Goal: Use online tool/utility: Utilize a website feature to perform a specific function

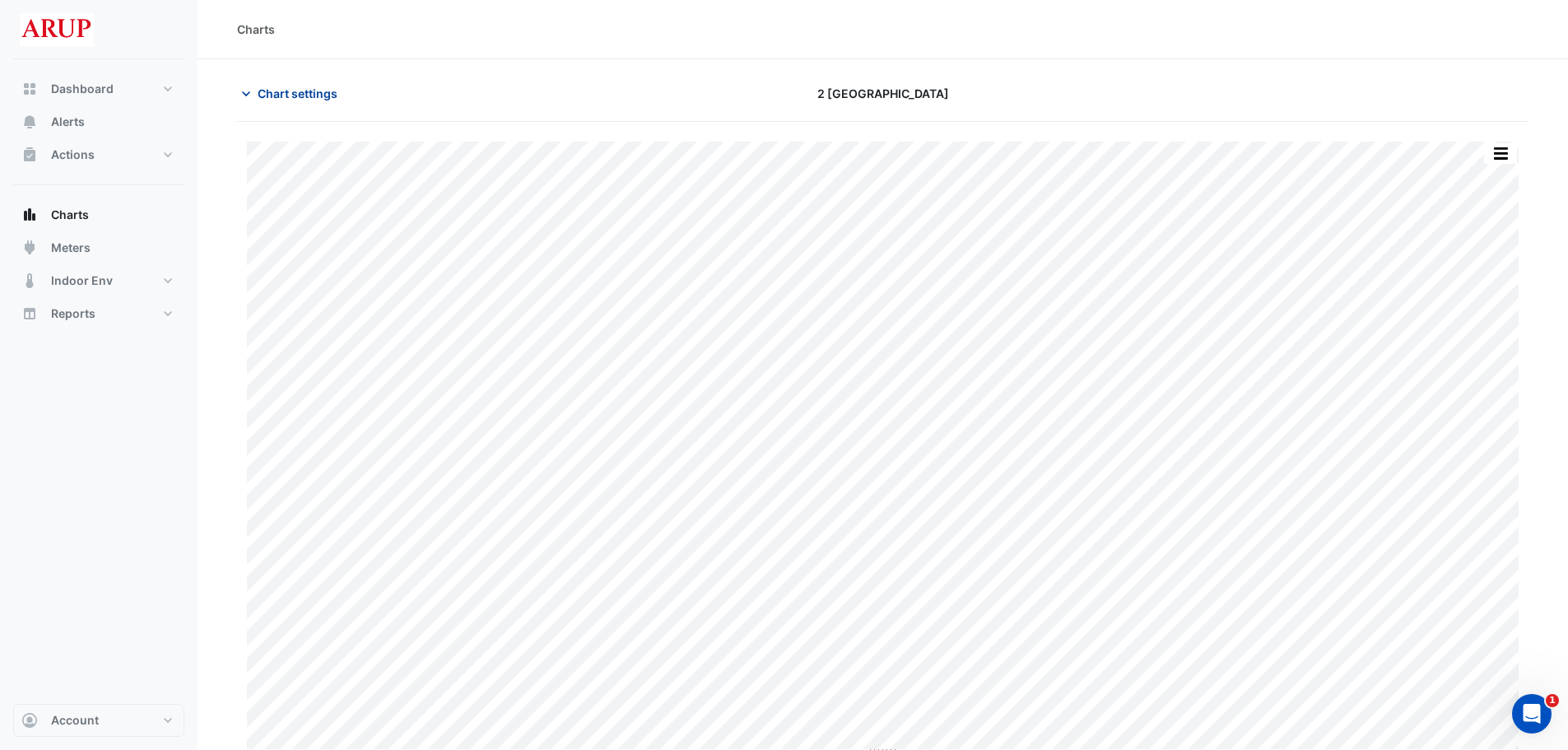
click at [242, 90] on icon "button" at bounding box center [246, 94] width 16 height 16
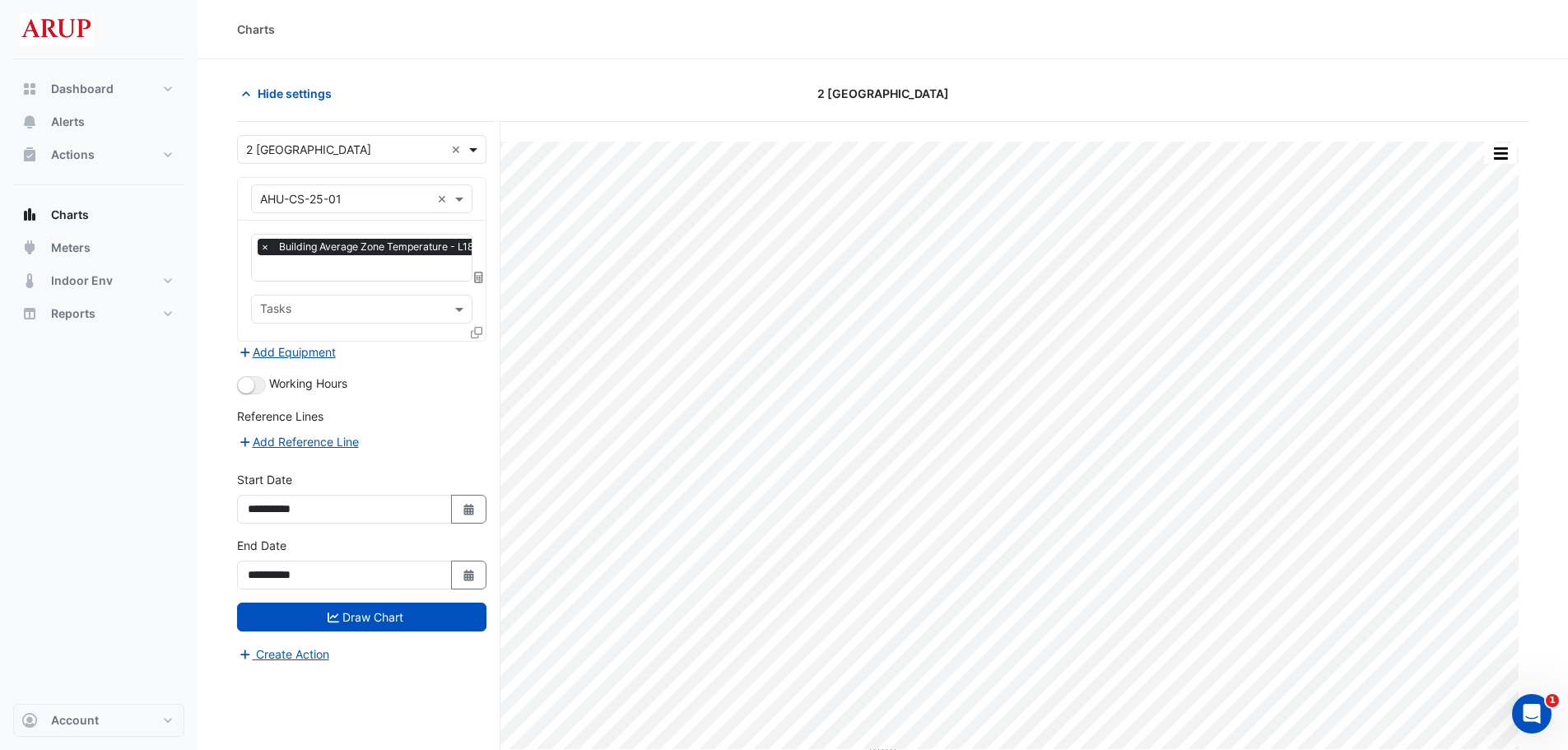
click at [478, 152] on span at bounding box center [475, 149] width 20 height 17
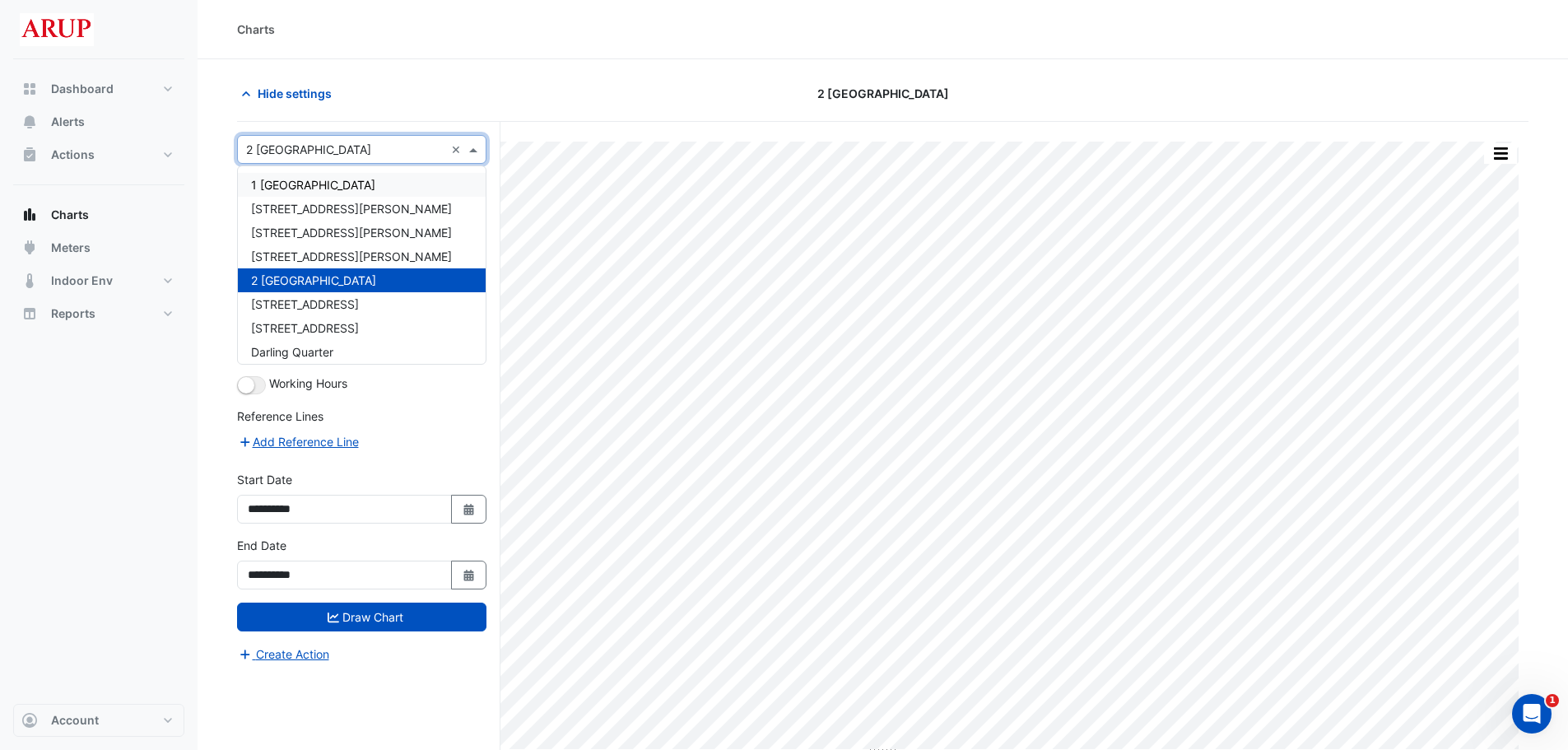
click at [350, 182] on span "1 Melbourne Quarter" at bounding box center [313, 184] width 124 height 14
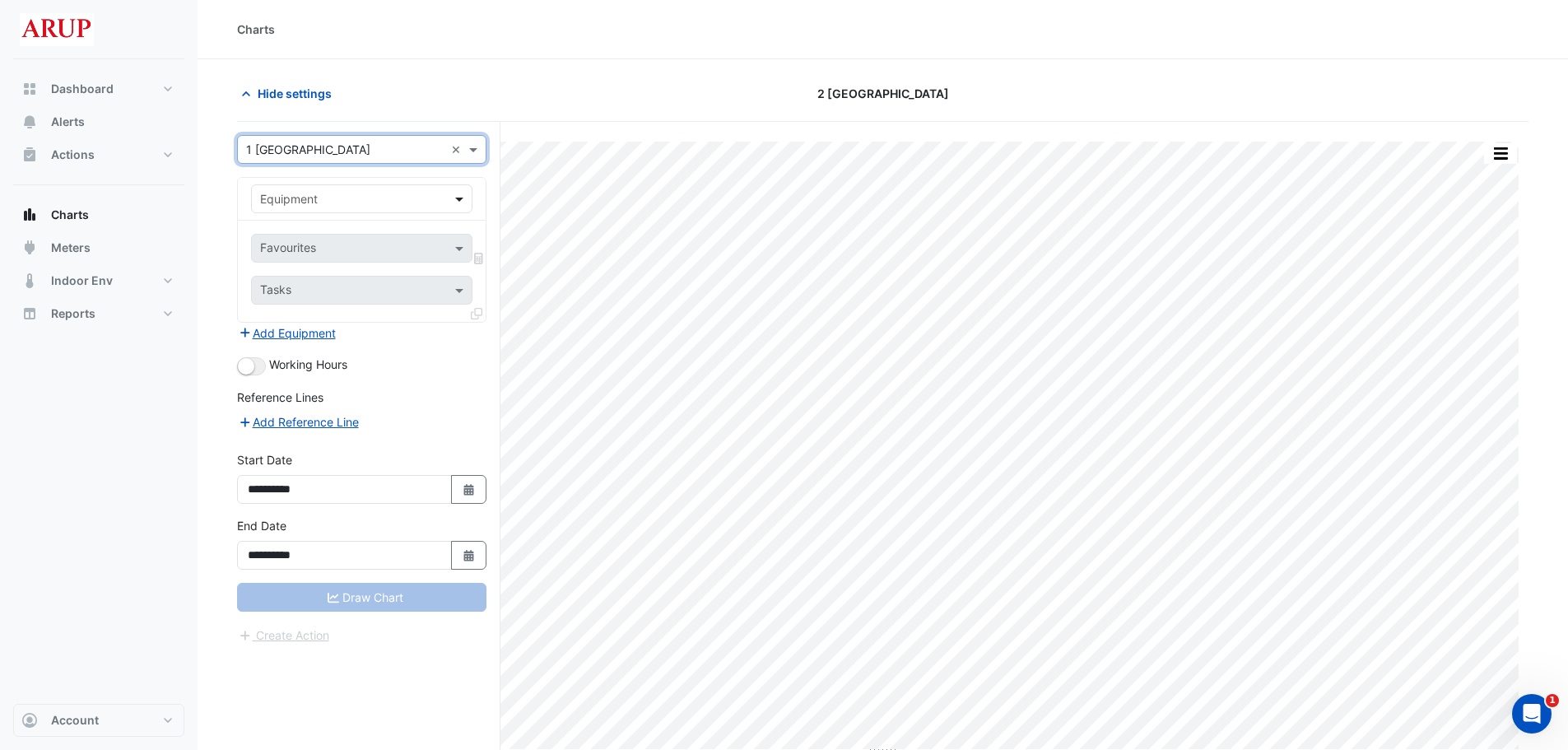
click at [456, 198] on span at bounding box center [461, 198] width 20 height 17
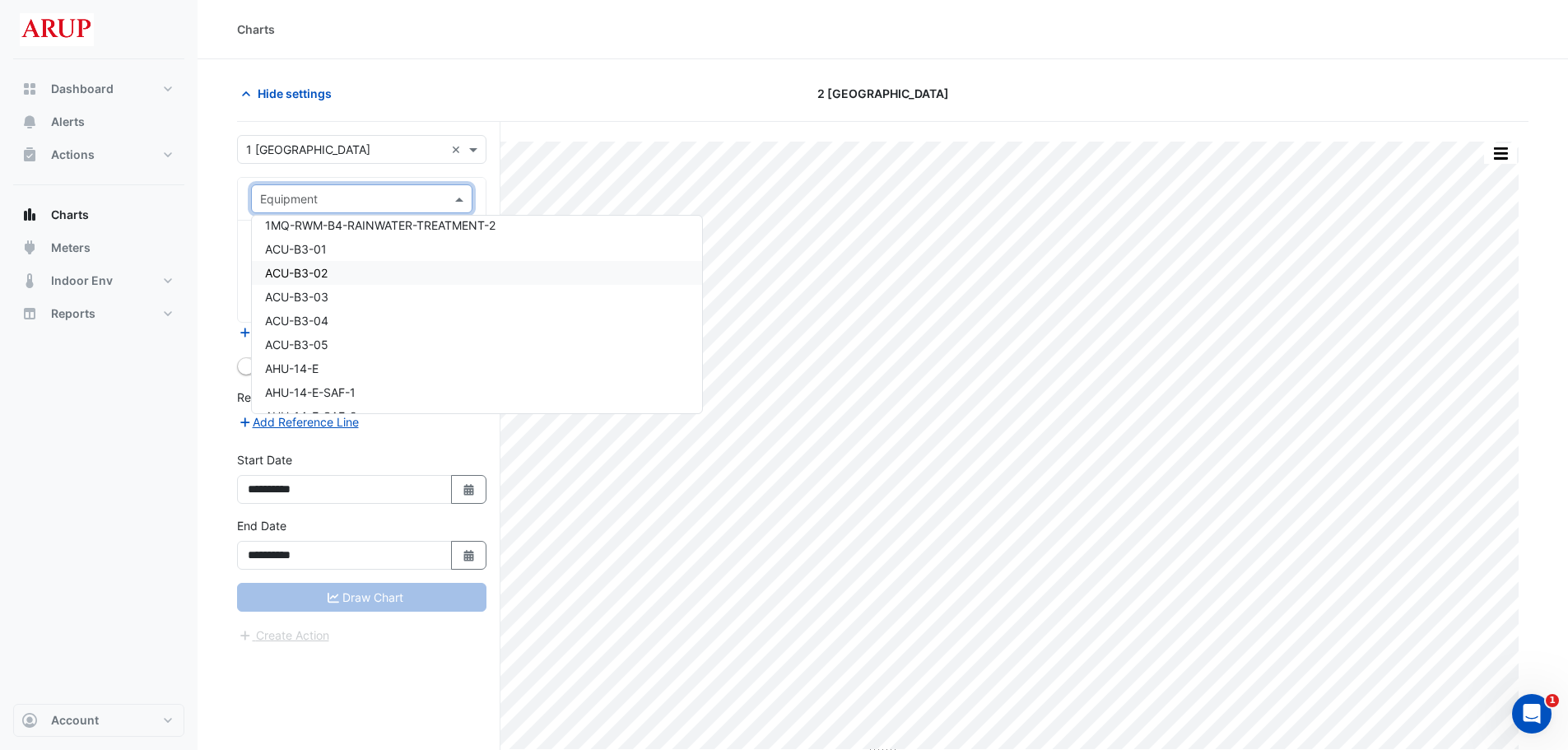
scroll to position [1070, 0]
click at [361, 289] on div "AHU-14-E" at bounding box center [477, 286] width 450 height 24
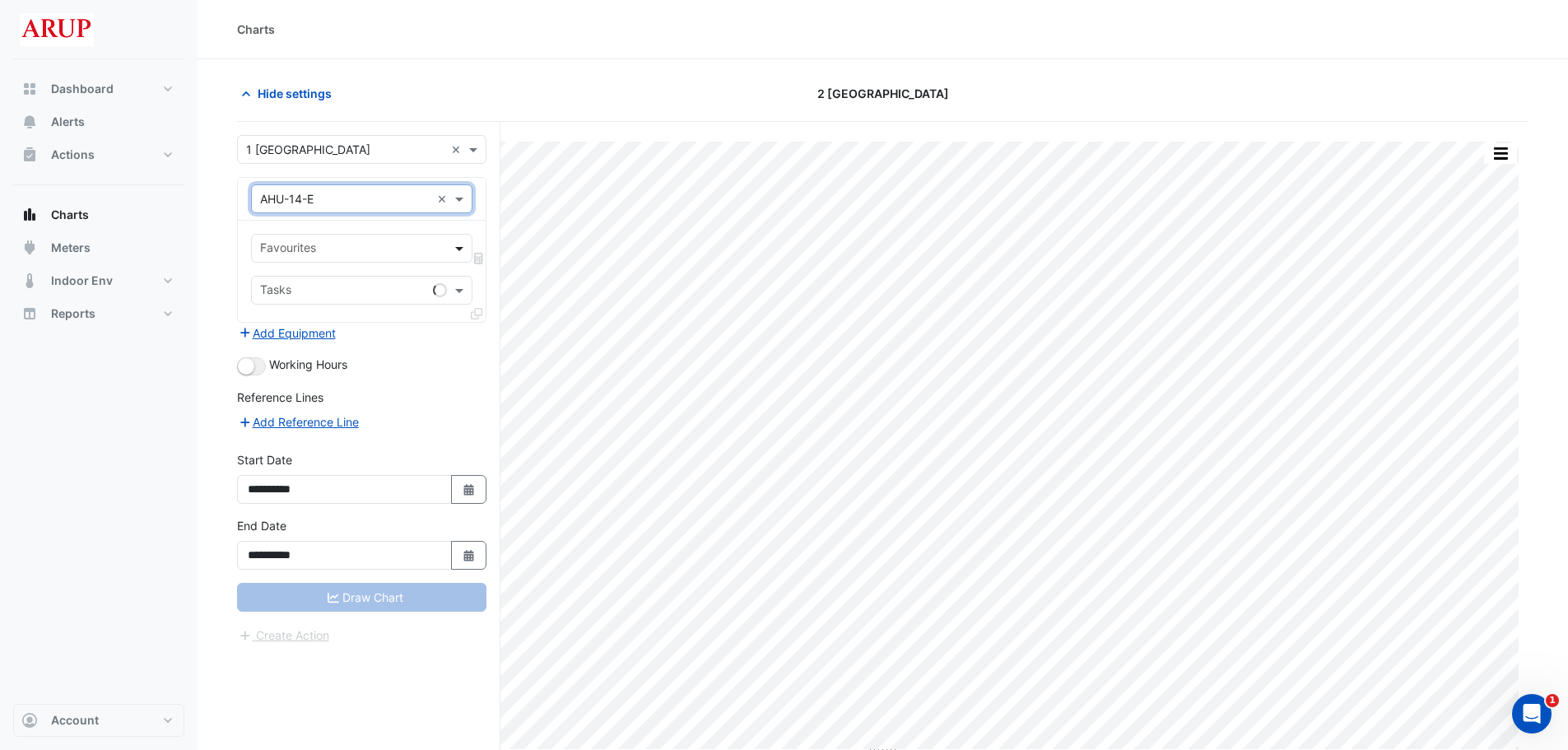
click at [457, 248] on span at bounding box center [461, 248] width 20 height 17
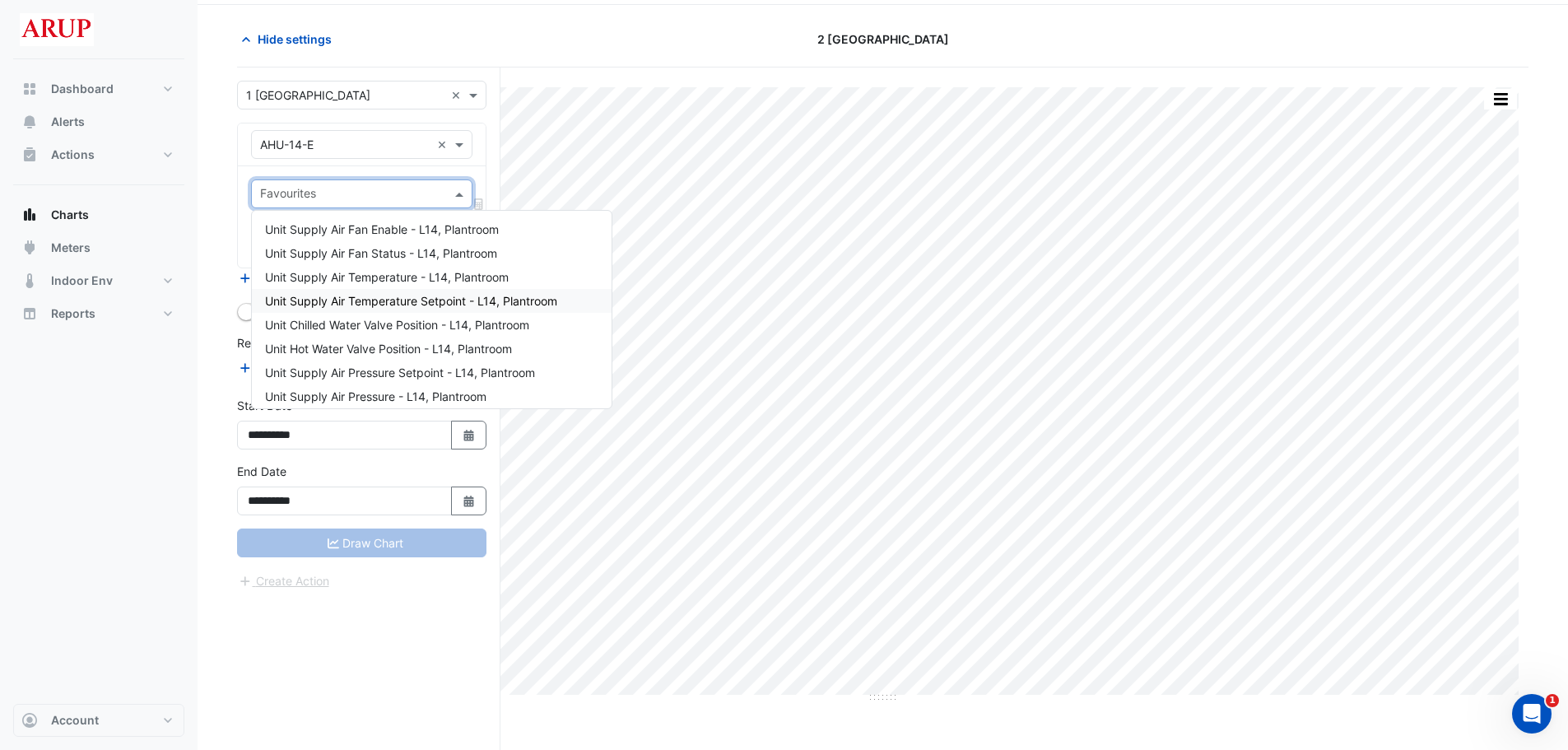
scroll to position [0, 0]
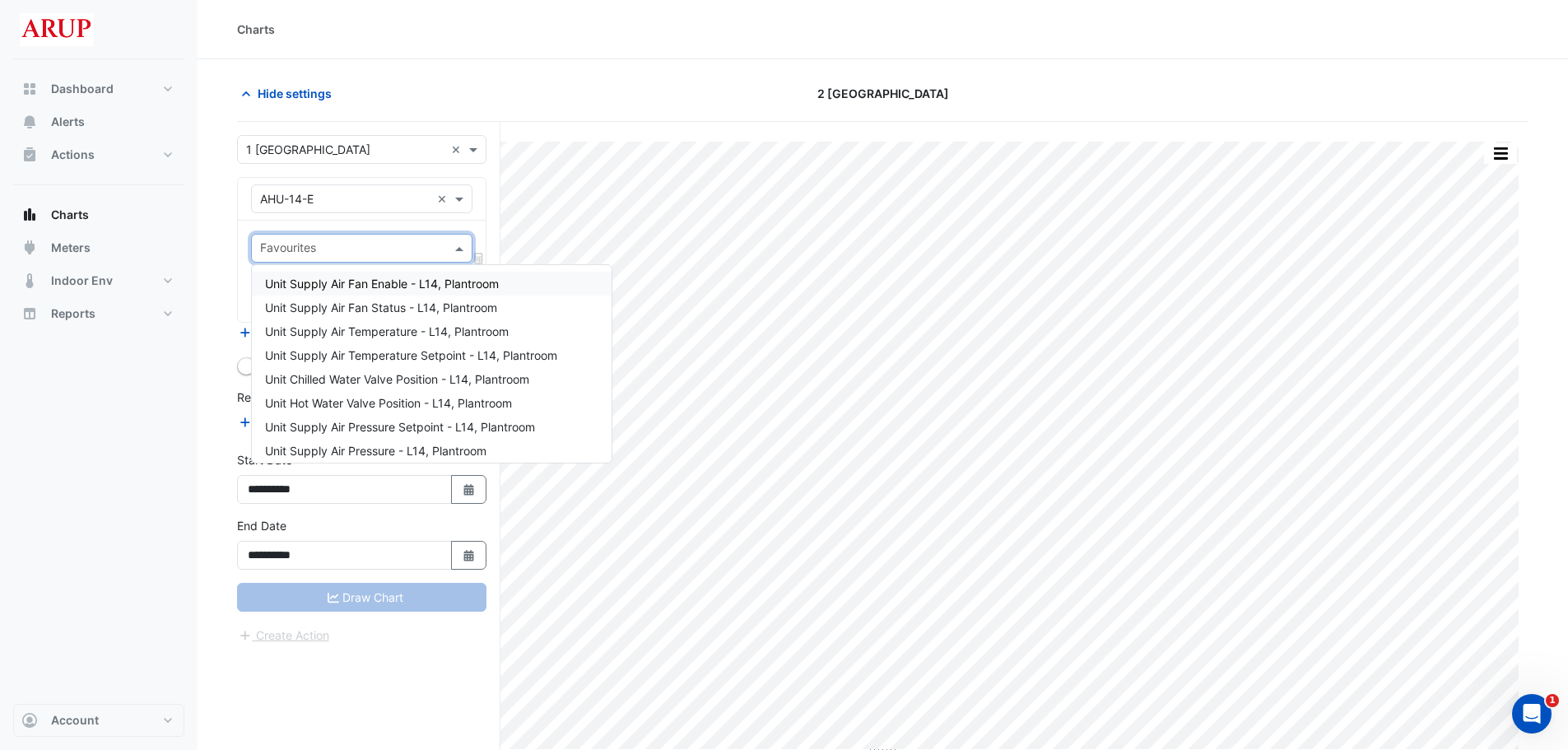
click at [464, 245] on span at bounding box center [461, 248] width 20 height 17
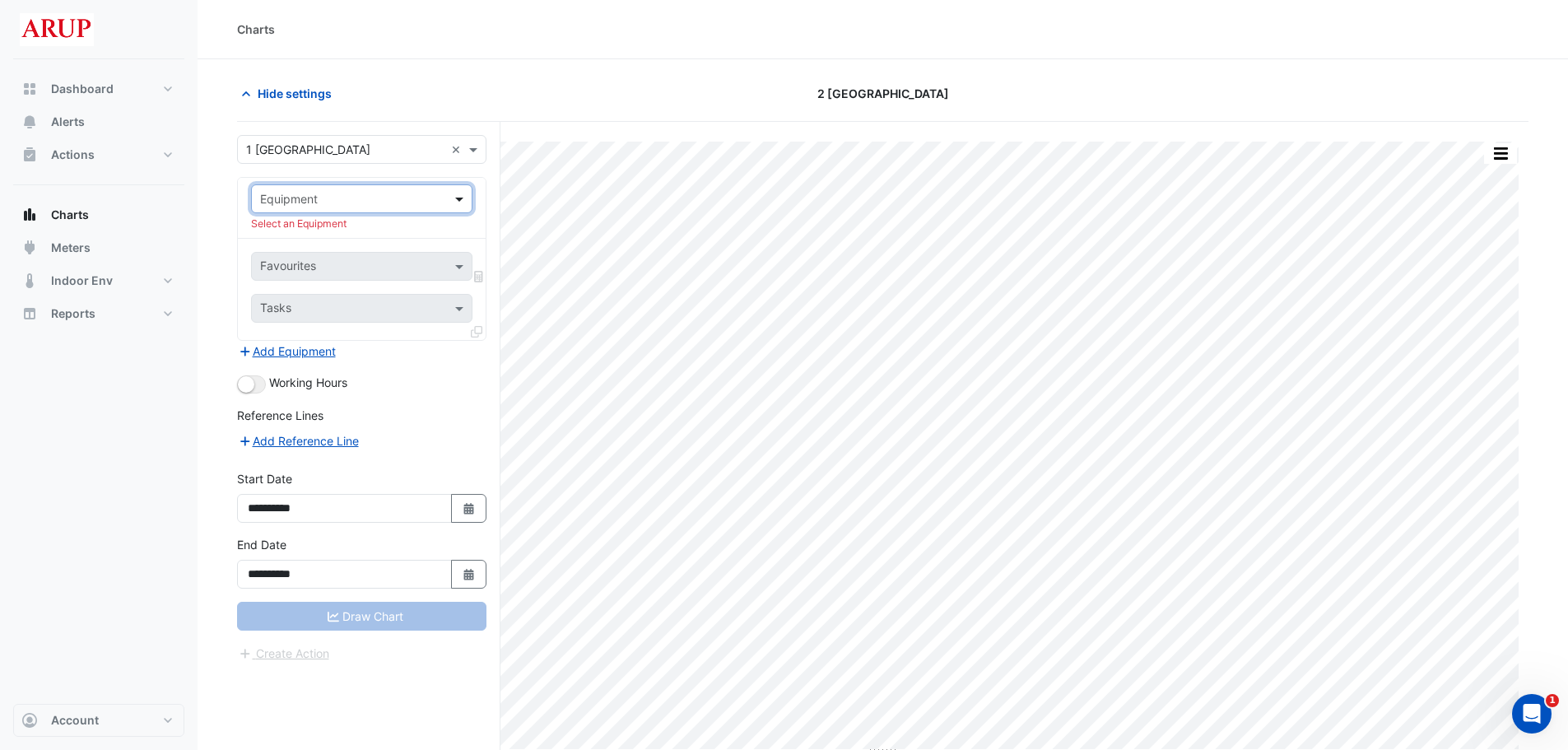
click at [464, 200] on span at bounding box center [461, 198] width 20 height 17
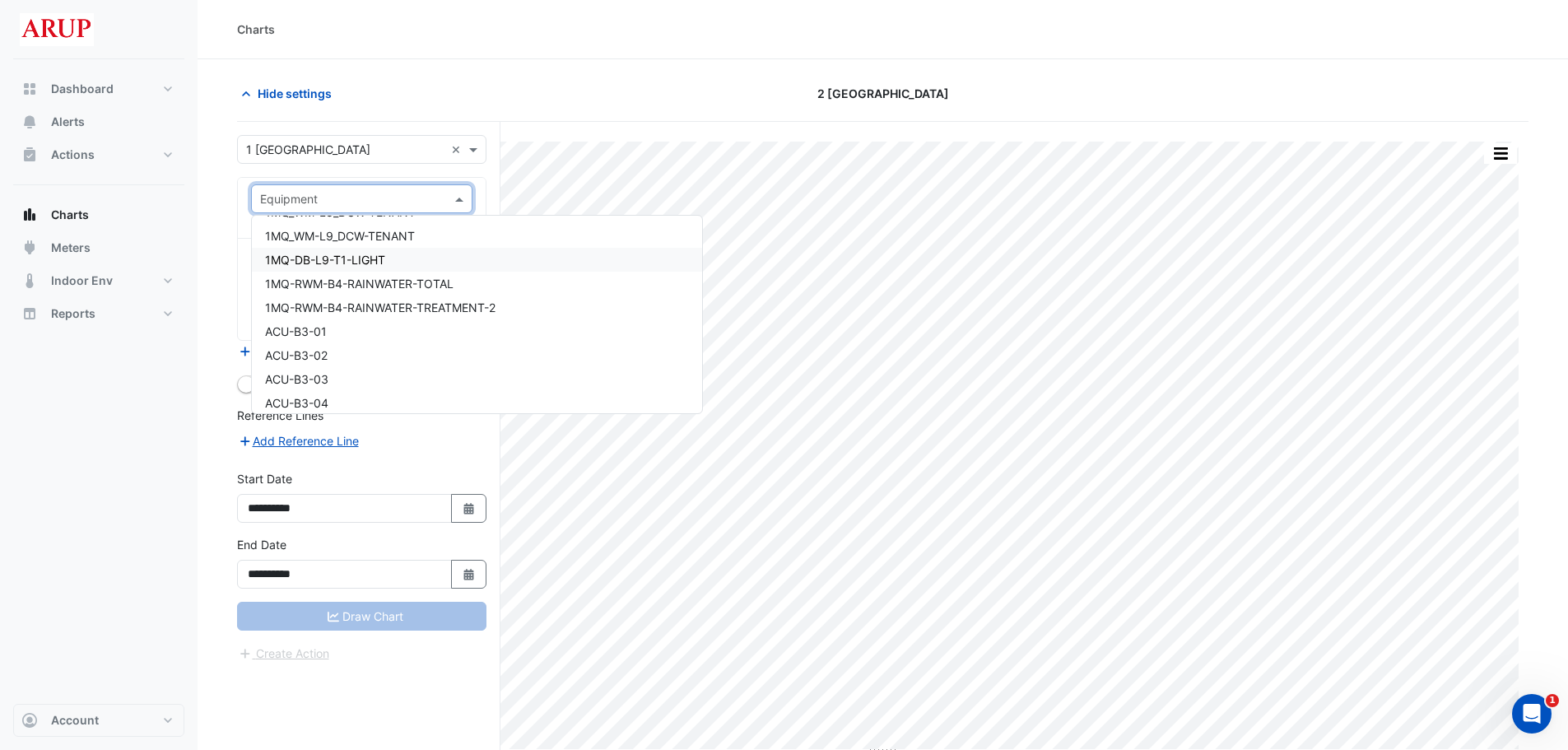
scroll to position [988, 0]
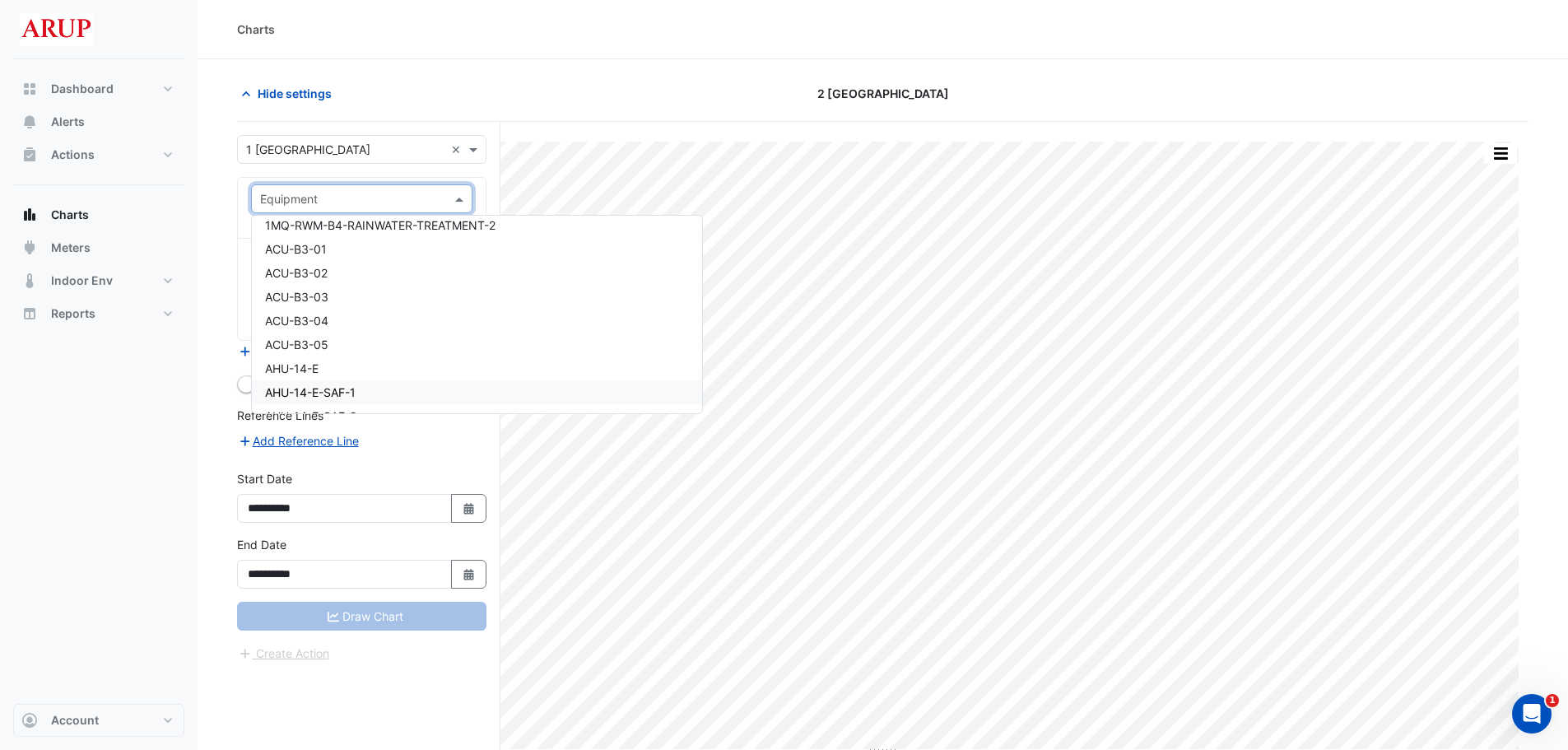
click at [144, 464] on div "Dashboard Portfolio Ratings Performance Alerts Actions Site Manager Charts" at bounding box center [98, 381] width 171 height 645
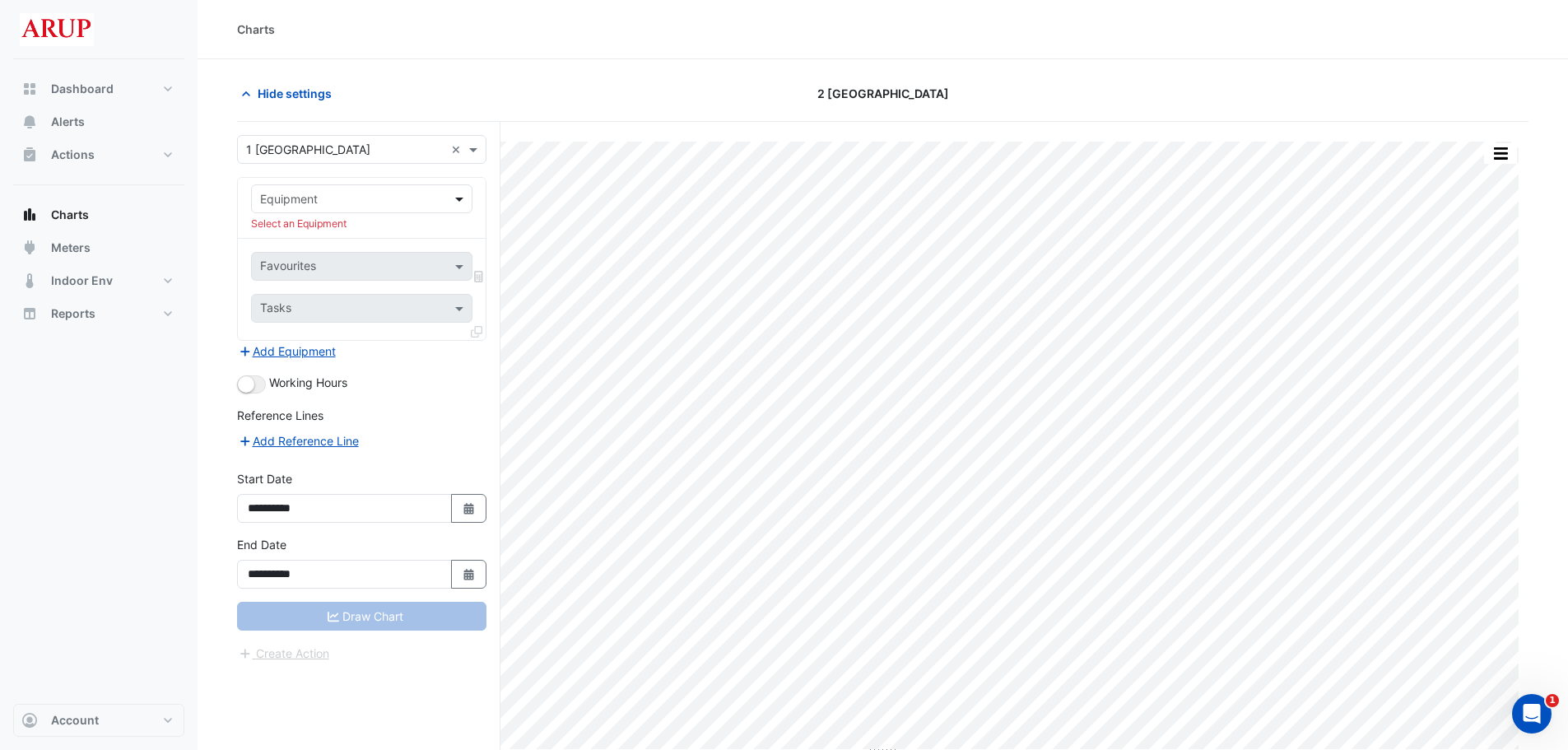
click at [464, 202] on span at bounding box center [461, 198] width 20 height 17
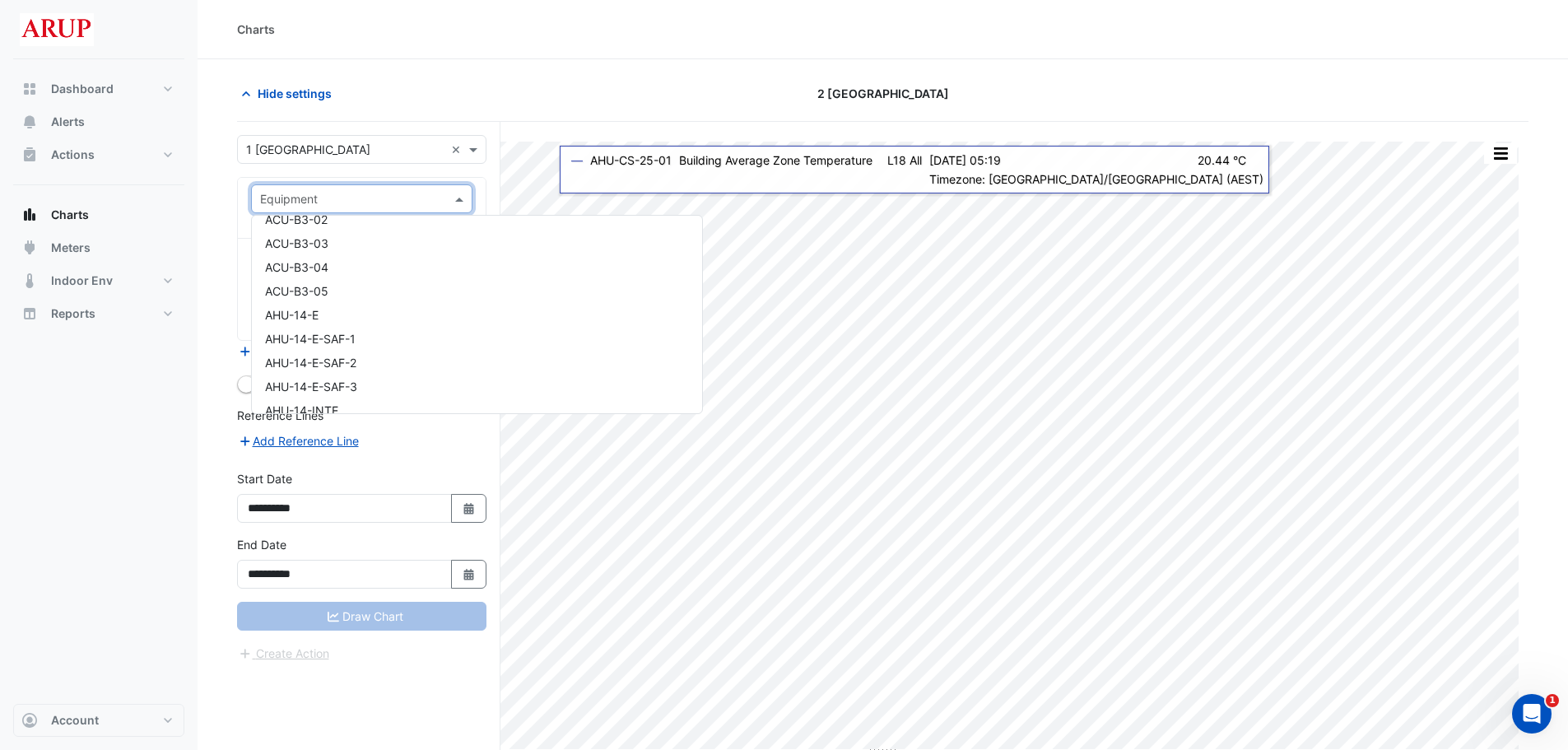
scroll to position [1070, 0]
click at [384, 384] on div "AHU-14-INTE" at bounding box center [477, 381] width 450 height 24
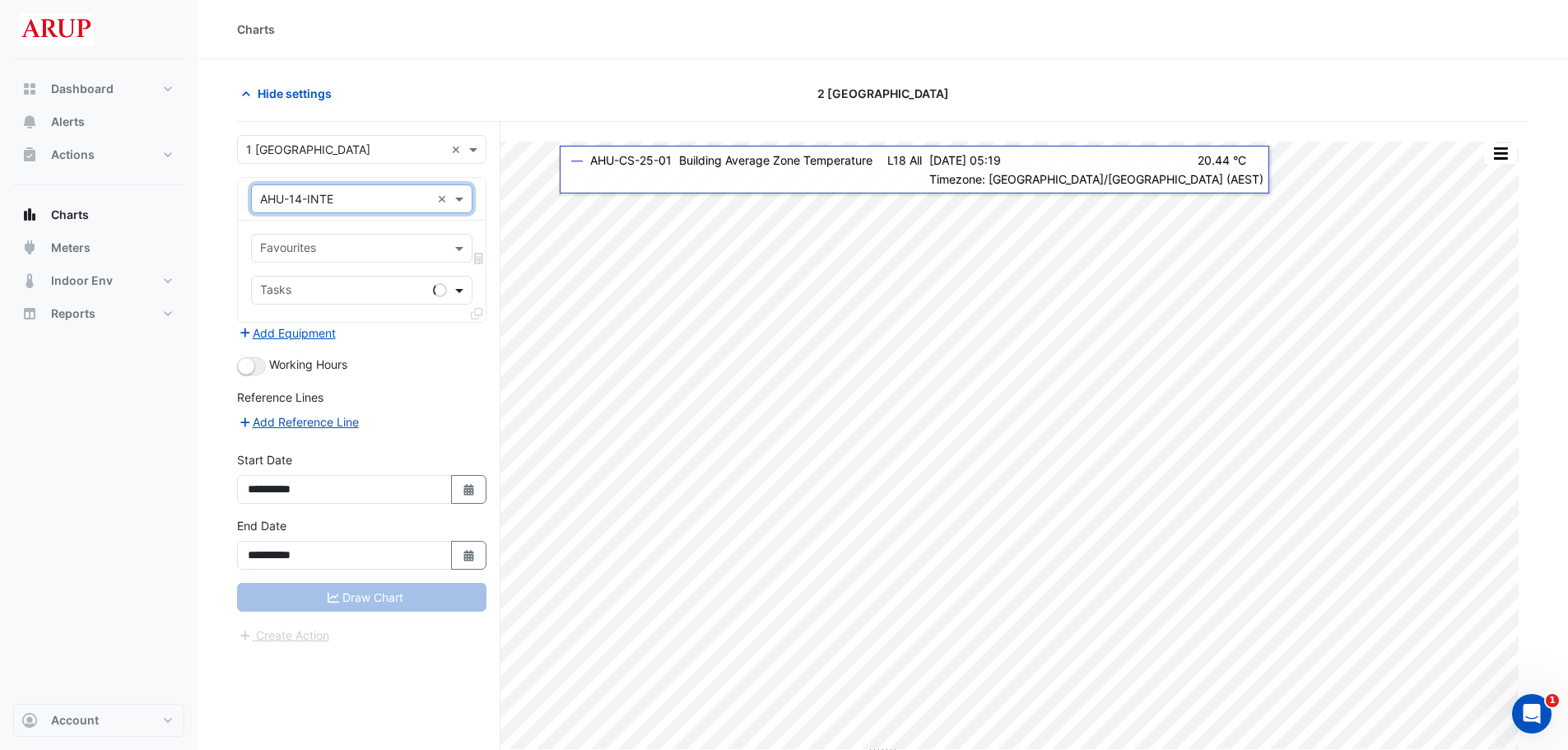
click at [463, 289] on span at bounding box center [461, 290] width 20 height 17
click at [455, 253] on span at bounding box center [461, 248] width 20 height 17
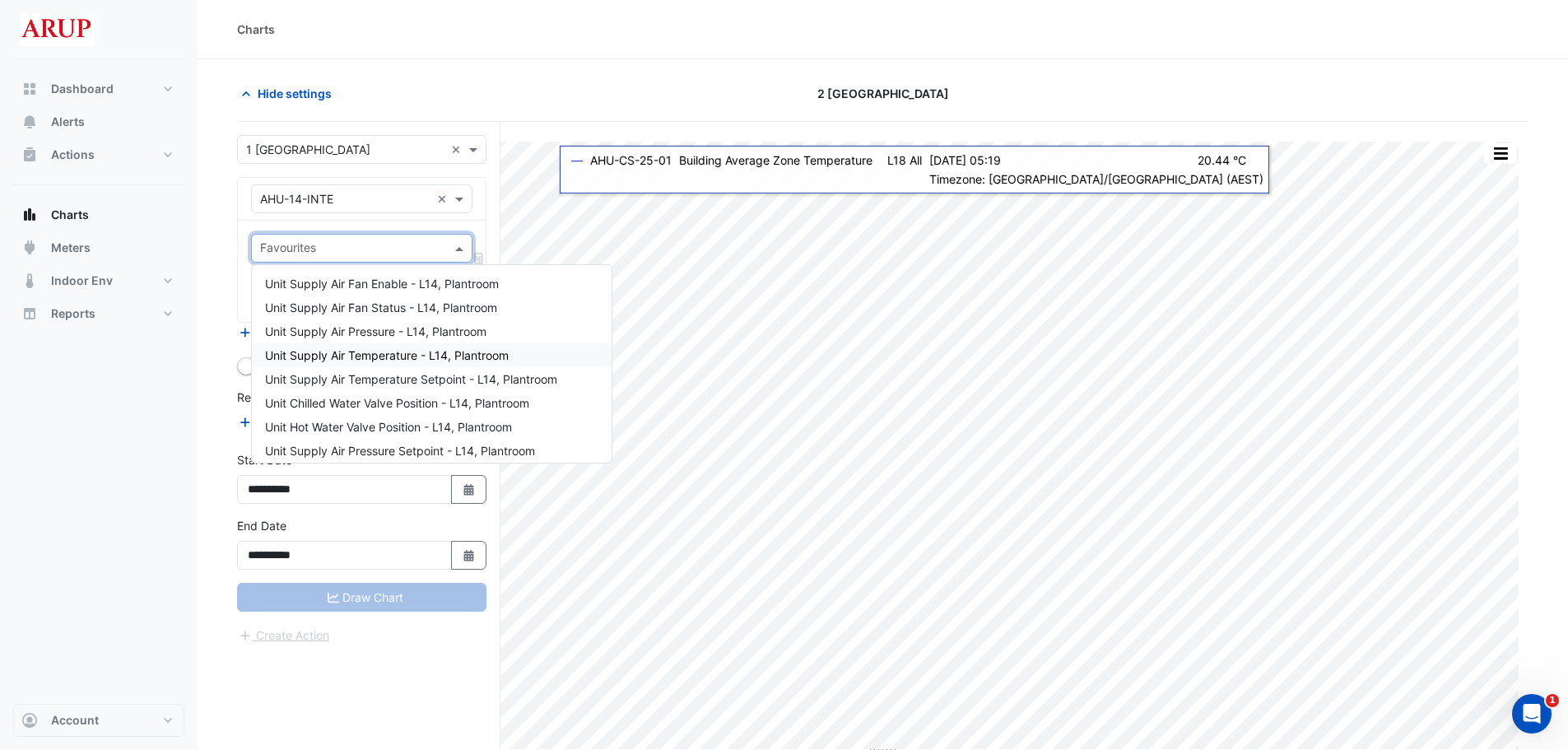
click at [415, 358] on span "Unit Supply Air Temperature - L14, Plantroom" at bounding box center [387, 355] width 243 height 14
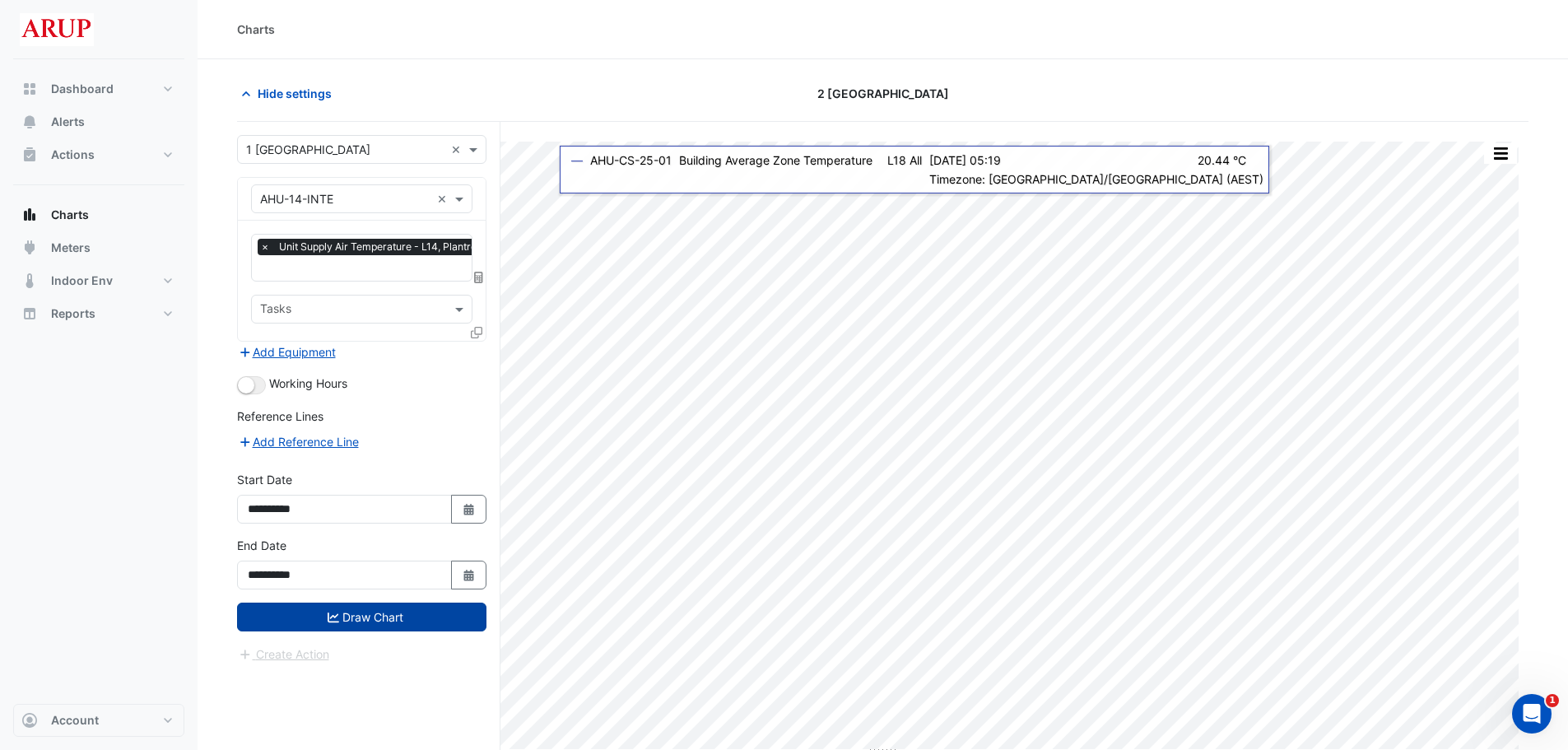
click at [367, 616] on button "Draw Chart" at bounding box center [361, 616] width 250 height 28
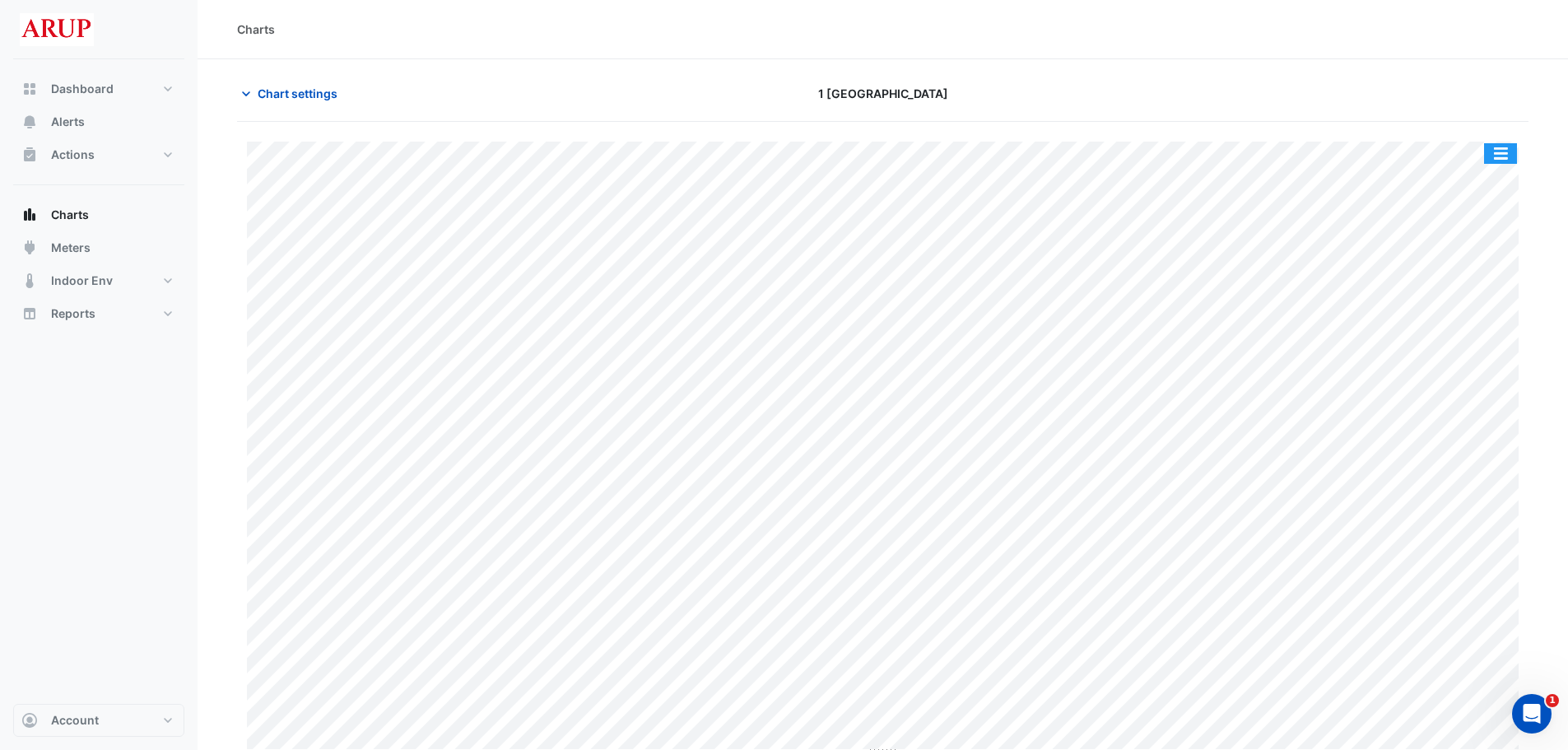
click at [1498, 151] on button "button" at bounding box center [1500, 154] width 33 height 20
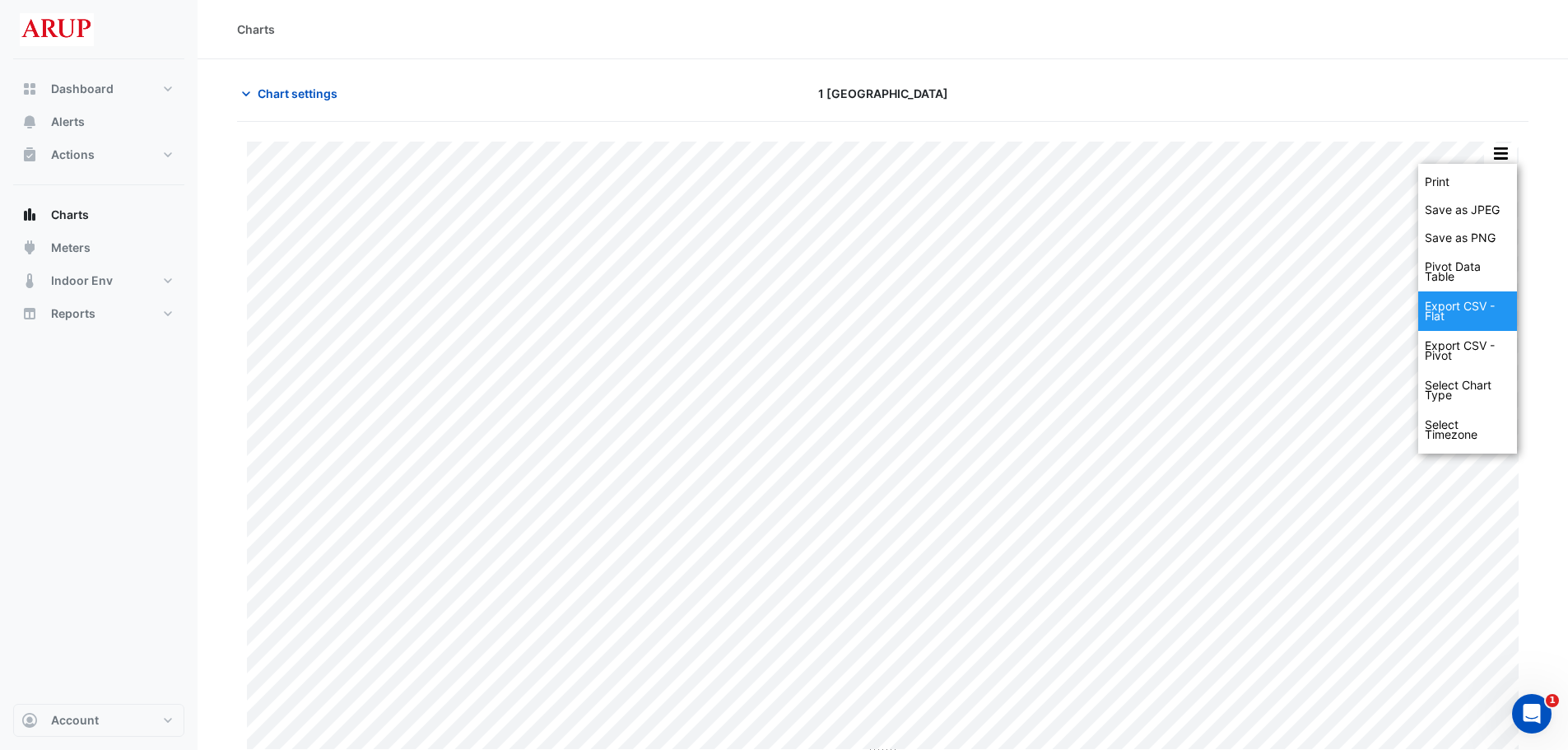
click at [1457, 312] on div "Export CSV - Flat" at bounding box center [1467, 311] width 99 height 39
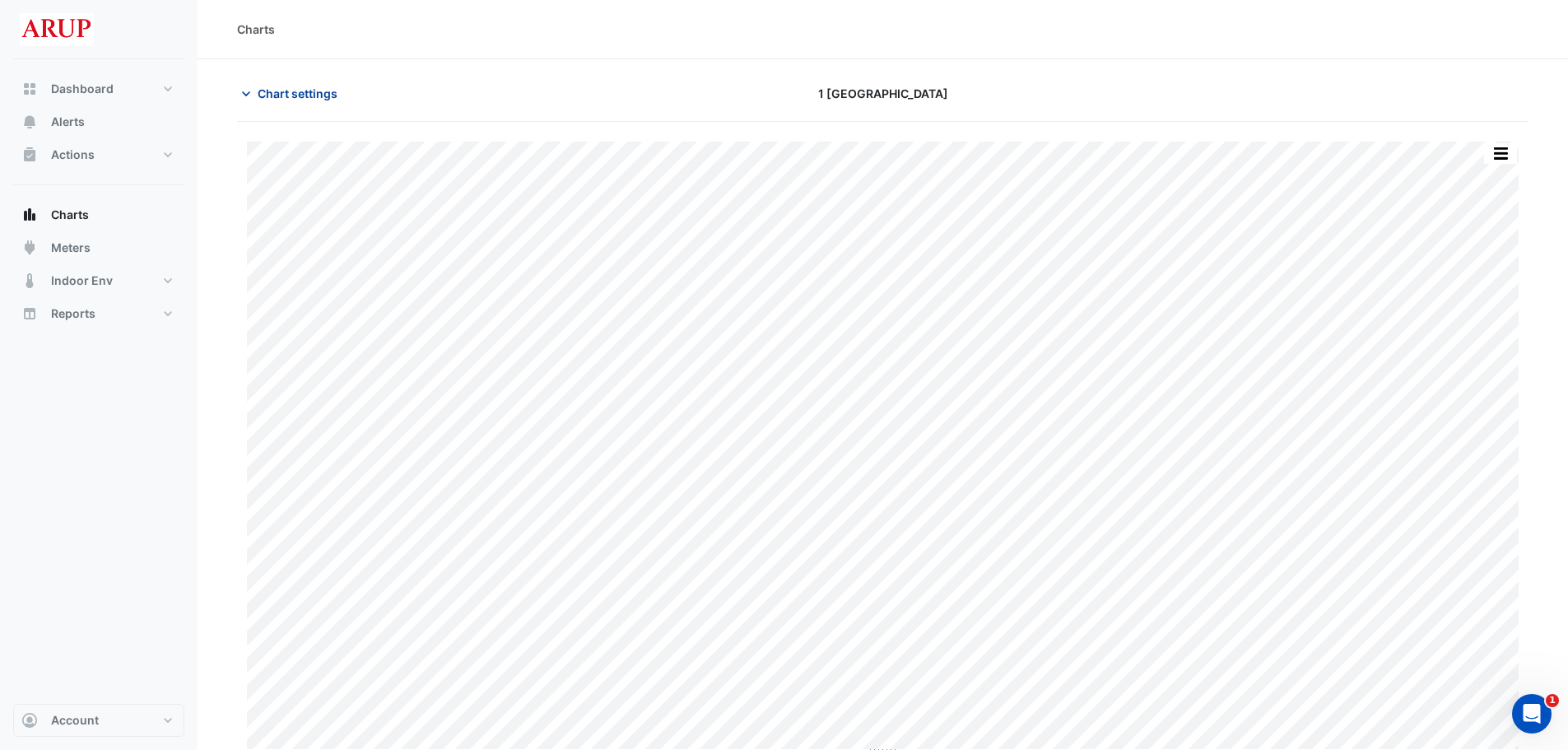
click at [246, 93] on icon "button" at bounding box center [246, 94] width 16 height 16
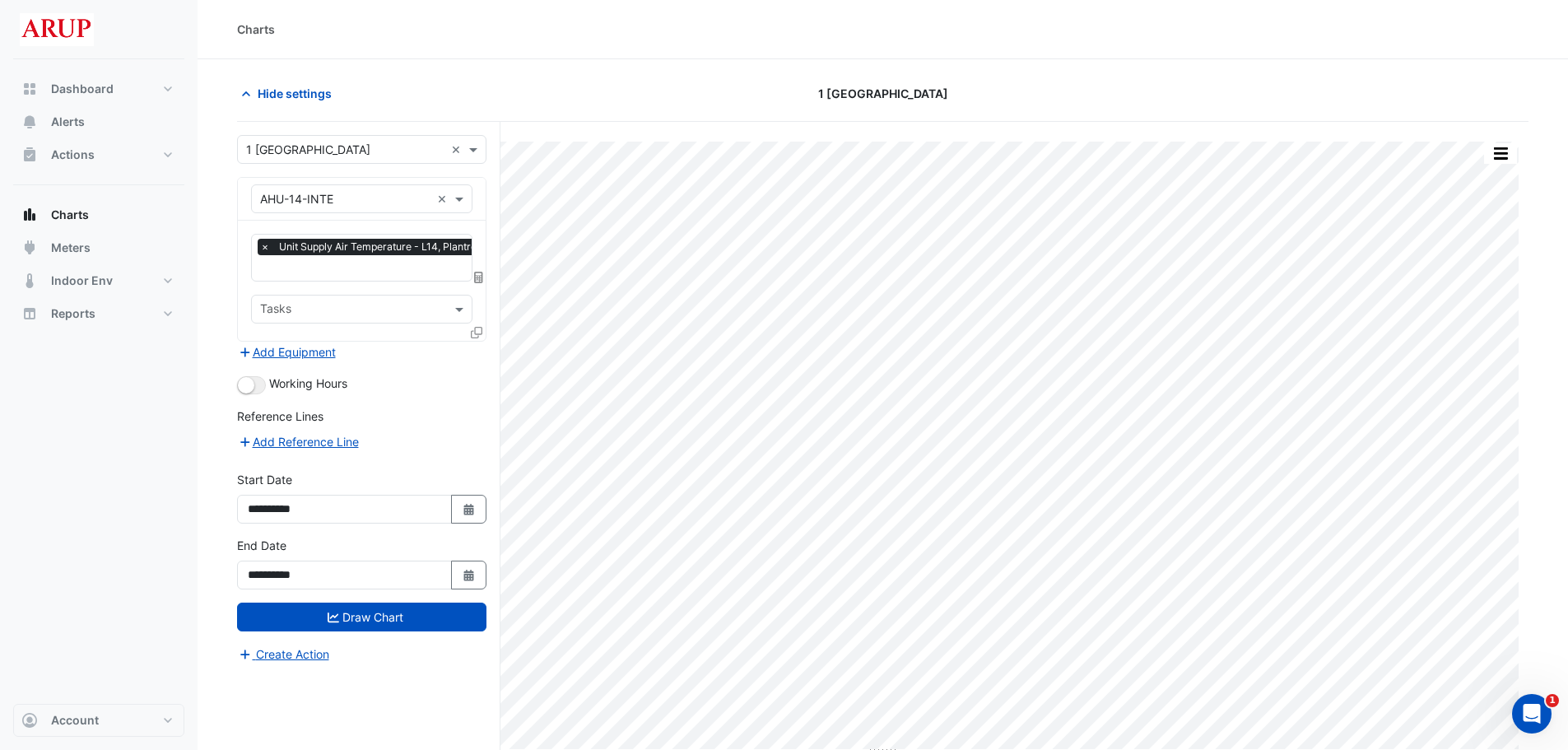
click at [596, 87] on div "Hide settings" at bounding box center [446, 92] width 437 height 28
click at [244, 91] on icon "button" at bounding box center [246, 94] width 16 height 16
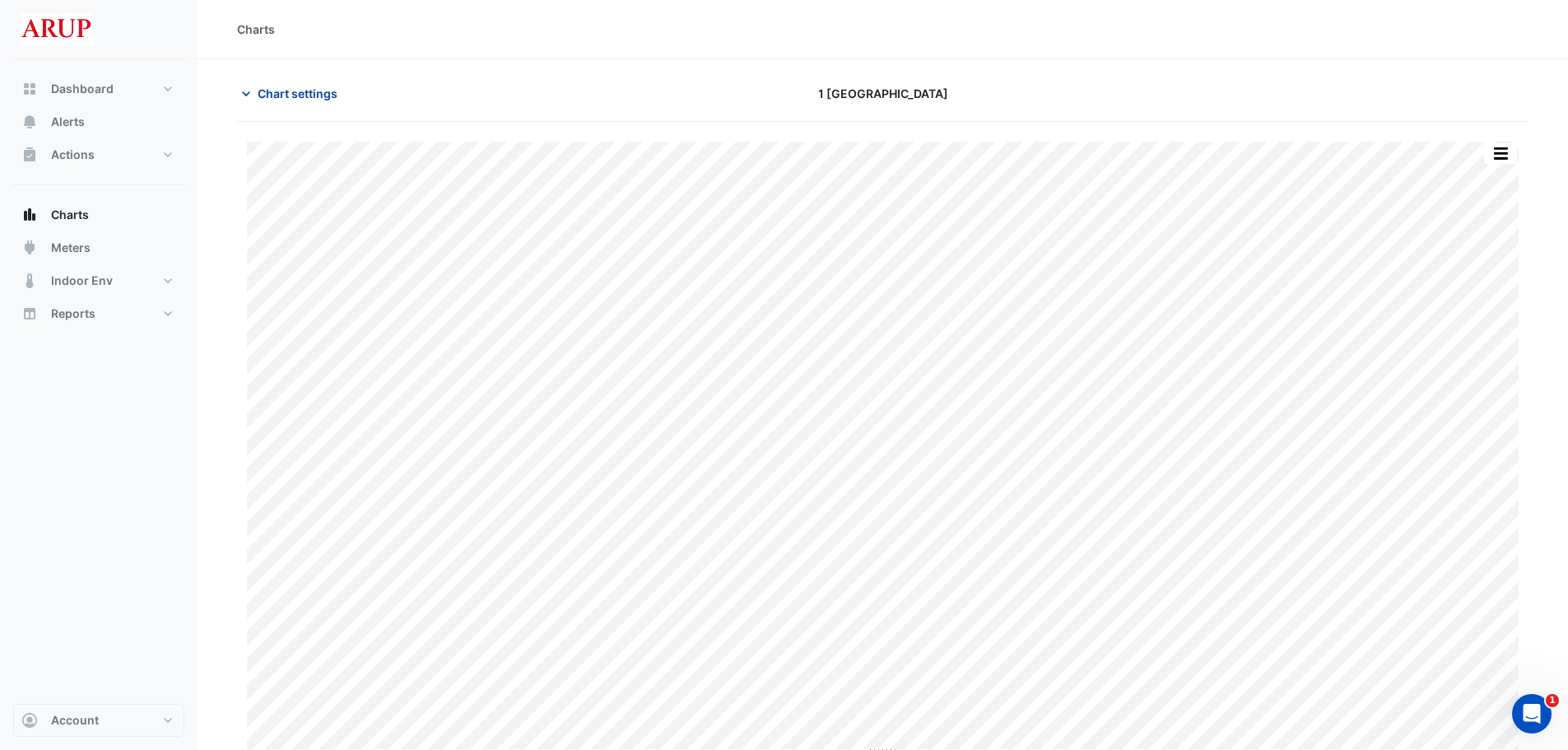
click at [248, 84] on button "Chart settings" at bounding box center [292, 92] width 111 height 28
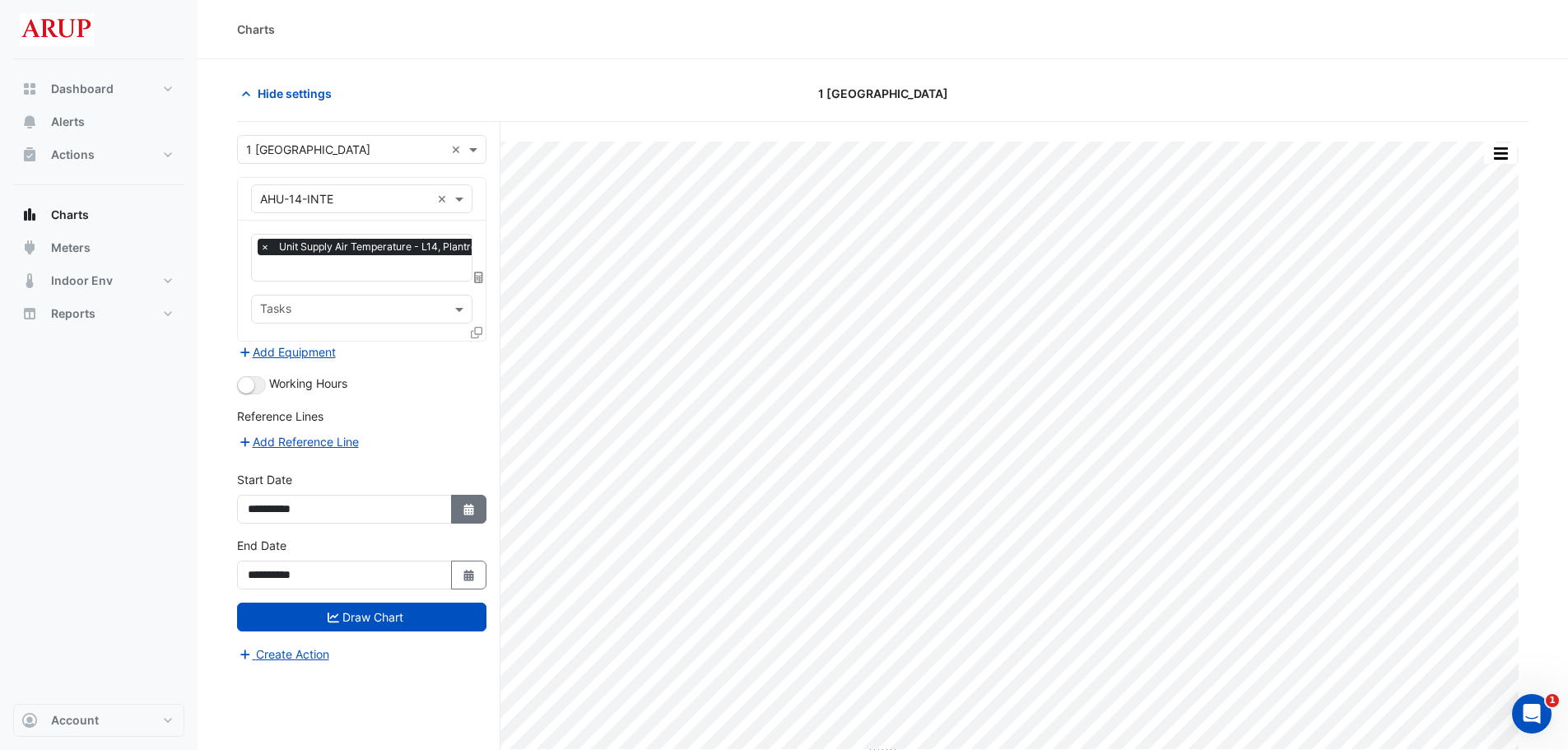
click at [472, 514] on button "Select Date" at bounding box center [469, 509] width 37 height 28
select select "*"
select select "****"
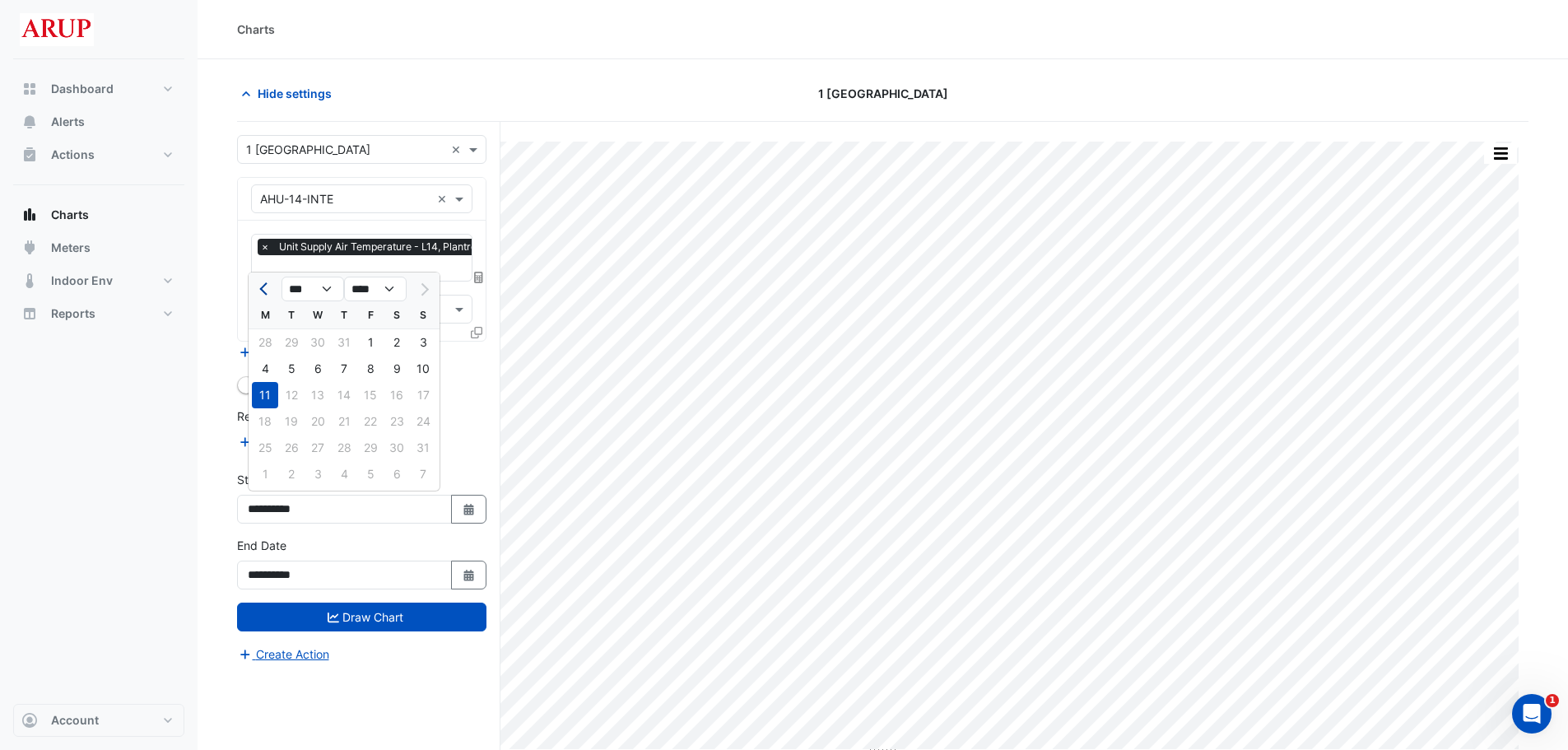
click at [265, 284] on span "Previous month" at bounding box center [264, 289] width 12 height 12
select select "*"
click at [267, 418] on div "21" at bounding box center [264, 421] width 27 height 27
type input "**********"
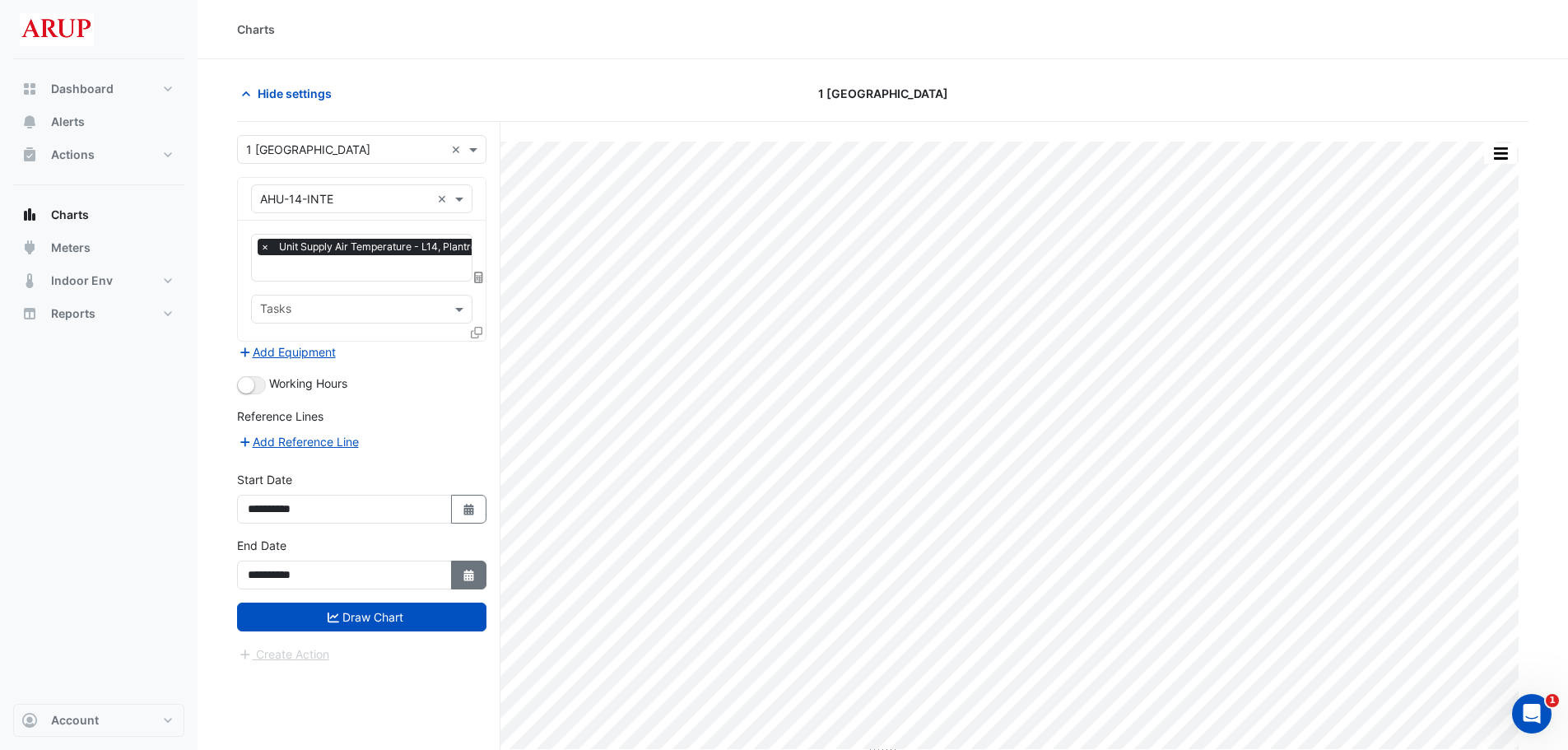
click at [478, 578] on button "Select Date" at bounding box center [469, 574] width 37 height 28
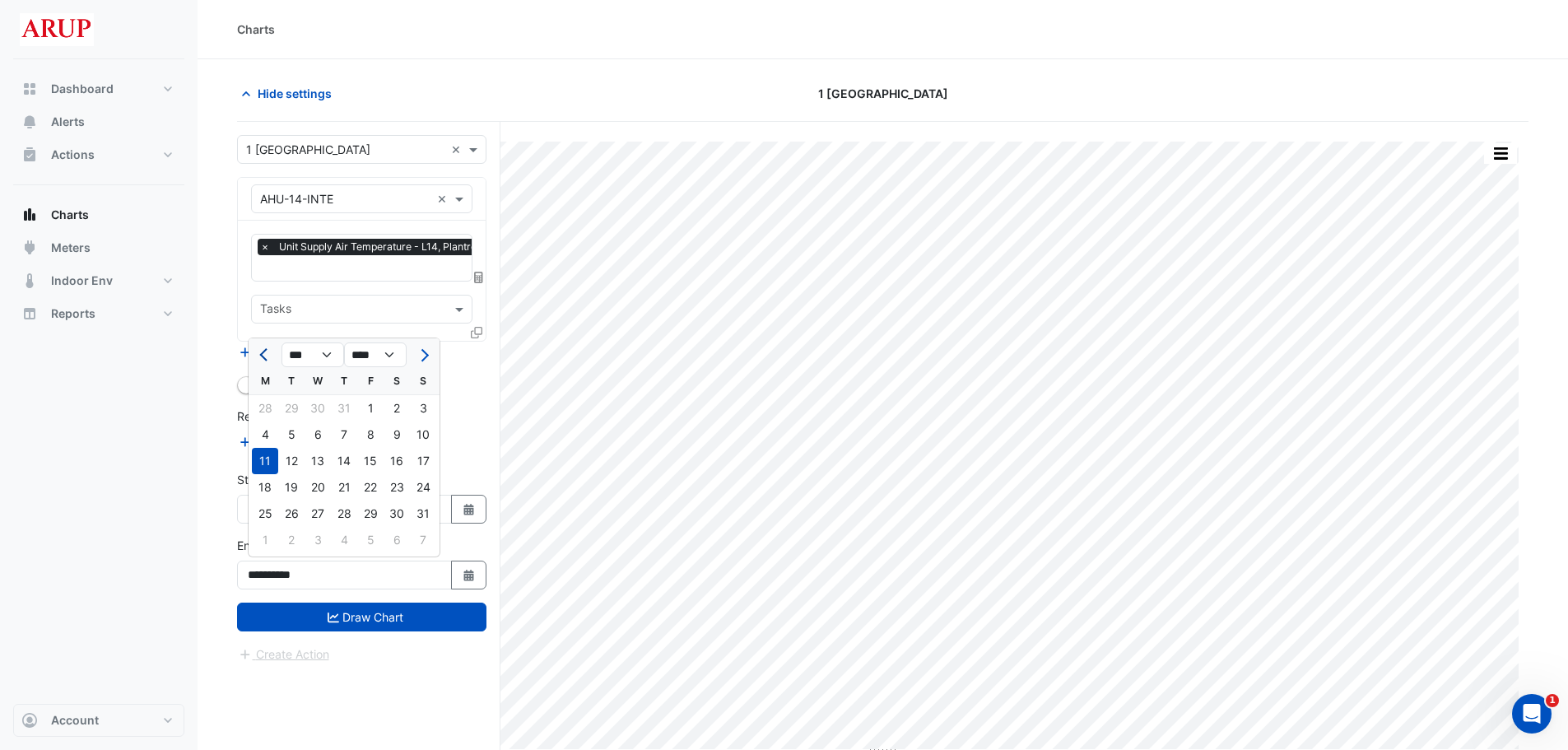
click at [263, 348] on button "Previous month" at bounding box center [265, 354] width 20 height 27
select select "*"
click at [271, 484] on div "21" at bounding box center [264, 487] width 27 height 27
type input "**********"
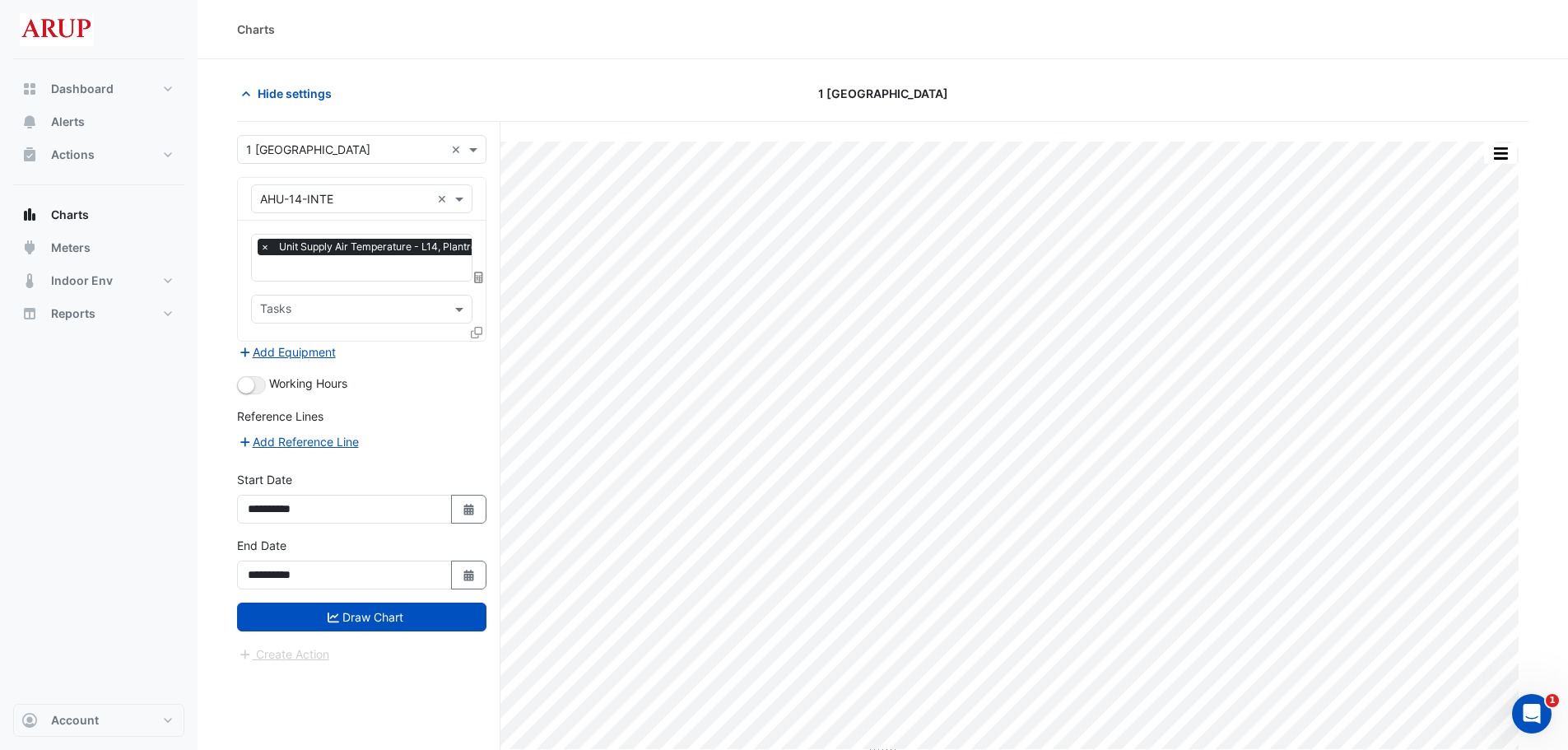
click at [408, 436] on div "Add Reference Line" at bounding box center [361, 441] width 250 height 20
click at [365, 616] on button "Draw Chart" at bounding box center [361, 616] width 250 height 28
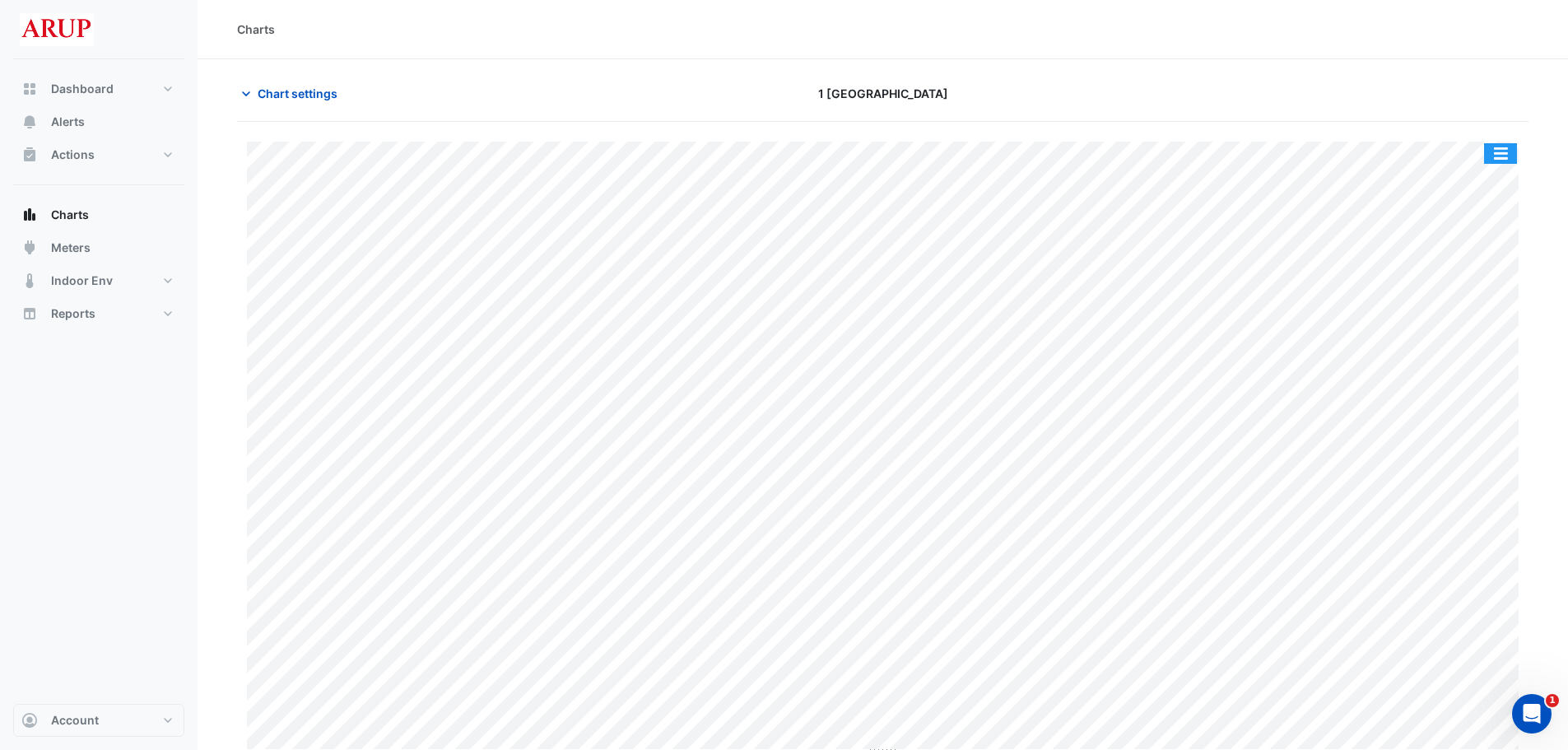
click at [1498, 152] on button "button" at bounding box center [1500, 154] width 33 height 20
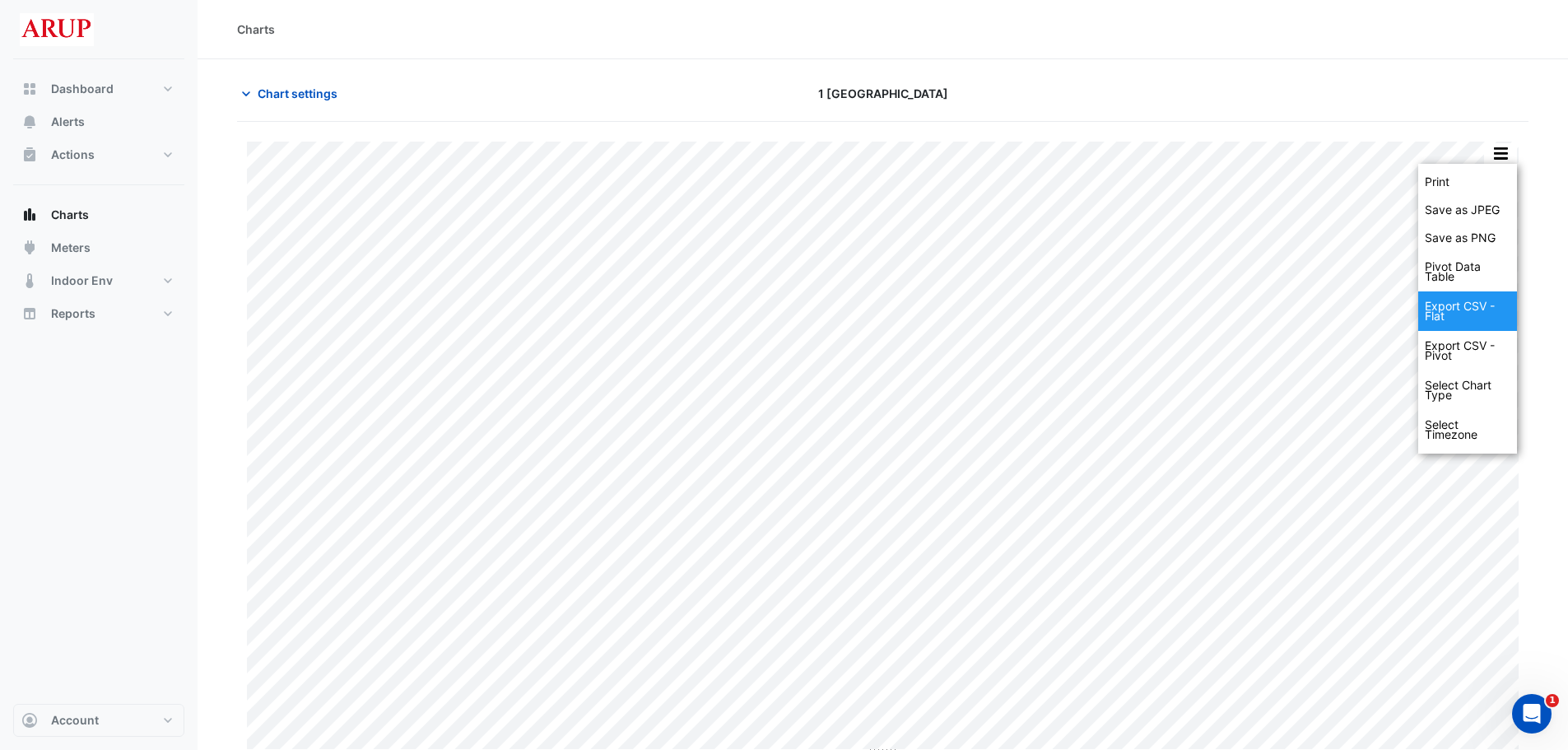
click at [1455, 312] on div "Export CSV - Flat" at bounding box center [1467, 311] width 99 height 39
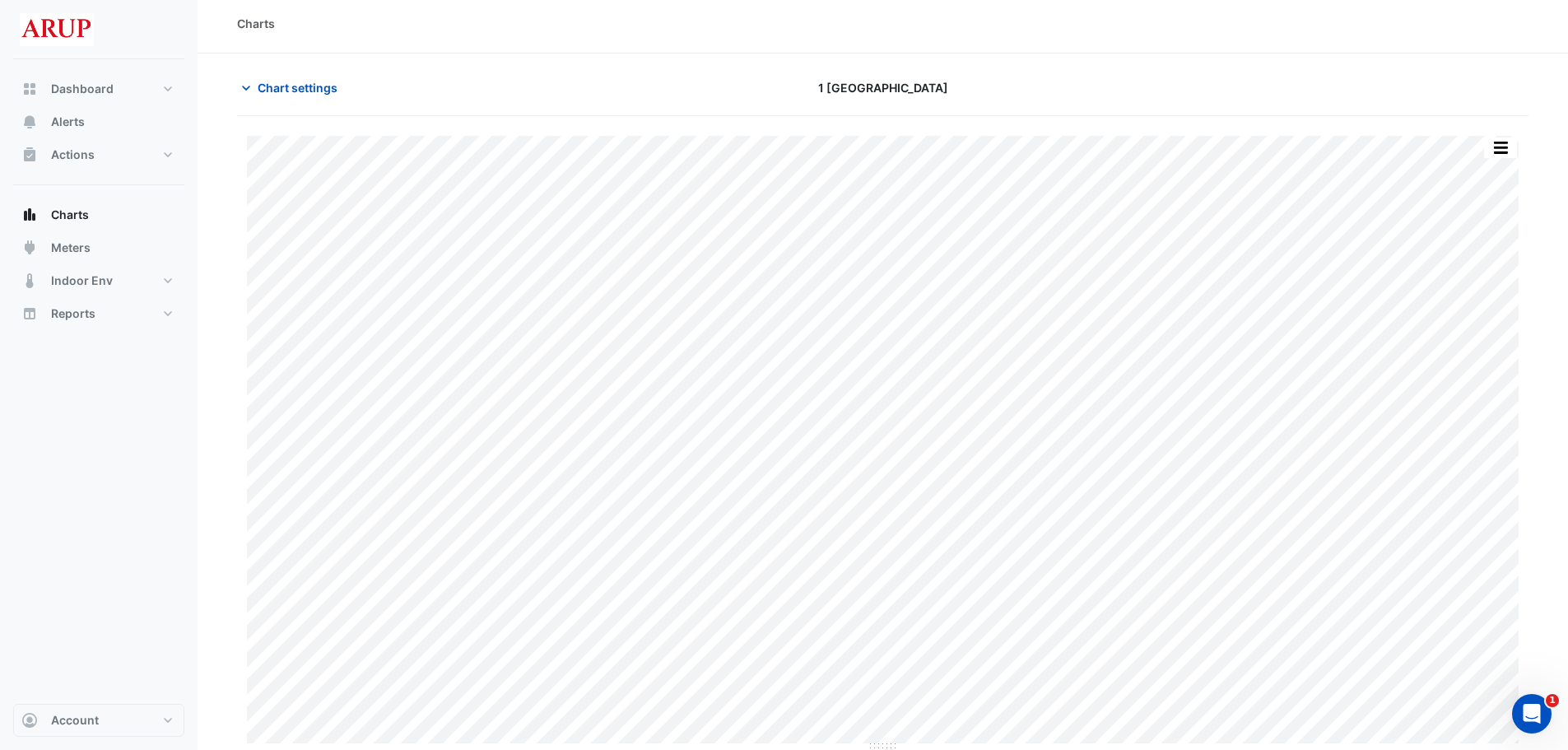
scroll to position [7, 0]
click at [250, 91] on icon "button" at bounding box center [246, 93] width 8 height 5
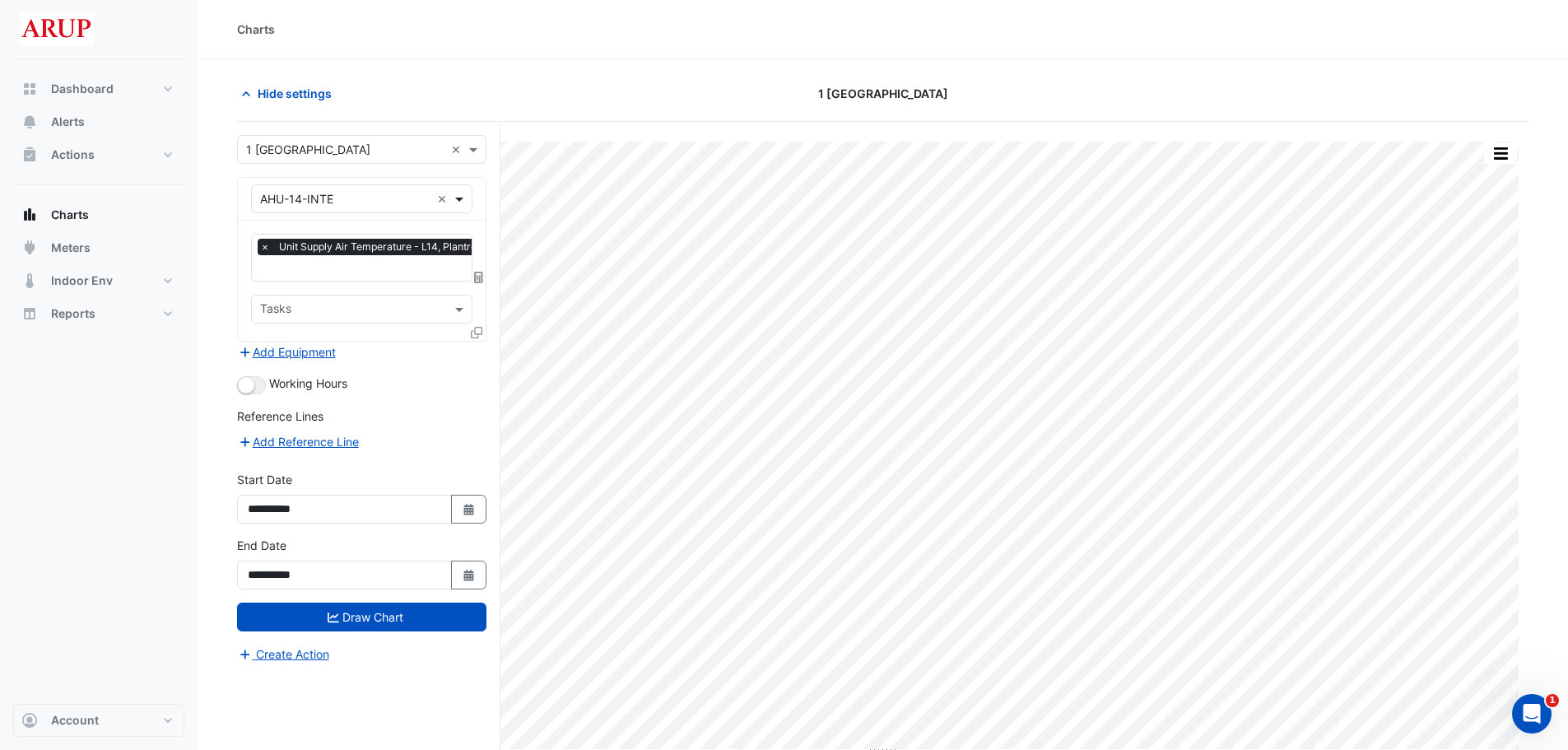
click at [459, 198] on span at bounding box center [461, 198] width 20 height 17
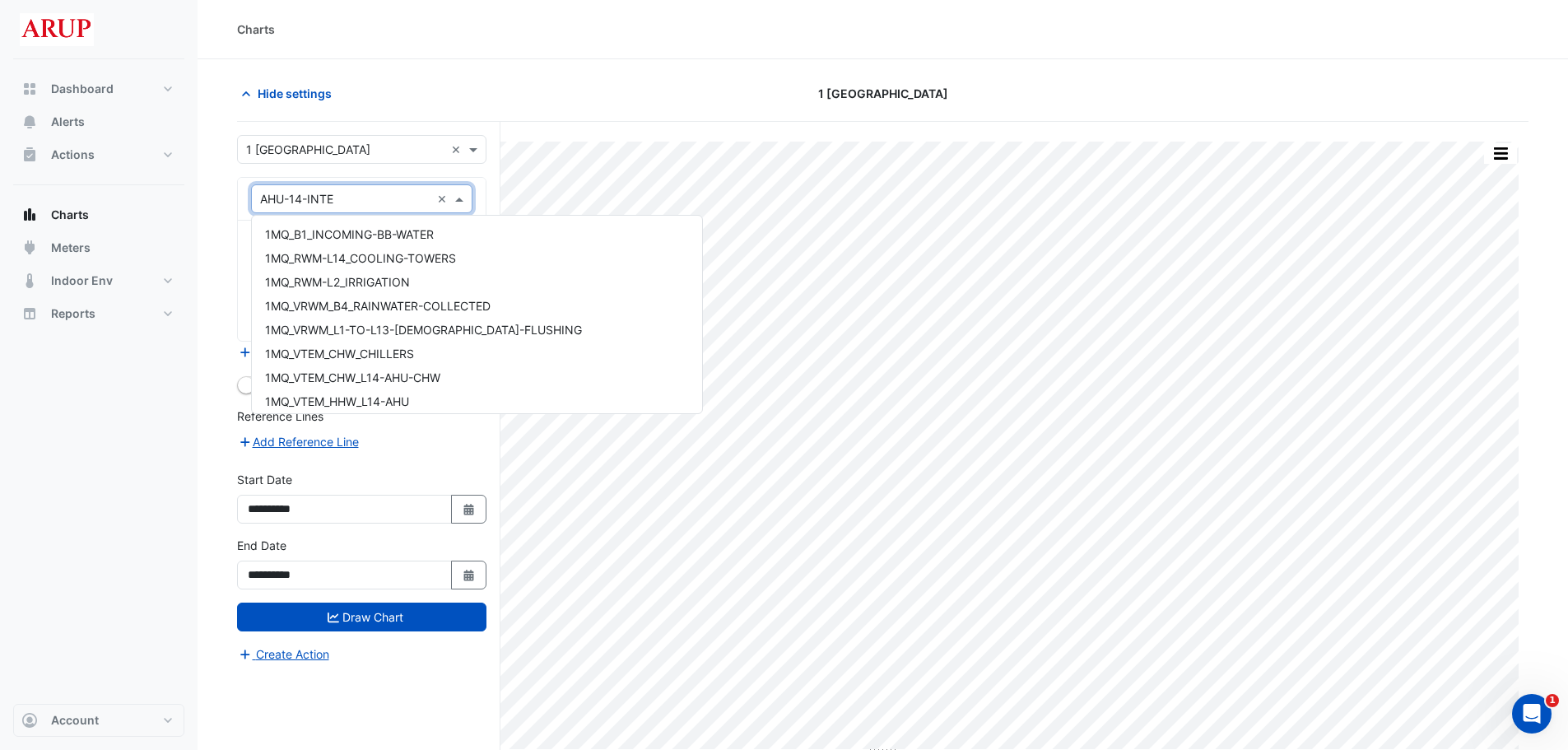
scroll to position [1224, 0]
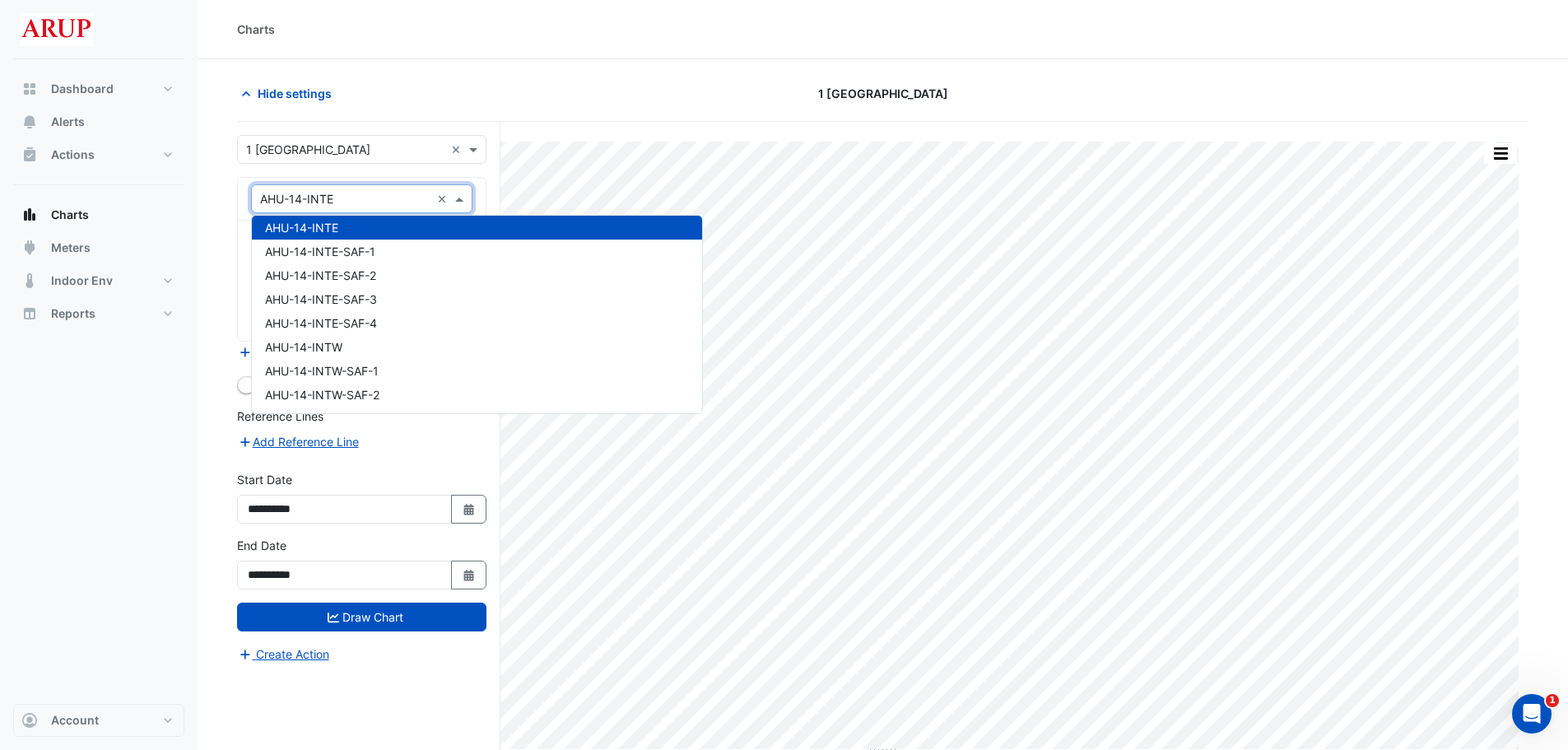
click at [460, 201] on span at bounding box center [461, 198] width 20 height 17
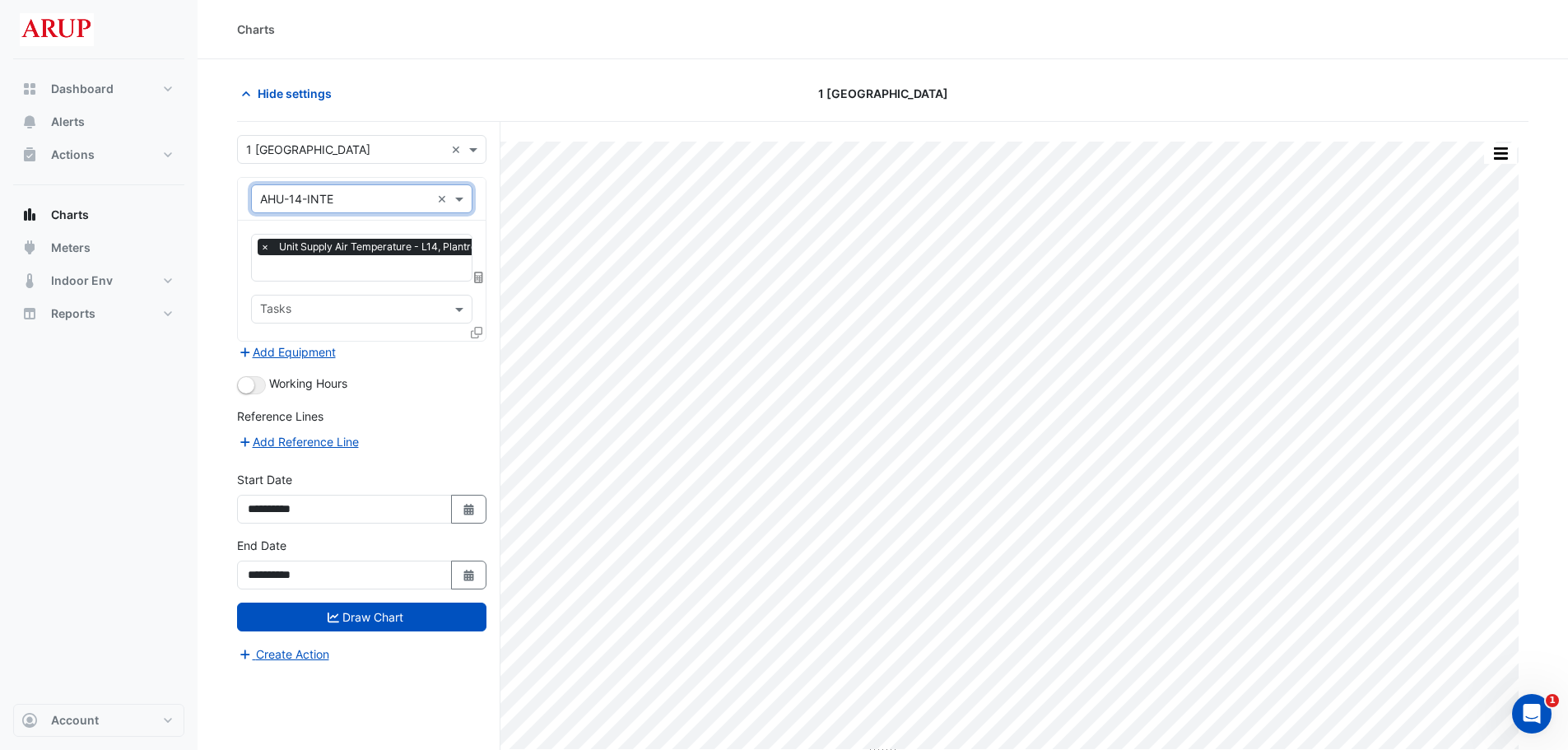
click at [262, 249] on span "×" at bounding box center [265, 247] width 15 height 16
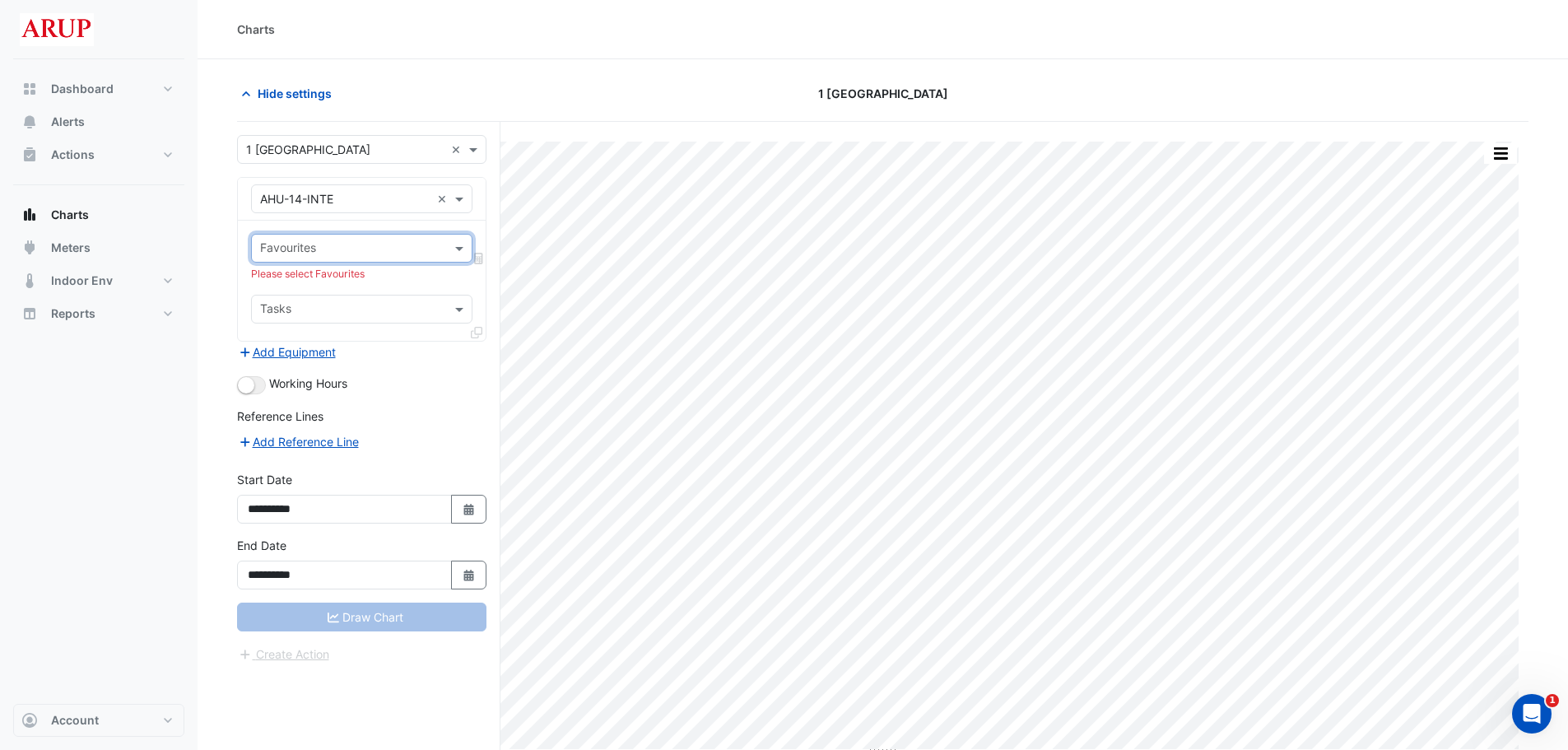
scroll to position [0, 0]
click at [456, 242] on span at bounding box center [461, 248] width 20 height 17
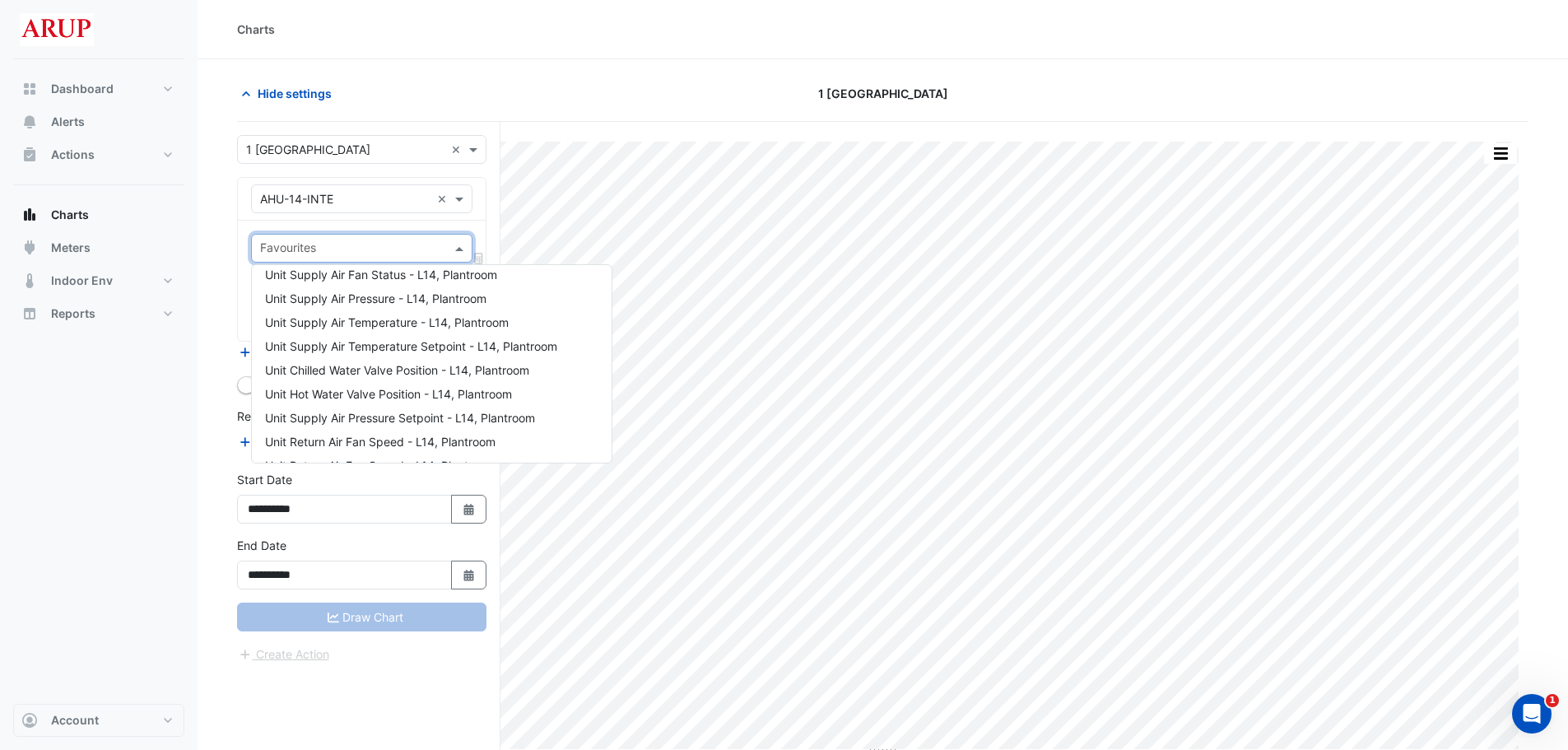
scroll to position [23, 0]
click at [504, 358] on span "Unit Supply Air Temperature Setpoint - L14, Plantroom" at bounding box center [411, 356] width 292 height 14
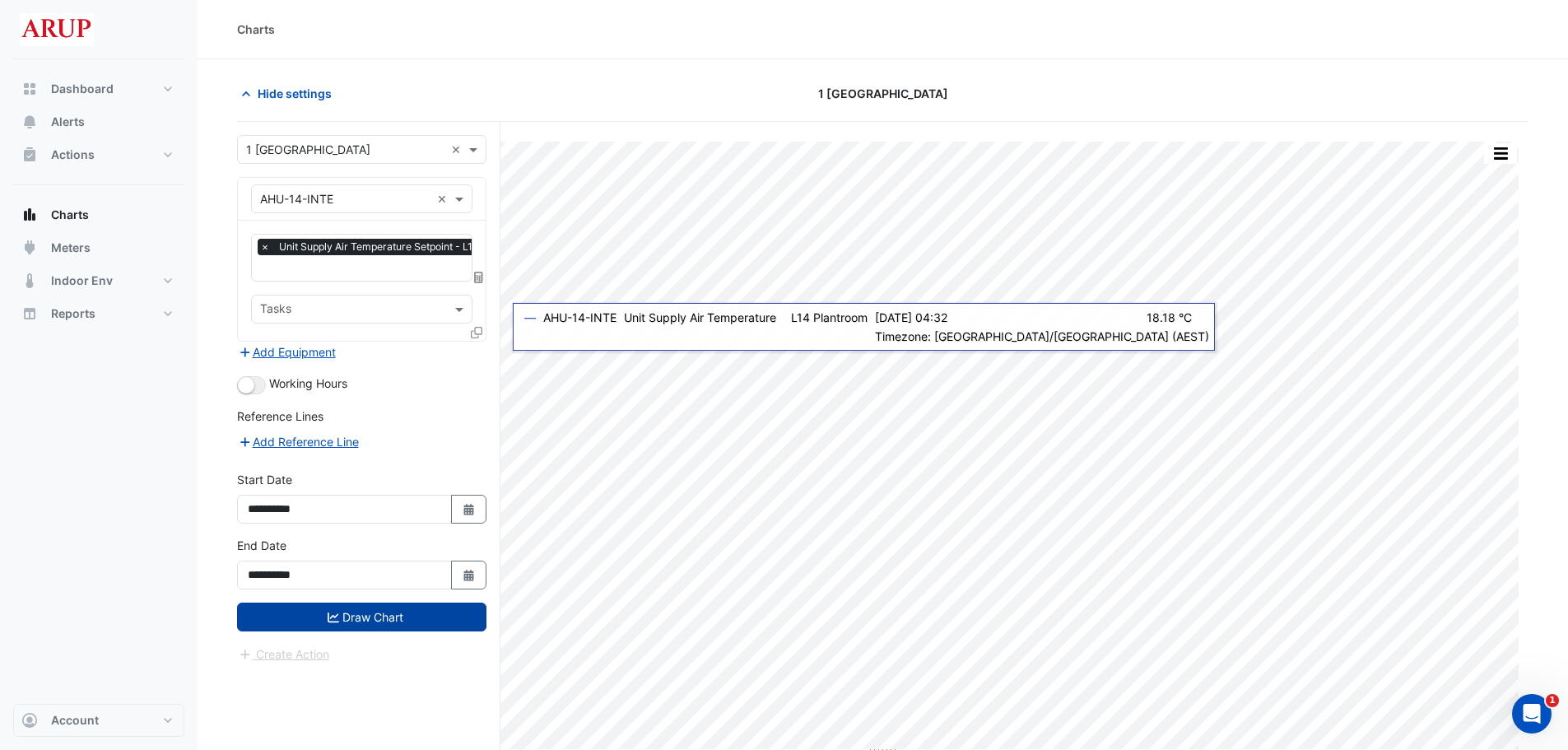
click at [365, 620] on button "Draw Chart" at bounding box center [361, 616] width 250 height 28
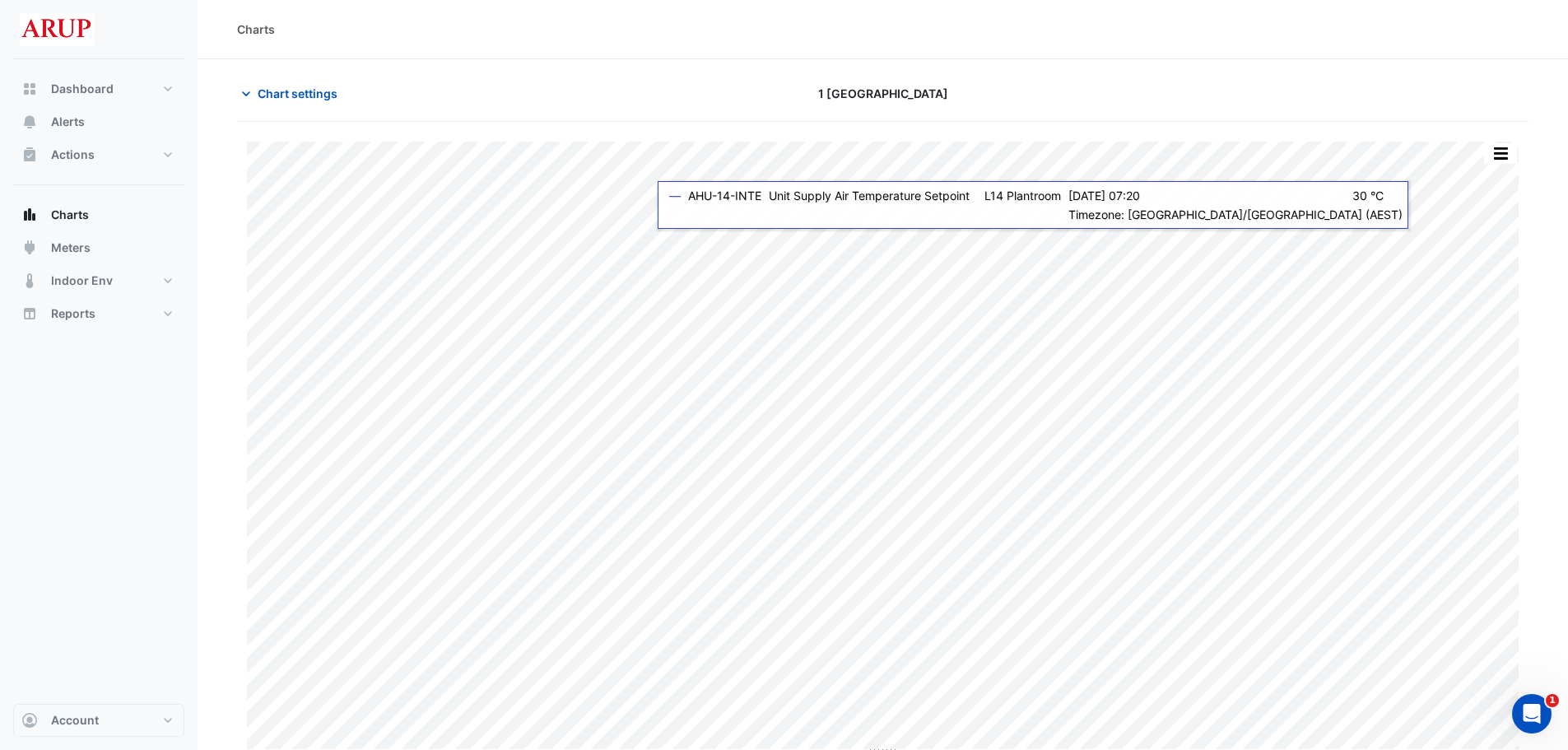
scroll to position [7, 0]
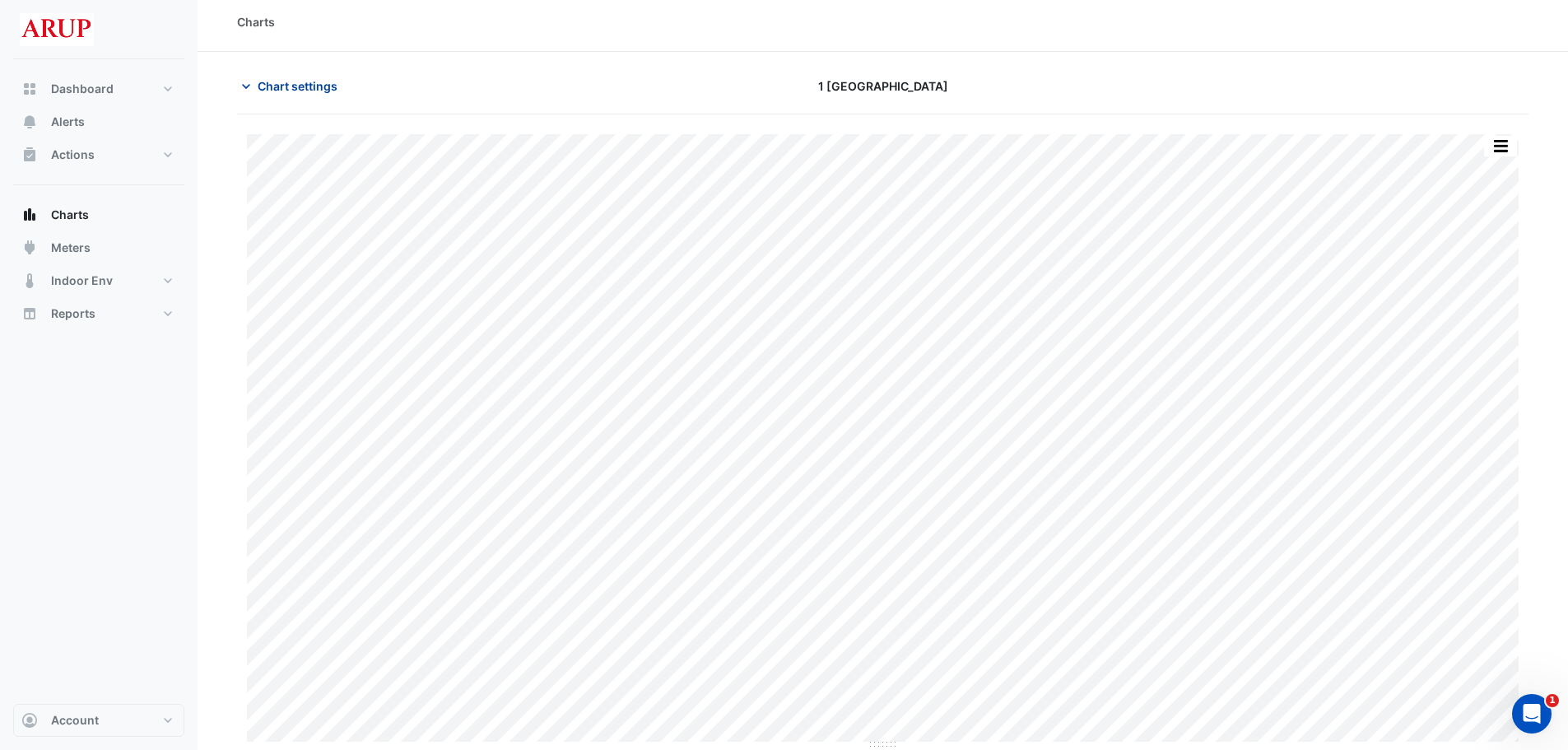
click at [252, 89] on icon "button" at bounding box center [246, 86] width 16 height 16
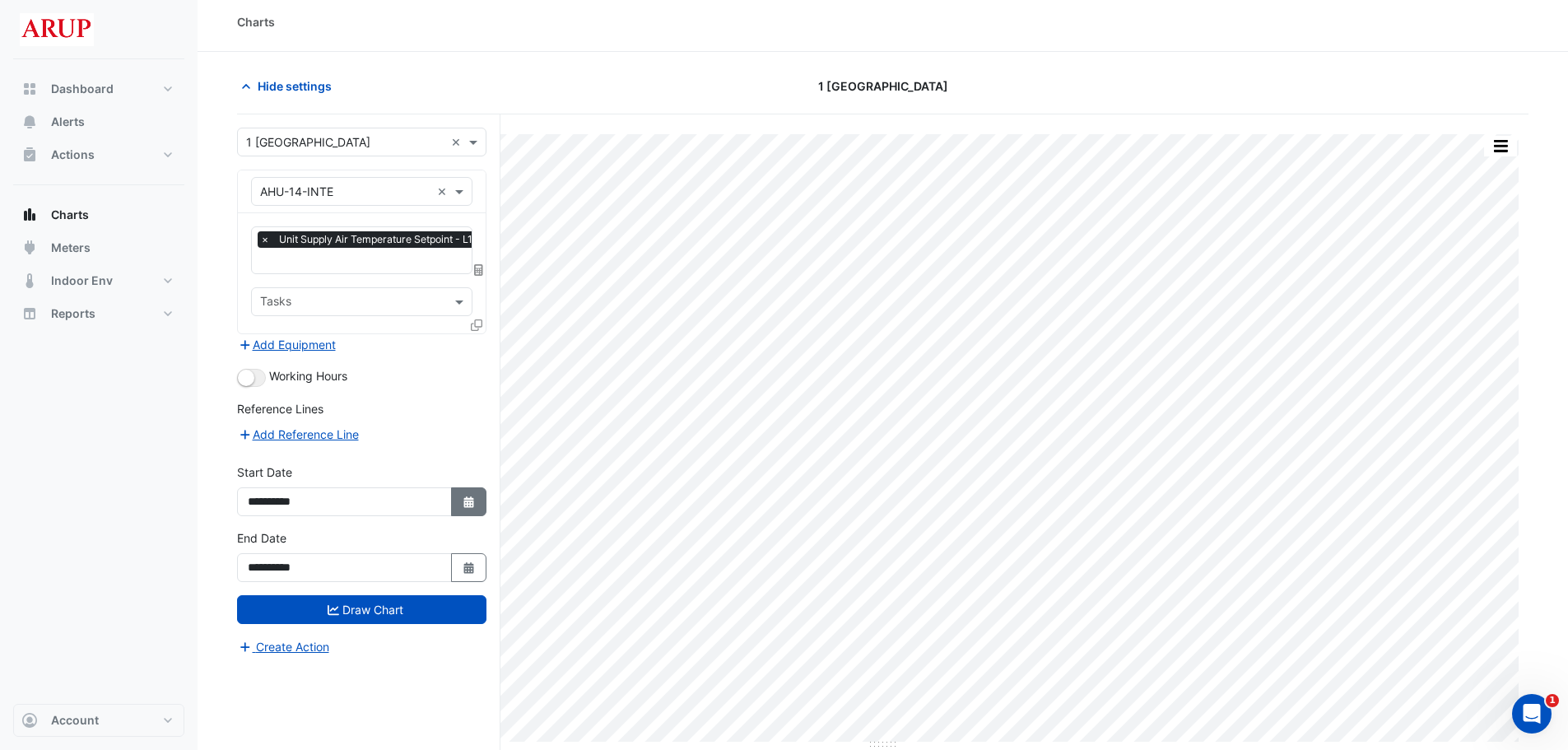
click at [469, 505] on icon "button" at bounding box center [468, 502] width 10 height 12
select select "*"
select select "****"
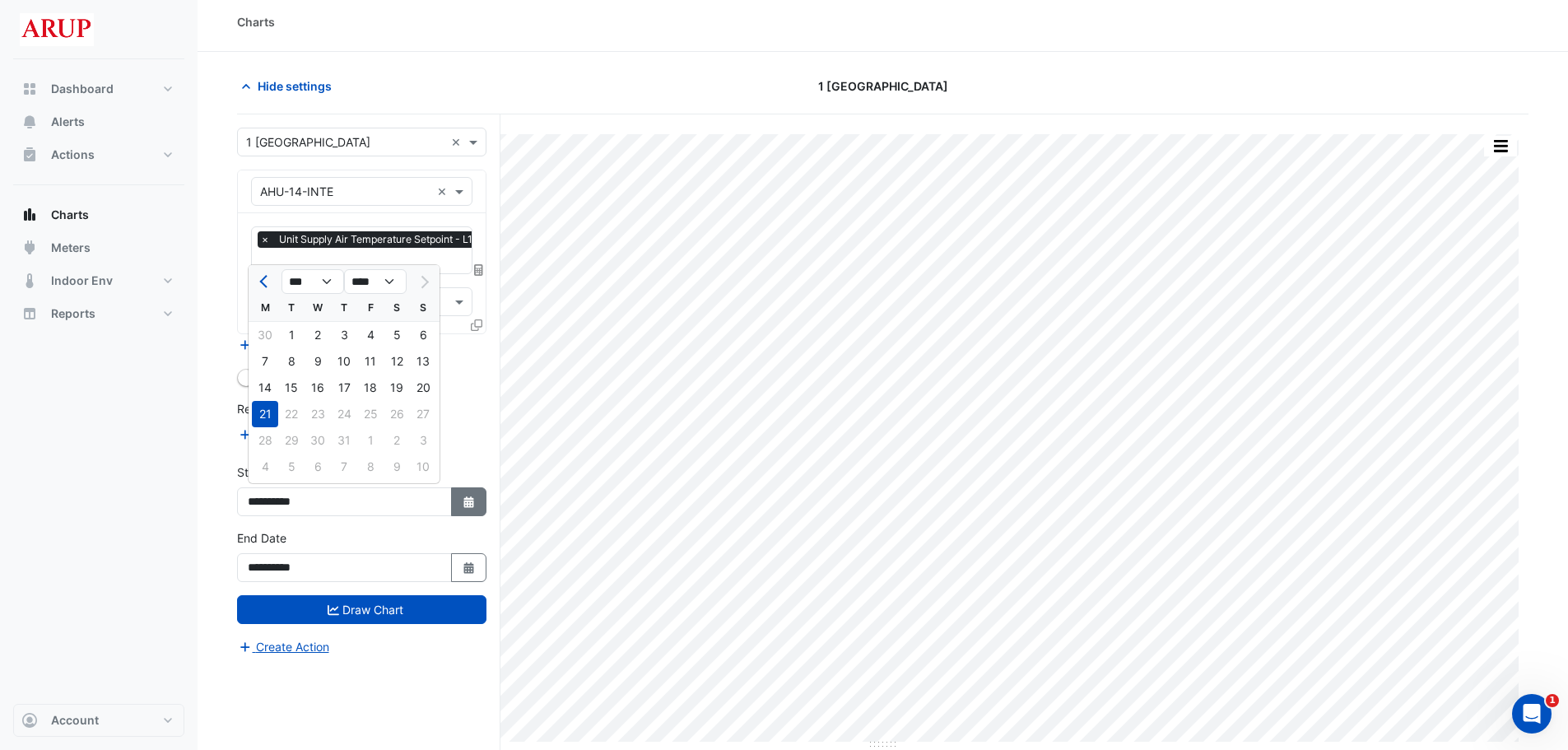
click at [464, 509] on button "Select Date" at bounding box center [469, 501] width 37 height 28
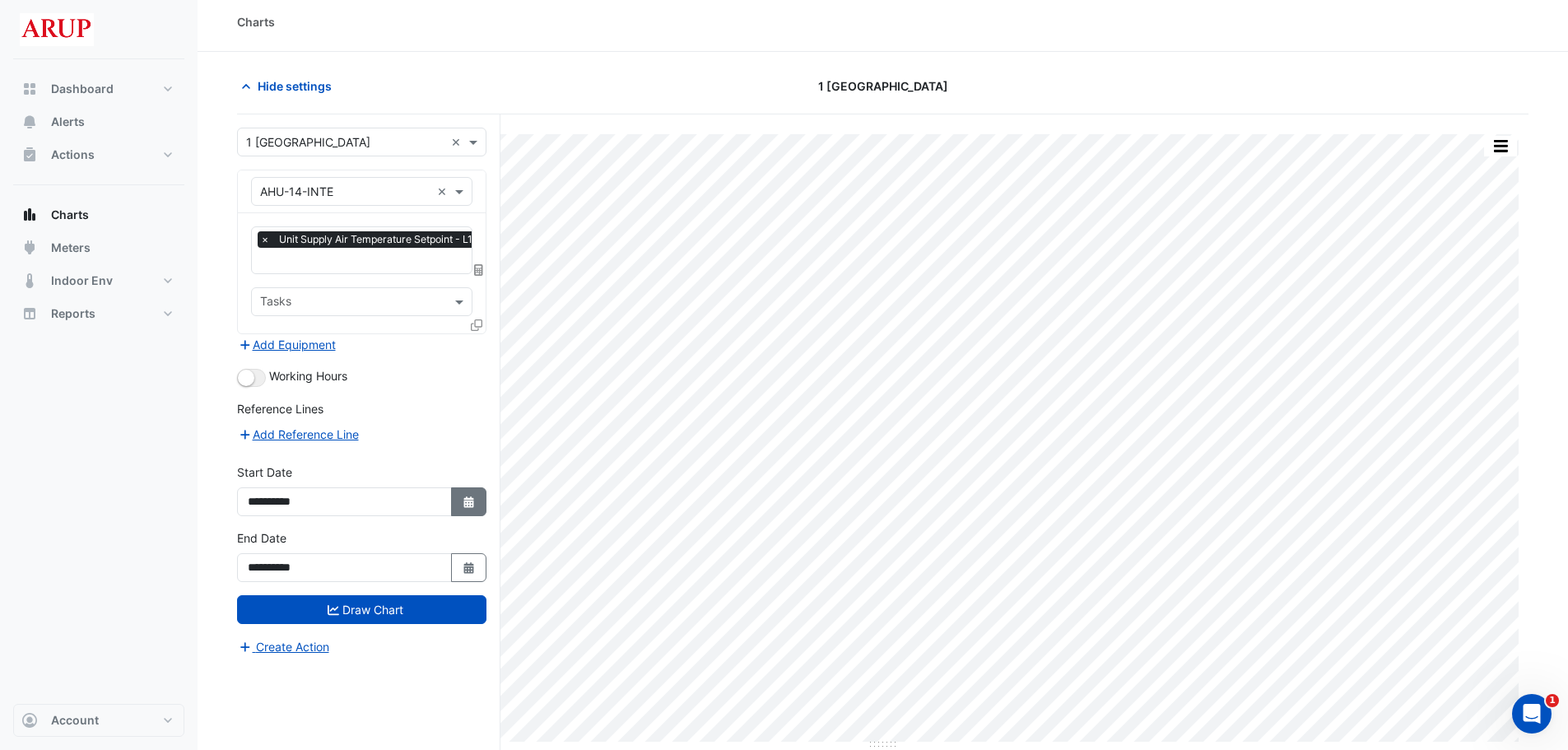
click at [471, 497] on icon "button" at bounding box center [468, 502] width 10 height 12
select select "*"
select select "****"
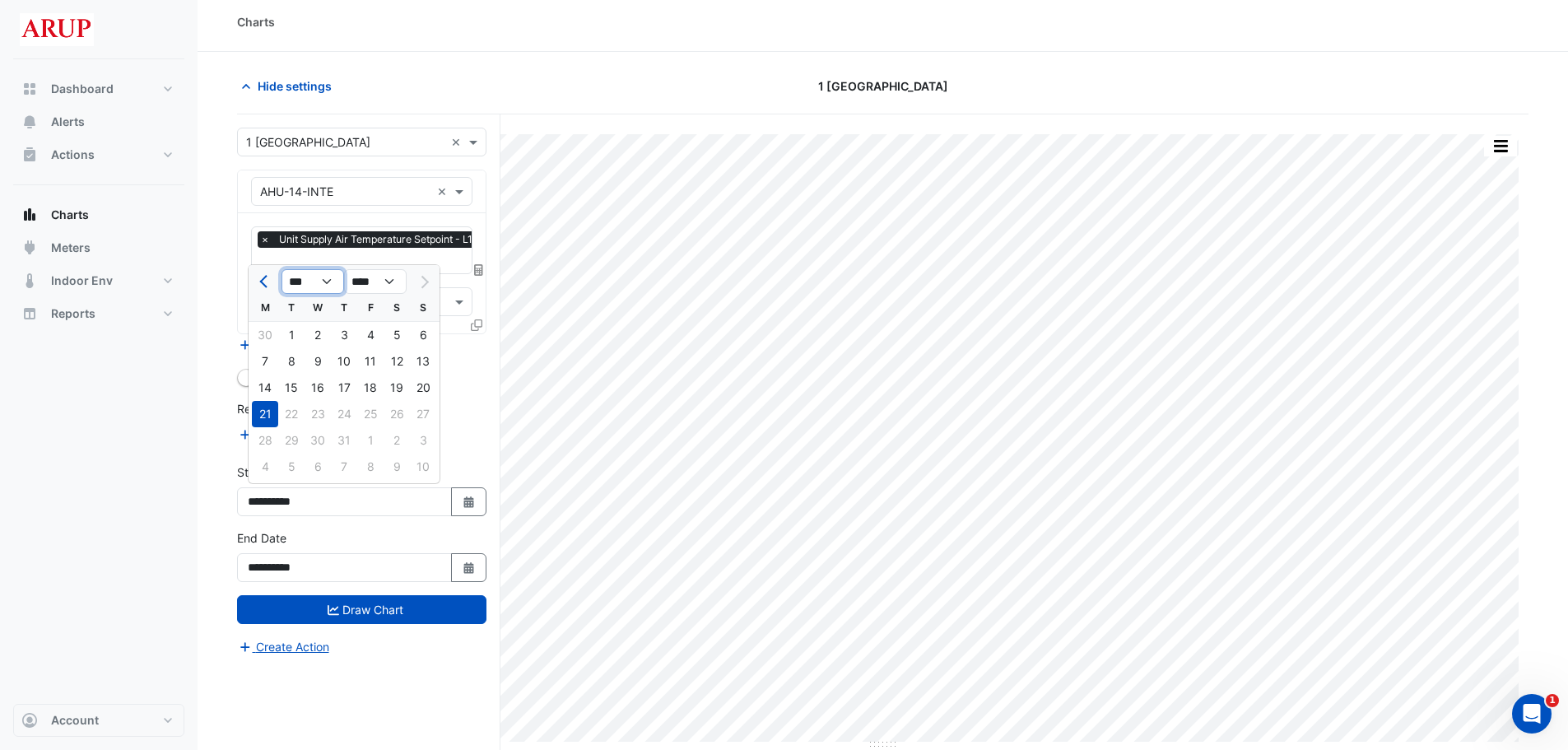
click at [329, 279] on select "*** *** *** *** *** *** ***" at bounding box center [313, 281] width 62 height 25
click at [282, 269] on select "*** *** *** *** *** *** ***" at bounding box center [313, 281] width 62 height 25
click at [181, 482] on div "Dashboard Portfolio Ratings Performance Alerts Actions Site Manager Charts" at bounding box center [98, 381] width 171 height 645
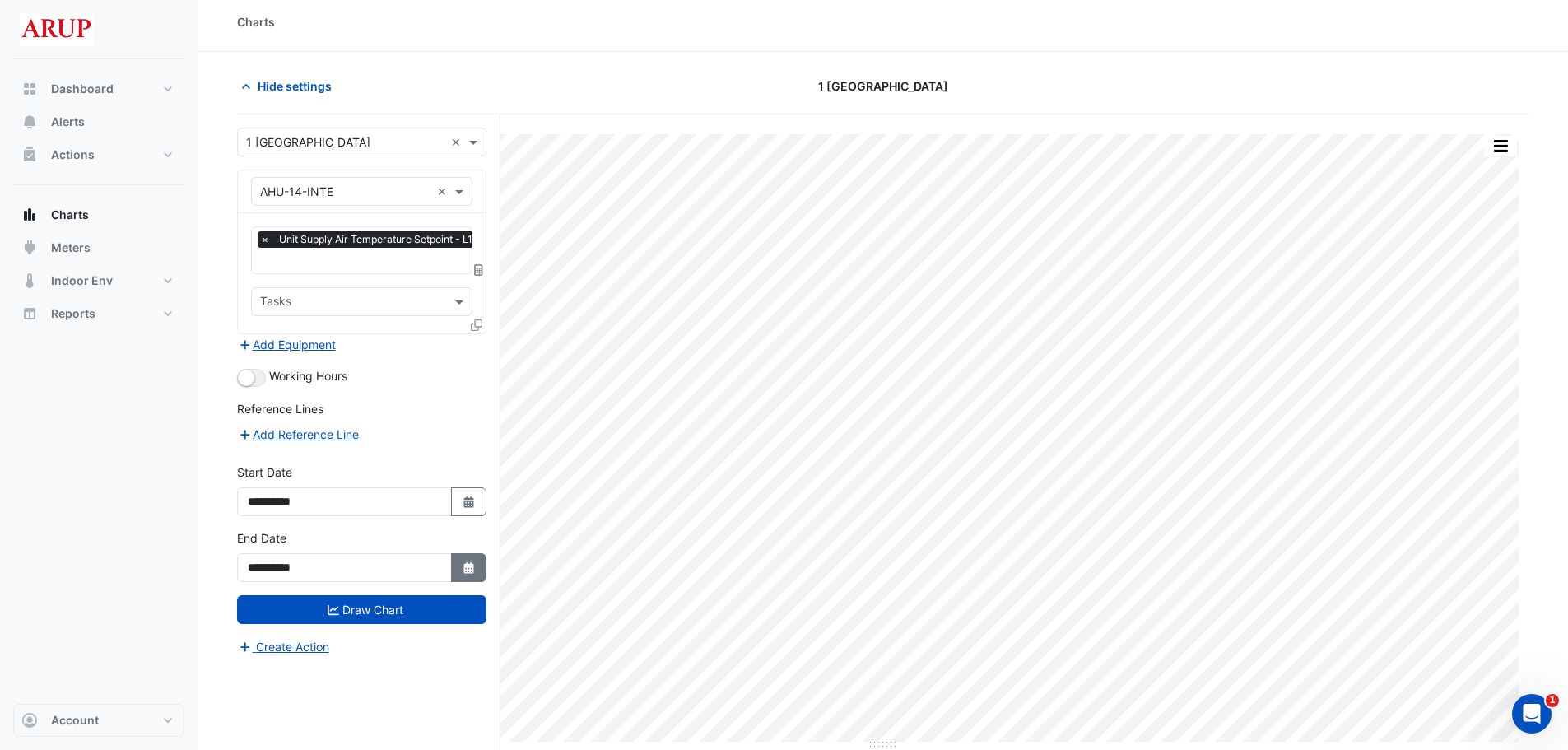
click at [473, 565] on icon "button" at bounding box center [468, 568] width 10 height 12
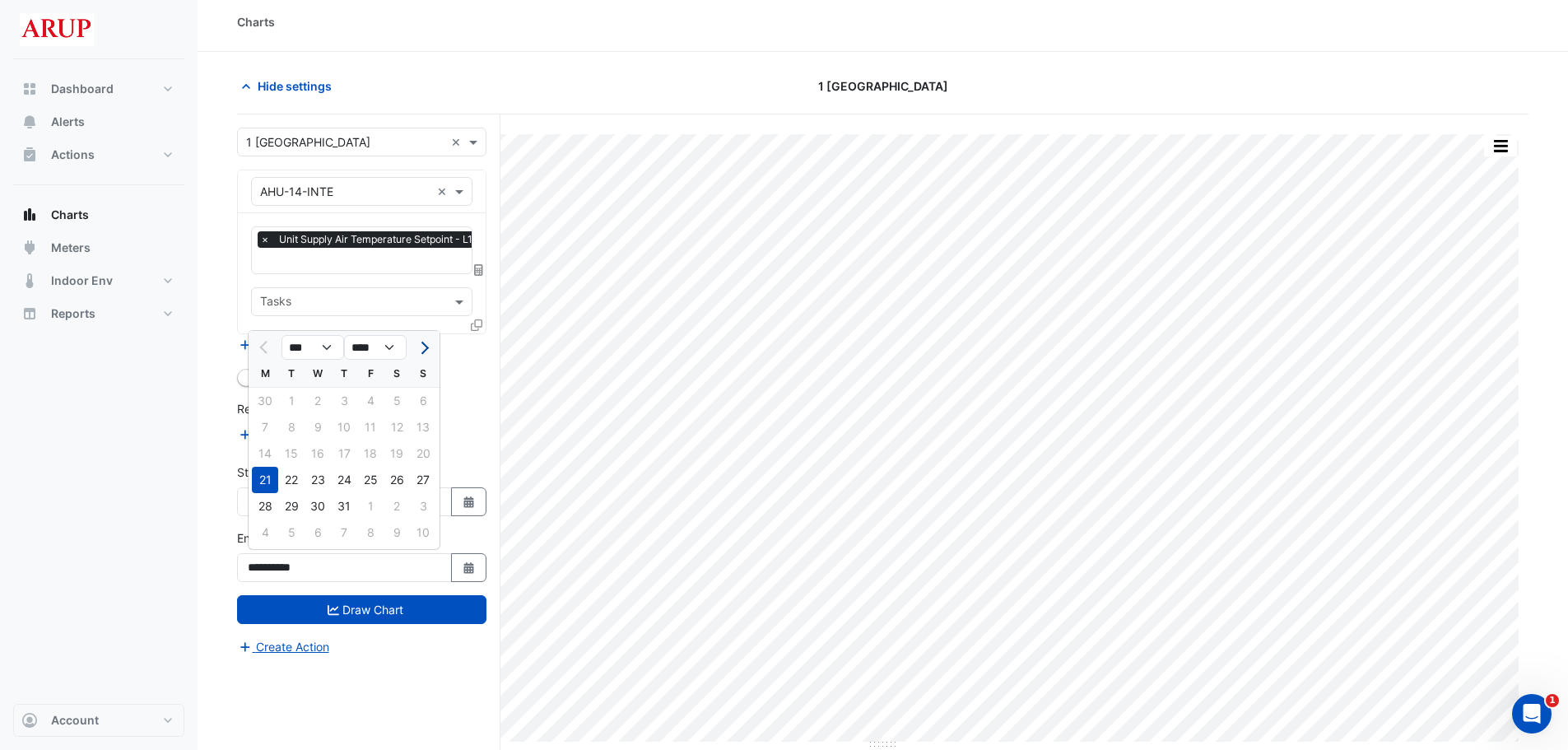
click at [426, 348] on span "Next month" at bounding box center [422, 347] width 12 height 12
select select "*"
click at [263, 464] on div "11" at bounding box center [264, 453] width 27 height 27
type input "**********"
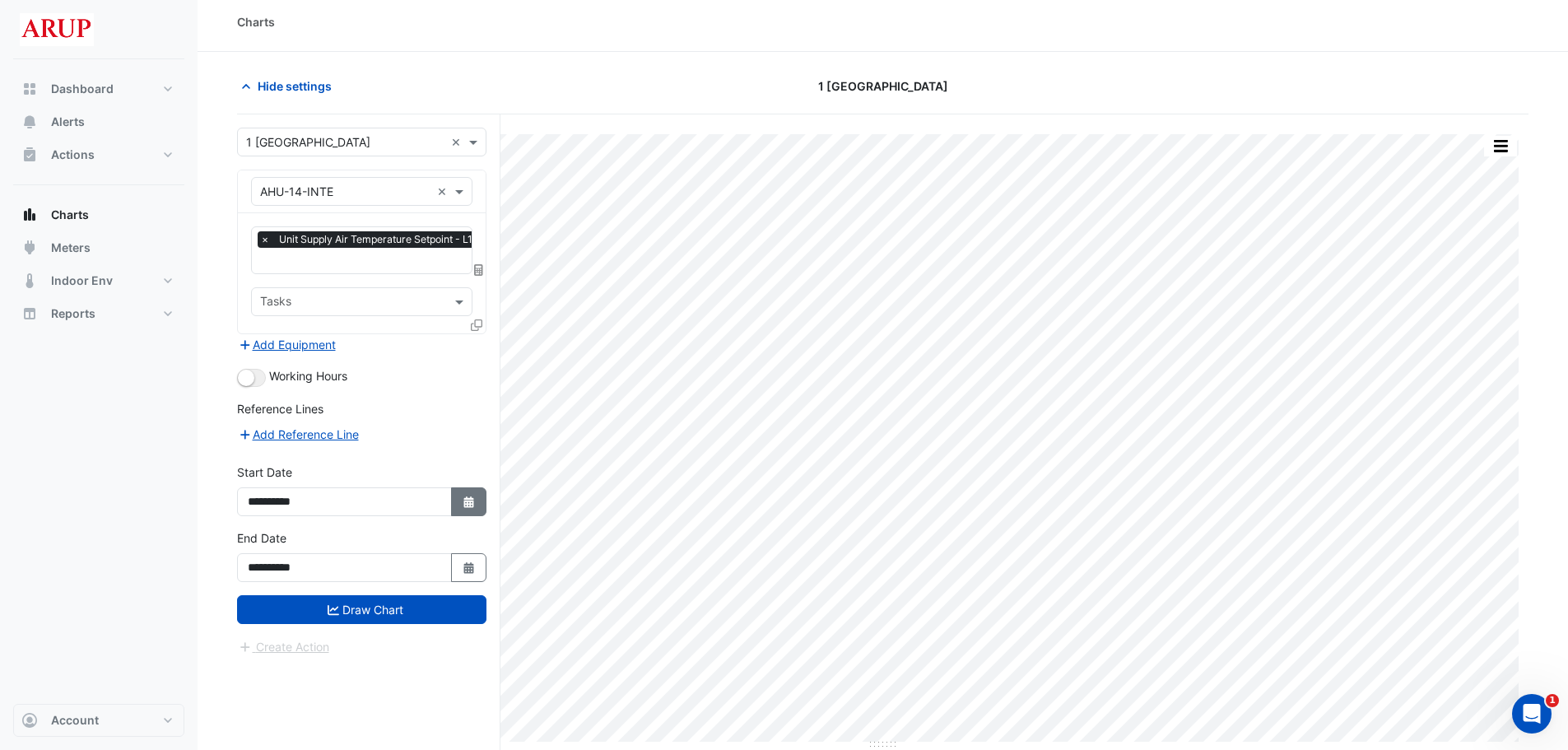
click at [471, 508] on button "Select Date" at bounding box center [469, 501] width 37 height 28
select select "*"
select select "****"
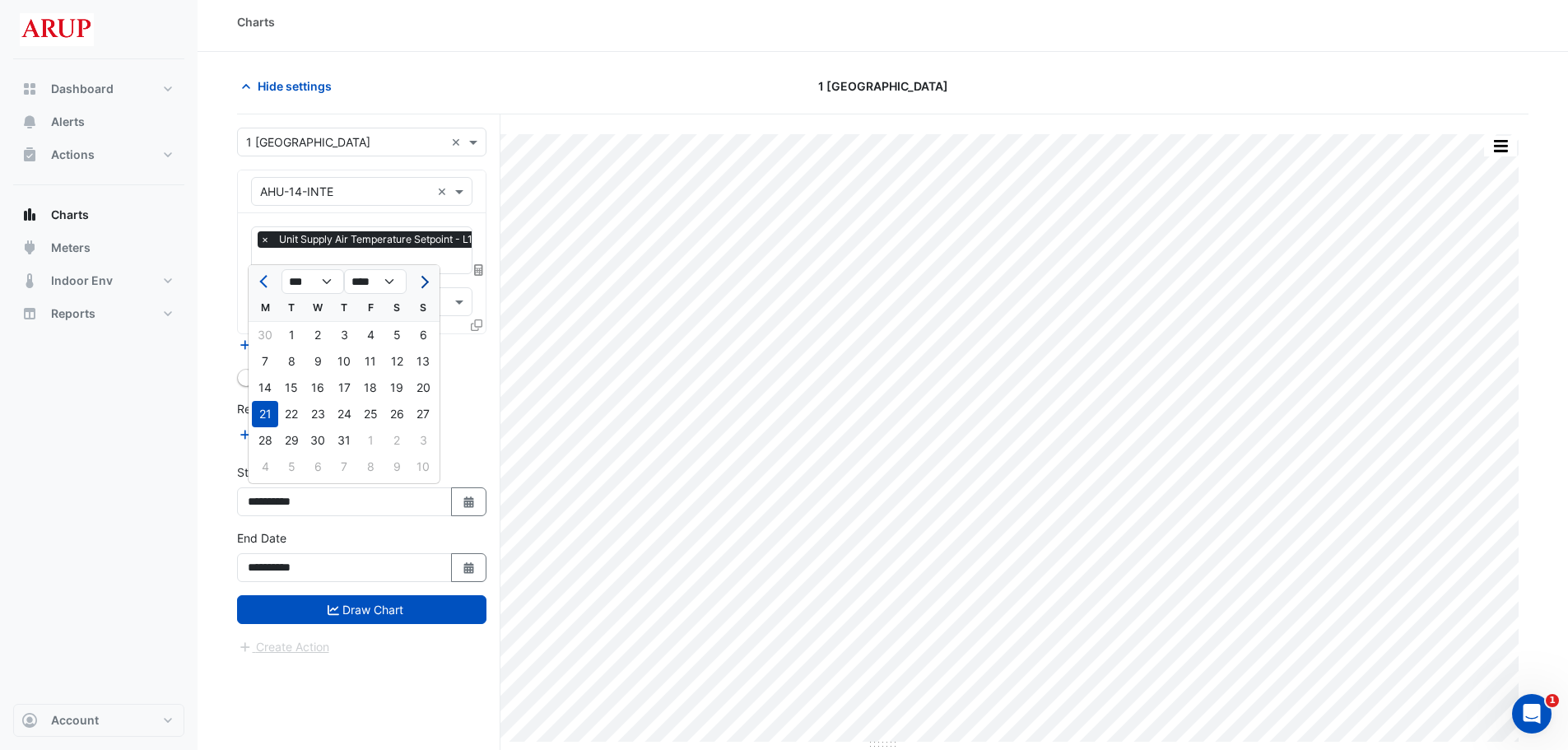
click at [426, 281] on span "Next month" at bounding box center [422, 281] width 12 height 12
select select "*"
click at [263, 390] on div "11" at bounding box center [264, 387] width 27 height 27
type input "**********"
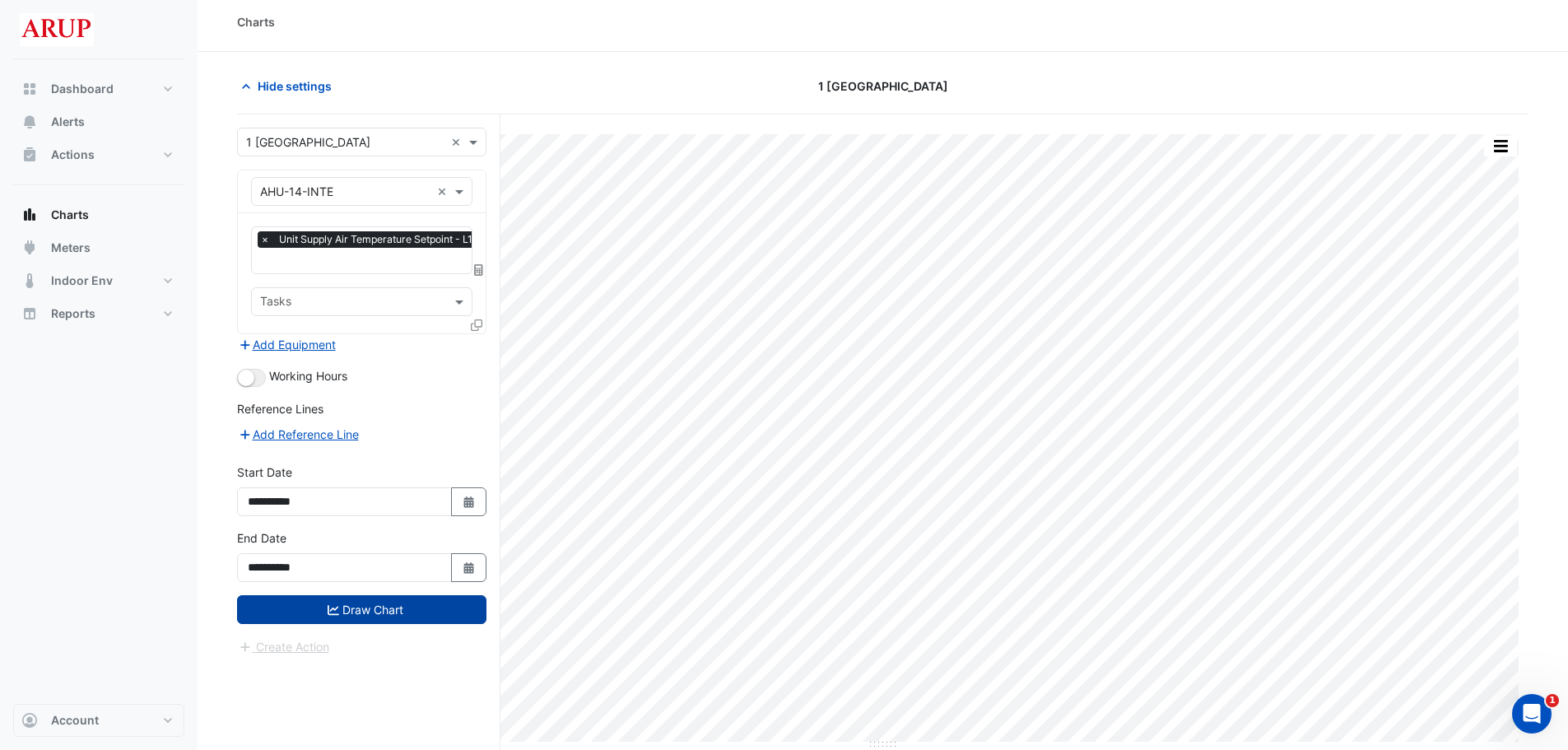
click at [395, 613] on button "Draw Chart" at bounding box center [361, 609] width 250 height 28
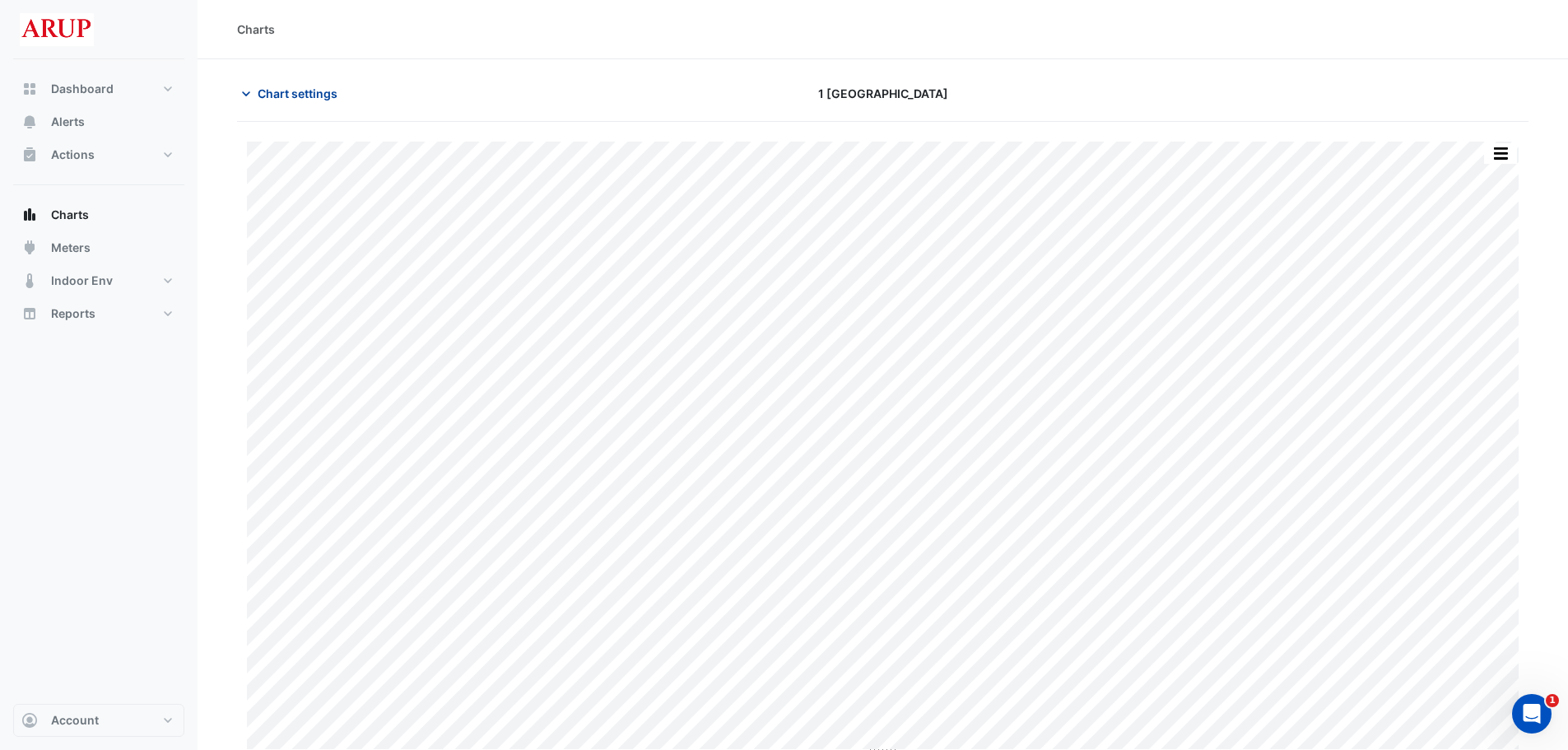
click at [246, 94] on icon "button" at bounding box center [246, 93] width 8 height 5
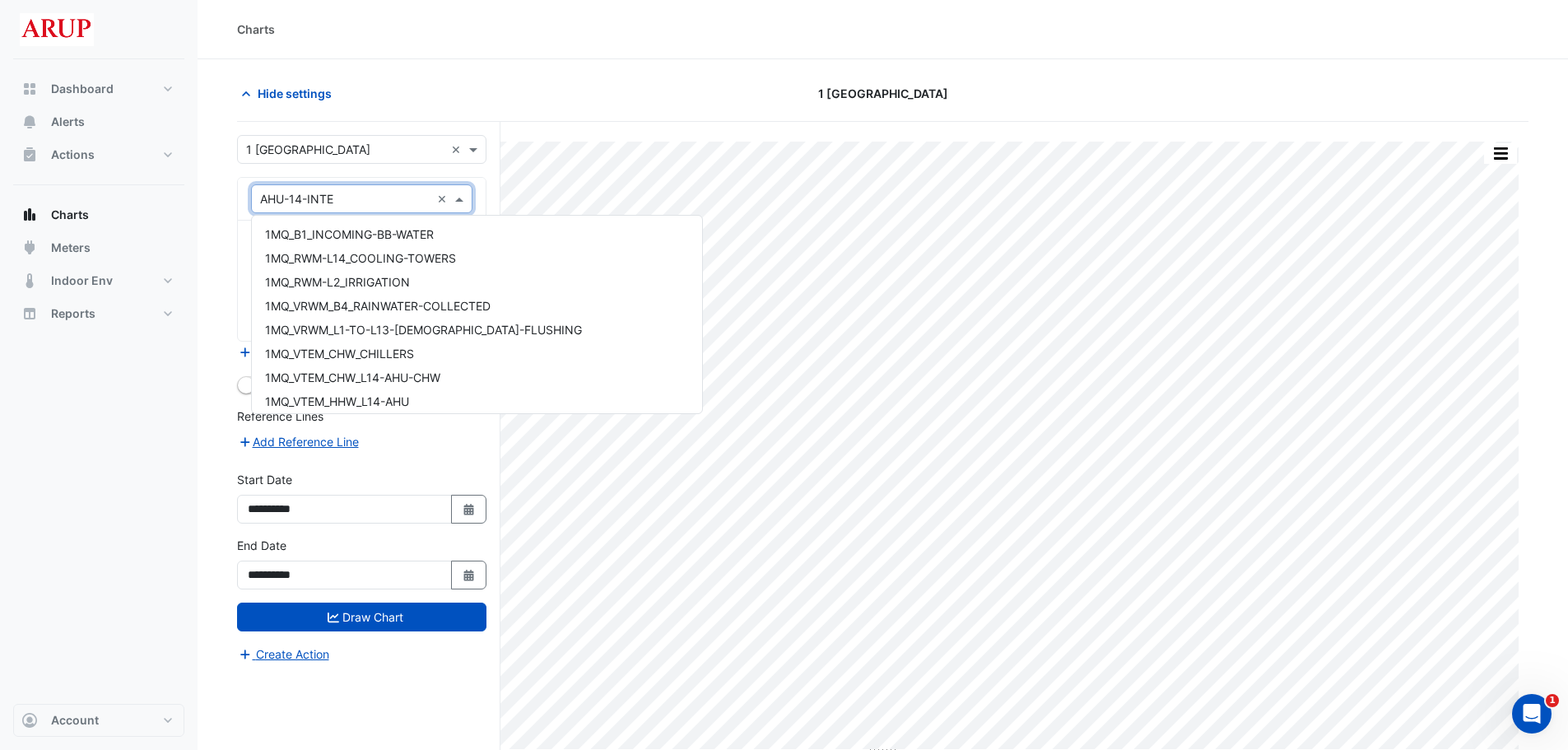
click at [461, 201] on span at bounding box center [461, 198] width 20 height 17
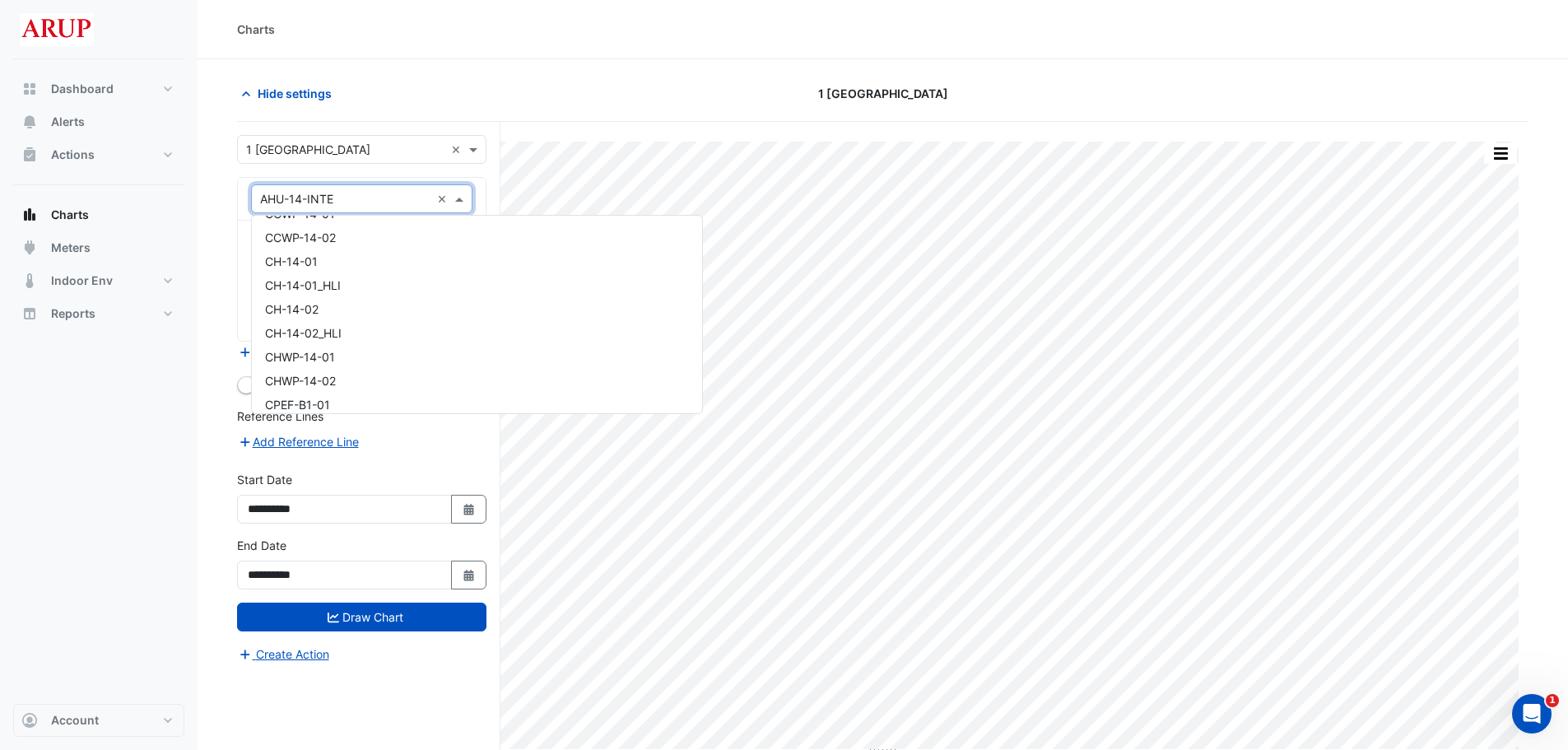
scroll to position [1800, 0]
click at [411, 273] on div "Building" at bounding box center [477, 272] width 450 height 24
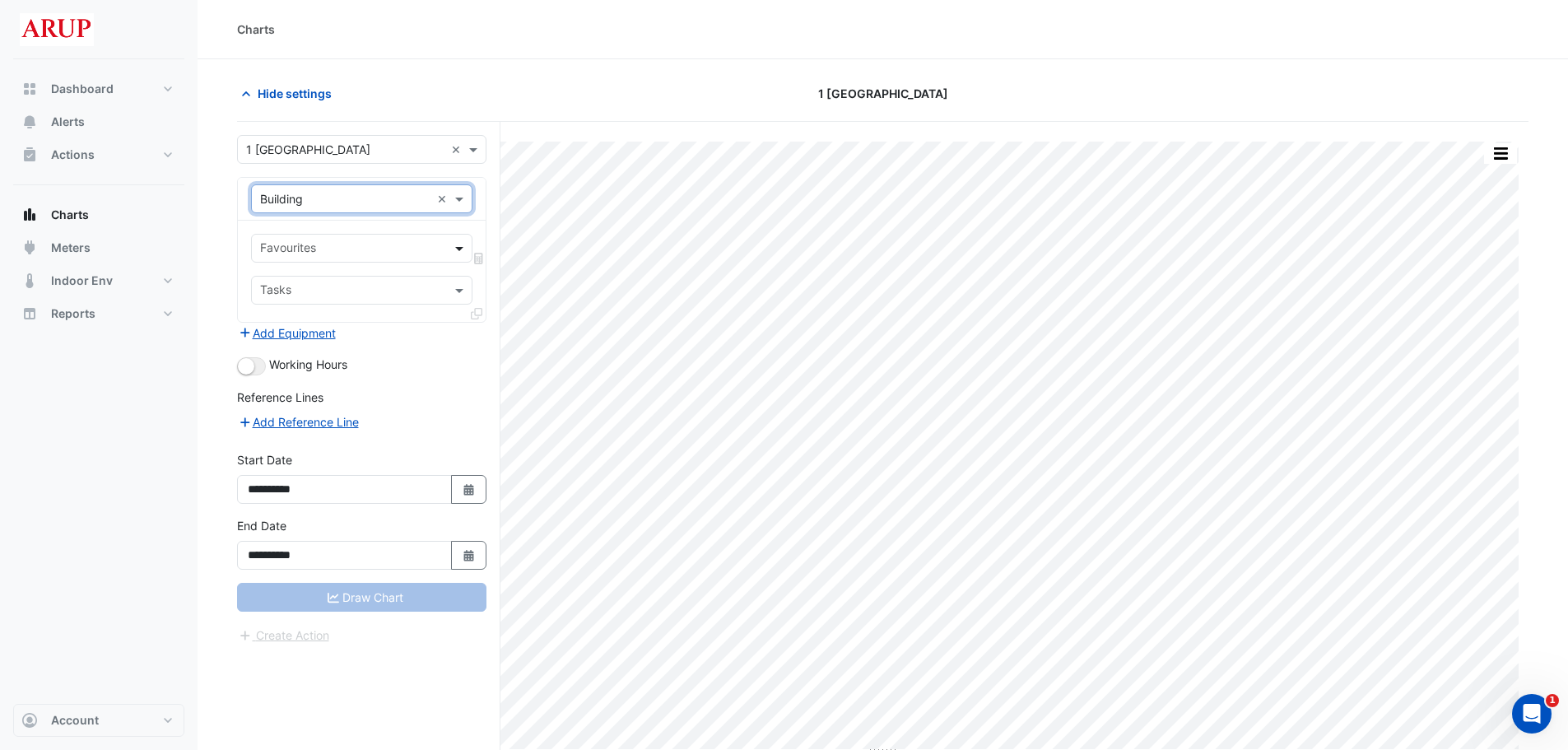
click at [459, 244] on span at bounding box center [461, 248] width 20 height 17
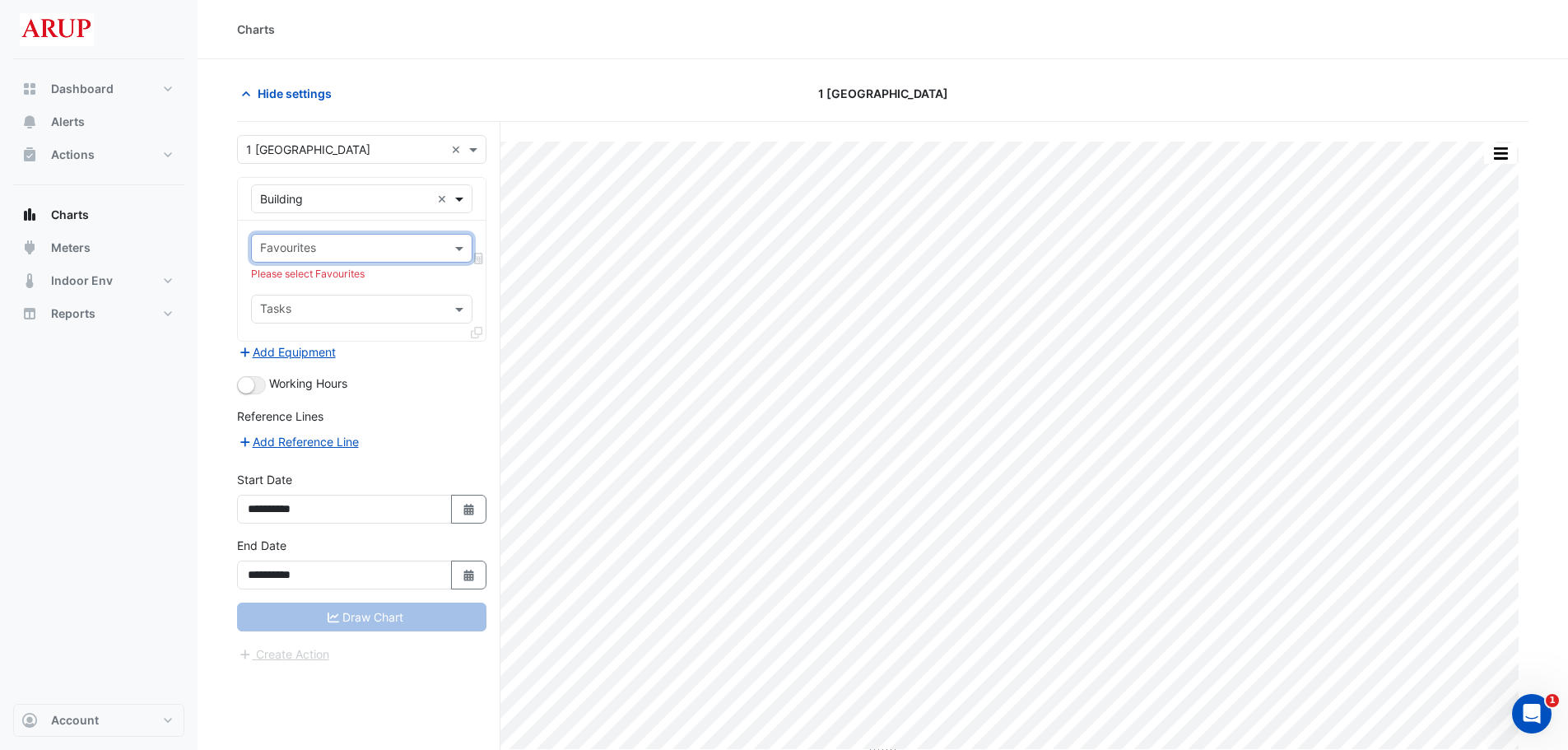
click at [462, 198] on span at bounding box center [461, 198] width 20 height 17
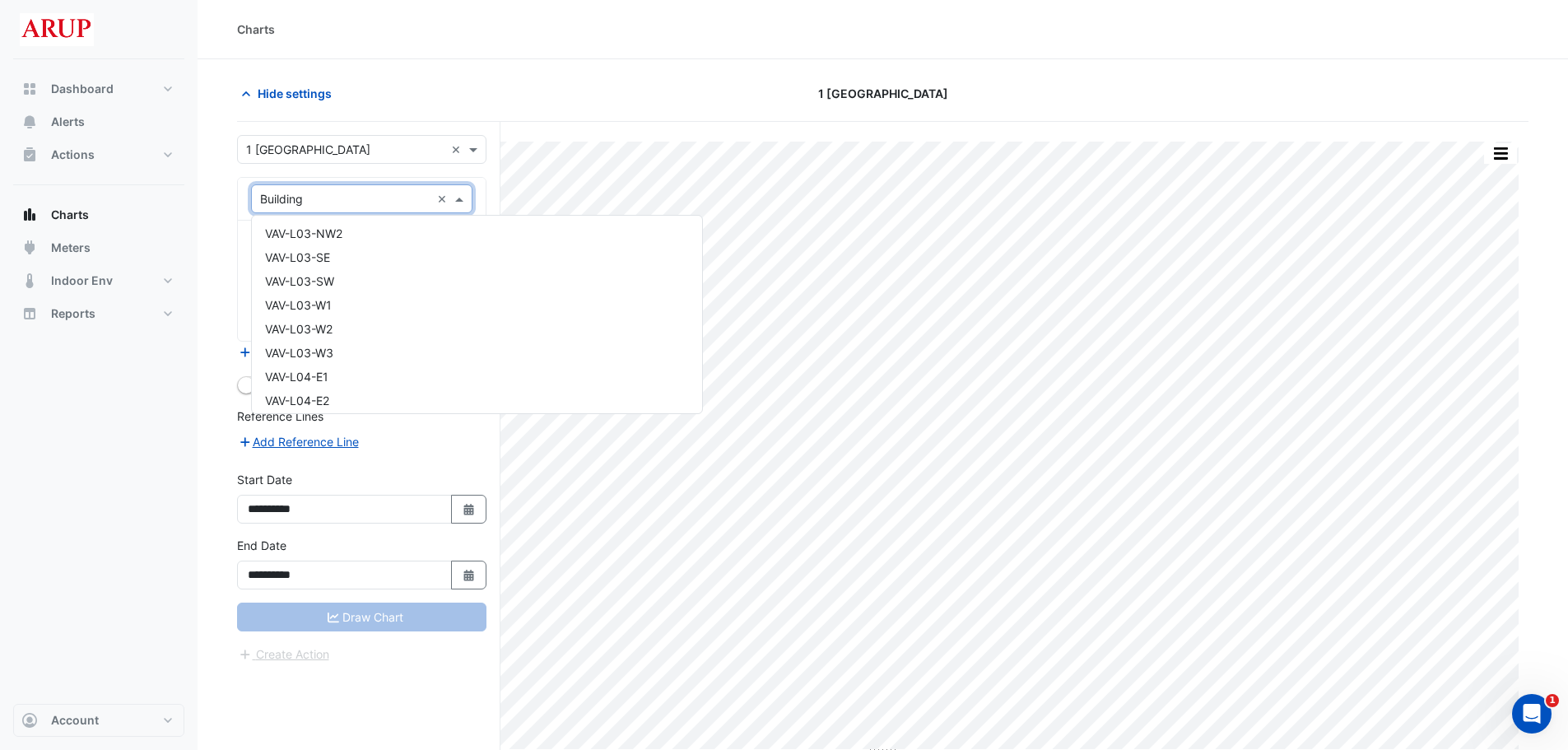
scroll to position [13366, 0]
click at [349, 324] on div "VAV-L04-E3" at bounding box center [477, 328] width 450 height 24
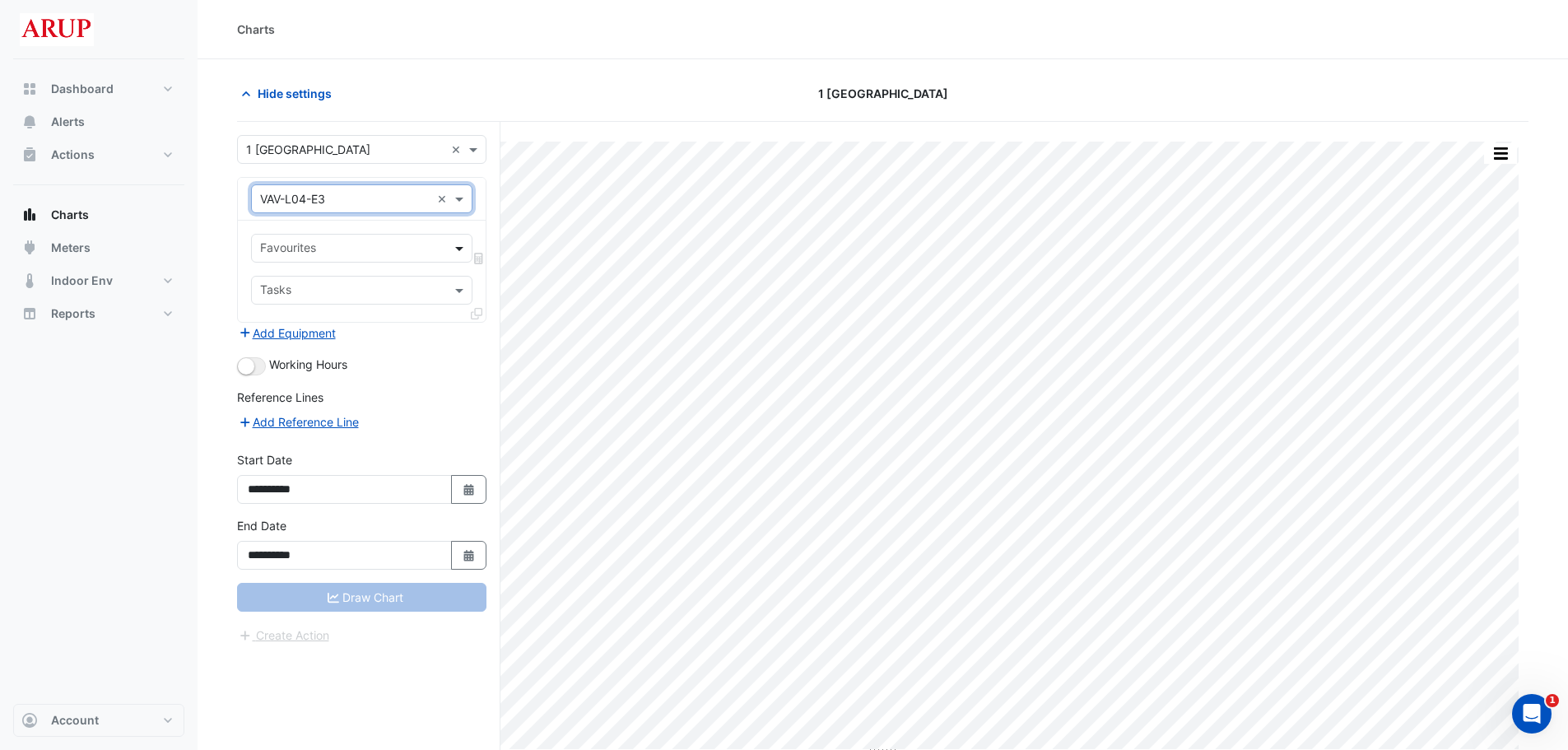
click at [463, 250] on span at bounding box center [461, 248] width 20 height 17
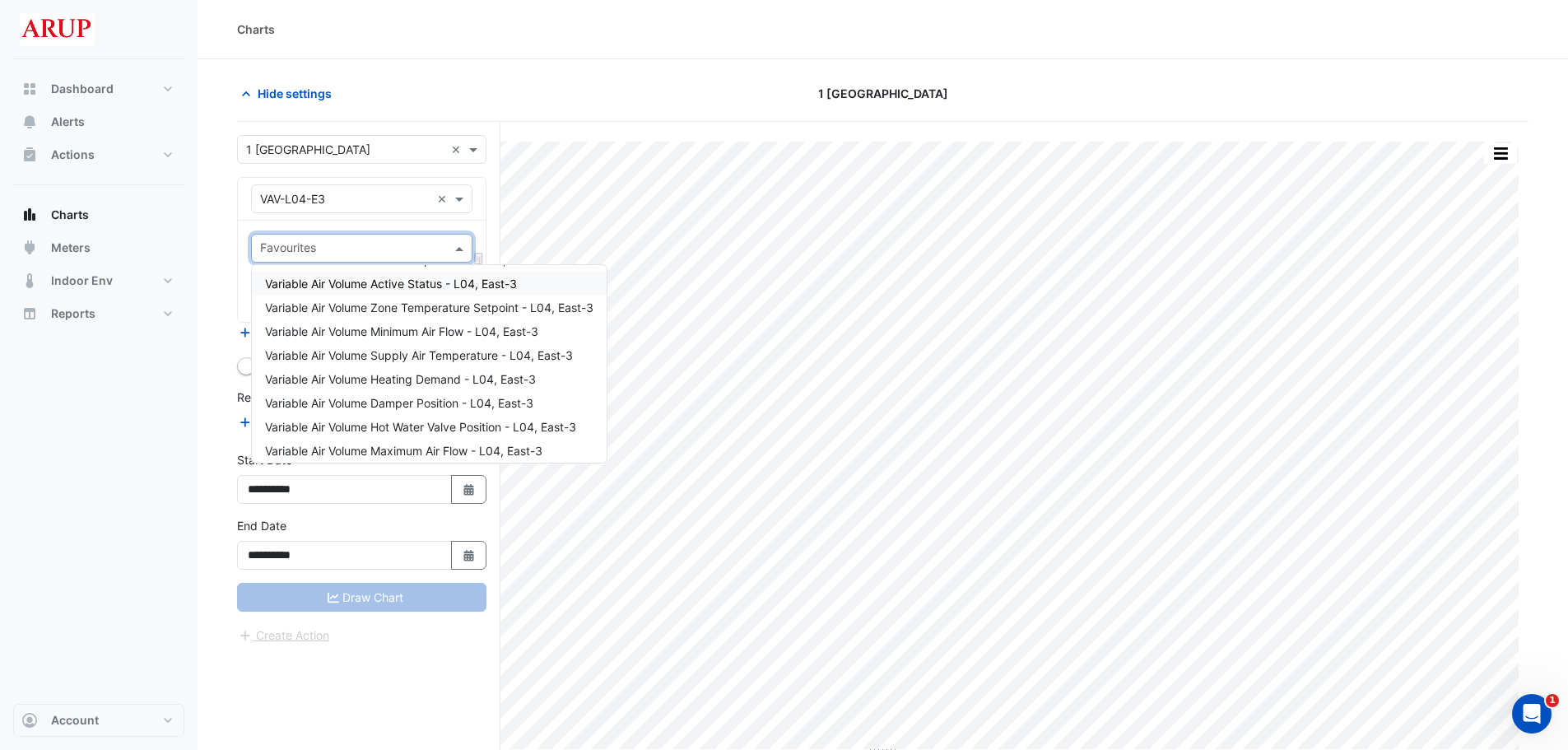
scroll to position [0, 0]
click at [372, 284] on span "Variable Air Volume Zone Temperature - L04, East-3" at bounding box center [405, 283] width 280 height 14
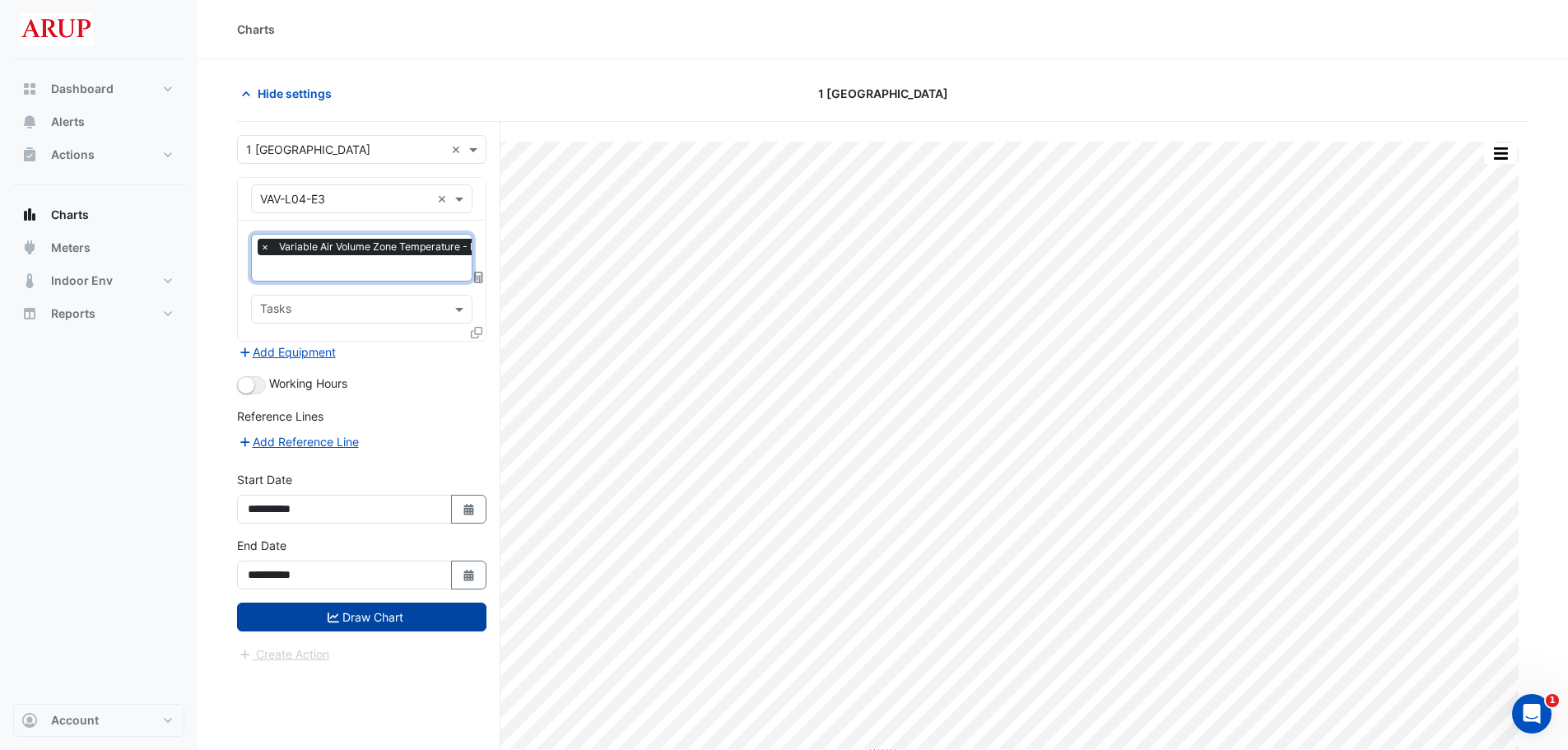
click at [362, 627] on button "Draw Chart" at bounding box center [361, 616] width 250 height 28
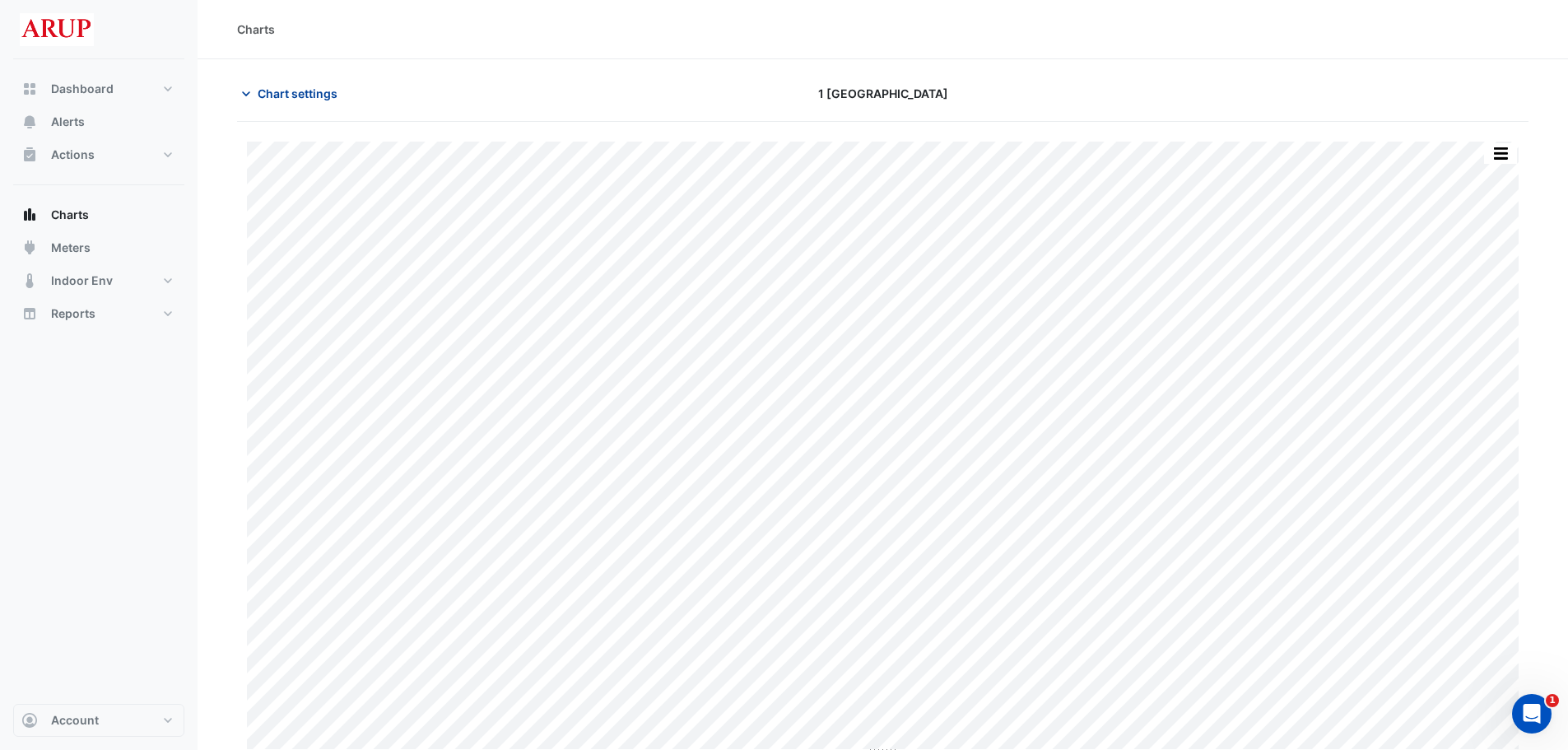
click at [245, 97] on icon "button" at bounding box center [246, 94] width 16 height 16
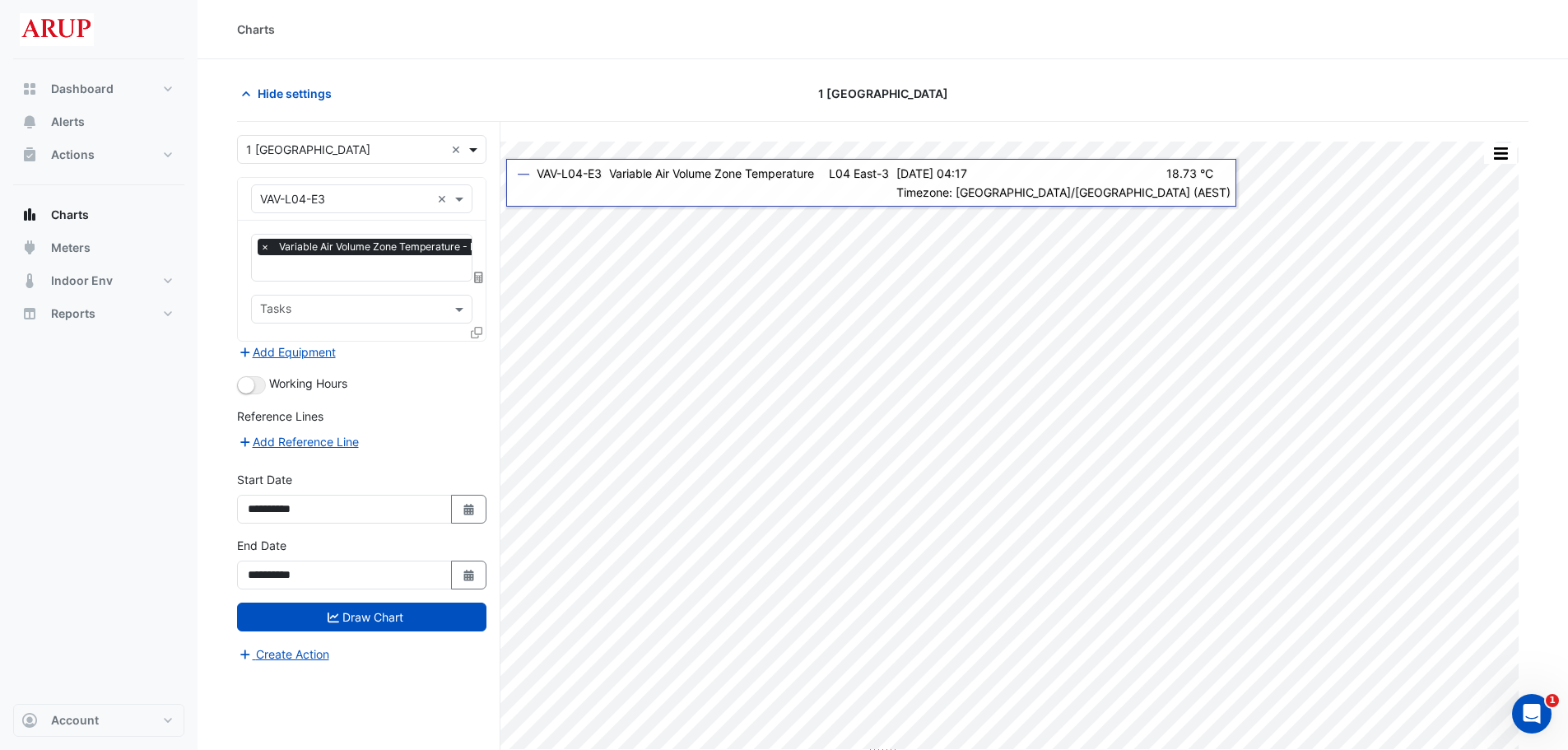
click at [468, 152] on span at bounding box center [475, 149] width 20 height 17
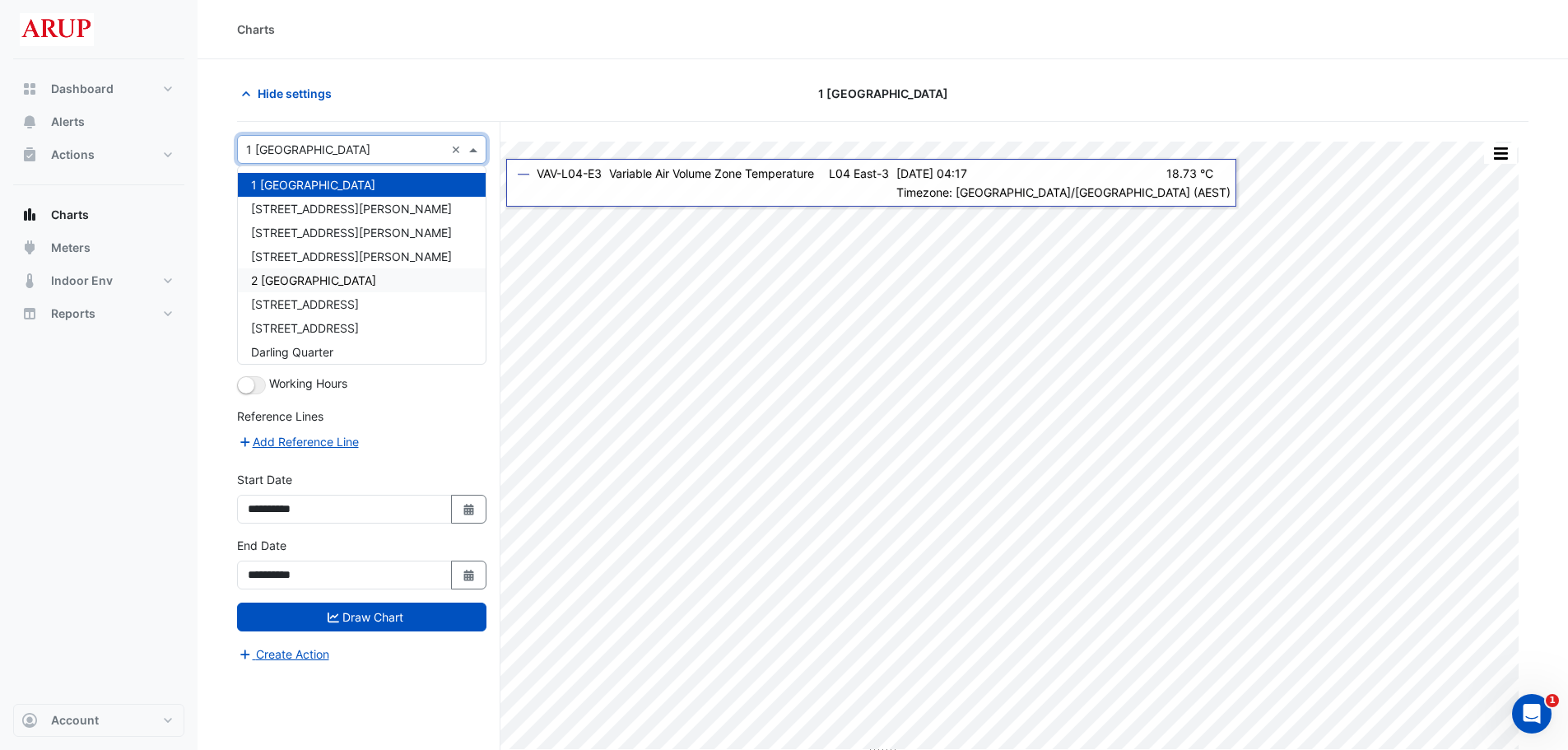
click at [359, 284] on span "2 [GEOGRAPHIC_DATA]" at bounding box center [313, 280] width 125 height 14
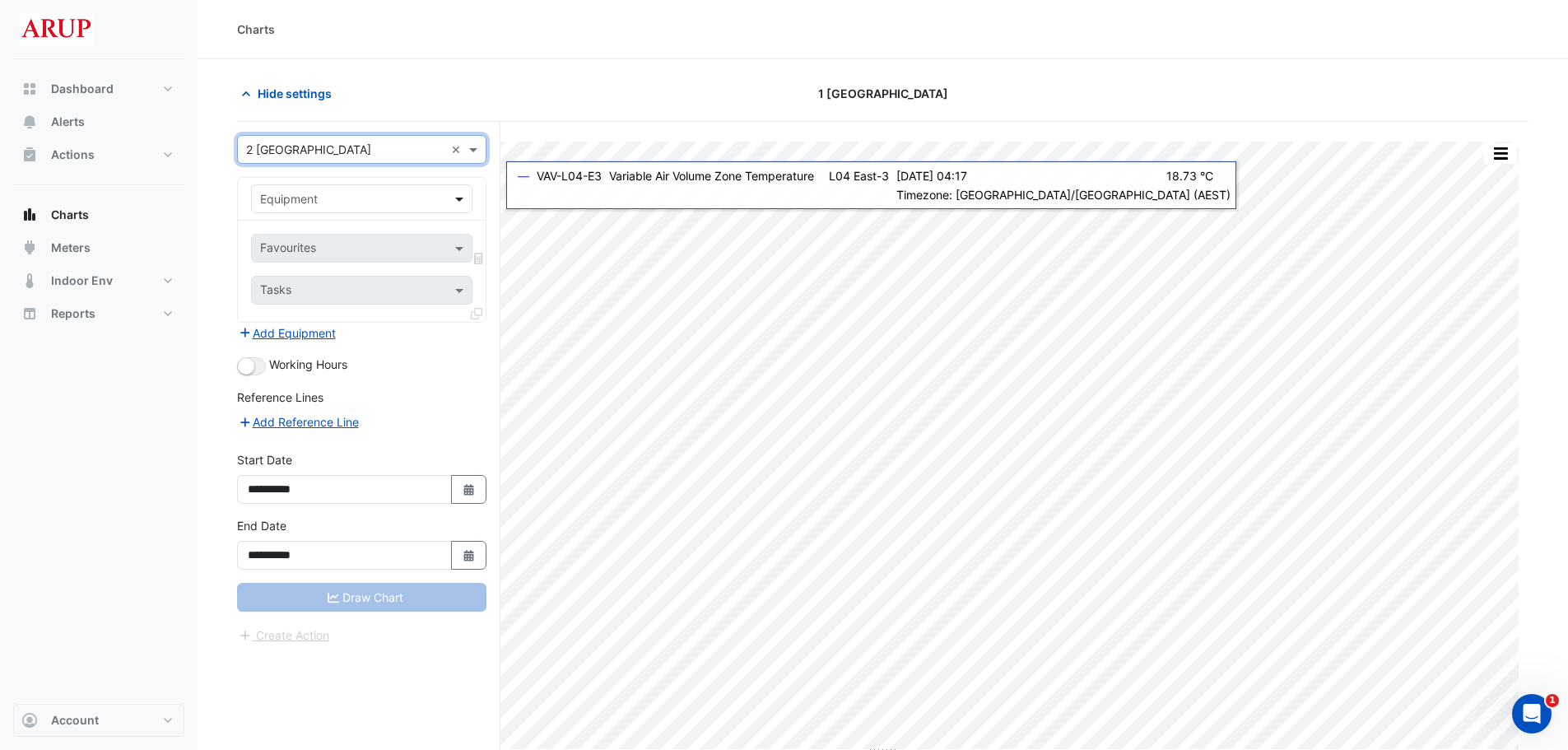
click at [462, 197] on span at bounding box center [461, 198] width 20 height 17
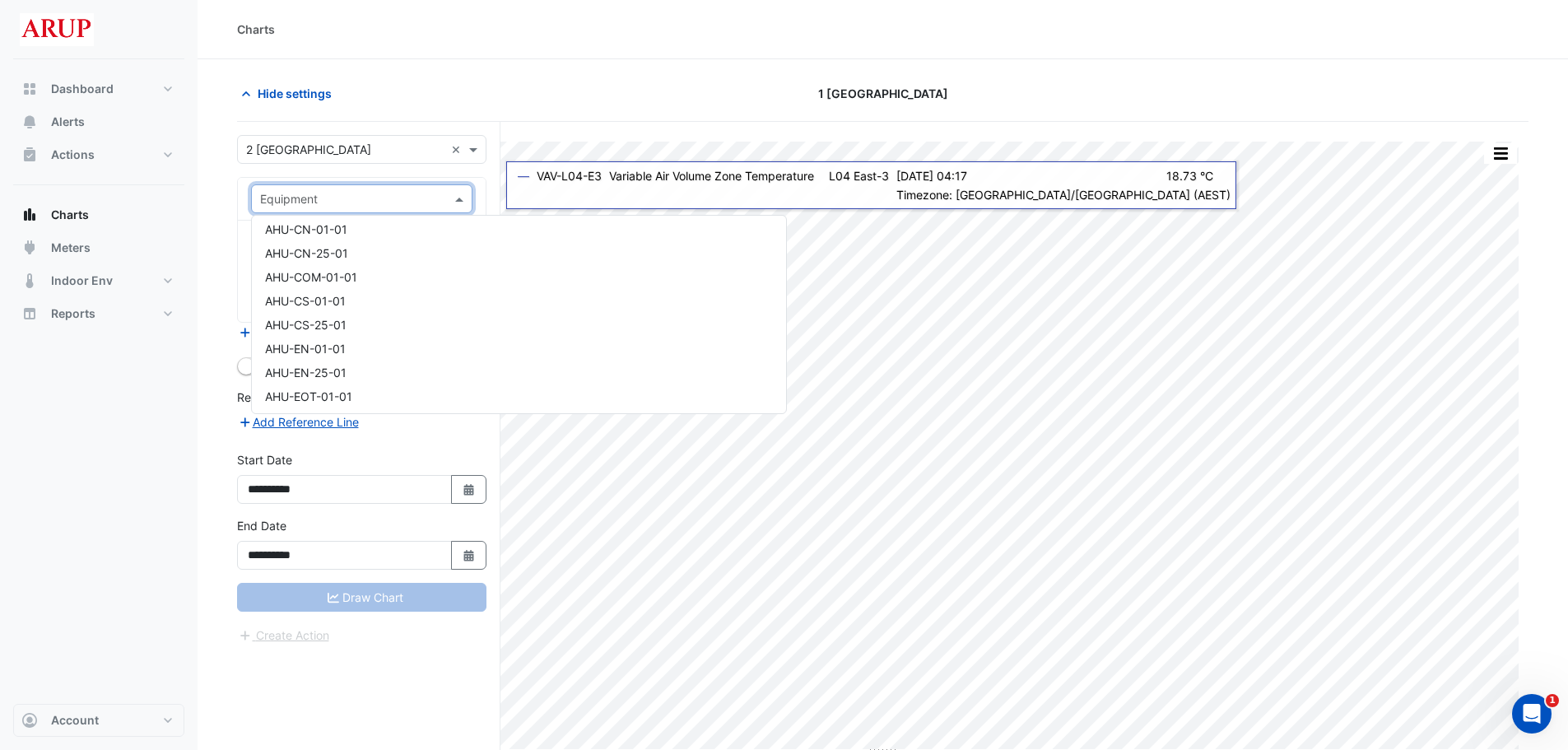
scroll to position [165, 0]
click at [365, 330] on div "AHU-EN-01-01" at bounding box center [519, 332] width 534 height 24
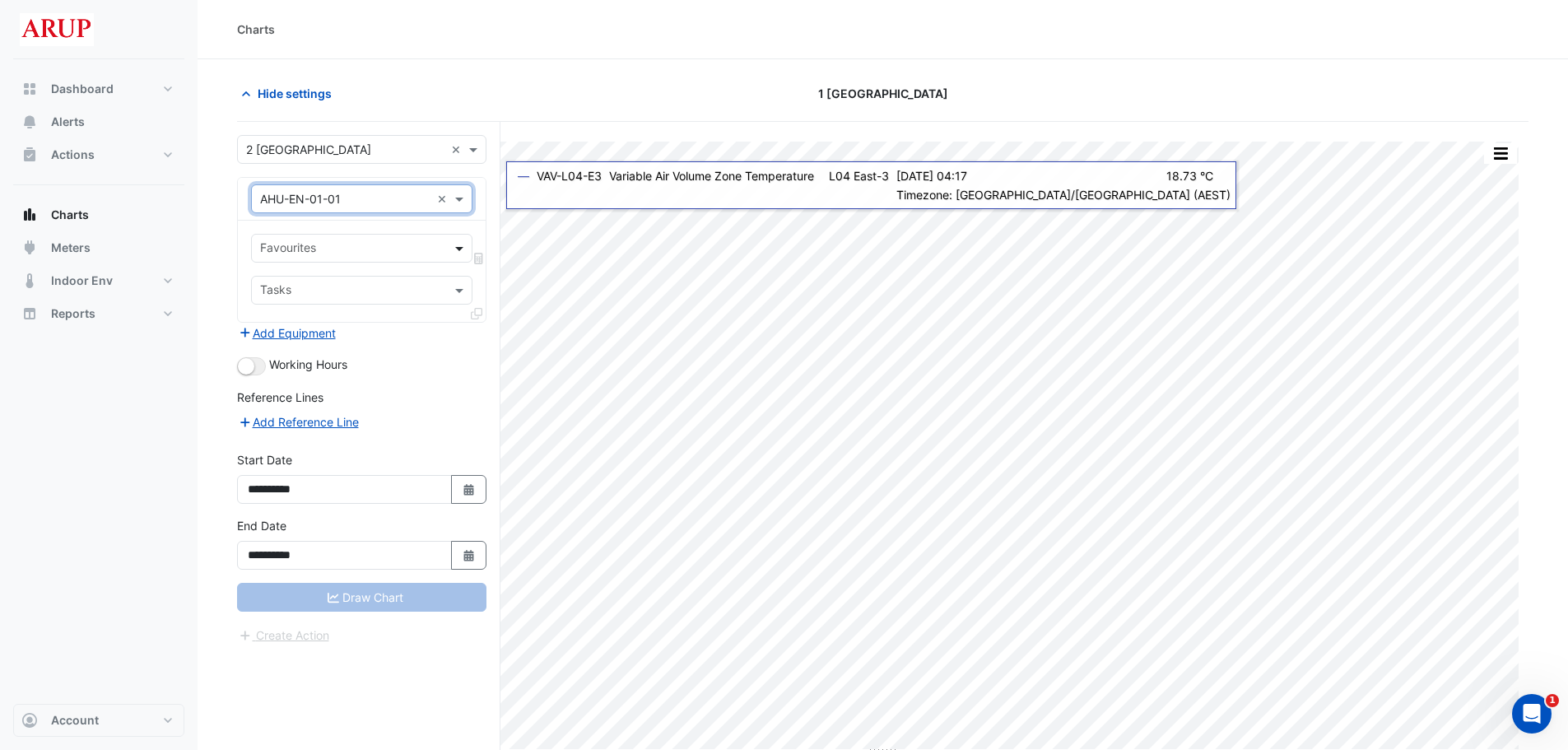
click at [461, 251] on span at bounding box center [461, 248] width 20 height 17
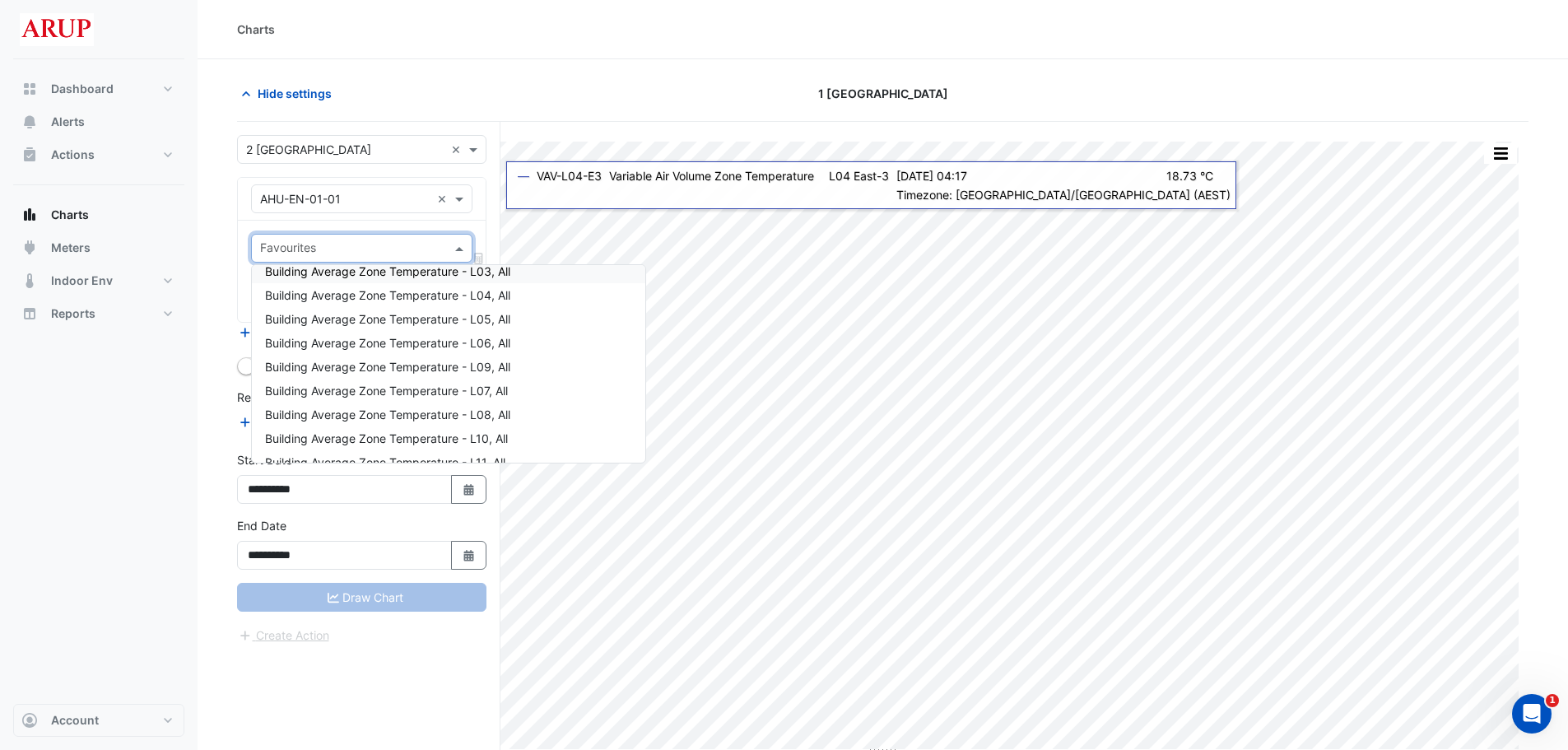
scroll to position [1399, 0]
click at [529, 316] on div "Building Average Zone Temperature - L06, All" at bounding box center [448, 316] width 393 height 24
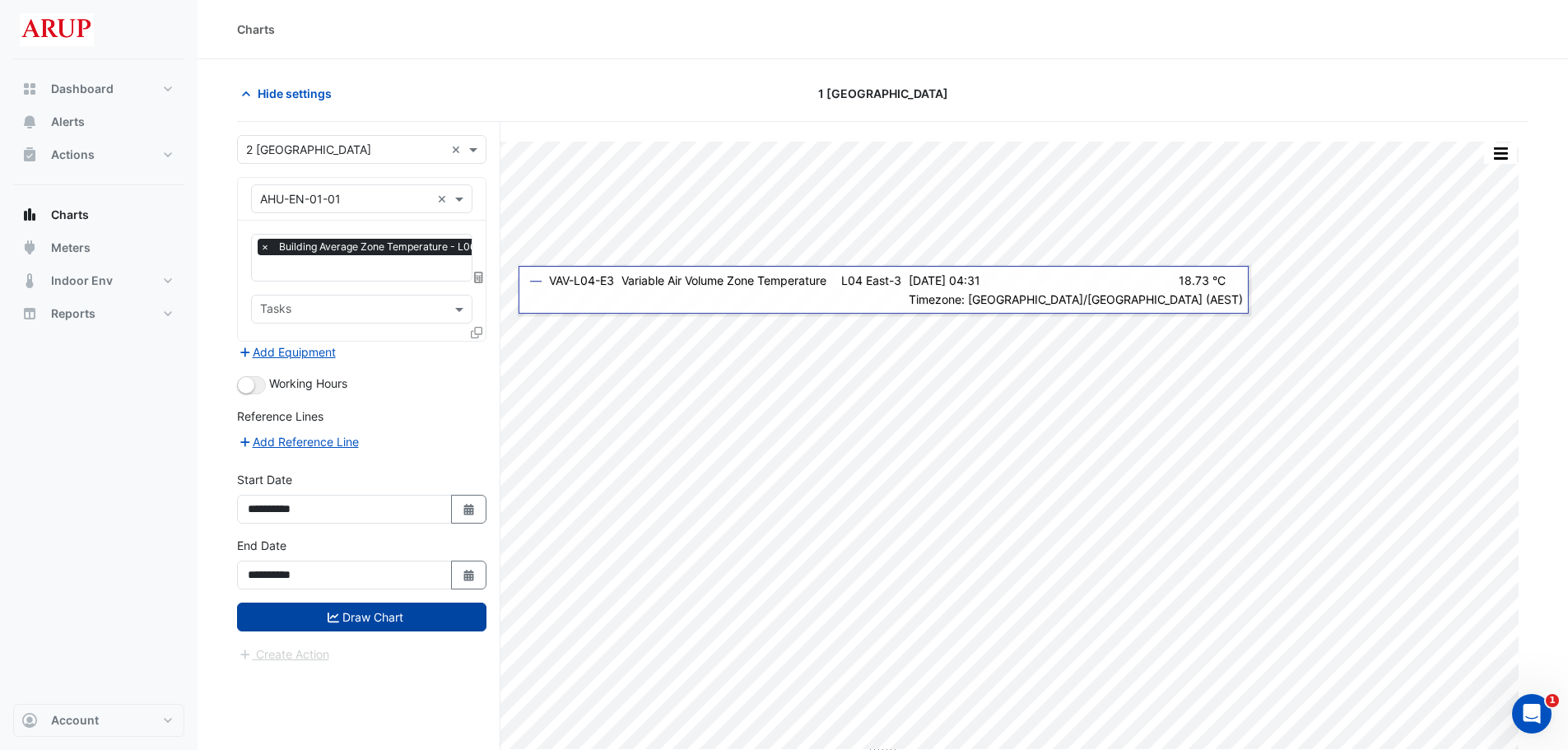
click at [369, 619] on button "Draw Chart" at bounding box center [361, 616] width 250 height 28
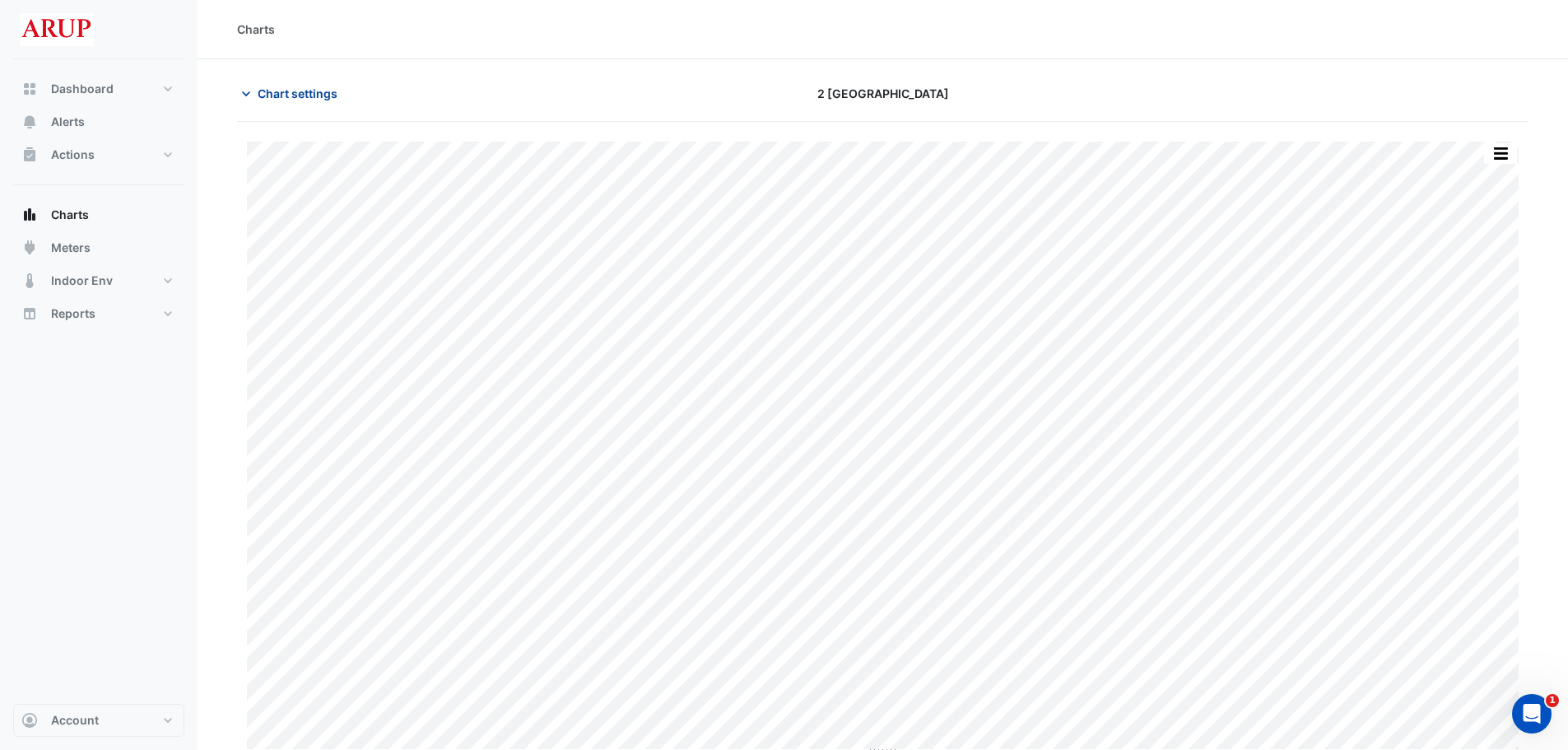
click at [243, 95] on icon "button" at bounding box center [246, 94] width 16 height 16
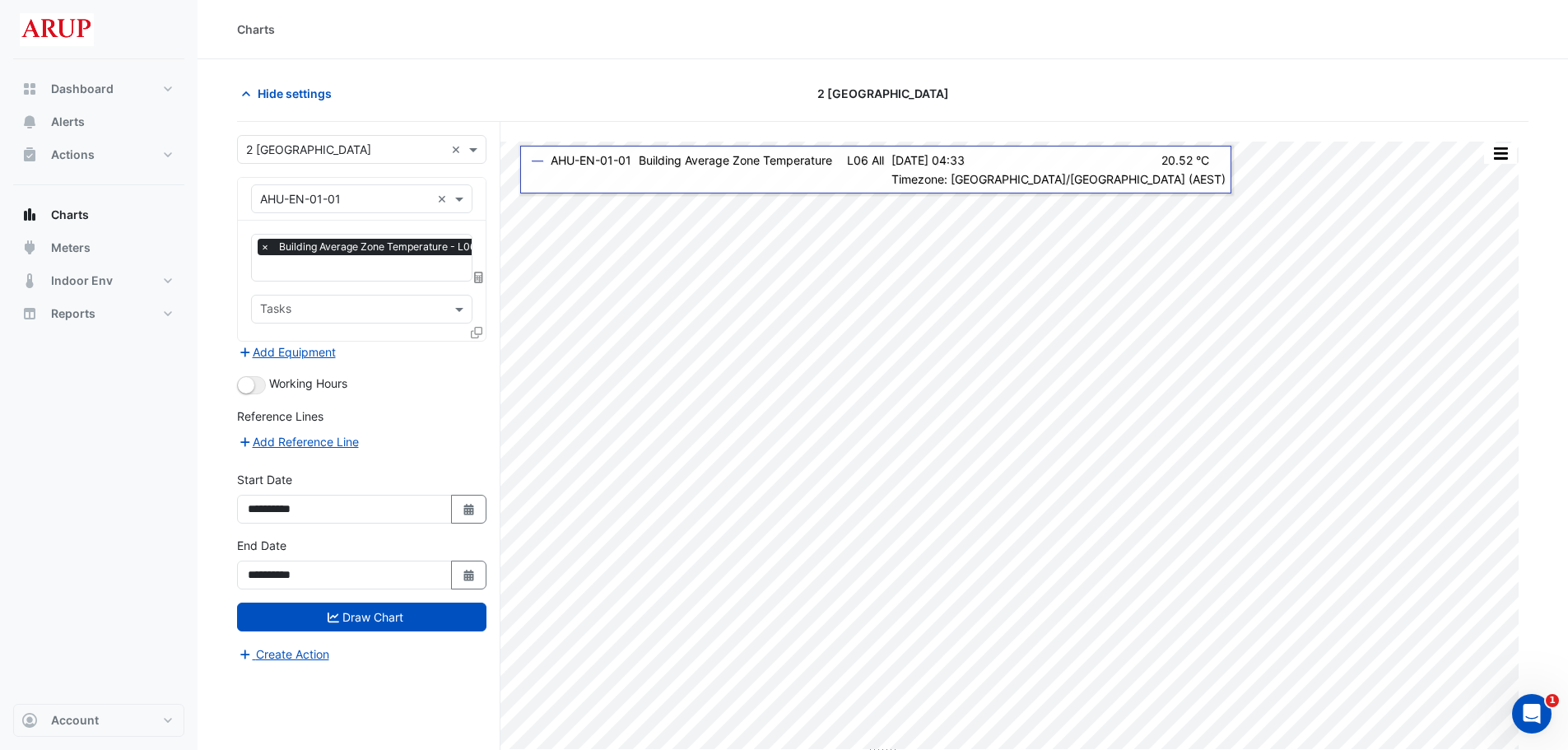
click at [102, 482] on div "Dashboard Portfolio Ratings Performance Alerts Actions Site Manager Charts" at bounding box center [98, 381] width 171 height 645
click at [297, 92] on span "Hide settings" at bounding box center [295, 93] width 74 height 17
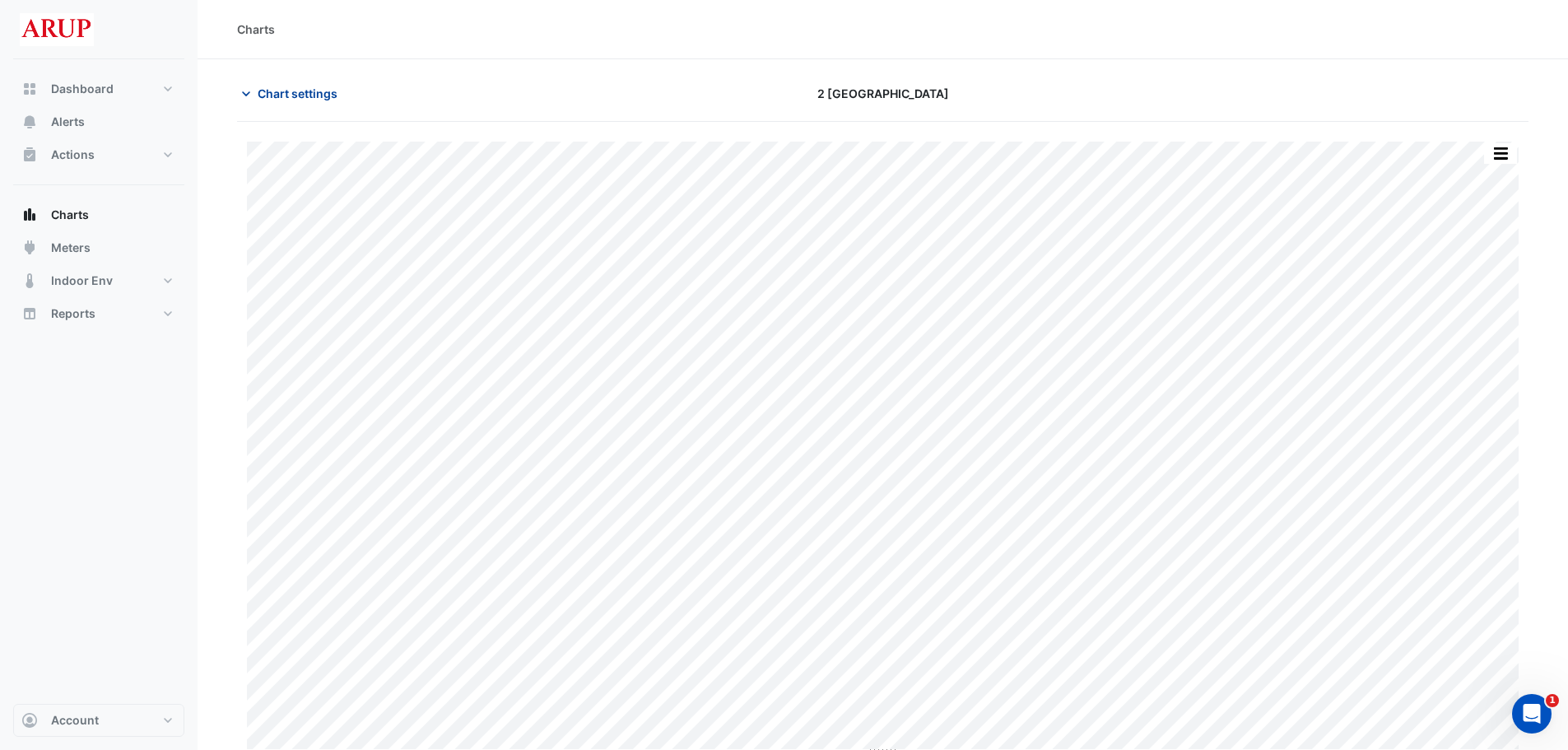
click at [249, 100] on icon "button" at bounding box center [246, 94] width 16 height 16
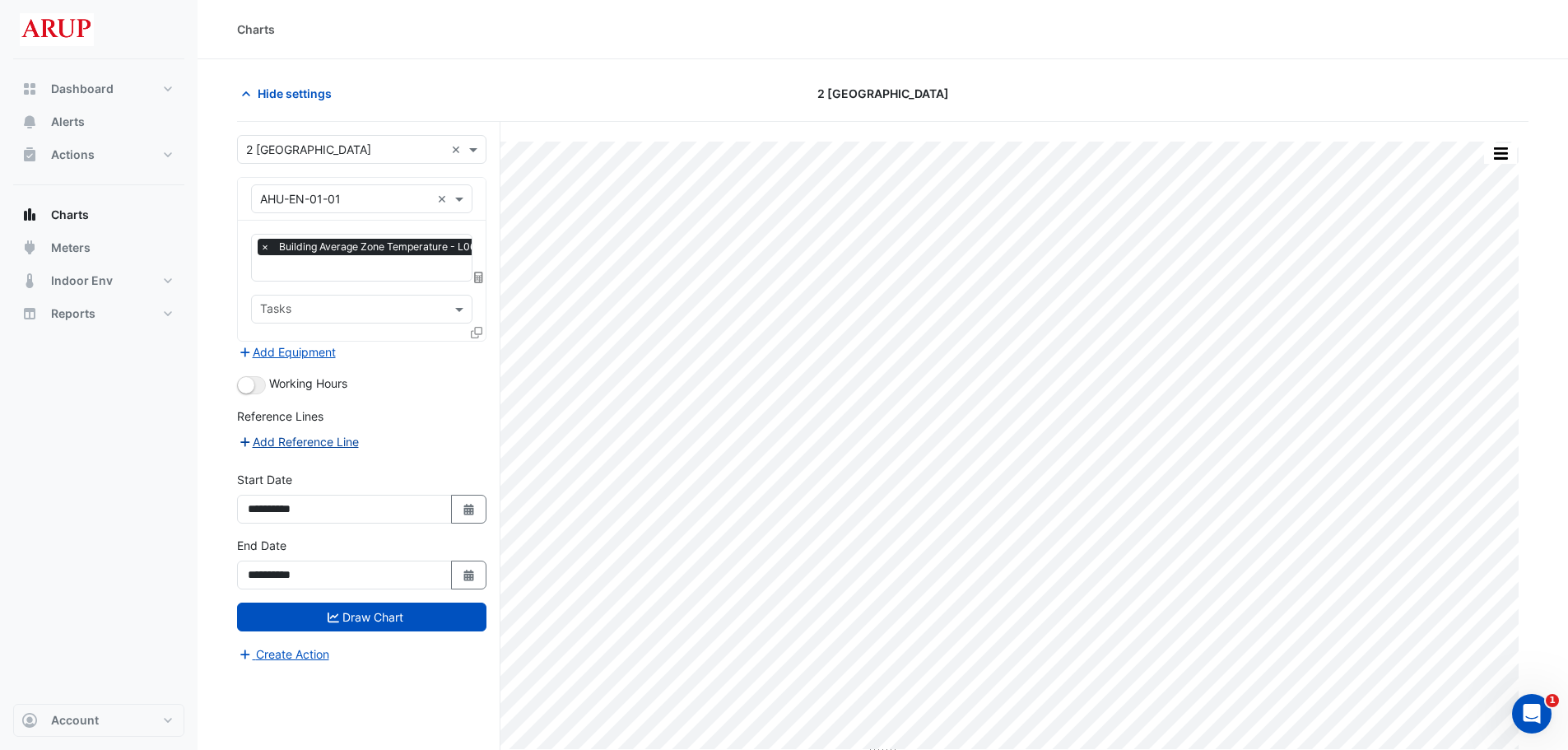
click at [302, 441] on button "Add Reference Line" at bounding box center [298, 441] width 123 height 19
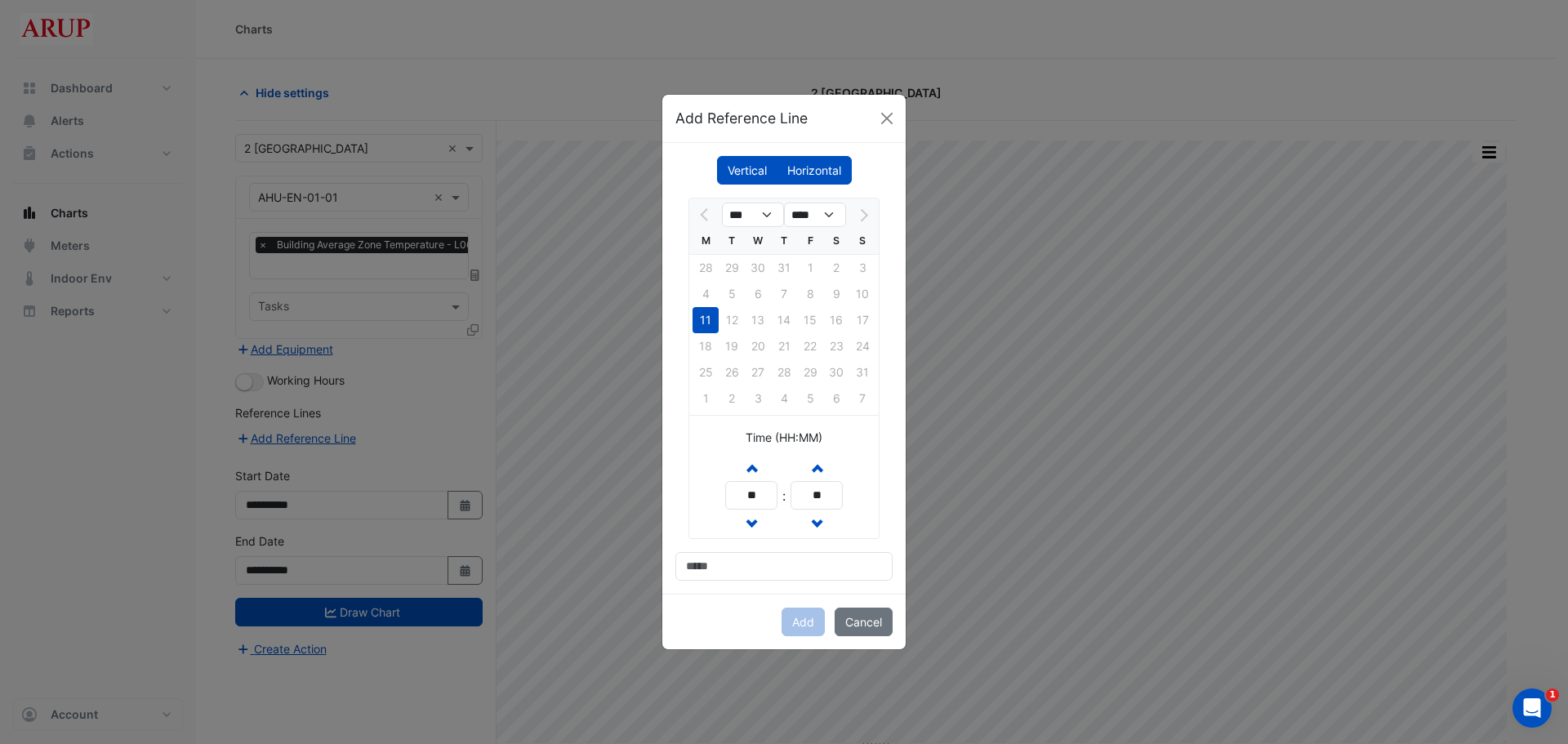
click at [763, 164] on label "Vertical" at bounding box center [747, 170] width 61 height 28
click at [818, 169] on label "Horizontal" at bounding box center [814, 170] width 75 height 28
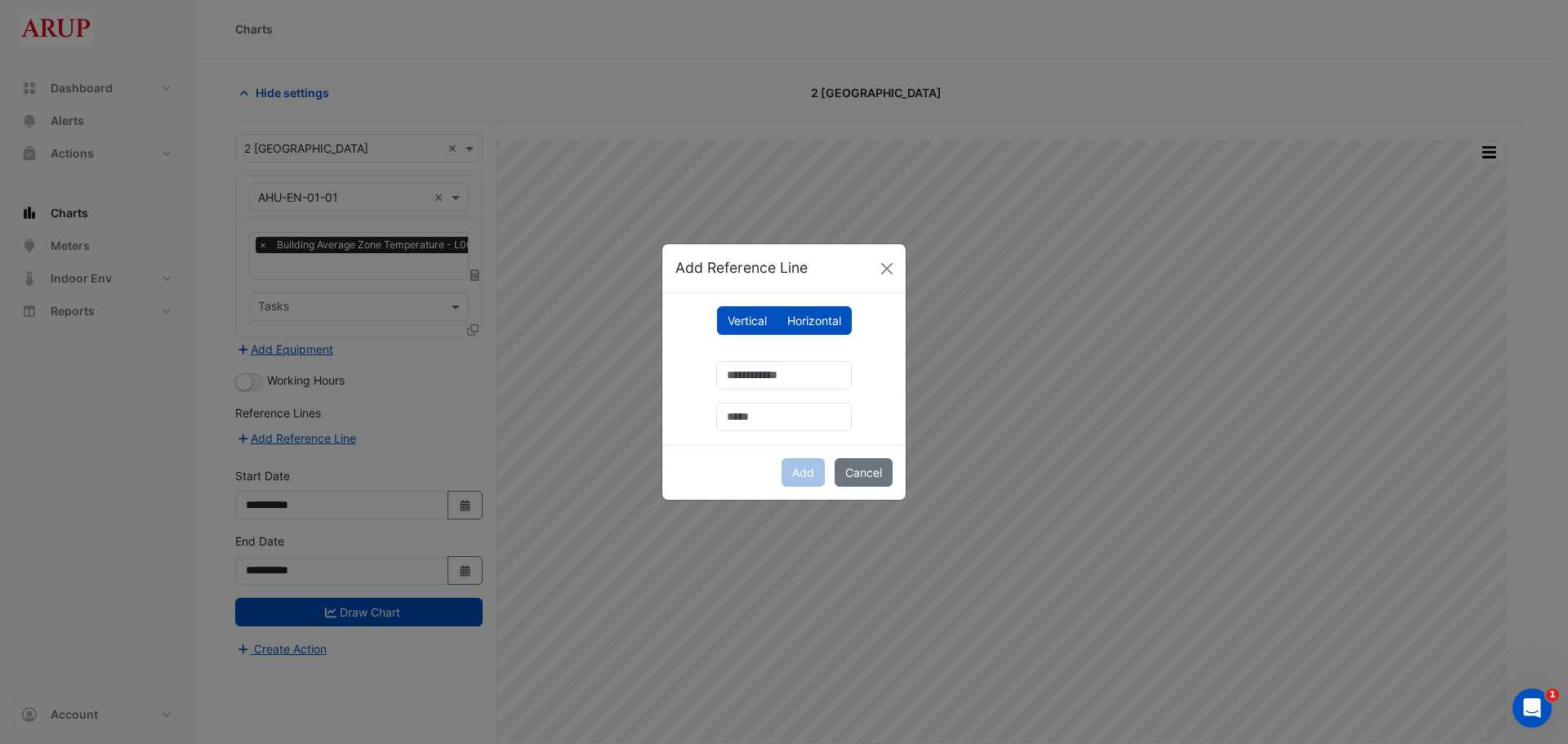
click at [750, 322] on label "Vertical" at bounding box center [747, 319] width 61 height 28
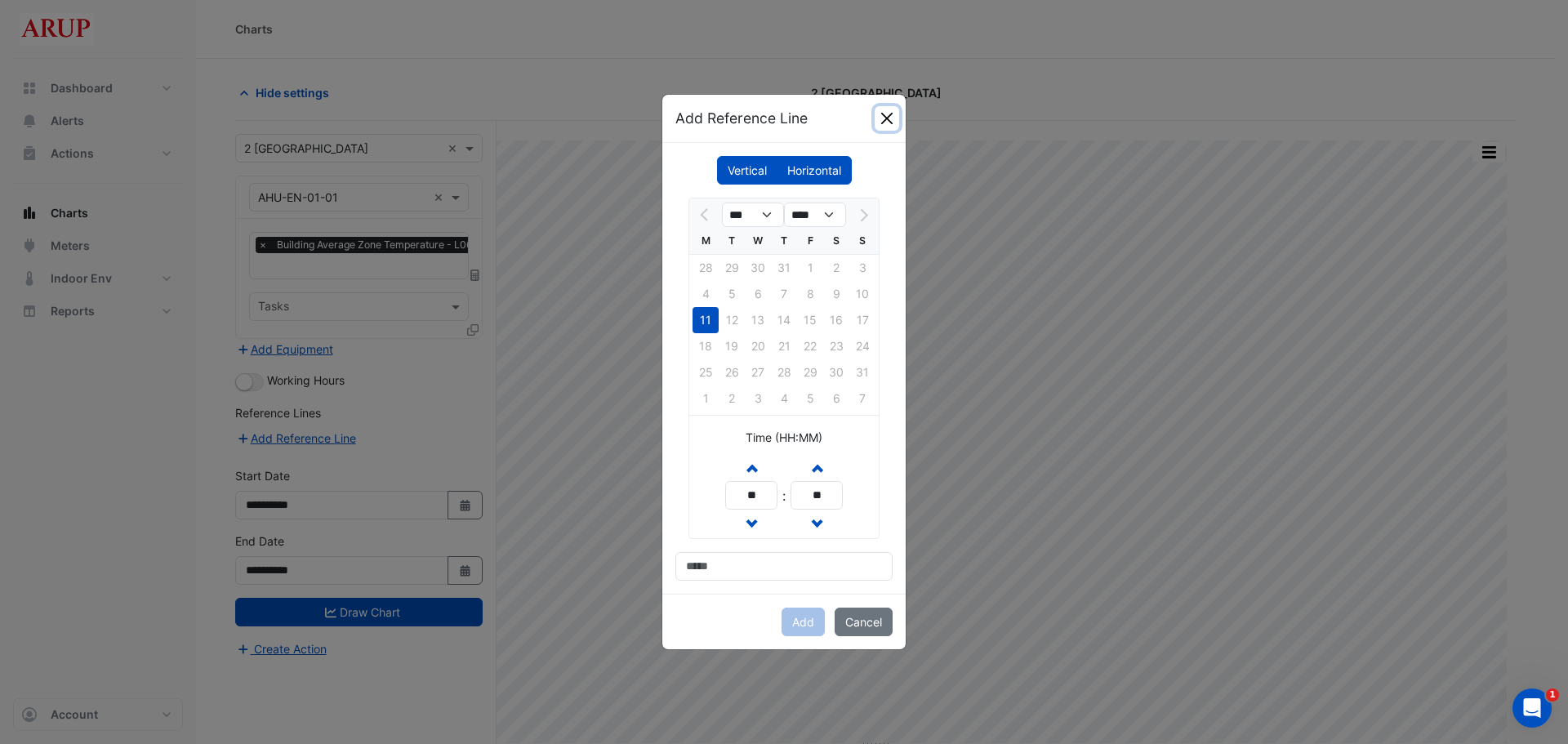
click at [889, 116] on button "Close" at bounding box center [887, 118] width 24 height 24
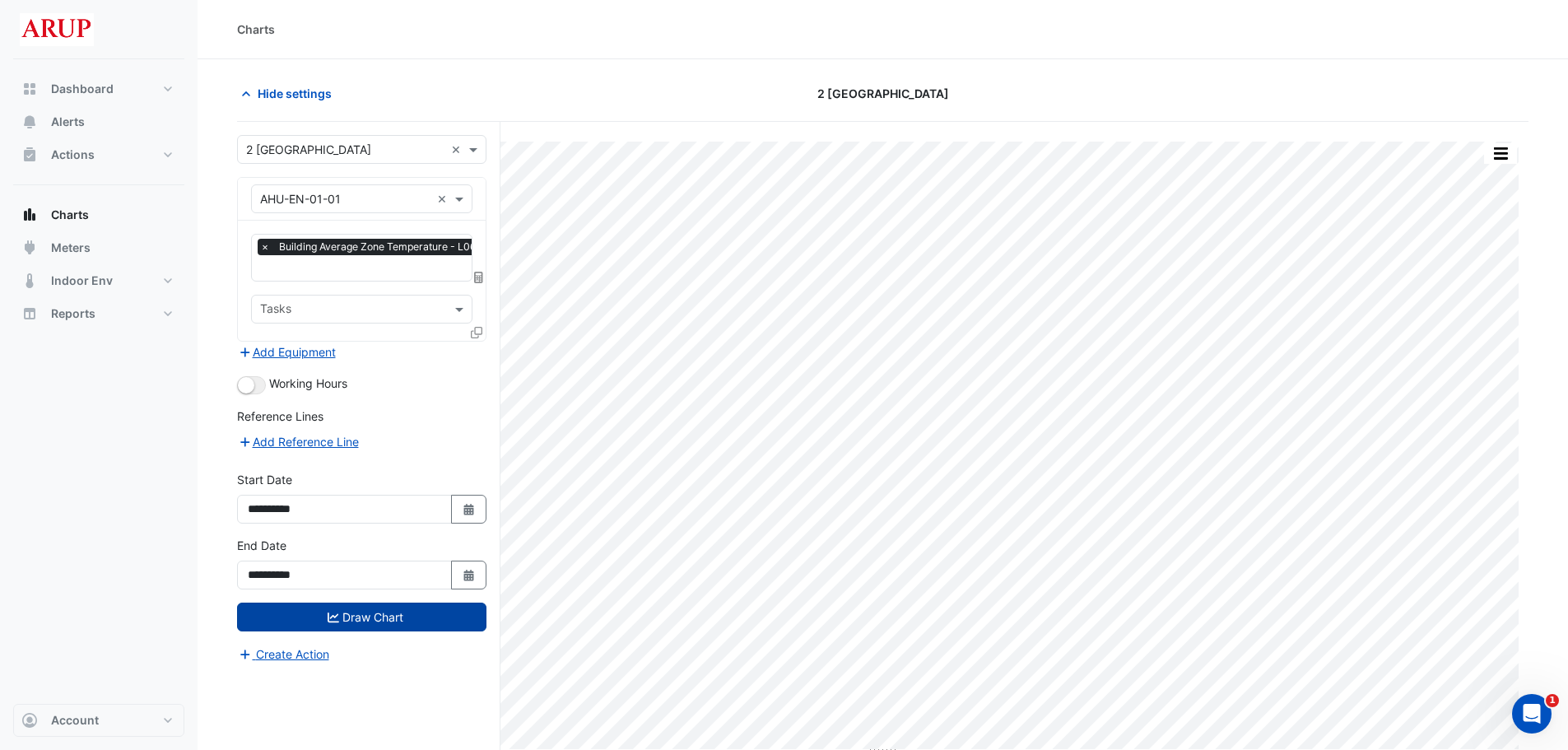
click at [372, 614] on button "Draw Chart" at bounding box center [361, 616] width 250 height 28
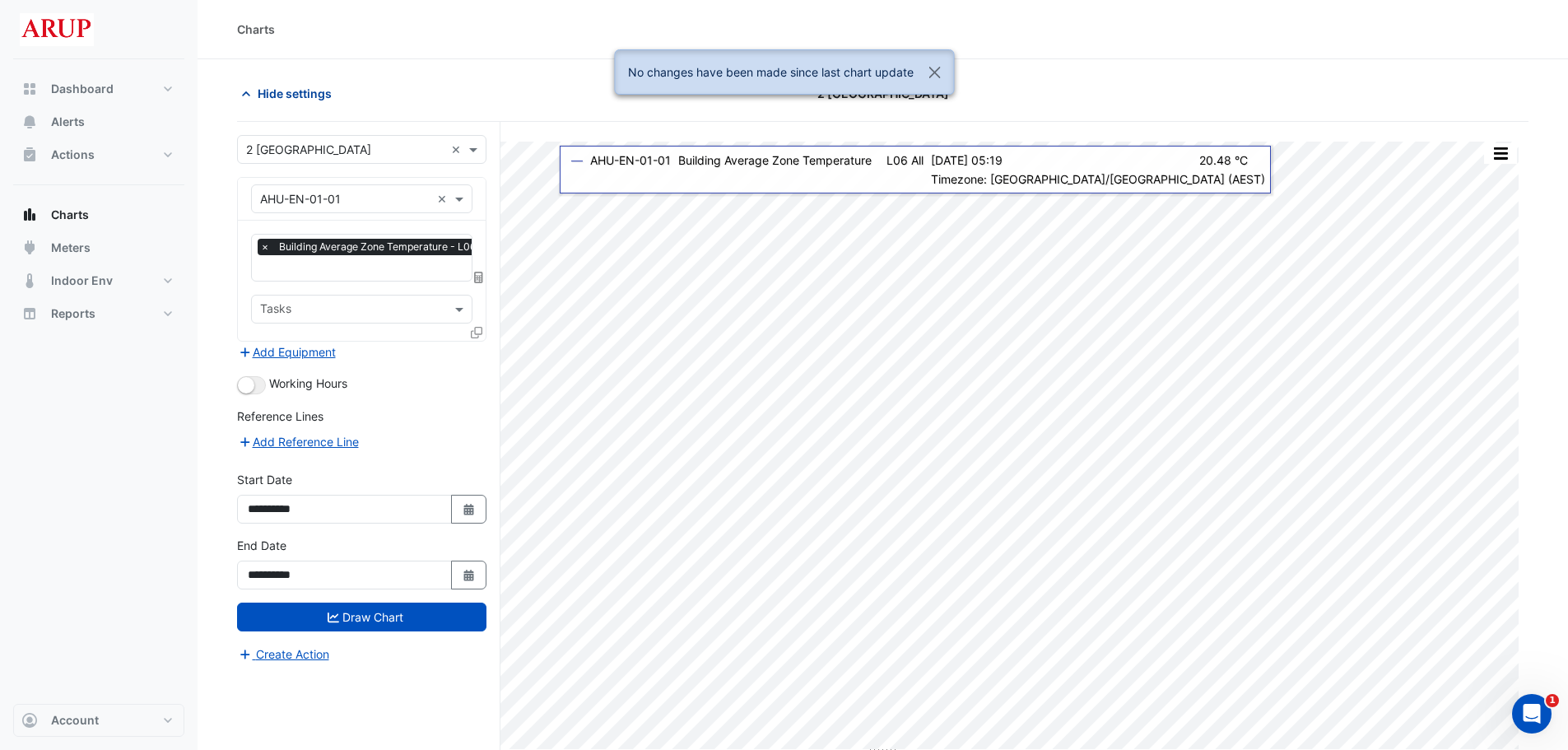
click at [271, 96] on span "Hide settings" at bounding box center [295, 93] width 74 height 17
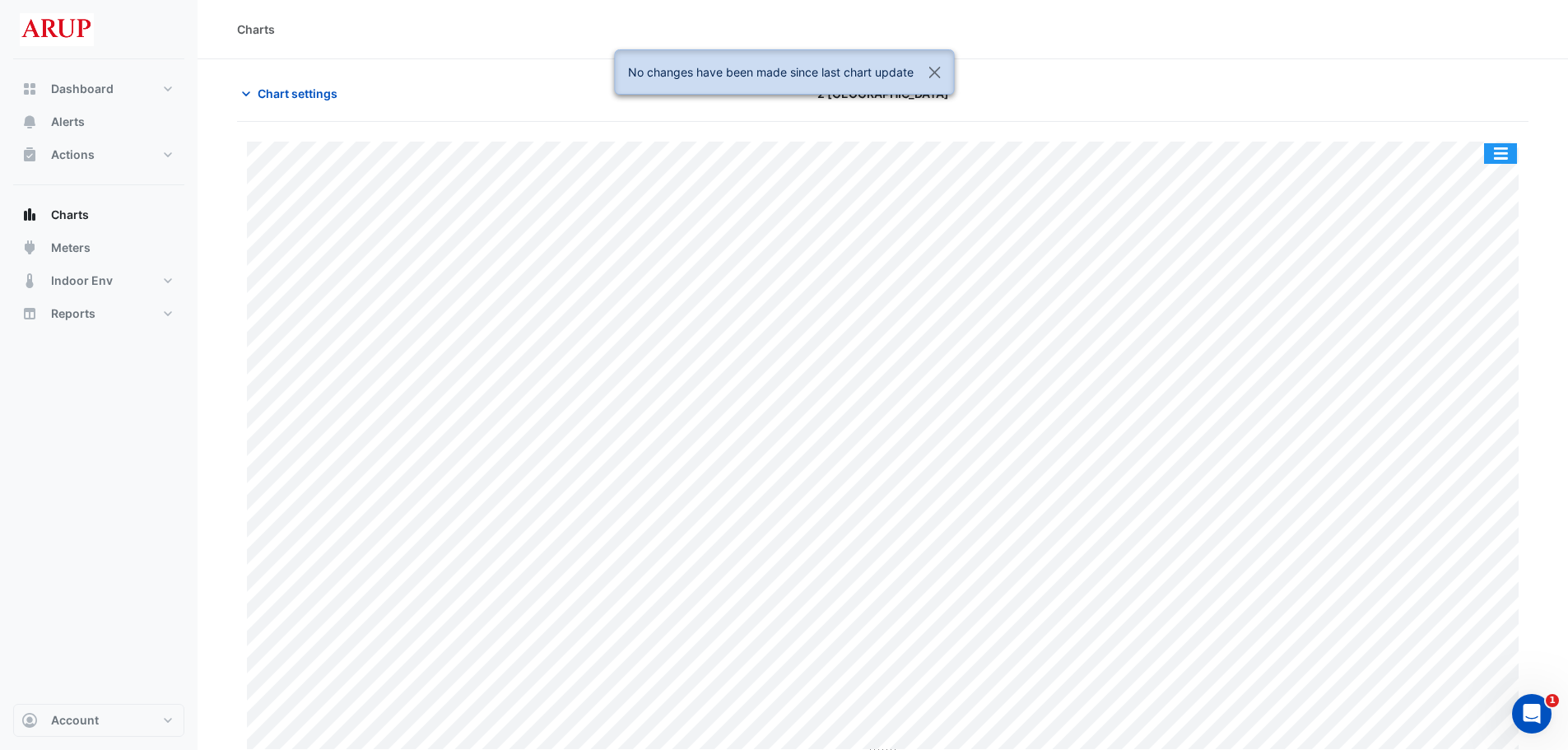
click at [1509, 144] on button "button" at bounding box center [1500, 154] width 33 height 20
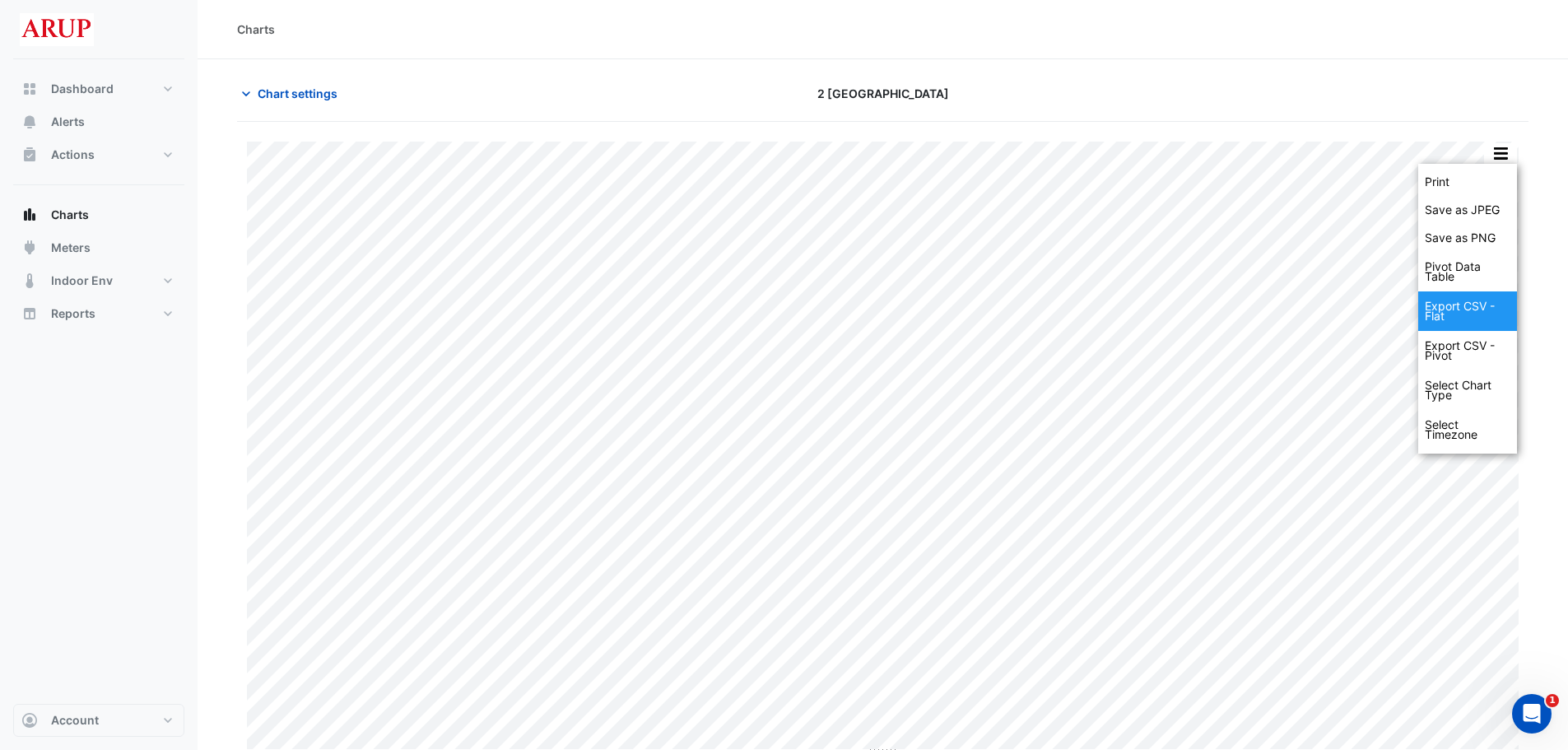
click at [1459, 310] on div "Export CSV - Flat" at bounding box center [1467, 311] width 99 height 39
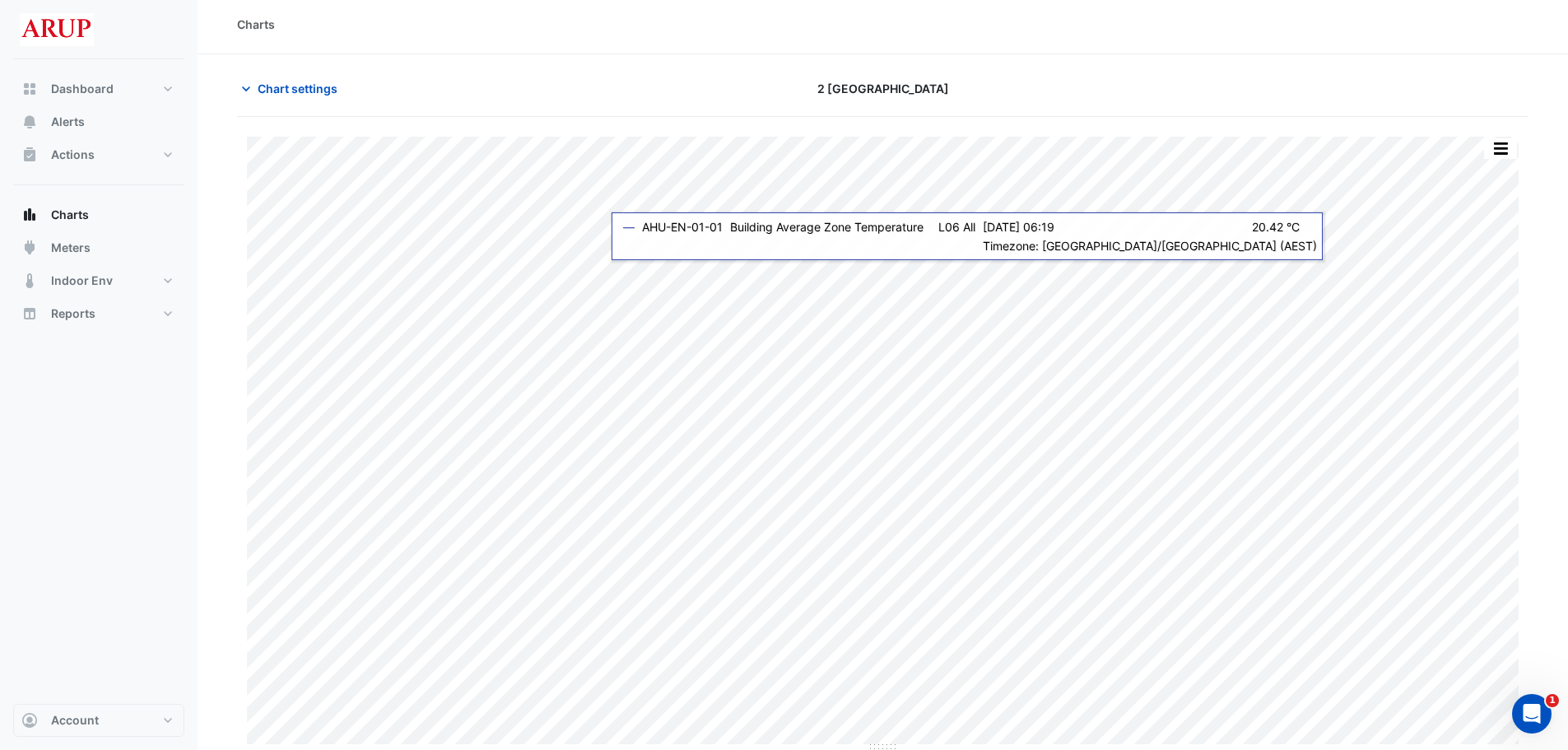
scroll to position [7, 0]
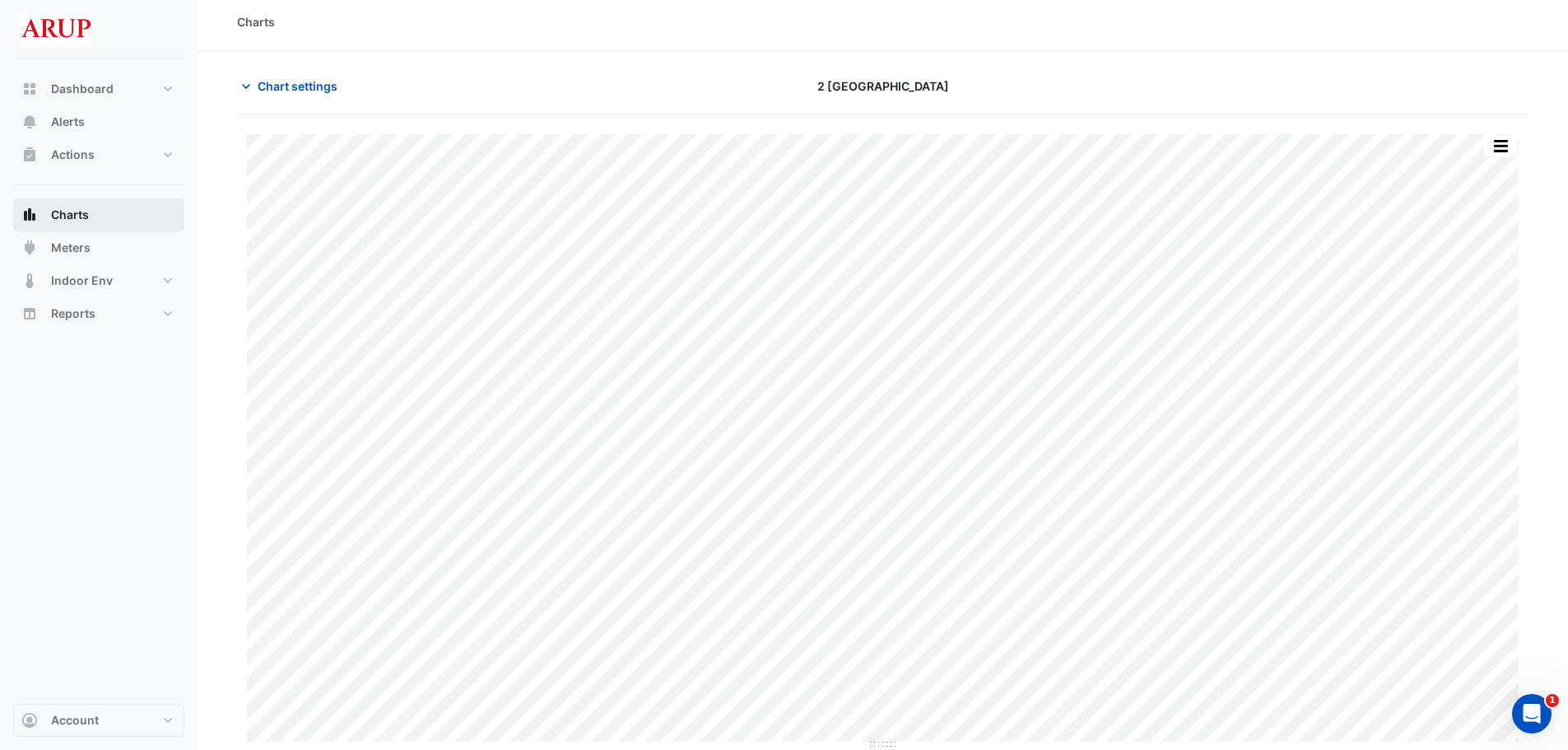
click at [97, 215] on button "Charts" at bounding box center [98, 215] width 171 height 33
click at [251, 82] on icon "button" at bounding box center [246, 86] width 16 height 16
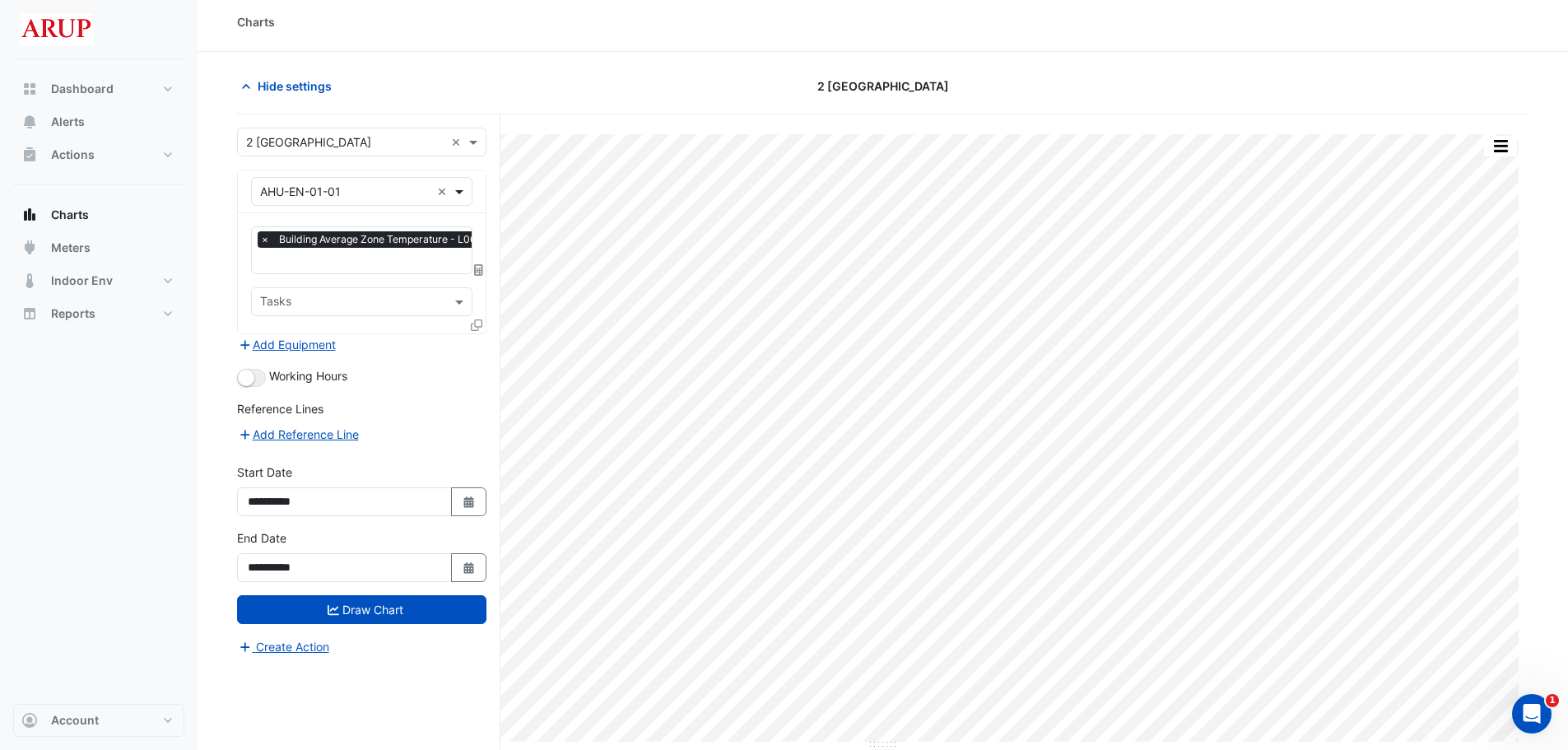
click at [458, 197] on span at bounding box center [461, 191] width 20 height 17
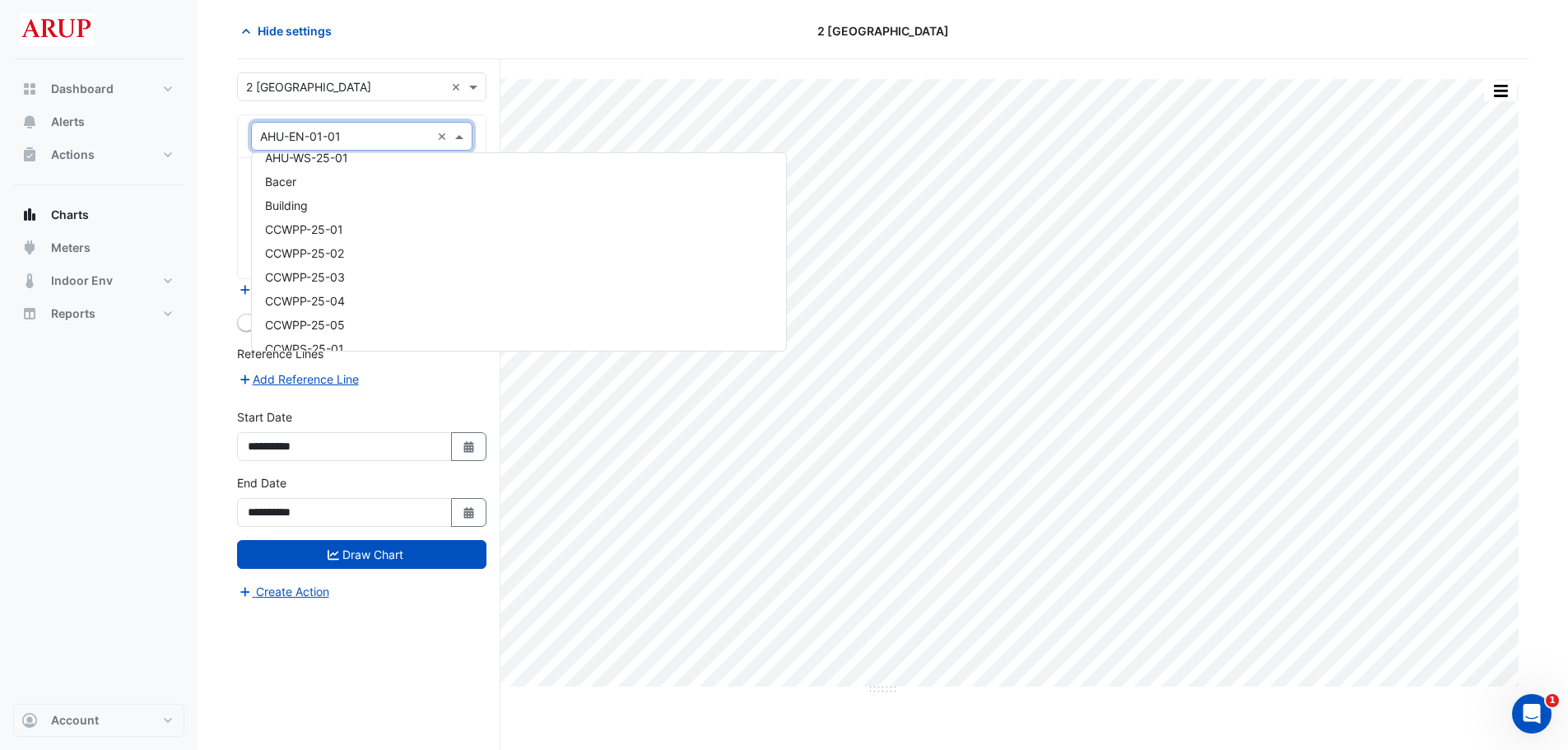
scroll to position [165, 0]
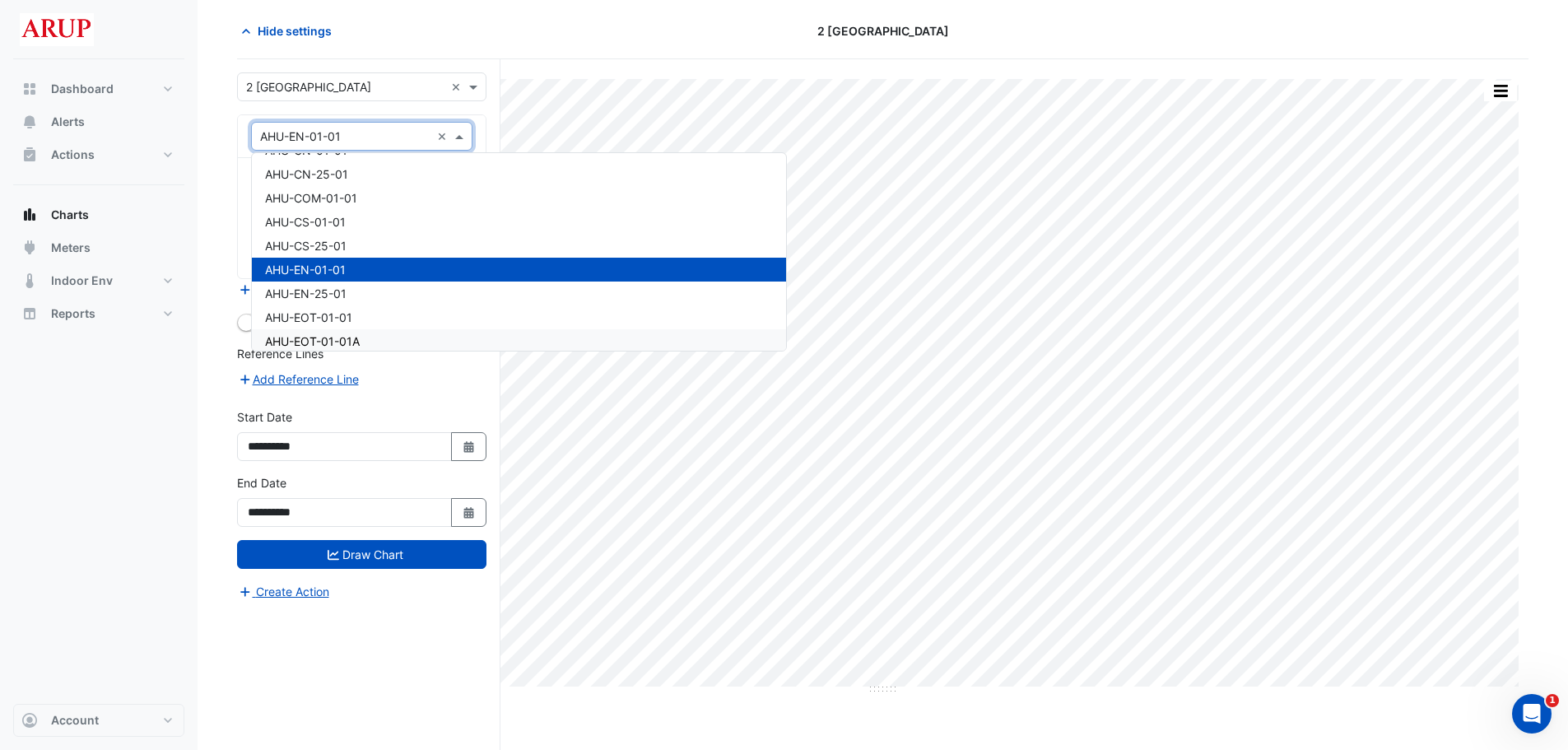
click at [109, 448] on div "Dashboard Portfolio Ratings Performance Alerts Actions Site Manager Charts" at bounding box center [98, 381] width 171 height 645
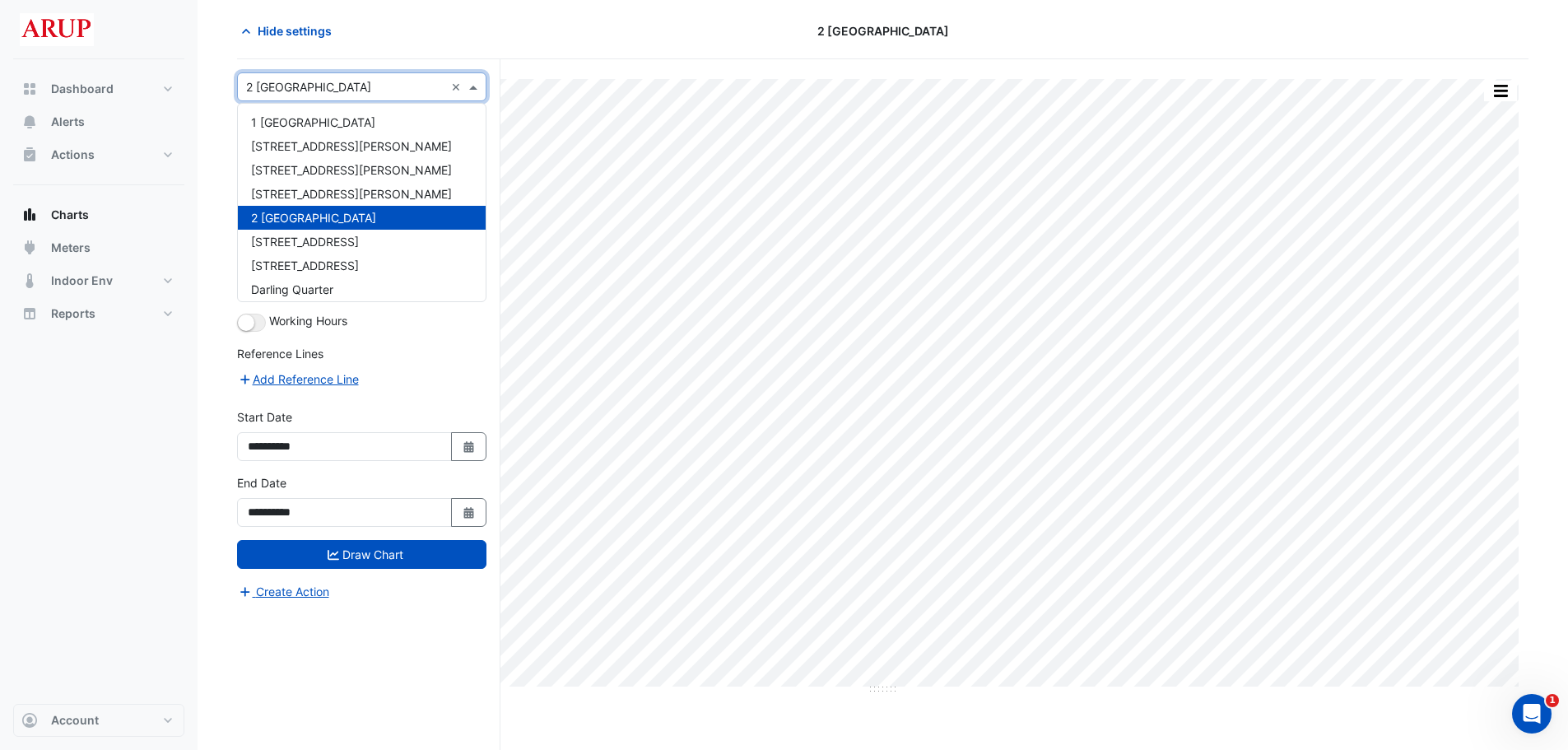
click at [473, 87] on span at bounding box center [475, 86] width 20 height 17
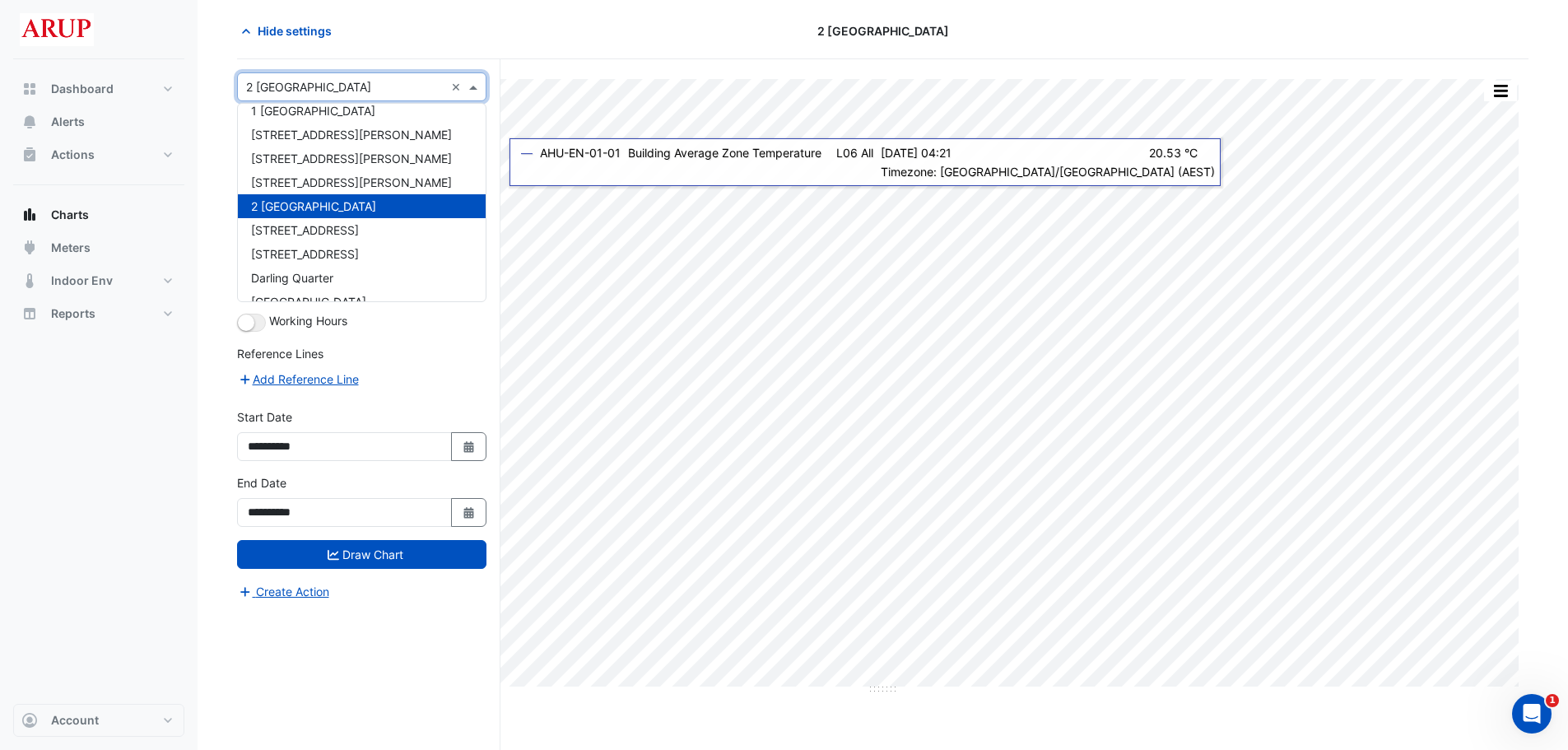
scroll to position [18, 0]
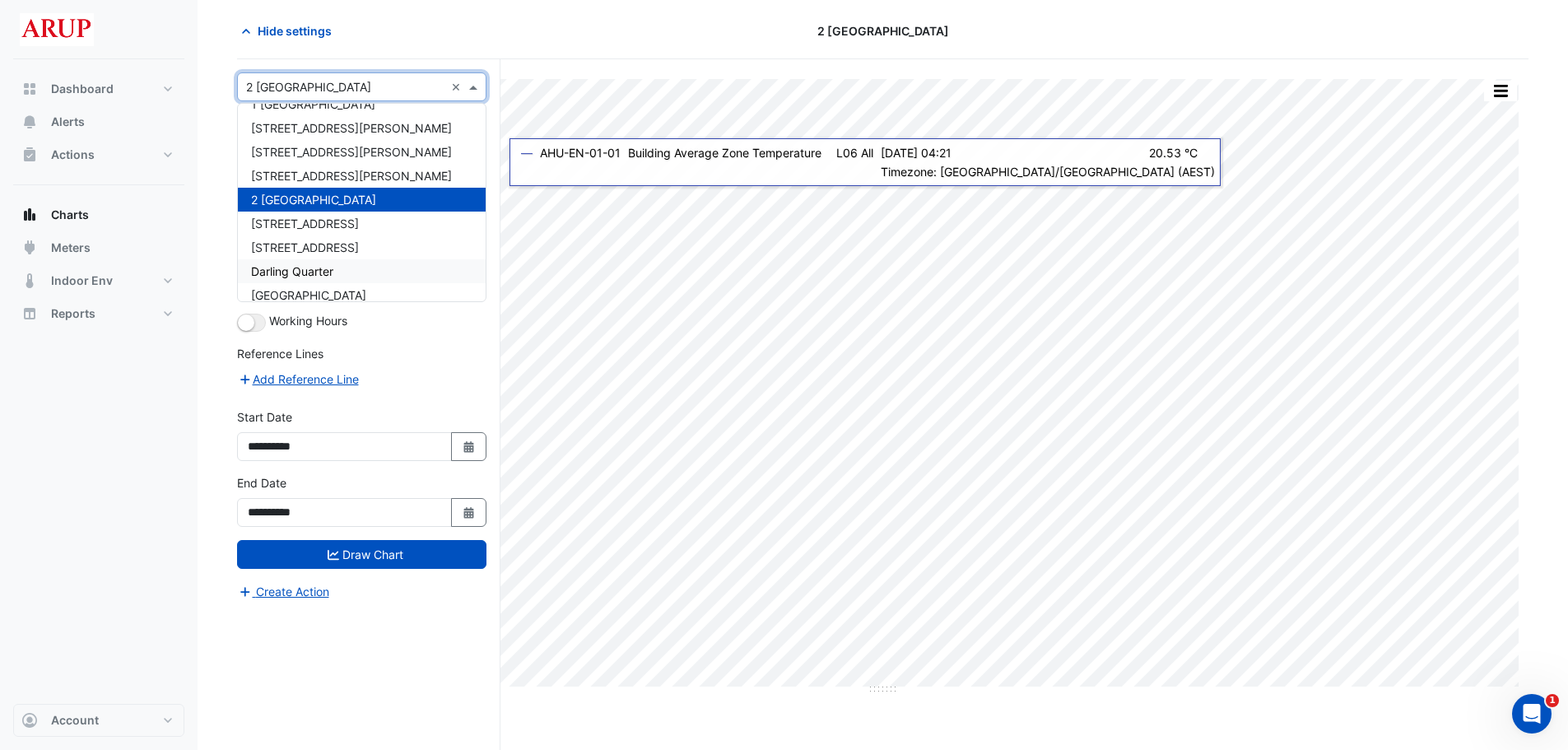
click at [156, 407] on div "Dashboard Portfolio Ratings Performance Alerts Actions Site Manager Charts" at bounding box center [98, 381] width 171 height 645
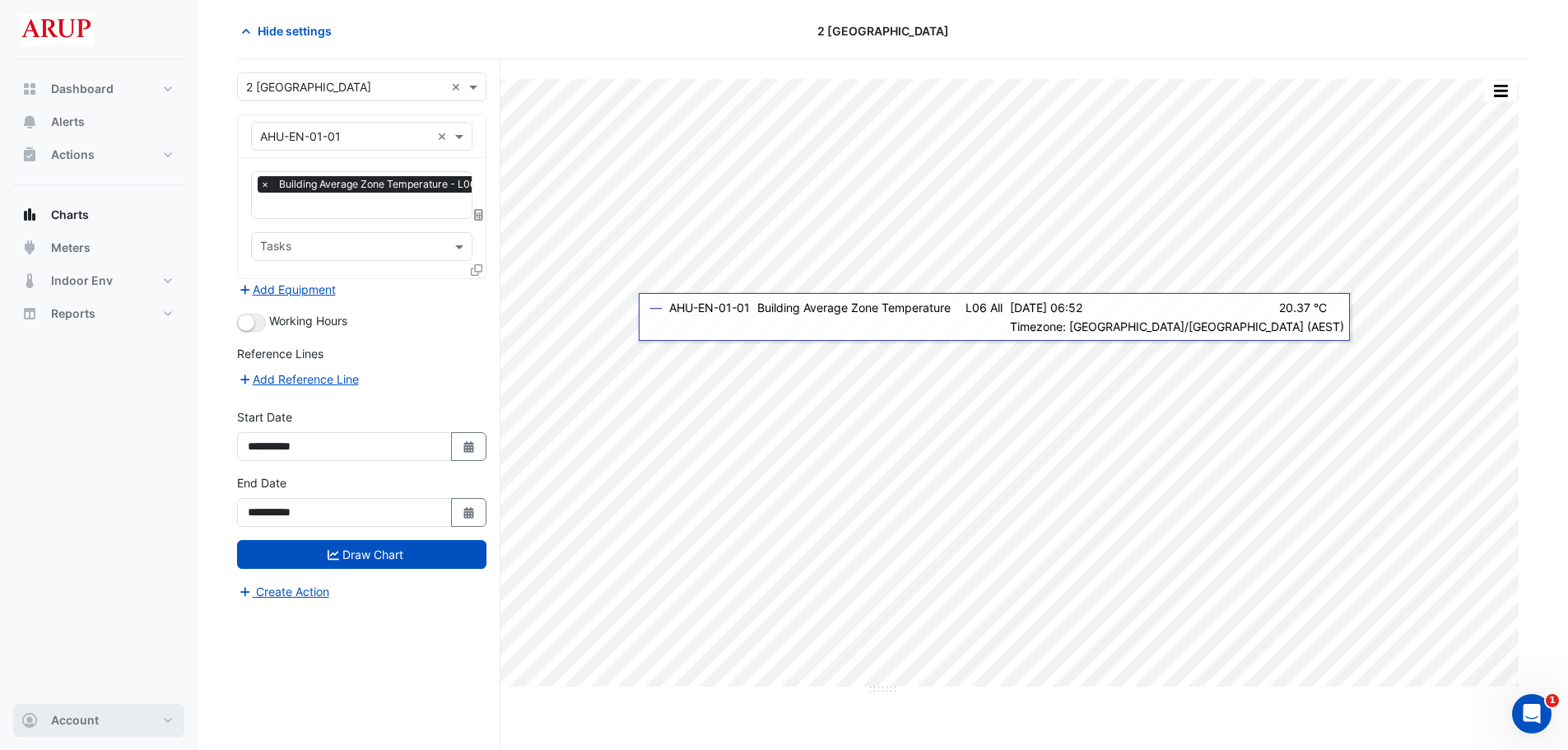
click at [162, 716] on button "Account" at bounding box center [98, 720] width 171 height 33
click at [91, 534] on link "Account Settings" at bounding box center [98, 532] width 156 height 33
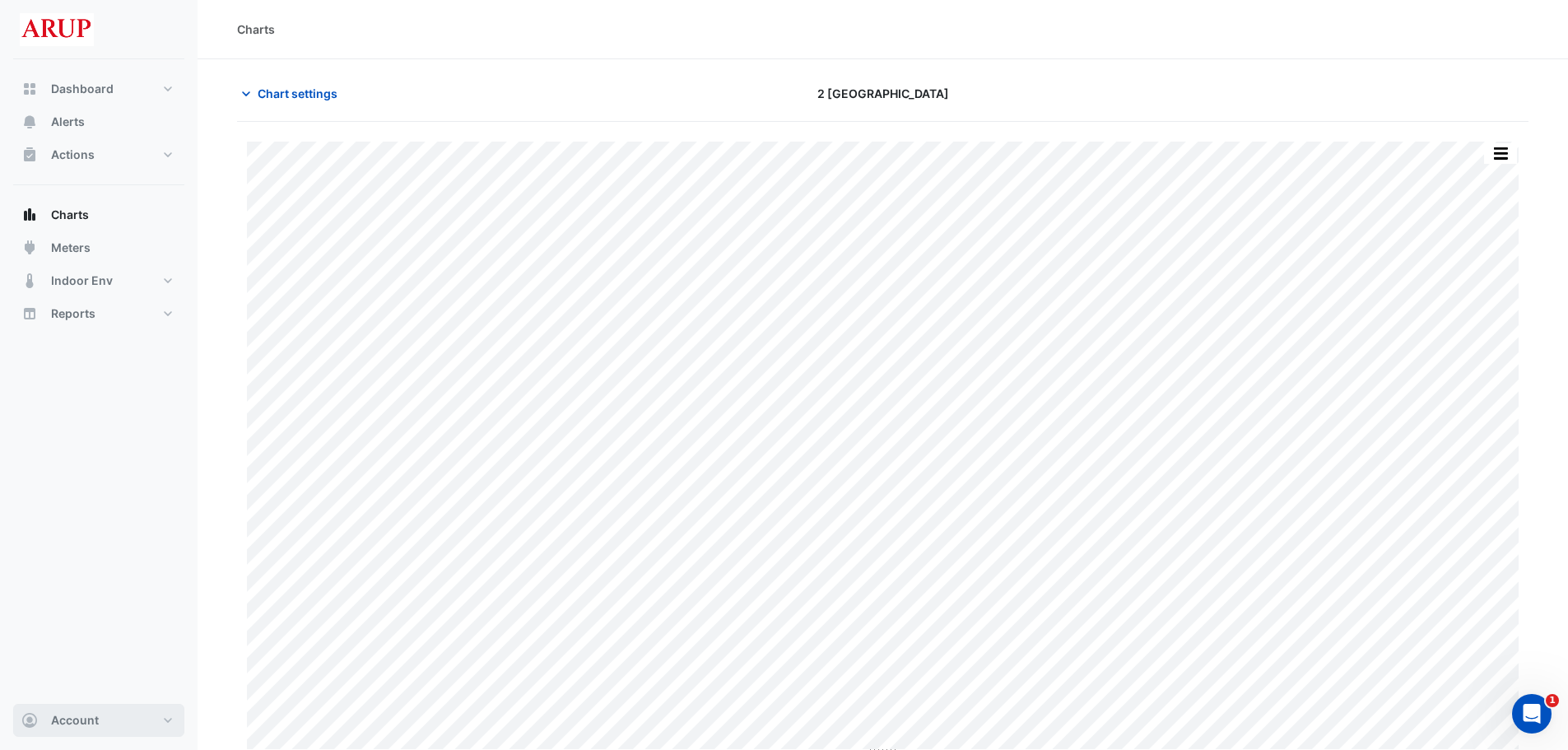
click at [170, 719] on button "Account" at bounding box center [98, 720] width 171 height 33
click at [84, 531] on link "Account Settings" at bounding box center [98, 532] width 156 height 33
click at [244, 94] on icon "button" at bounding box center [246, 94] width 16 height 16
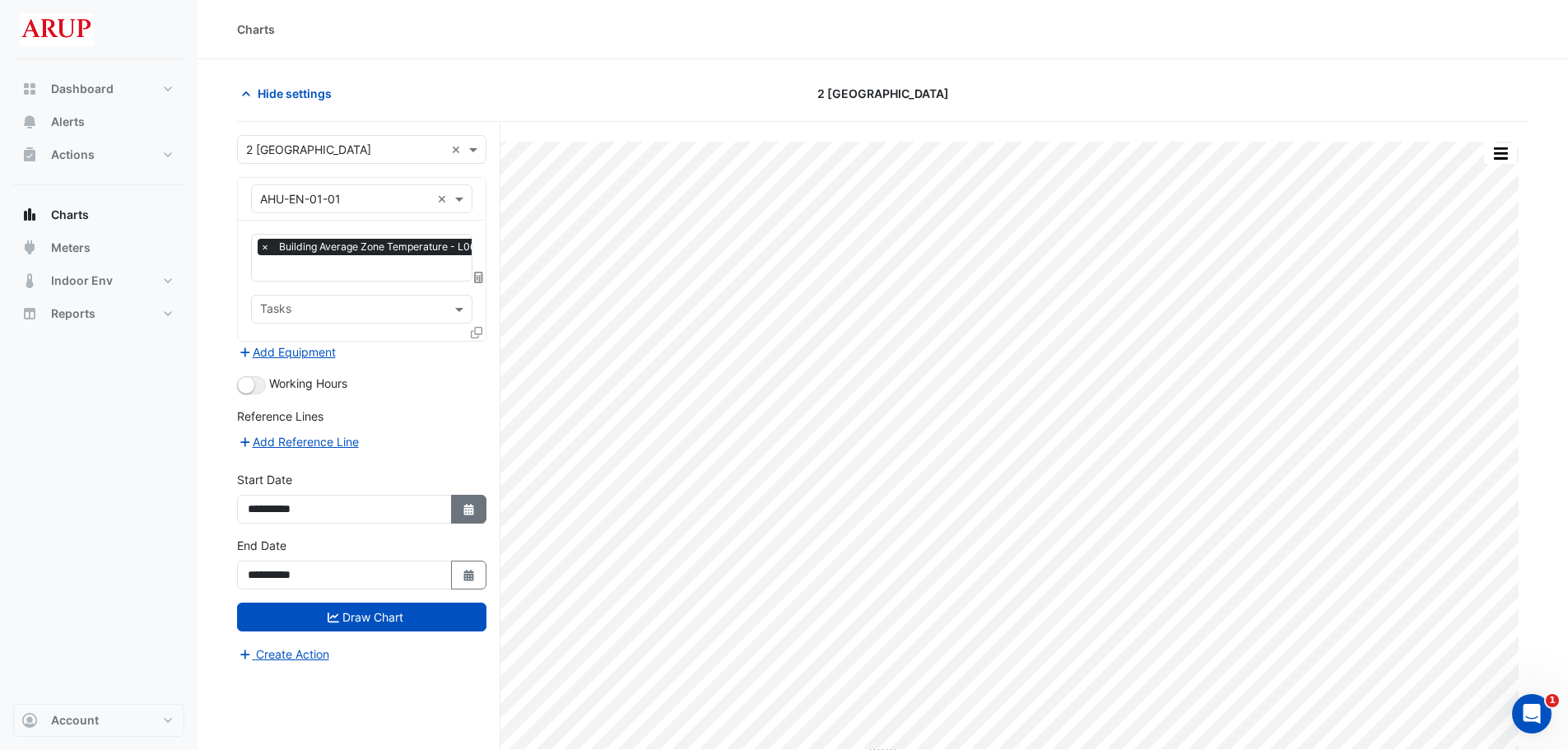
click at [472, 505] on icon "Select Date" at bounding box center [469, 509] width 15 height 12
select select "*"
select select "****"
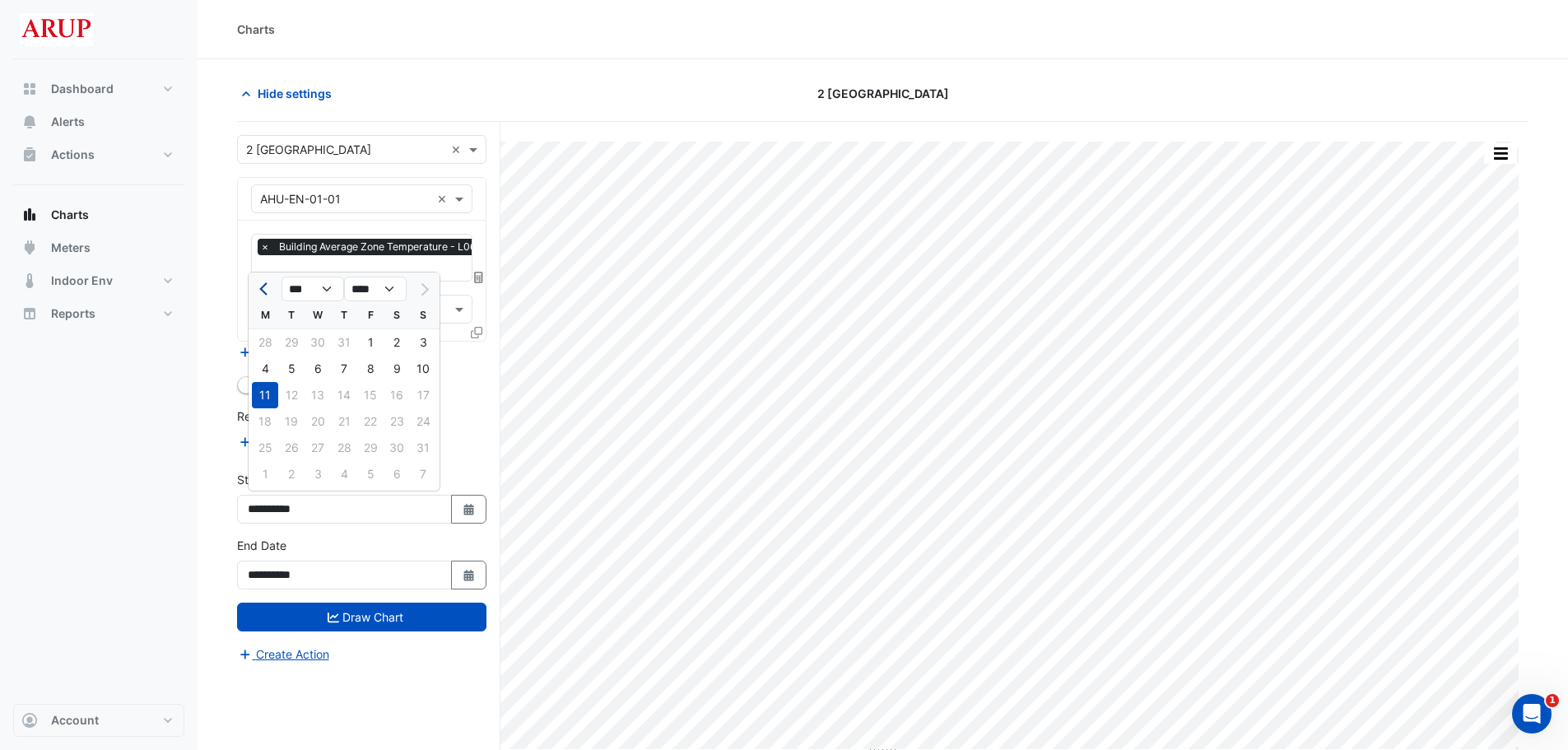
click at [263, 284] on button "Previous month" at bounding box center [265, 288] width 20 height 27
select select "*"
click at [263, 423] on div "21" at bounding box center [264, 421] width 27 height 27
type input "**********"
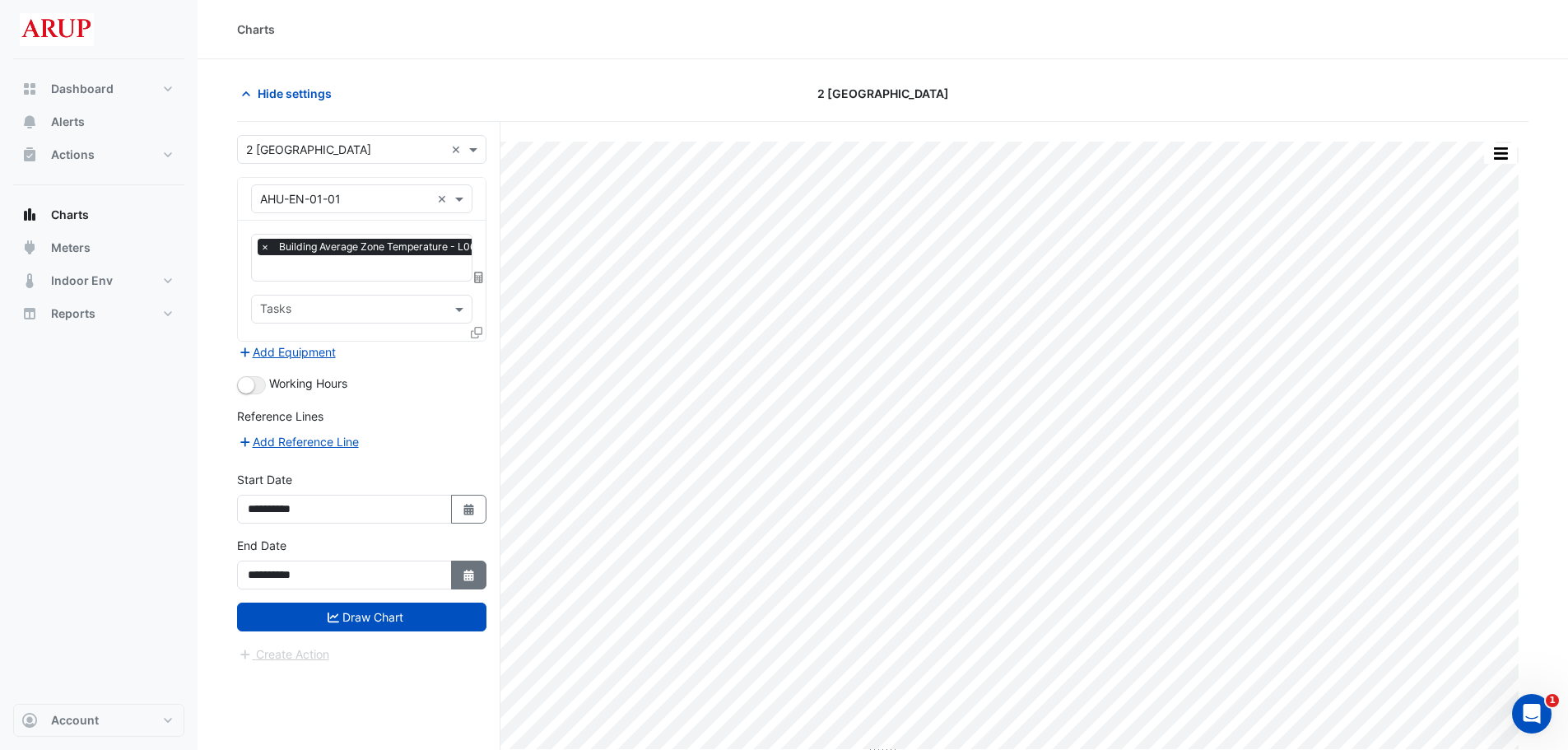
click at [468, 570] on icon "button" at bounding box center [468, 575] width 10 height 12
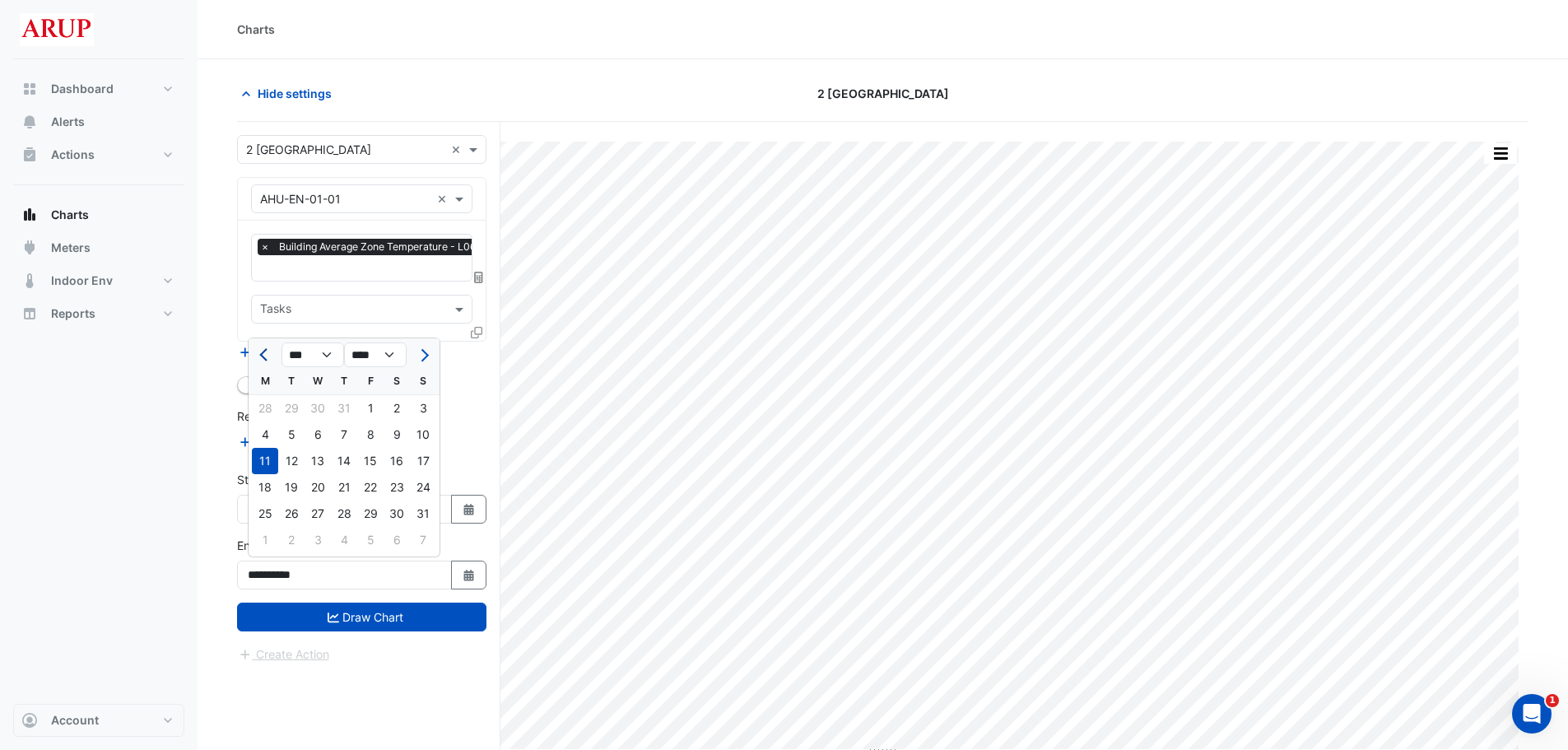
click at [259, 357] on button "Previous month" at bounding box center [265, 354] width 20 height 27
select select "*"
click at [266, 492] on div "21" at bounding box center [264, 487] width 27 height 27
type input "**********"
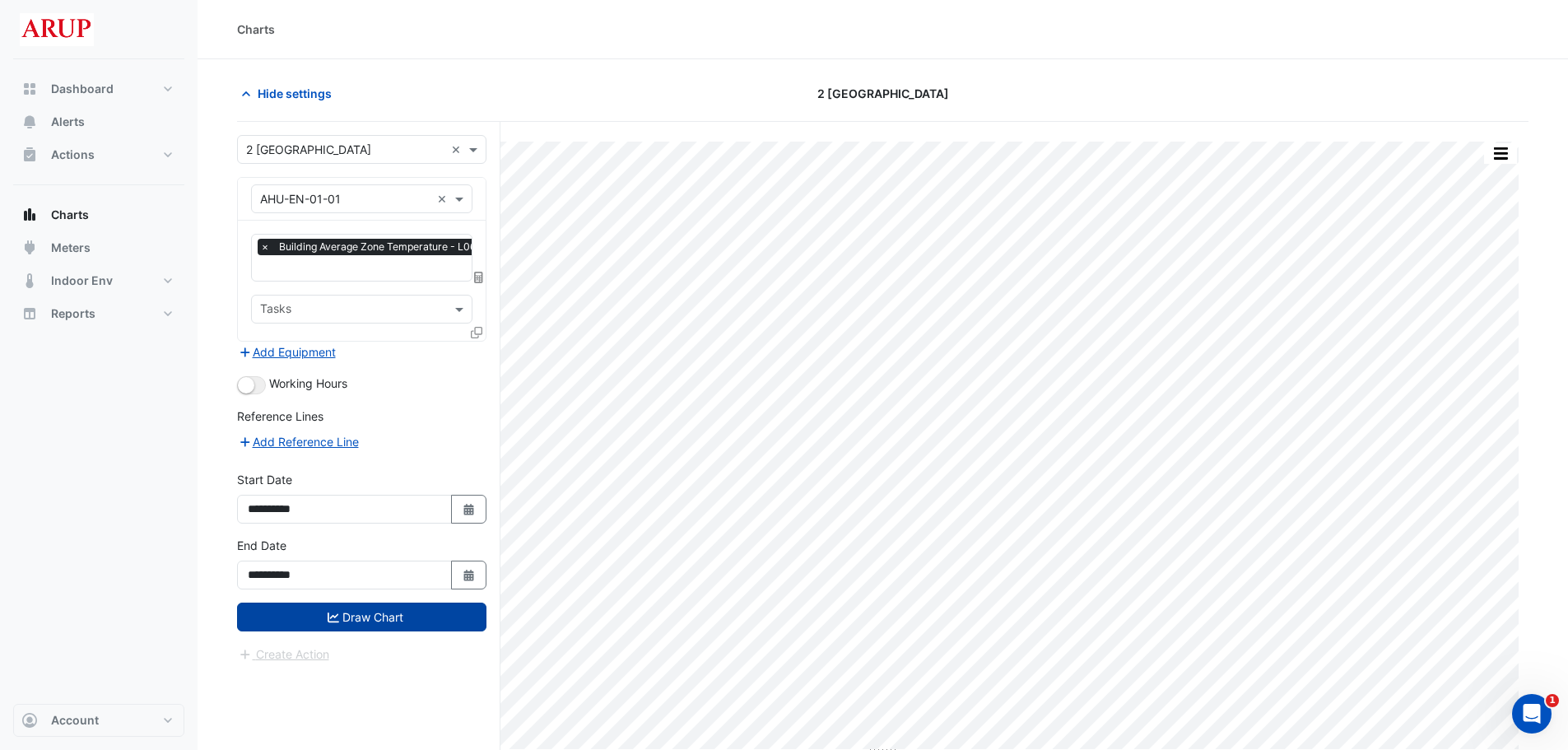
click at [366, 617] on button "Draw Chart" at bounding box center [361, 616] width 250 height 28
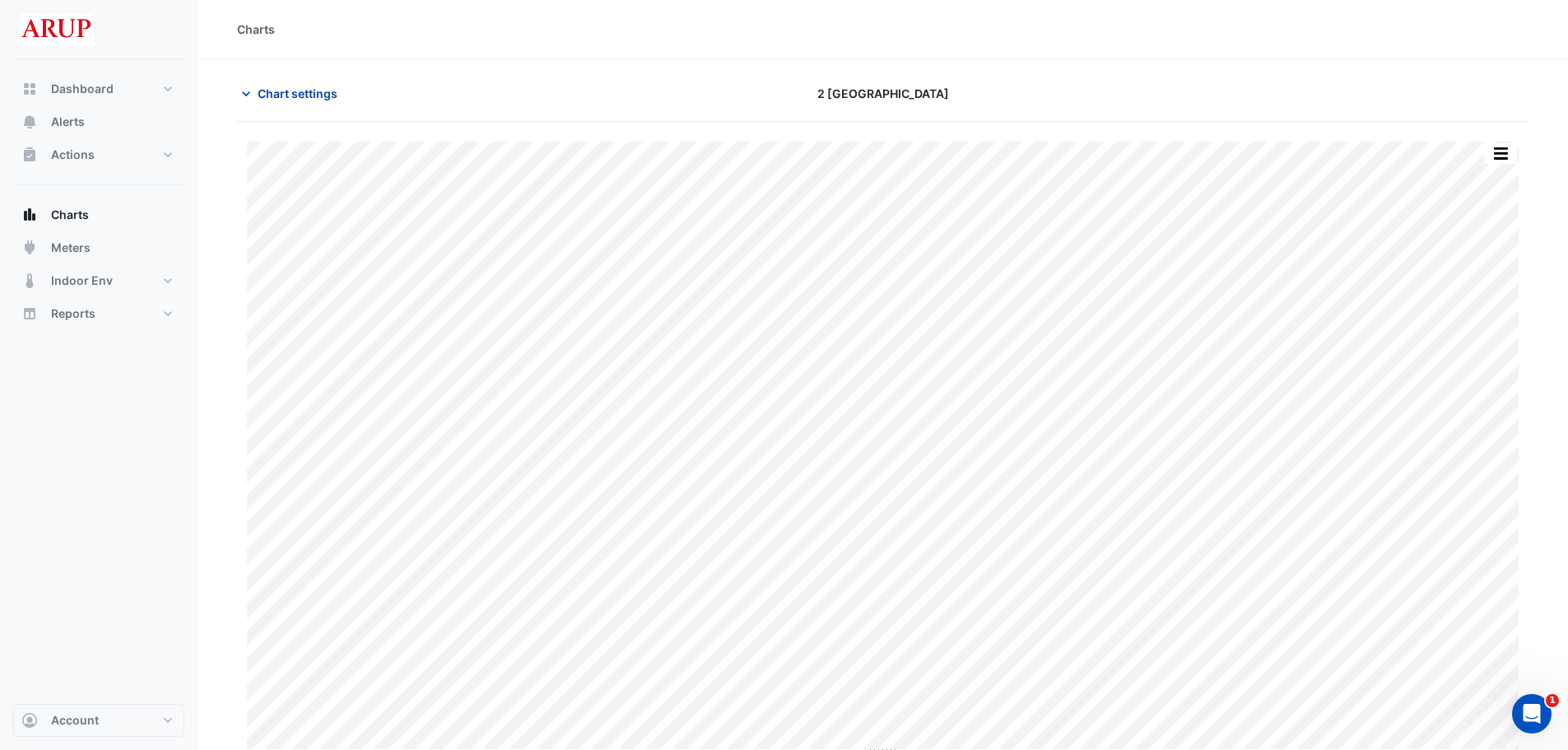
click at [251, 91] on icon "button" at bounding box center [246, 94] width 16 height 16
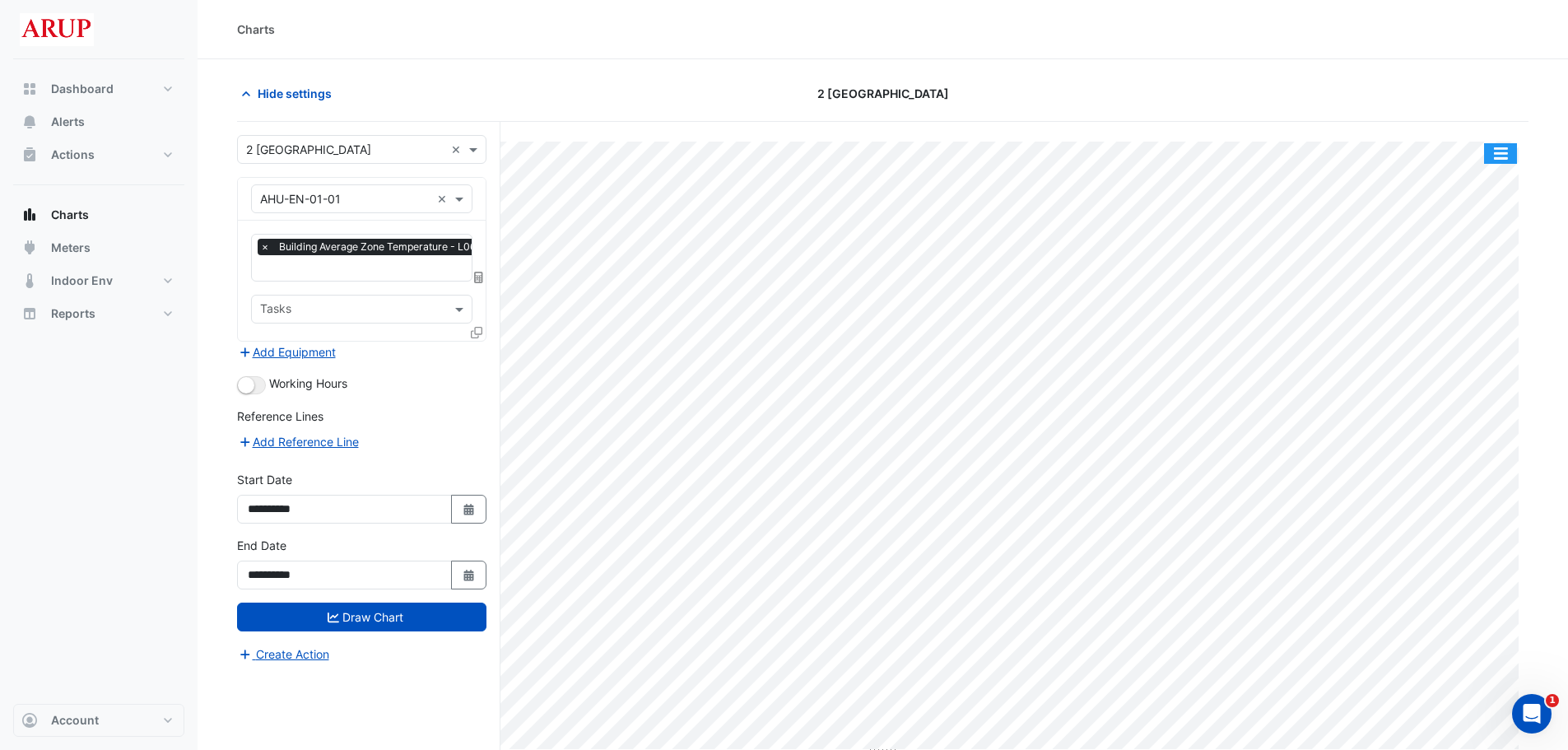
click at [1507, 149] on button "button" at bounding box center [1500, 154] width 33 height 20
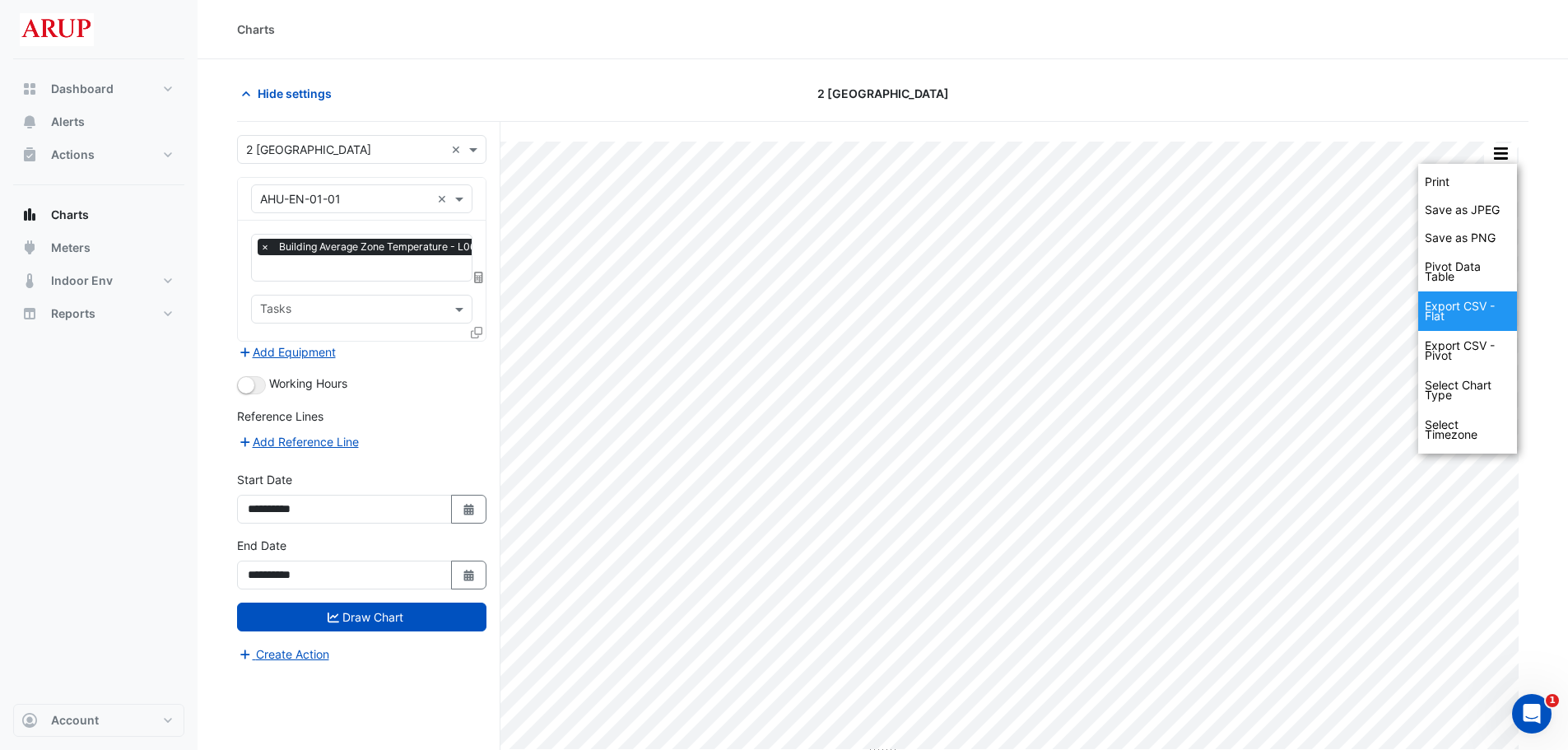
click at [1464, 310] on div "Export CSV - Flat" at bounding box center [1467, 311] width 99 height 39
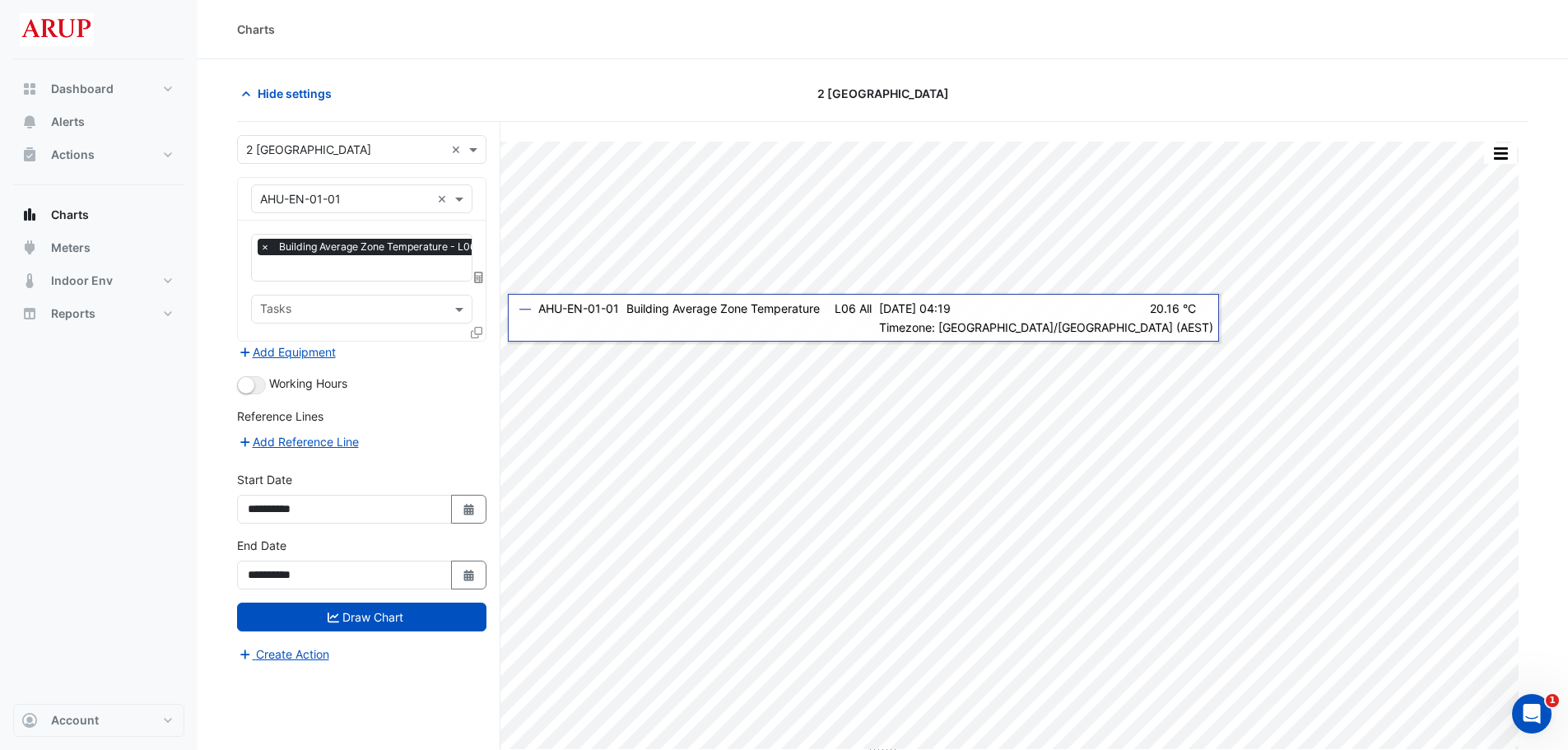
click at [261, 242] on span "×" at bounding box center [265, 247] width 15 height 16
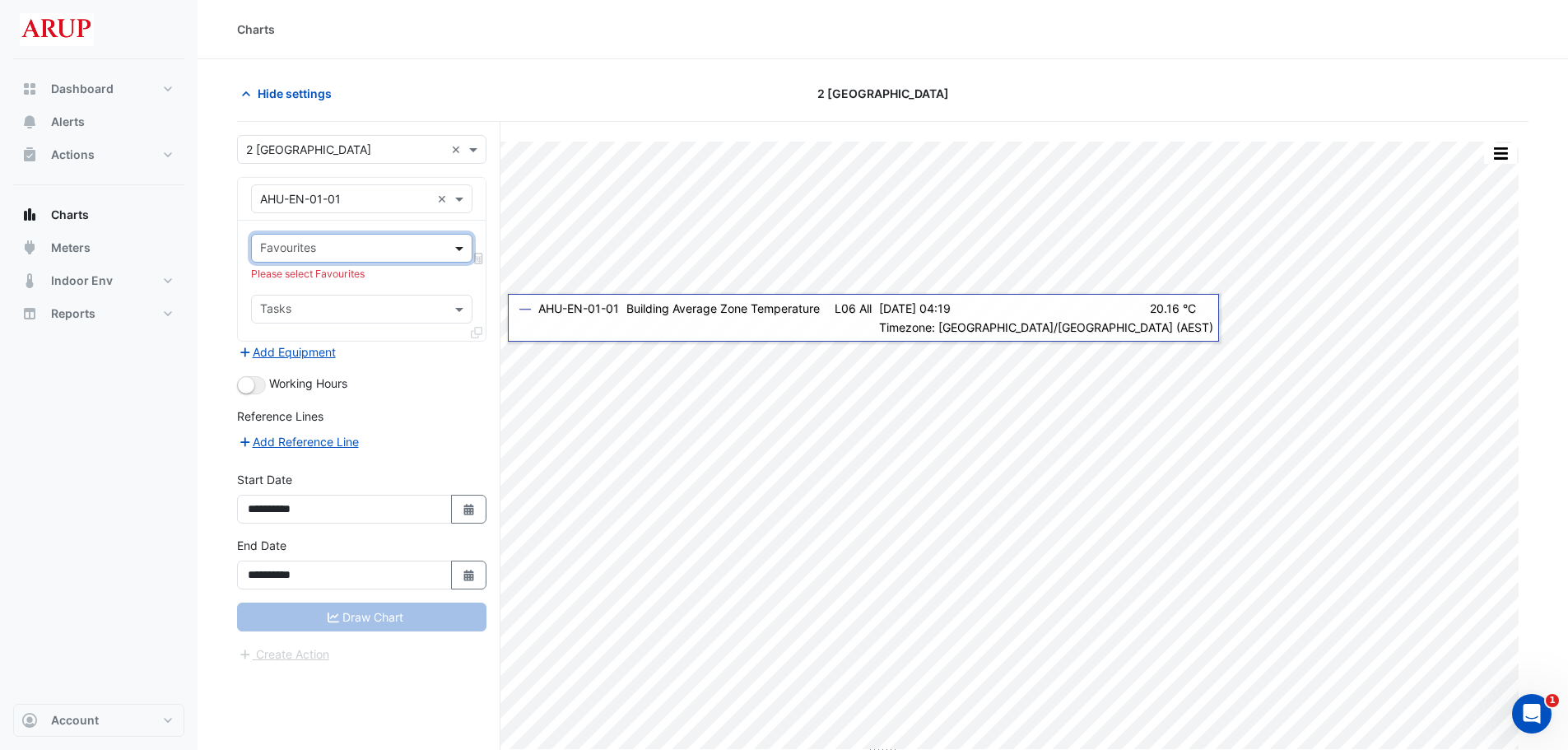
click at [464, 245] on span at bounding box center [461, 248] width 20 height 17
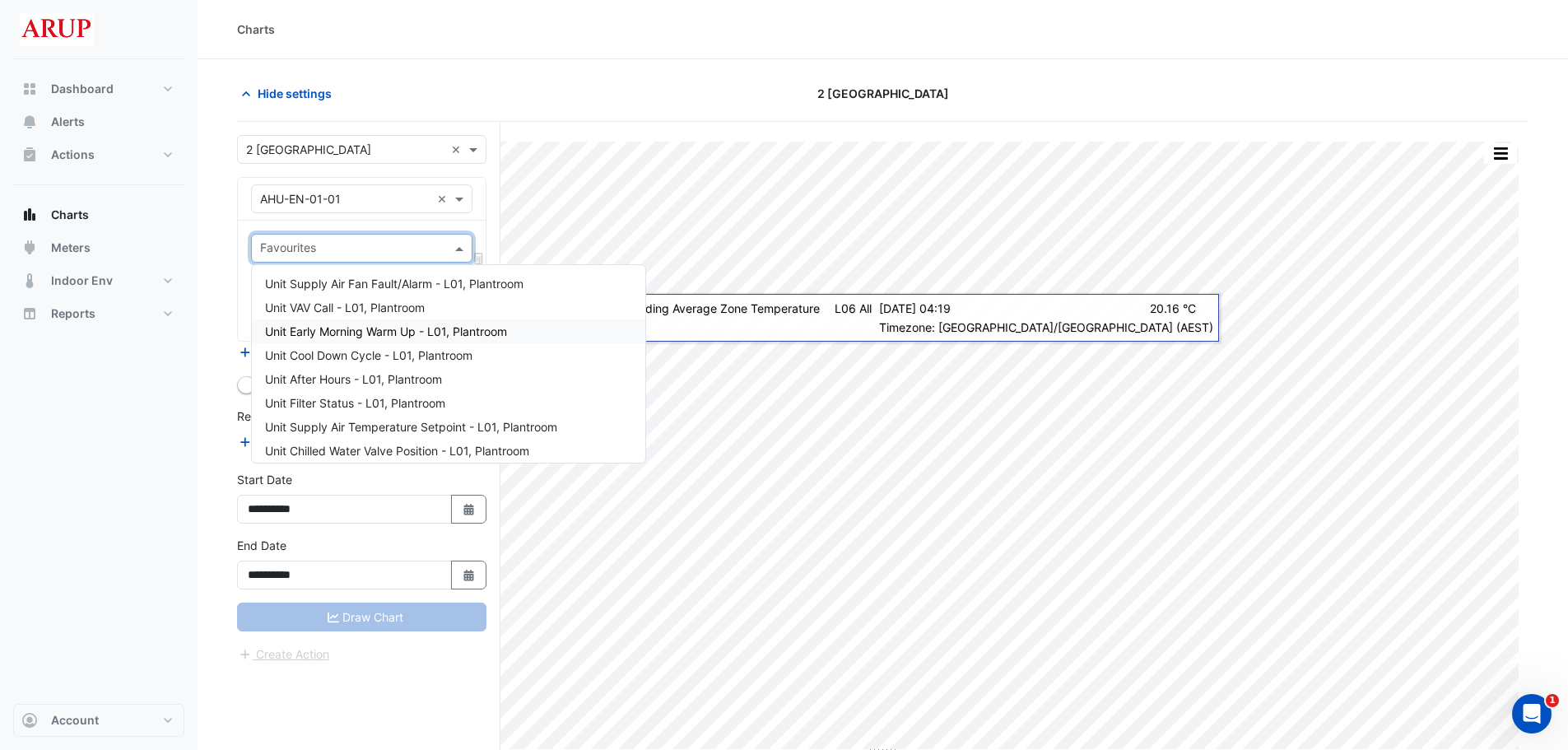
click at [507, 327] on span "Unit Early Morning Warm Up - L01, Plantroom" at bounding box center [386, 331] width 242 height 14
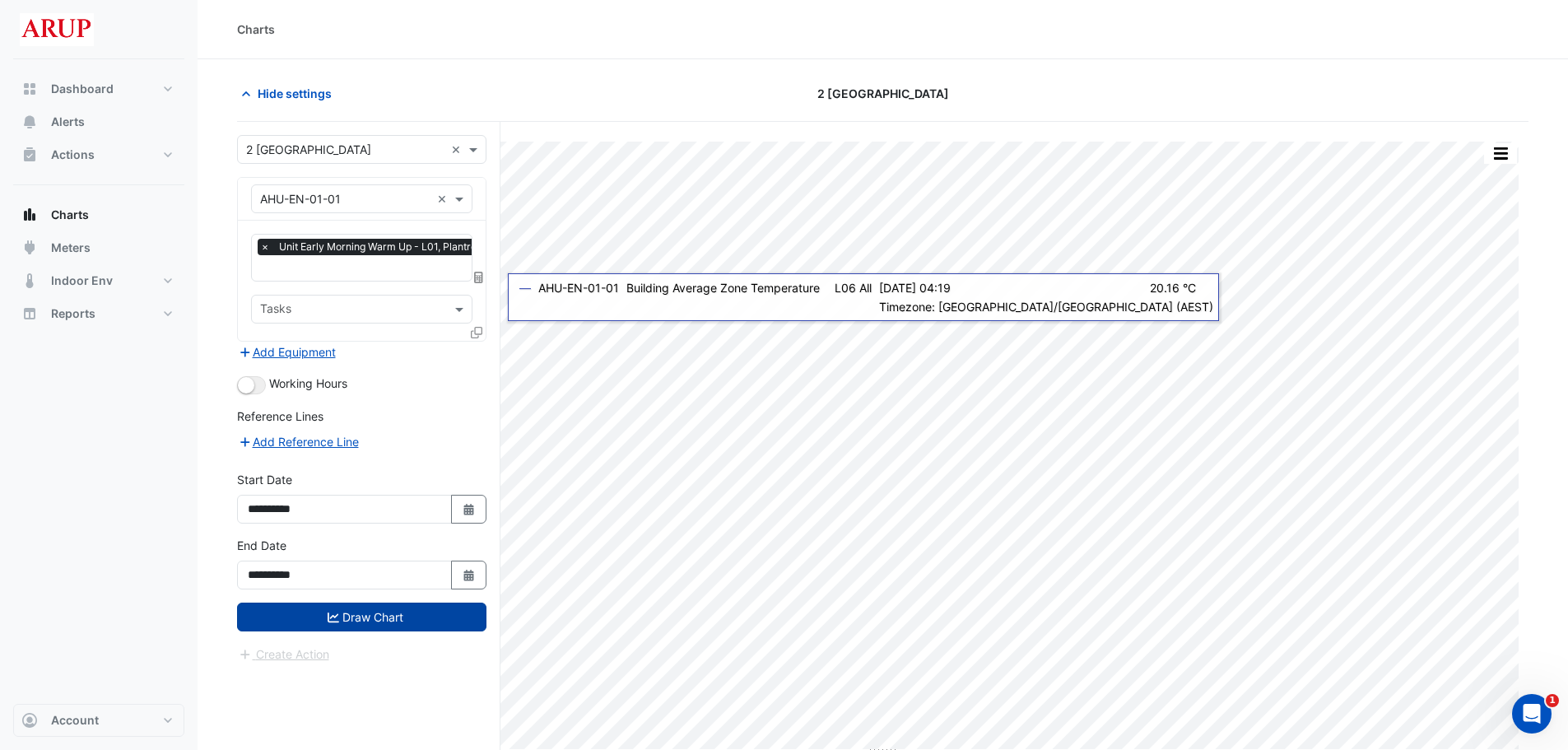
click at [365, 619] on button "Draw Chart" at bounding box center [361, 616] width 250 height 28
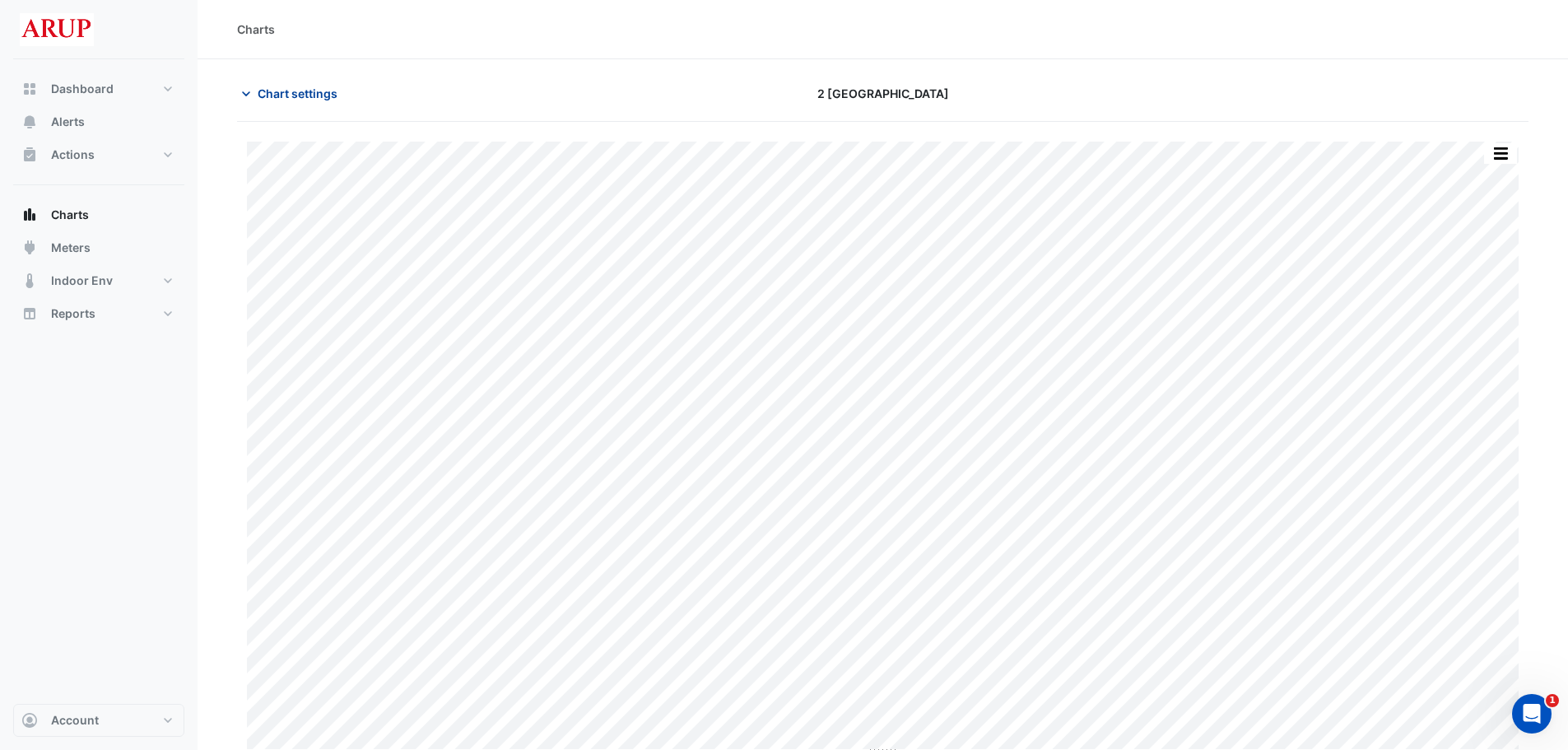
click at [251, 92] on icon "button" at bounding box center [246, 94] width 16 height 16
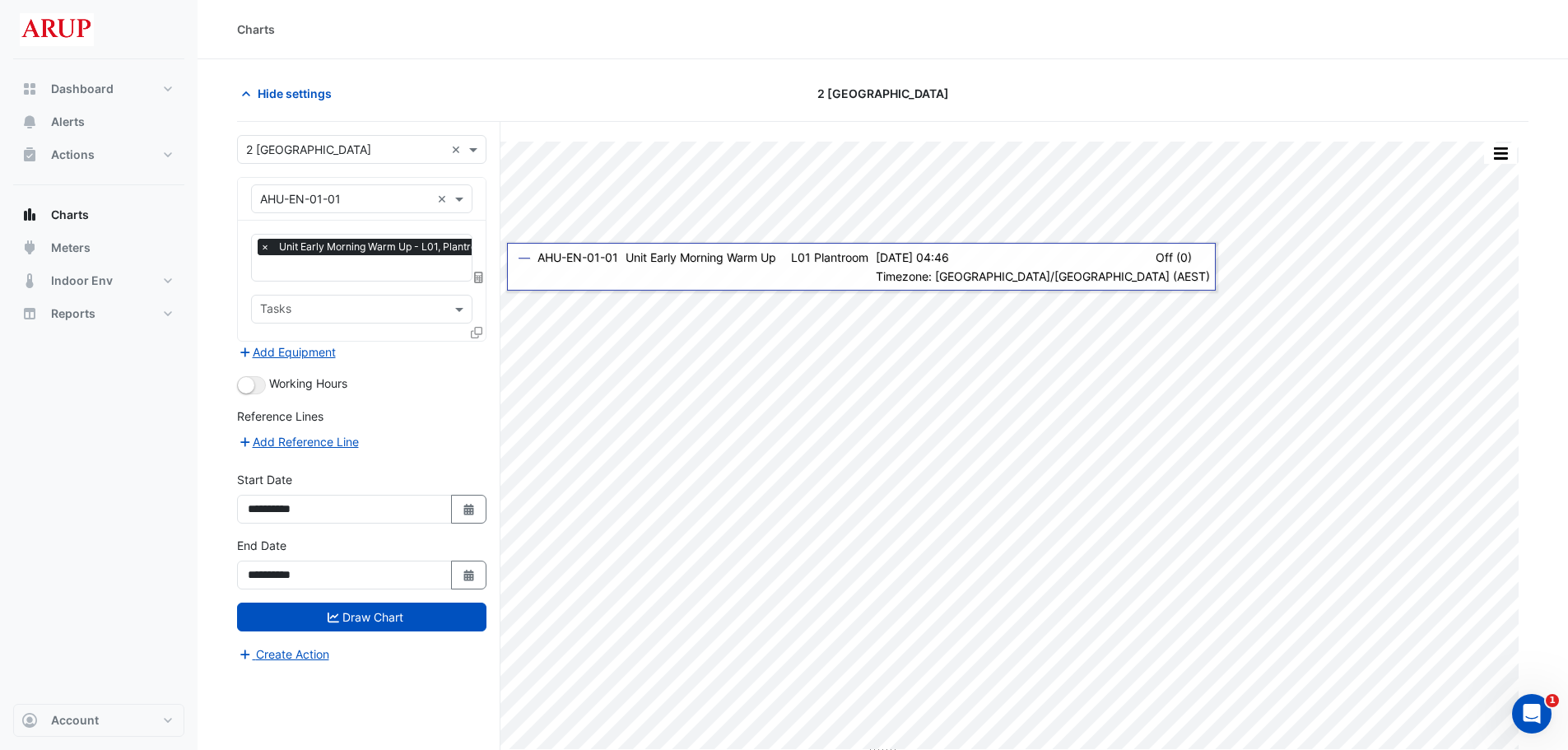
click at [263, 248] on span "×" at bounding box center [265, 247] width 15 height 16
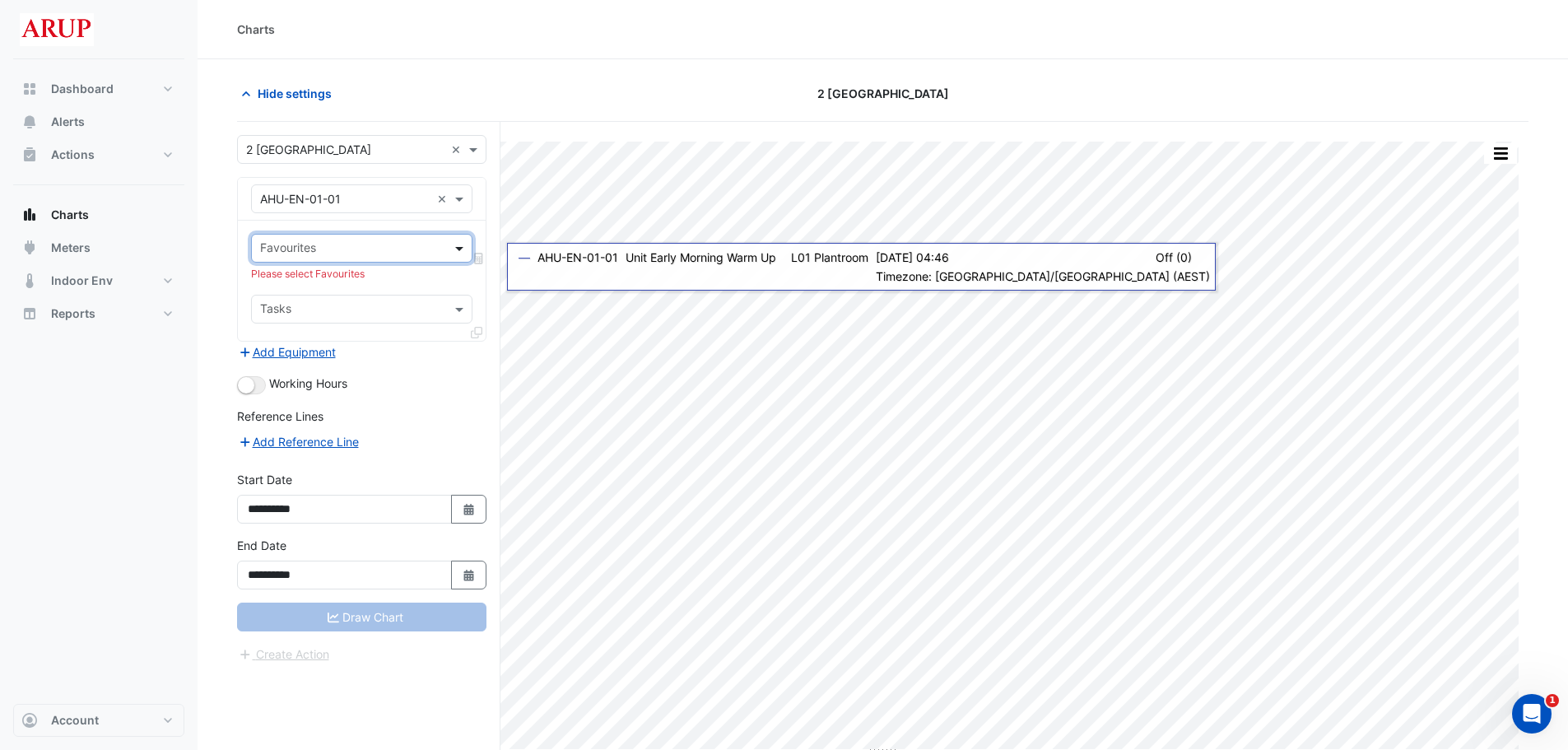
click at [456, 248] on span at bounding box center [461, 248] width 20 height 17
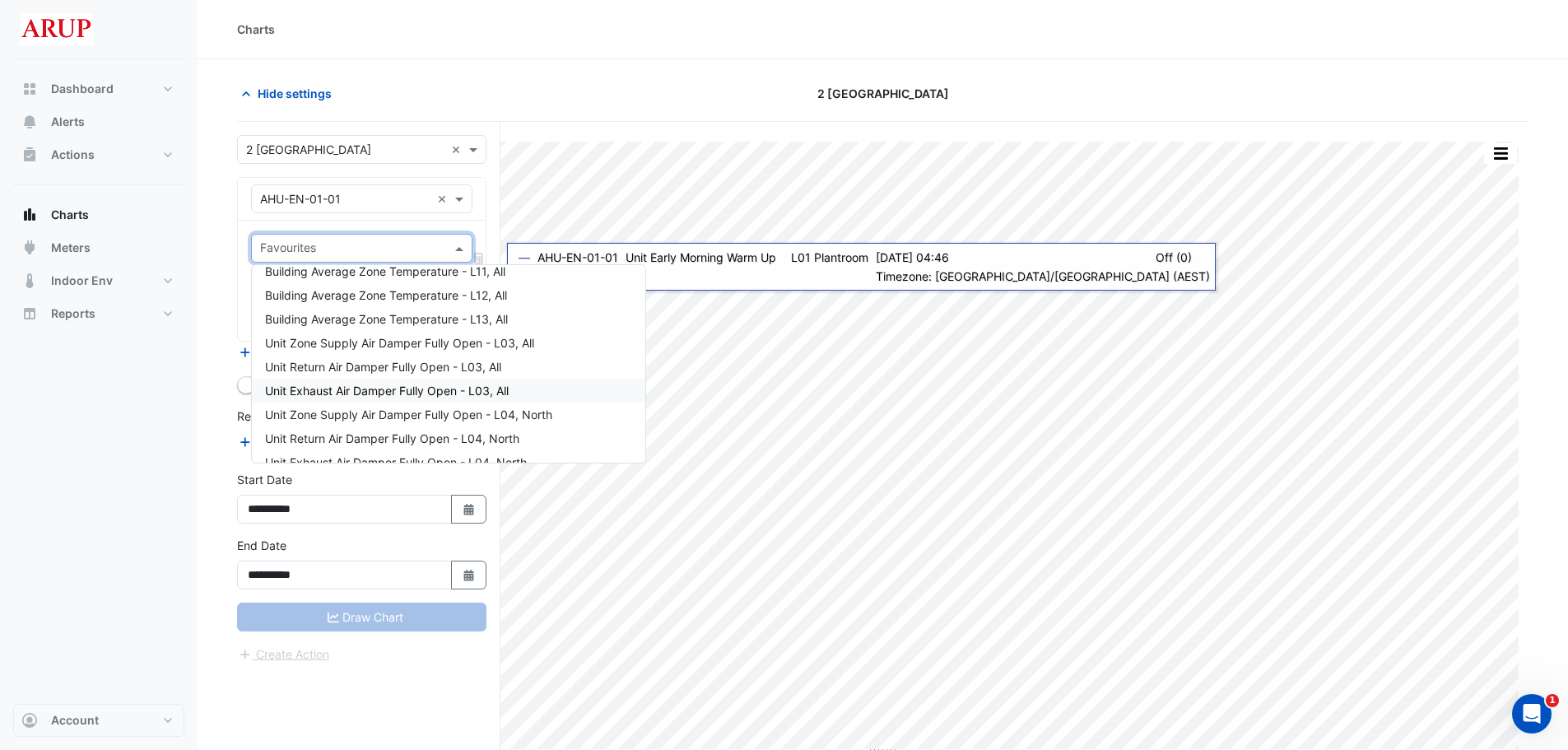
scroll to position [1646, 0]
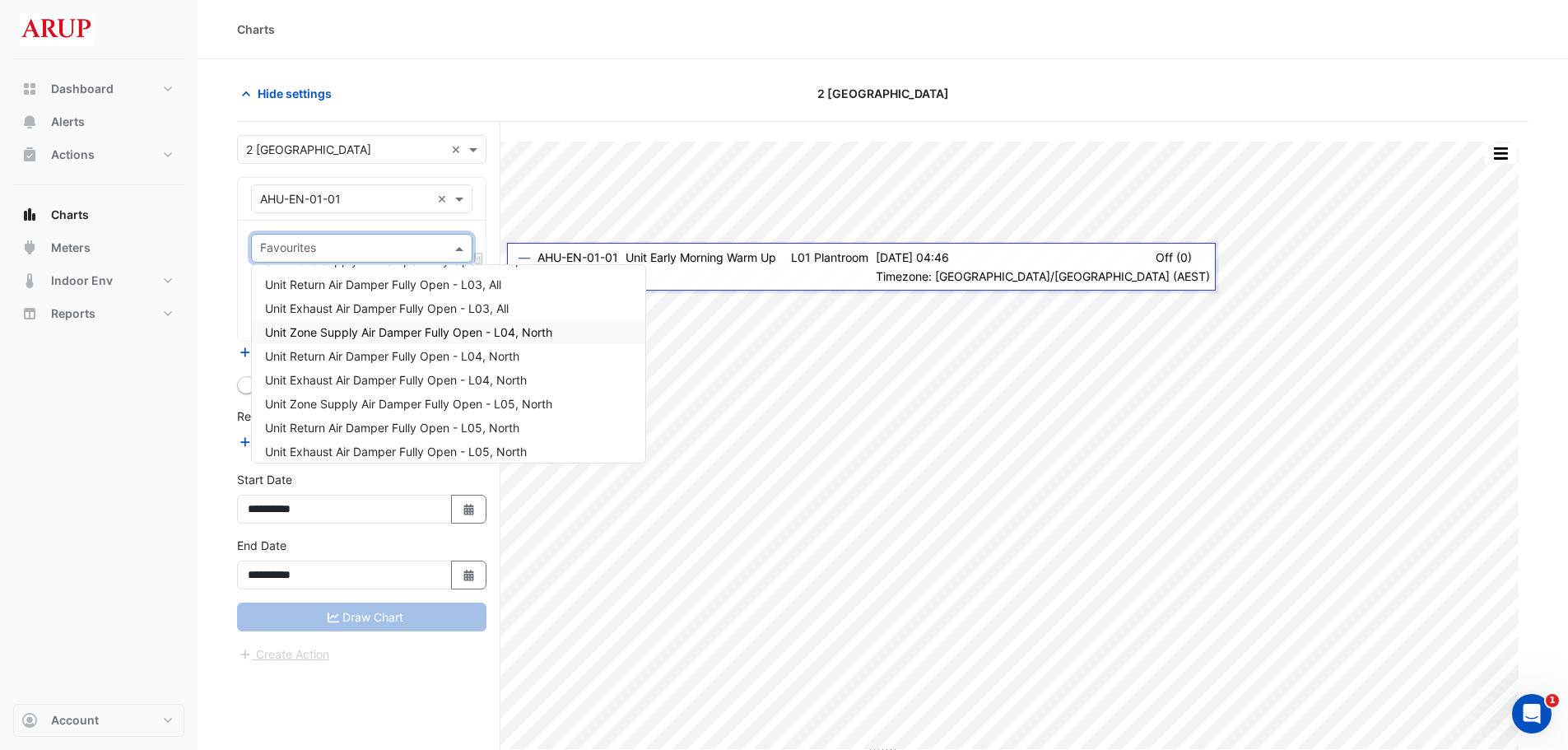
drag, startPoint x: 518, startPoint y: 335, endPoint x: 436, endPoint y: 349, distance: 83.2
click at [436, 349] on span "Unit Return Air Damper Fully Open - L04, North" at bounding box center [392, 356] width 254 height 14
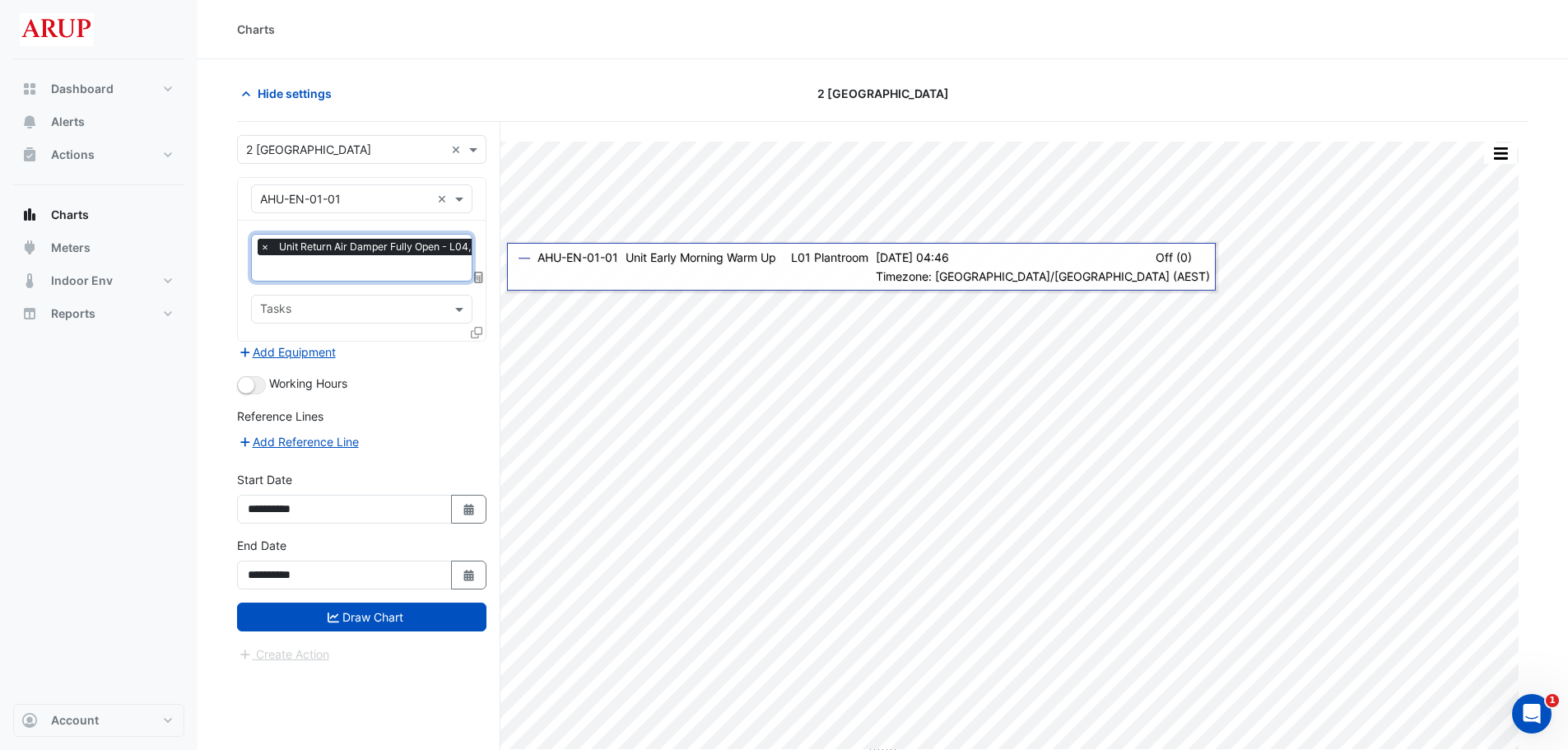
click at [266, 246] on span "×" at bounding box center [265, 247] width 15 height 16
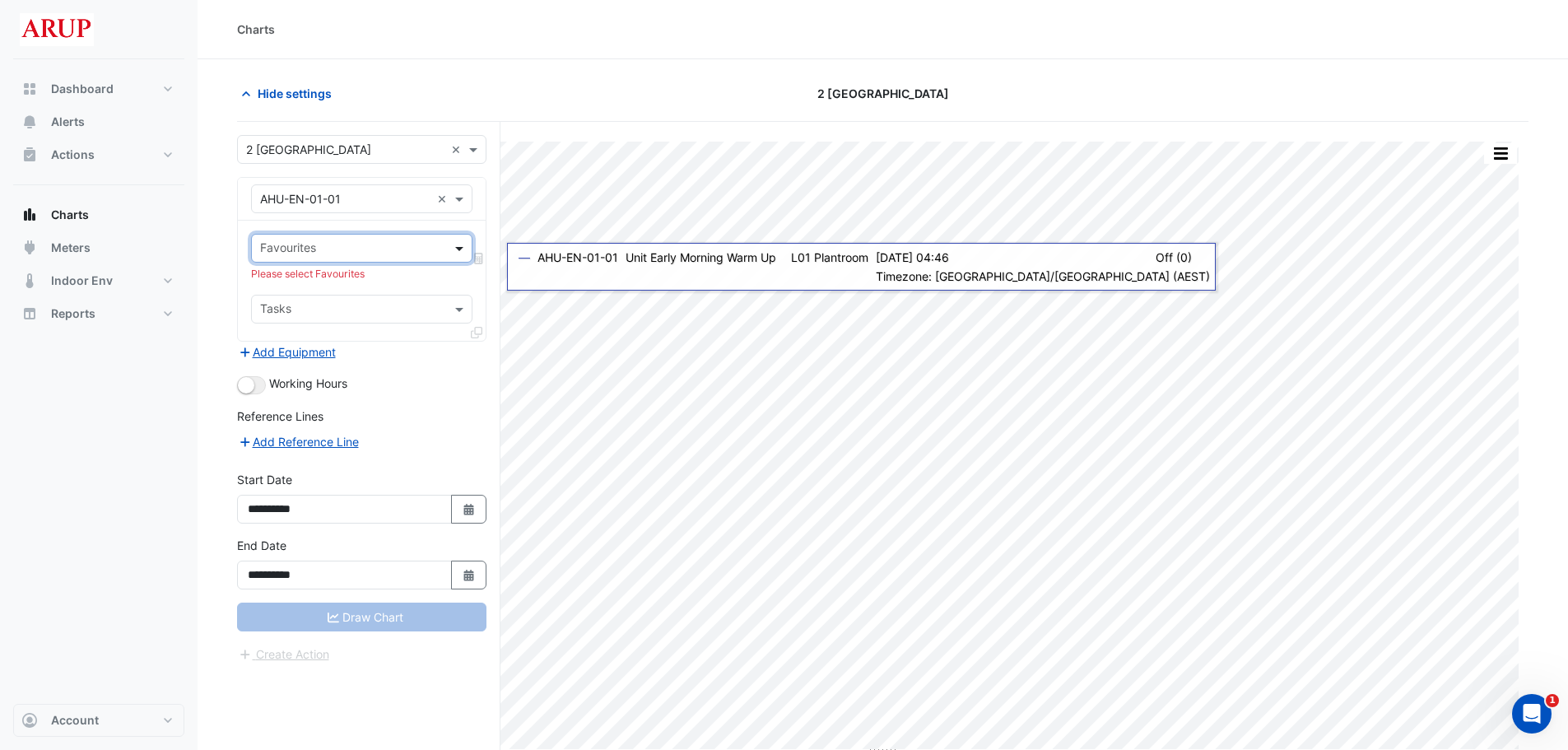
click at [461, 246] on span at bounding box center [461, 248] width 20 height 17
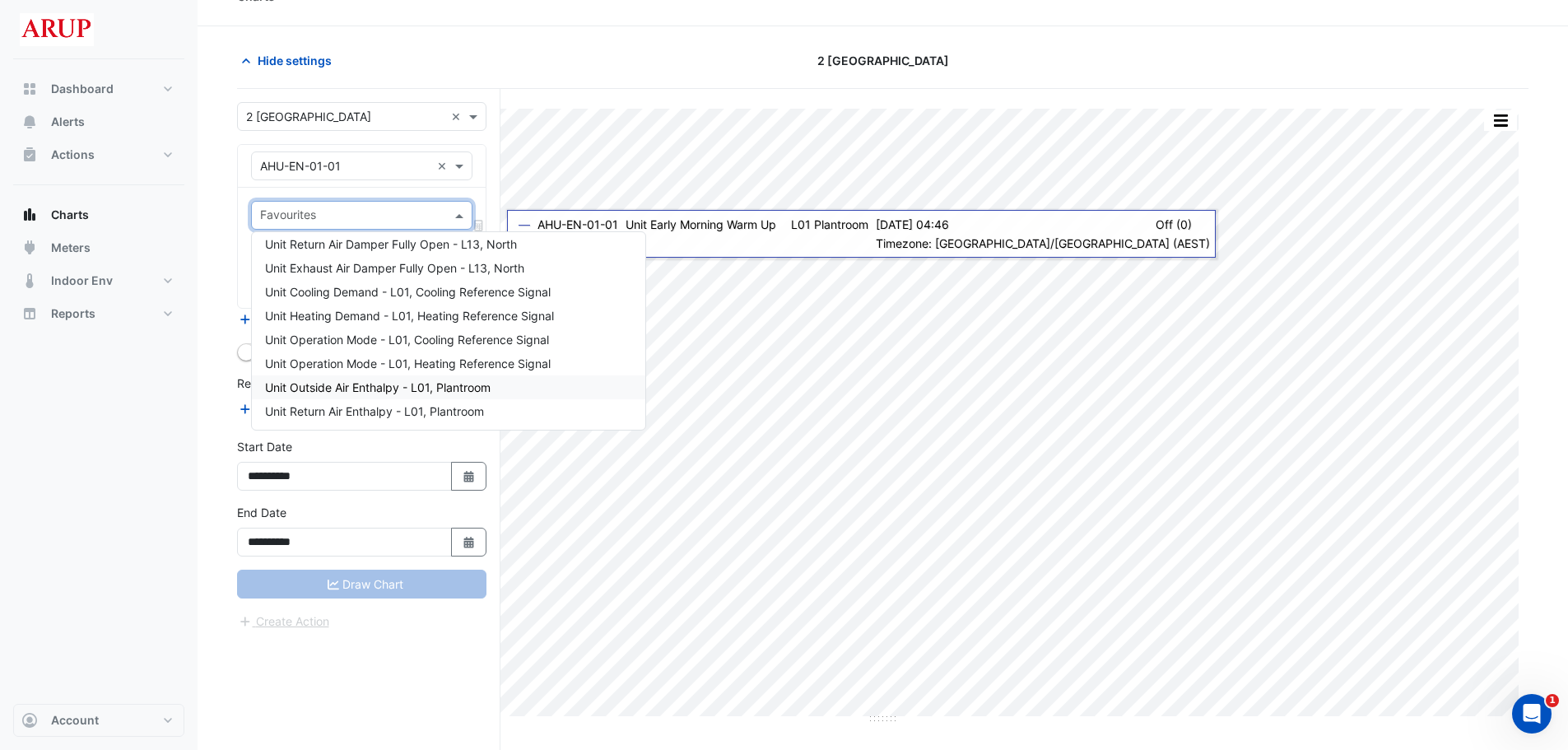
scroll to position [62, 0]
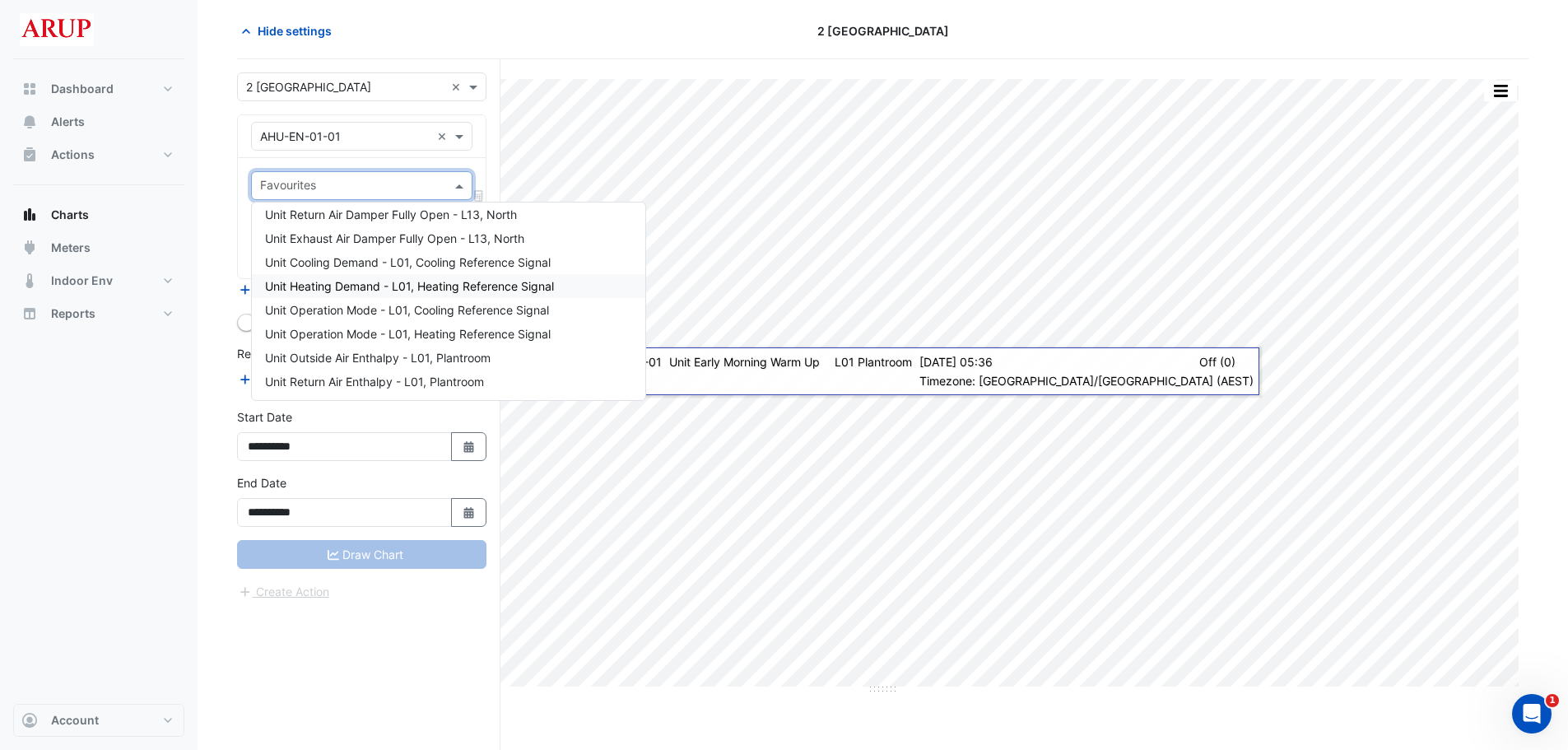
click at [578, 284] on div "Unit Heating Demand - L01, Heating Reference Signal" at bounding box center [448, 286] width 393 height 24
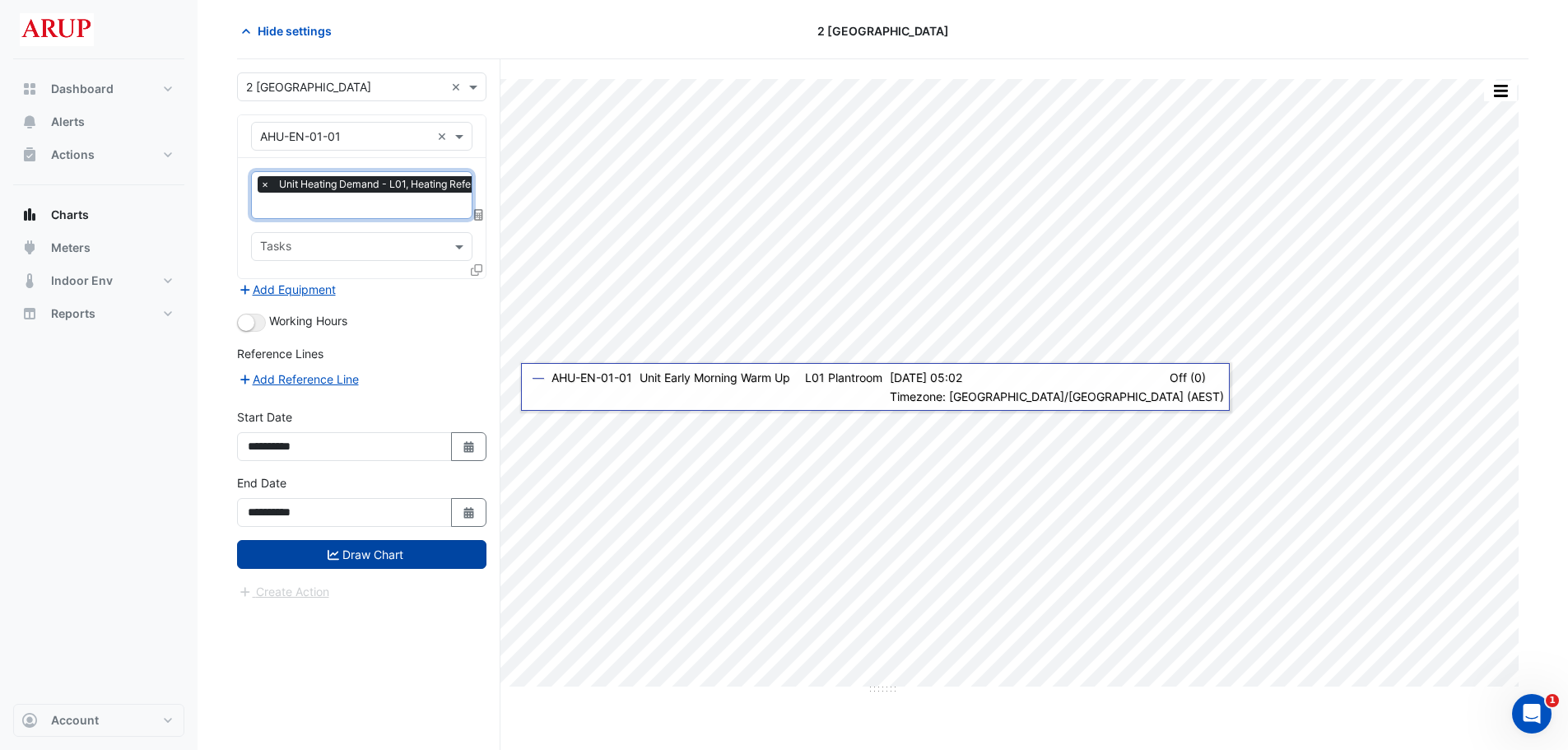
click at [359, 557] on button "Draw Chart" at bounding box center [361, 553] width 250 height 28
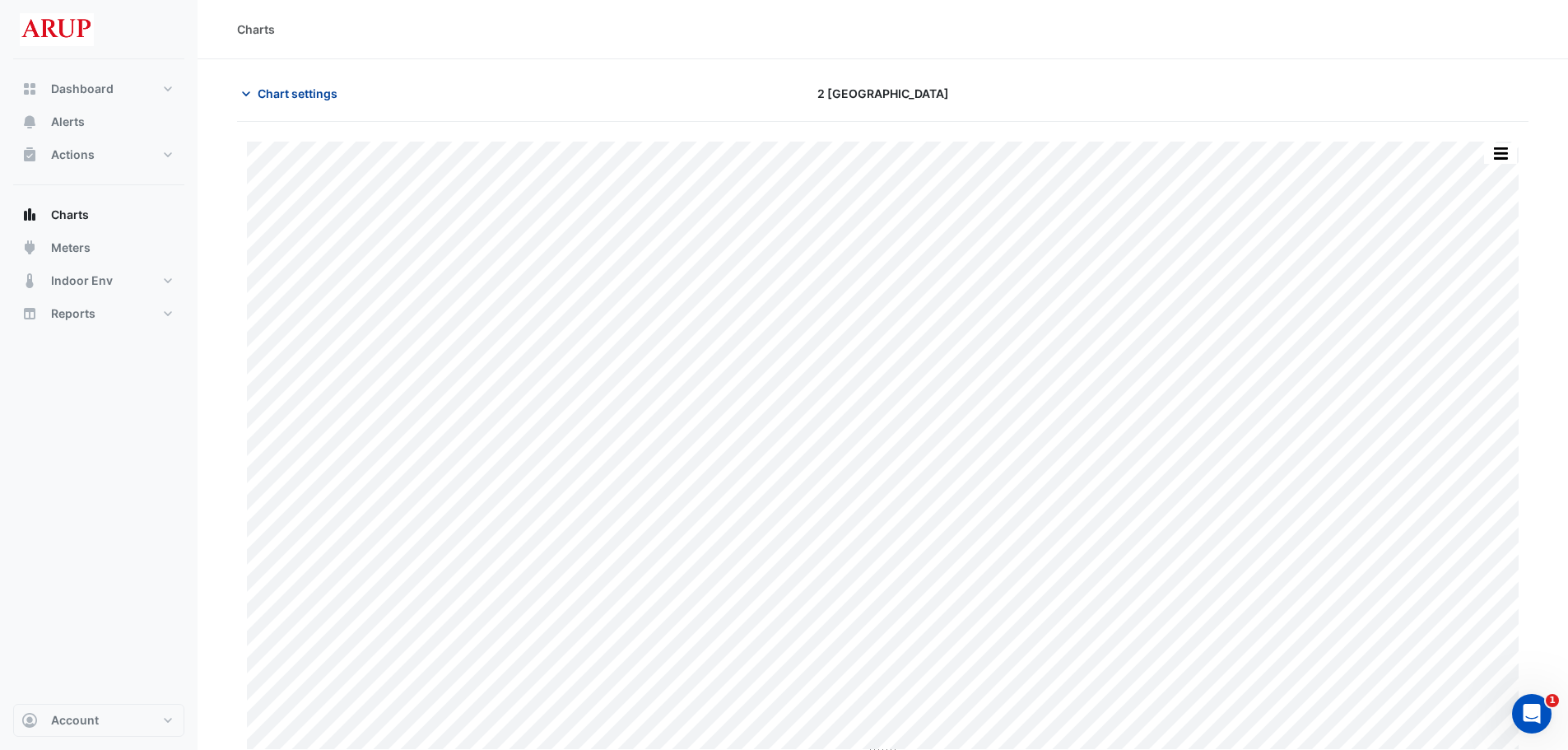
click at [251, 91] on icon "button" at bounding box center [246, 94] width 16 height 16
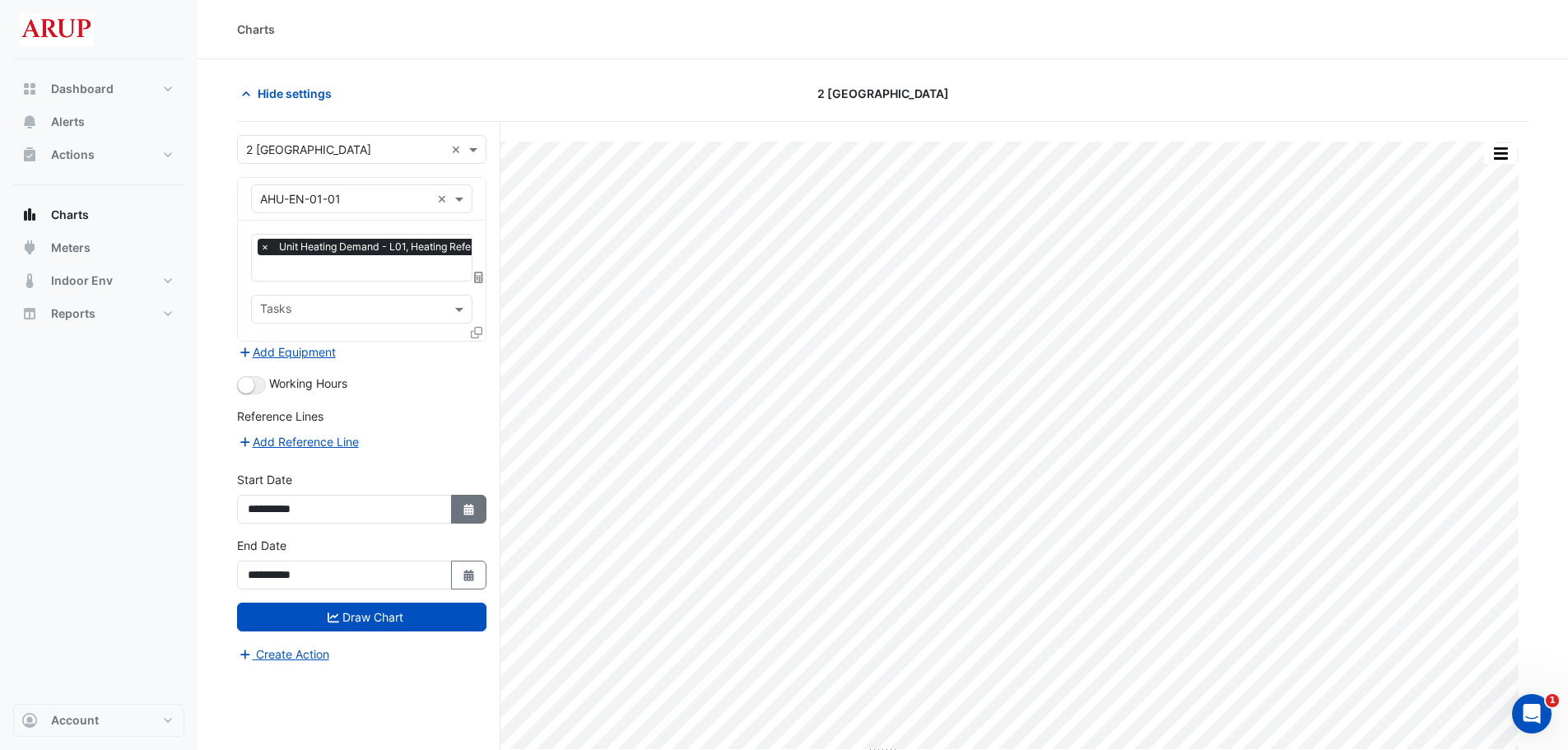
click at [460, 502] on button "Select Date" at bounding box center [469, 509] width 37 height 28
select select "*"
select select "****"
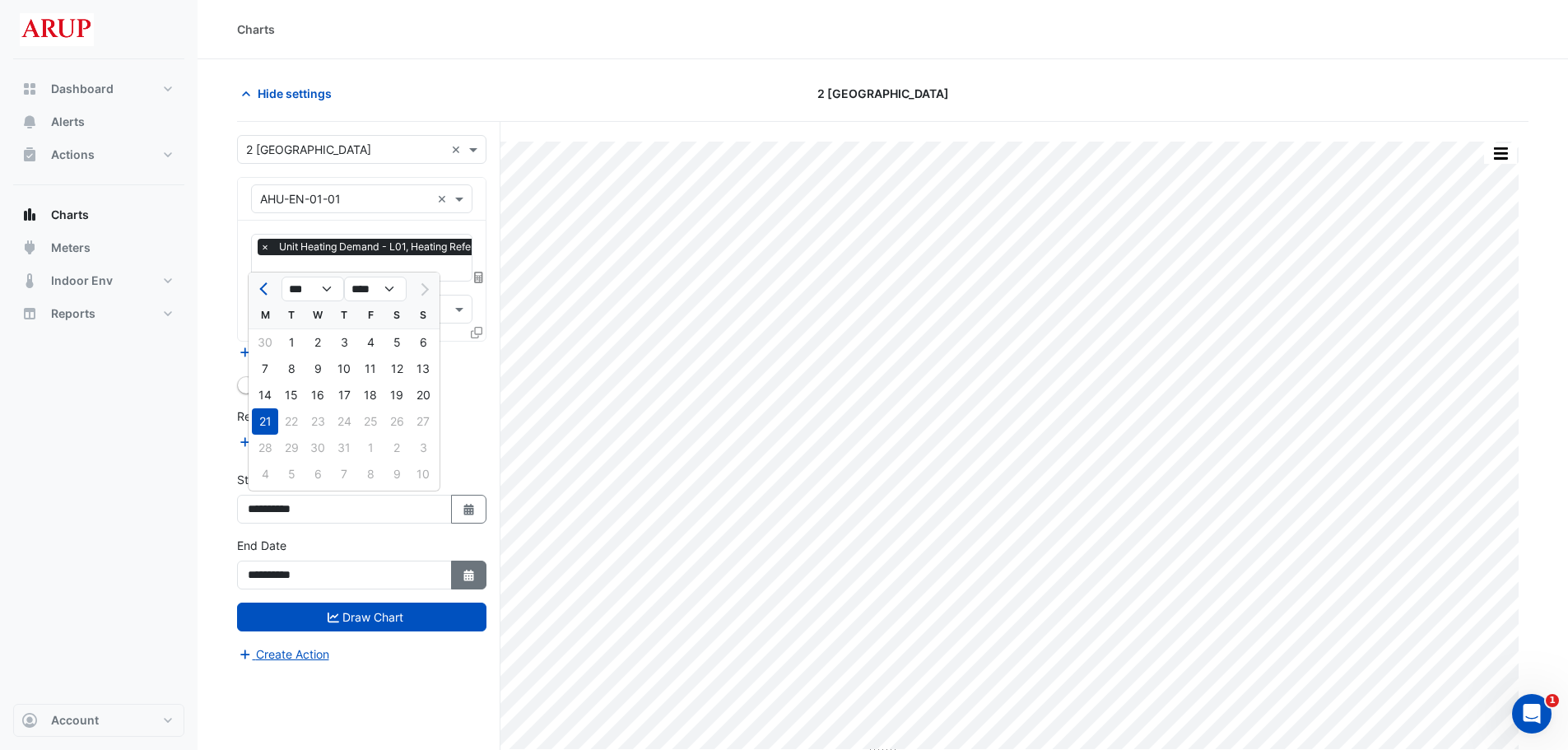
click at [475, 579] on fa-icon "Select Date" at bounding box center [469, 574] width 15 height 14
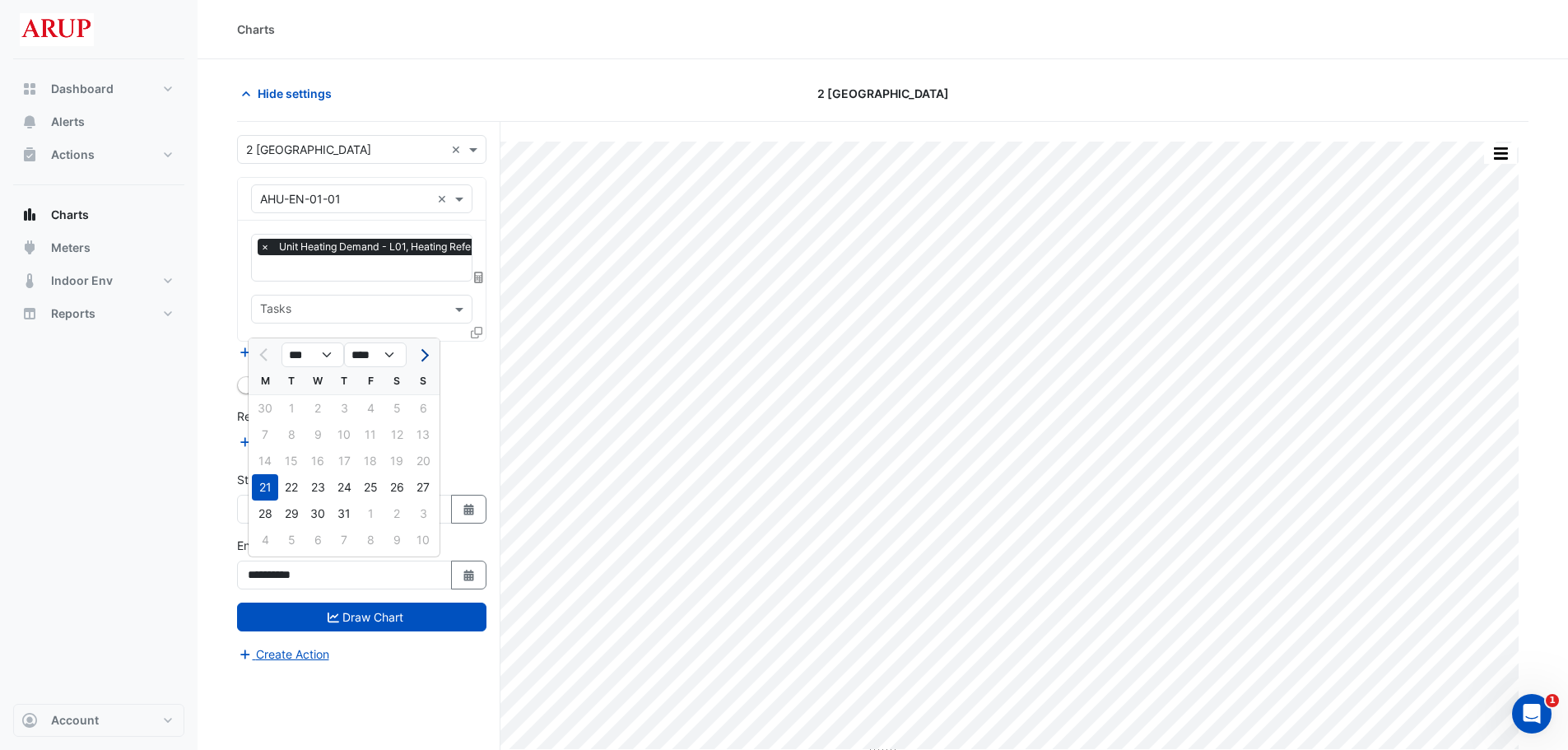
click at [419, 357] on span "Next month" at bounding box center [422, 355] width 12 height 12
select select "*"
click at [268, 460] on div "11" at bounding box center [264, 460] width 27 height 27
type input "**********"
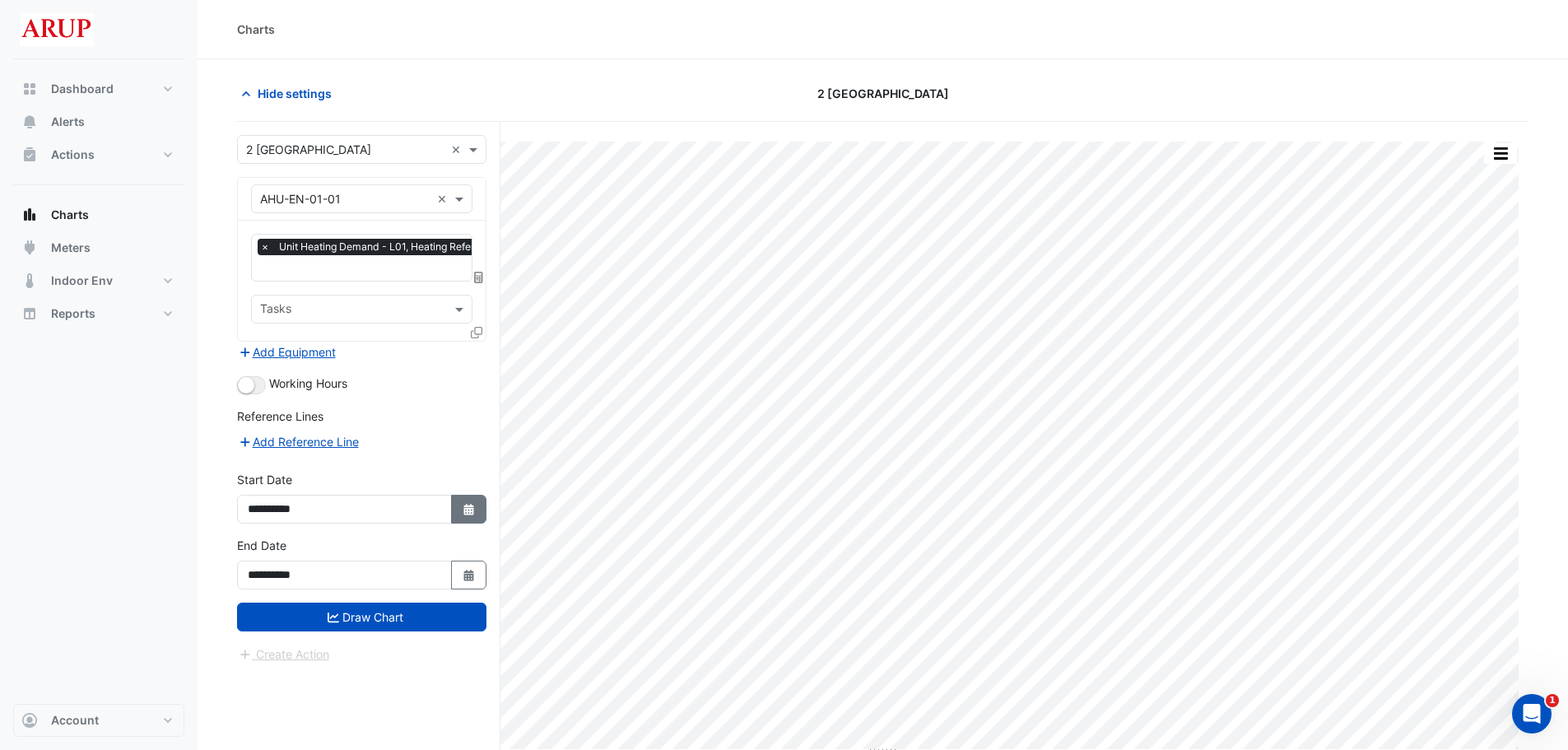
click at [468, 513] on fa-icon "Select Date" at bounding box center [469, 509] width 15 height 14
select select "*"
select select "****"
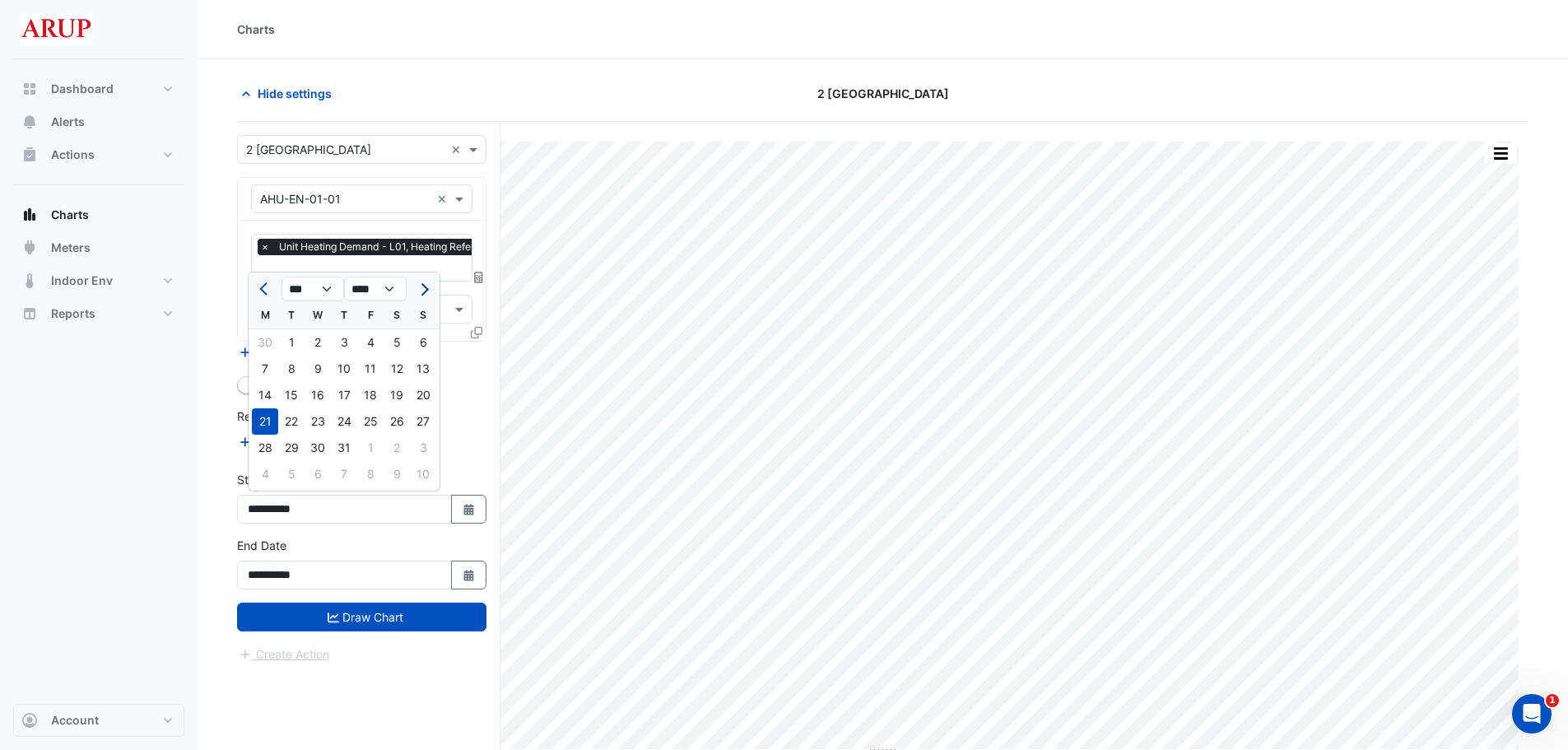
click at [426, 284] on button "Next month" at bounding box center [424, 288] width 20 height 27
select select "*"
click at [271, 391] on div "11" at bounding box center [264, 394] width 27 height 27
type input "**********"
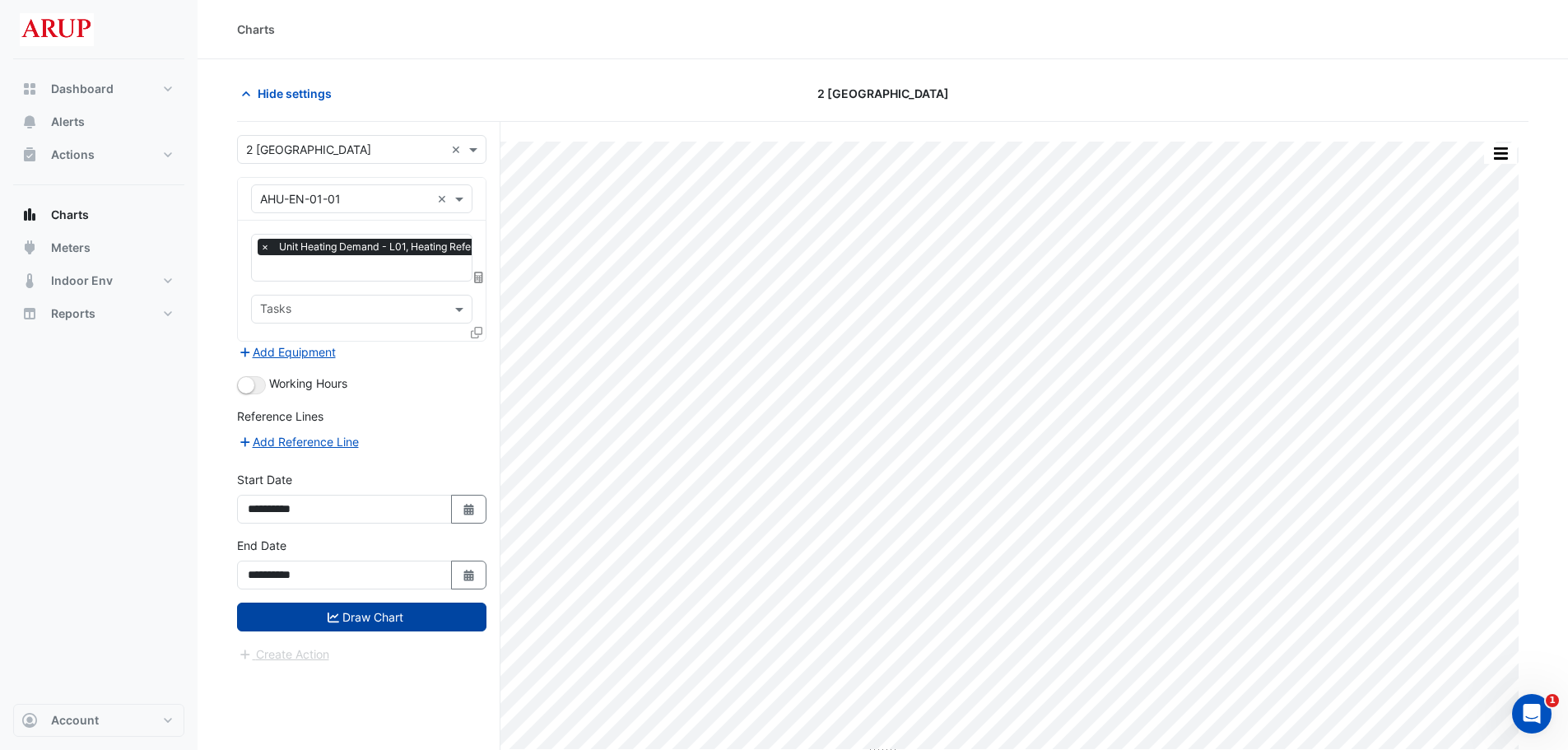
click at [365, 611] on button "Draw Chart" at bounding box center [361, 616] width 250 height 28
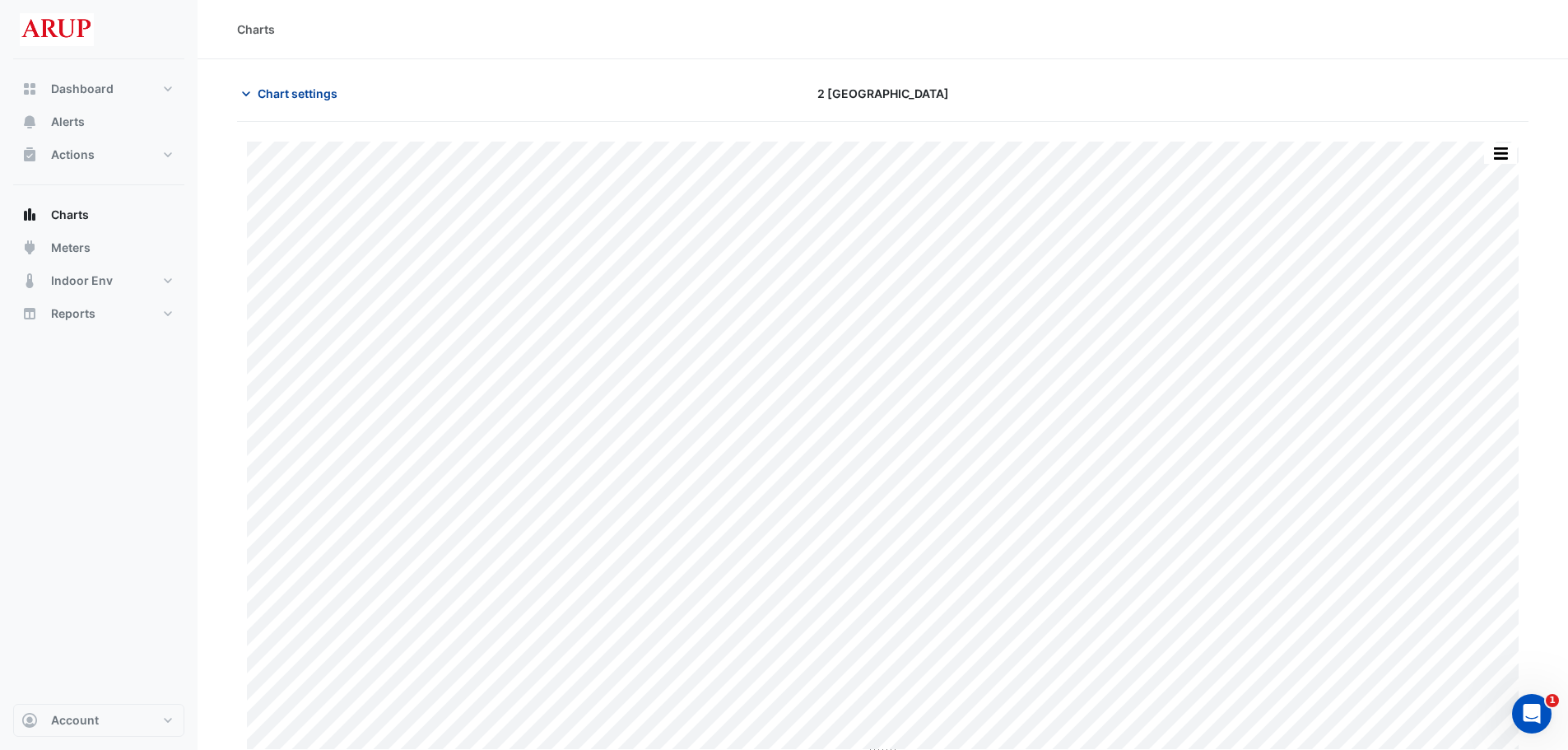
click at [251, 89] on icon "button" at bounding box center [246, 94] width 16 height 16
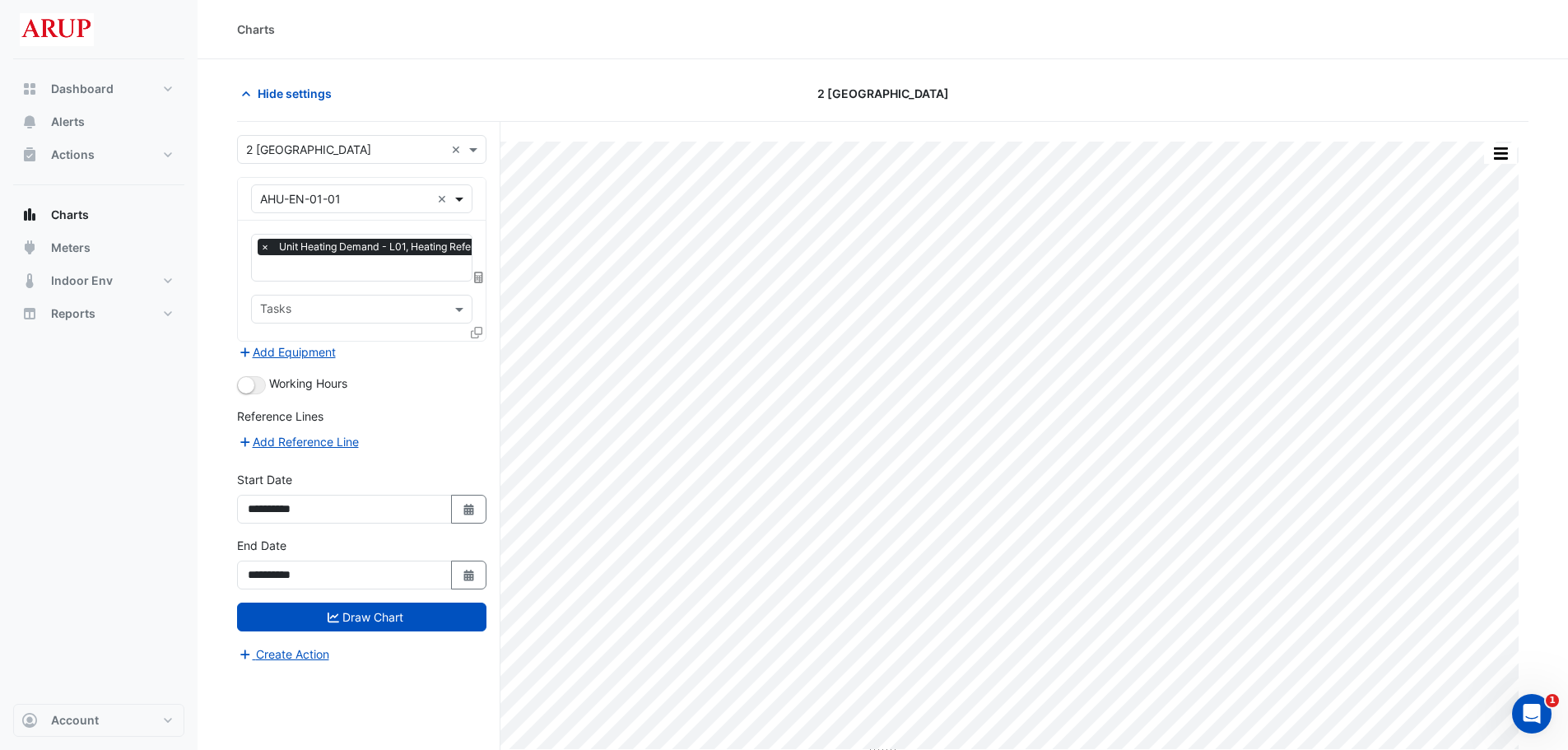
click at [458, 193] on span at bounding box center [461, 198] width 20 height 17
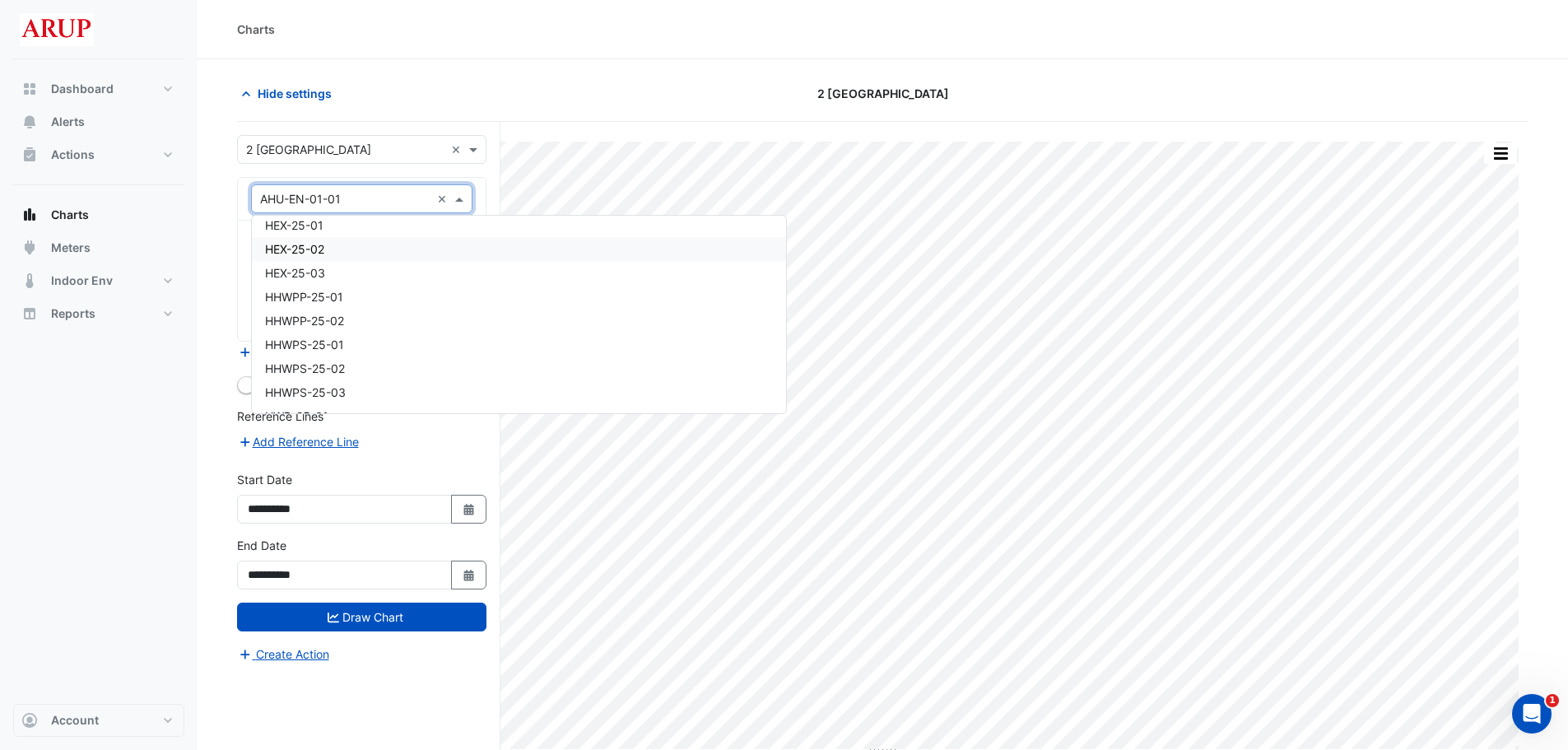
scroll to position [3790, 0]
click at [473, 148] on span at bounding box center [475, 149] width 20 height 17
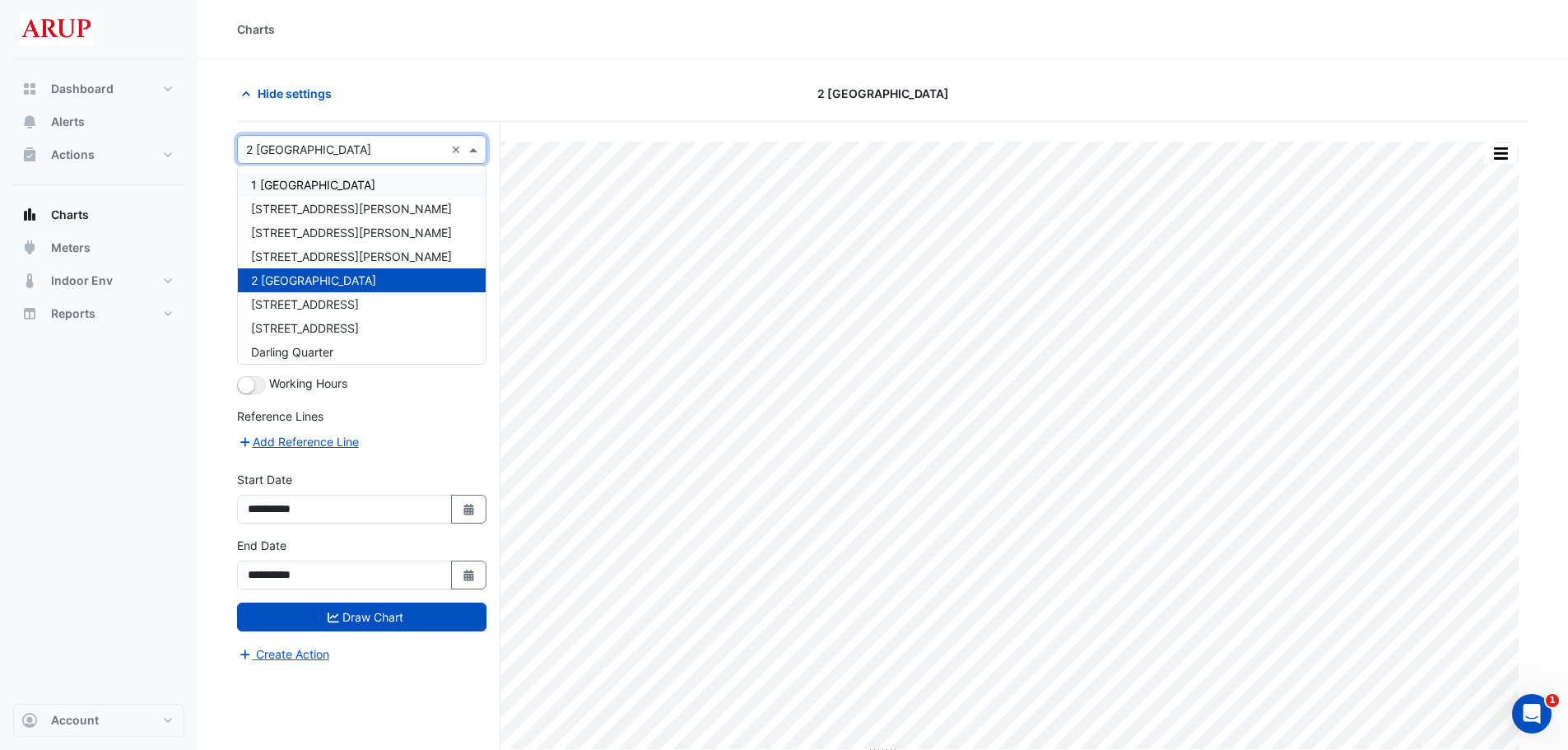
click at [362, 185] on span "1 Melbourne Quarter" at bounding box center [313, 184] width 124 height 14
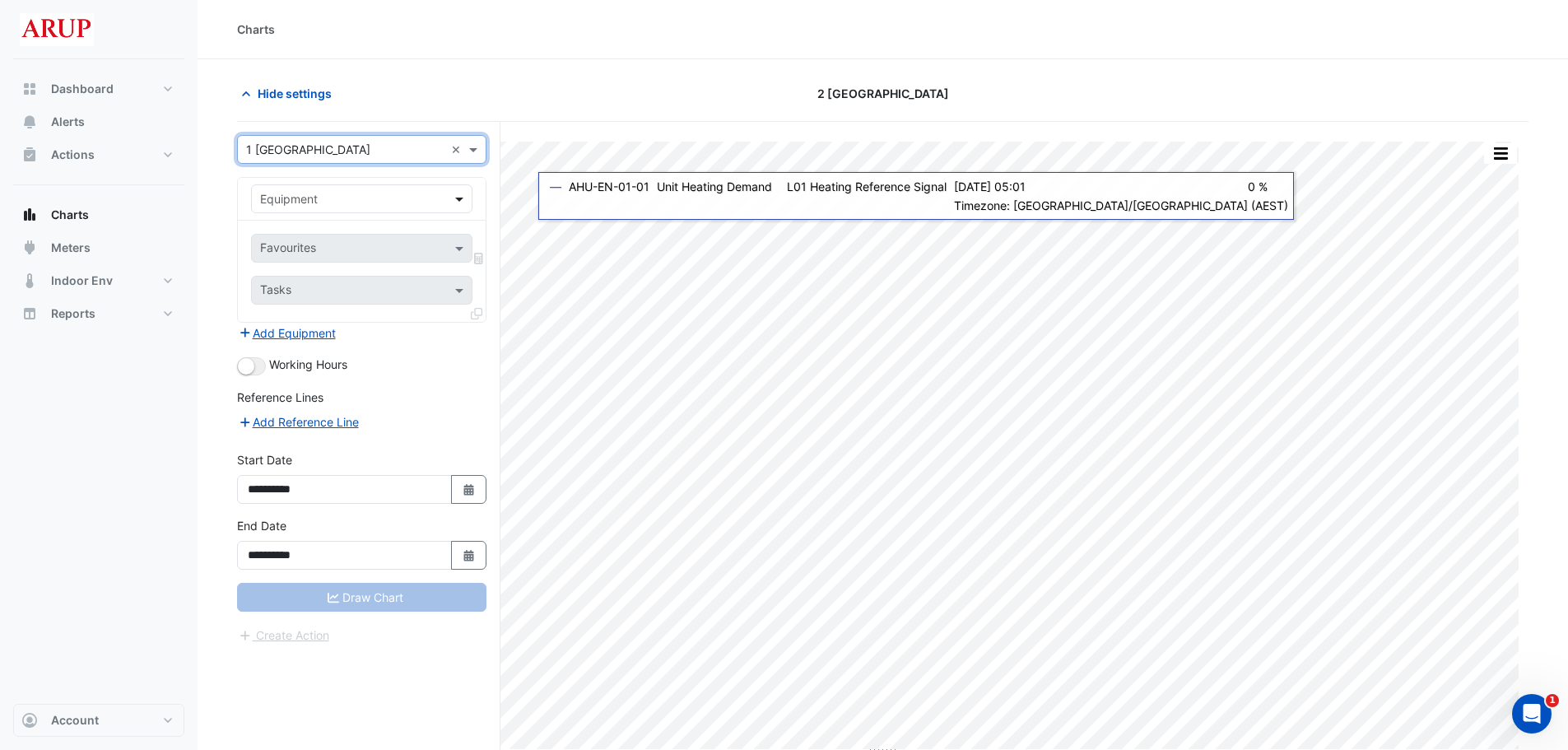
click at [452, 196] on span at bounding box center [461, 198] width 20 height 17
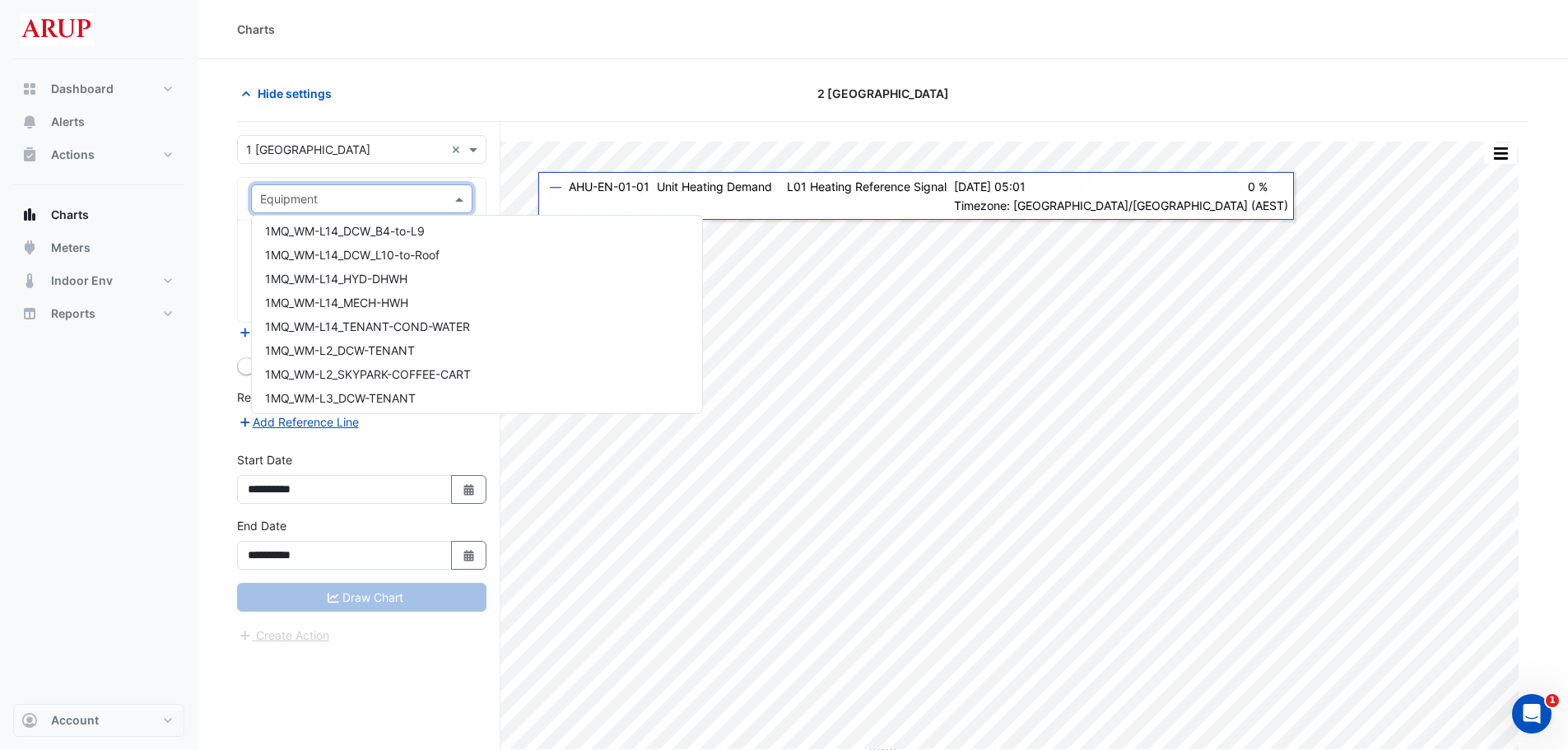
scroll to position [494, 0]
click at [431, 384] on div "1MQ_WM-L14_MECH-HWH" at bounding box center [477, 385] width 450 height 24
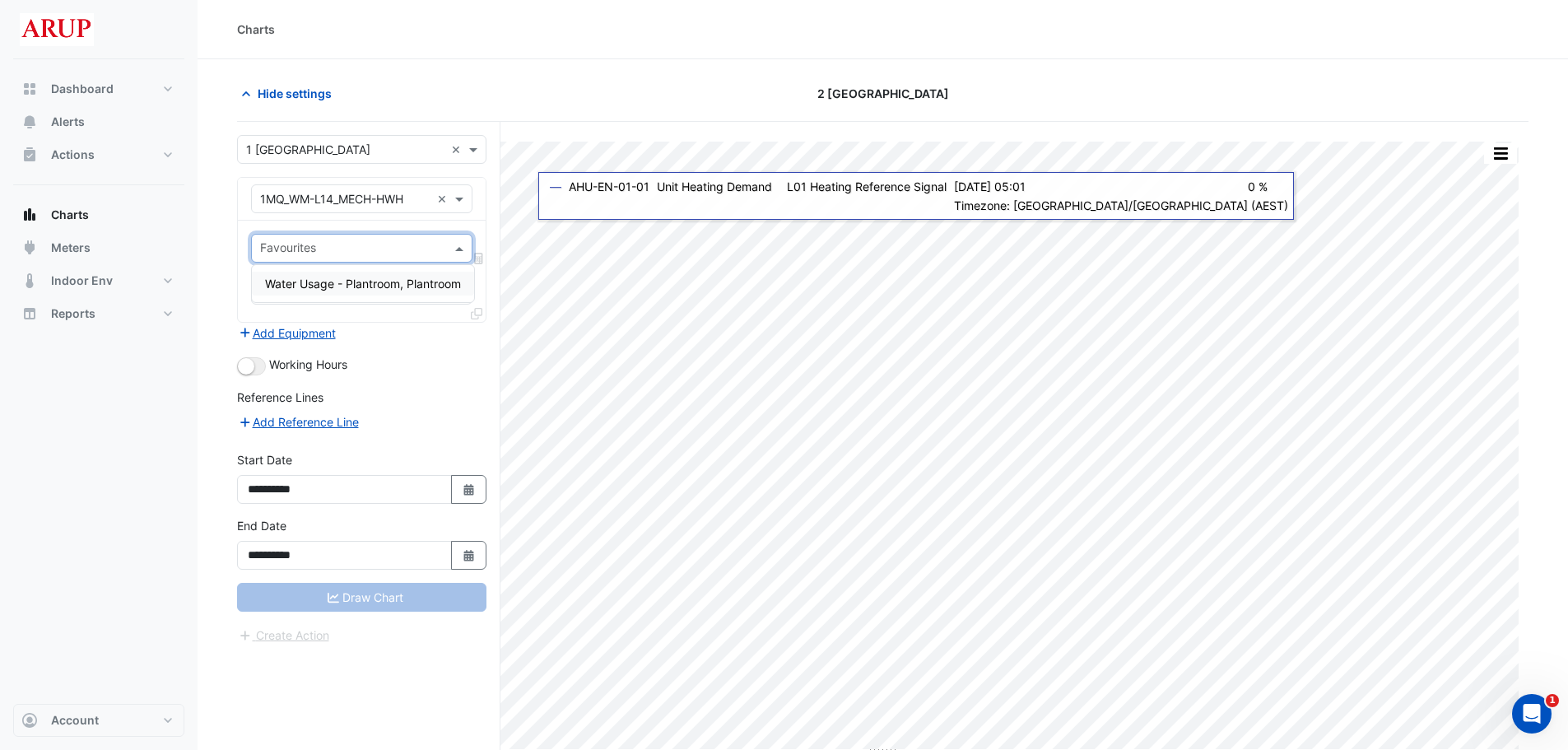
click at [458, 245] on span at bounding box center [461, 248] width 20 height 17
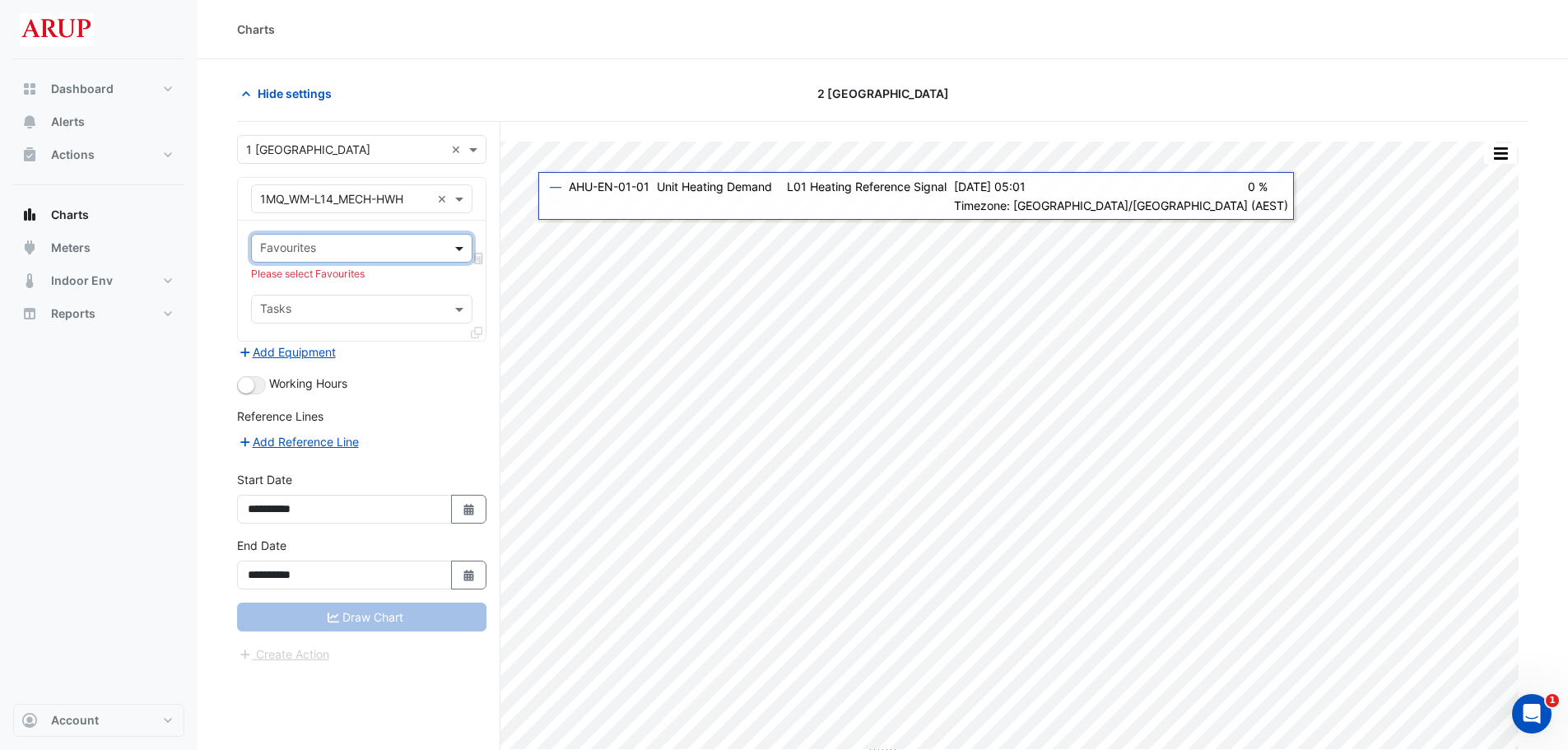
click at [458, 245] on span at bounding box center [461, 248] width 20 height 17
click at [467, 198] on span at bounding box center [461, 198] width 20 height 17
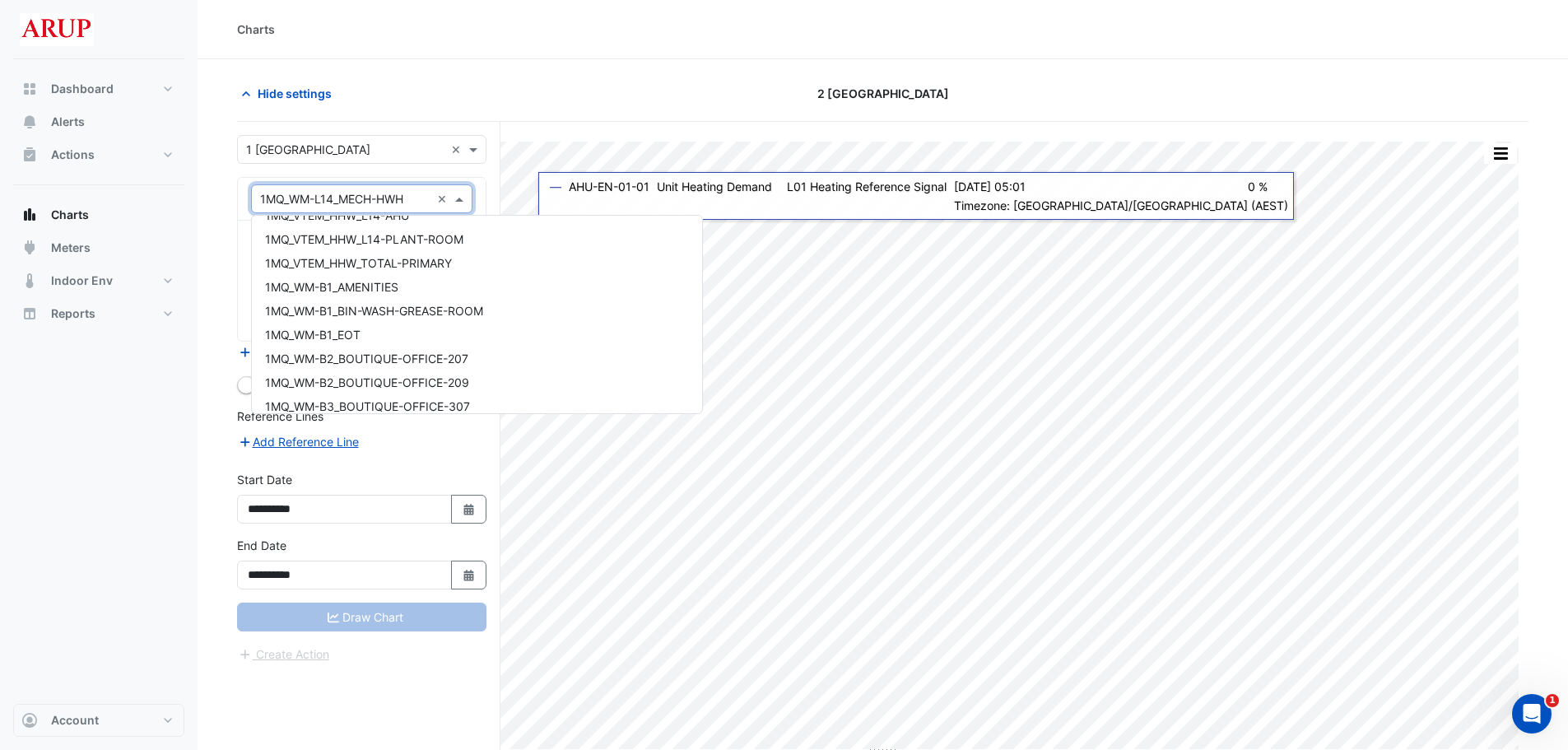
scroll to position [157, 0]
click at [461, 293] on div "1MQ_VTEM_HHW_TOTAL-PRIMARY" at bounding box center [477, 292] width 450 height 24
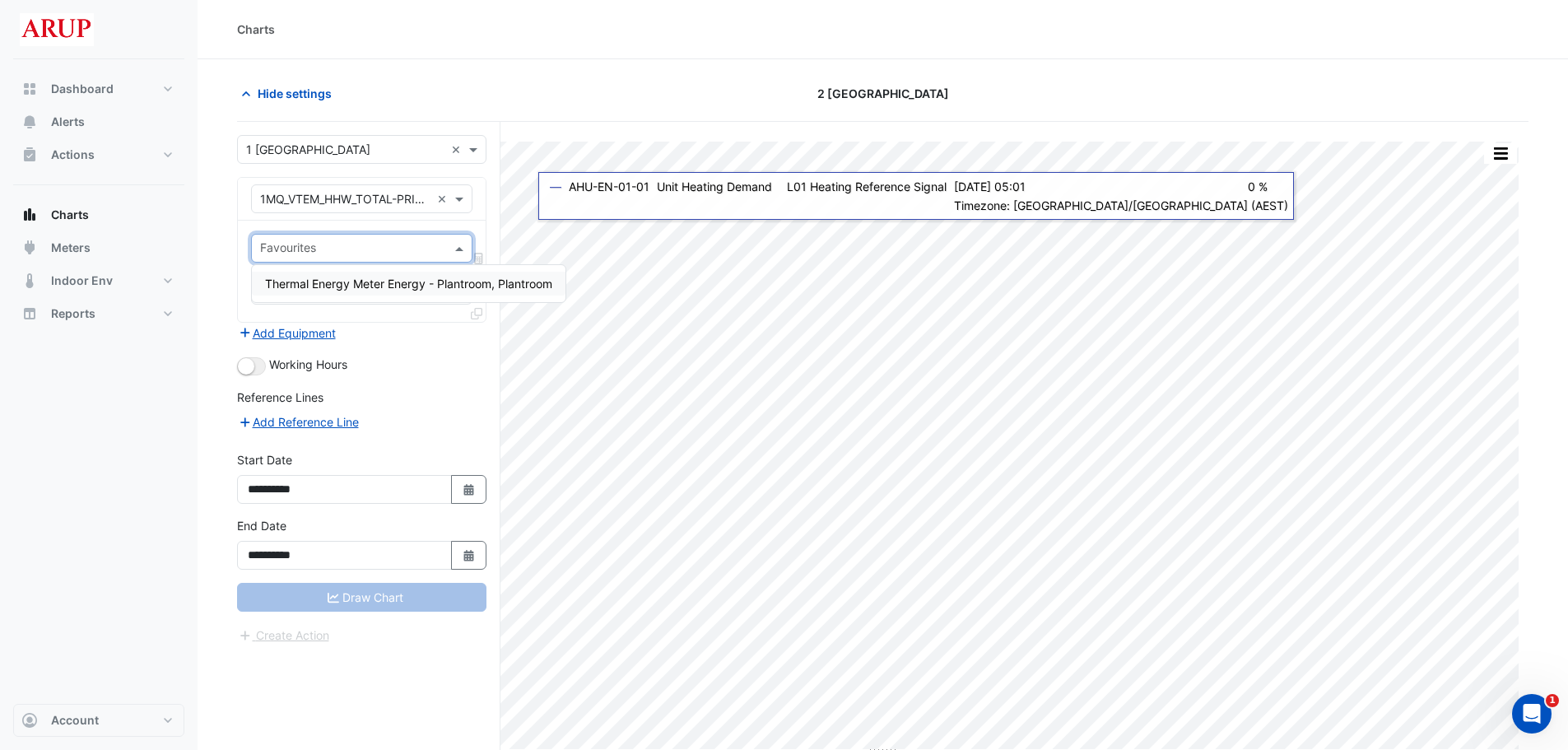
click at [457, 241] on span at bounding box center [461, 248] width 20 height 17
click at [458, 242] on span at bounding box center [461, 248] width 20 height 17
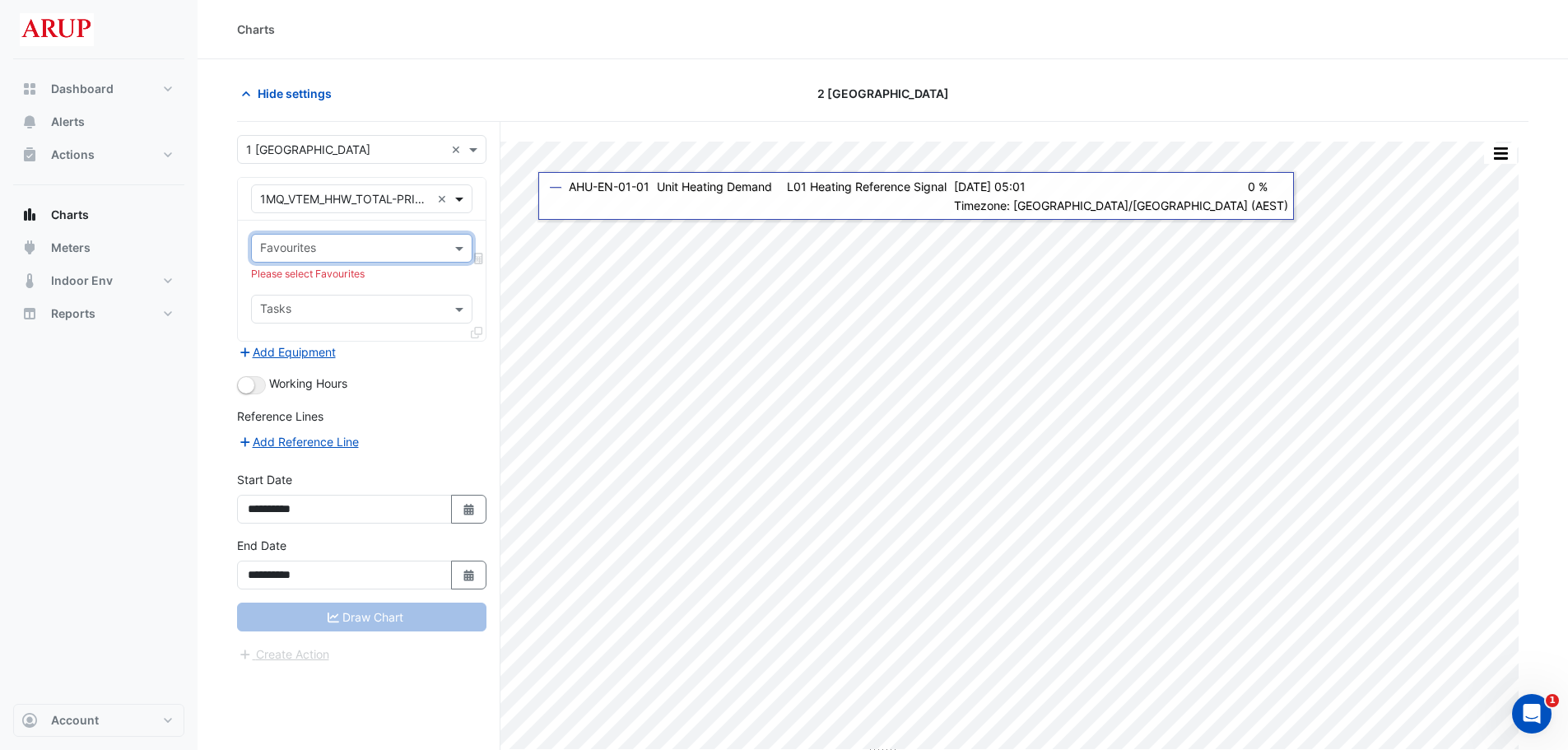
click at [458, 193] on span at bounding box center [461, 198] width 20 height 17
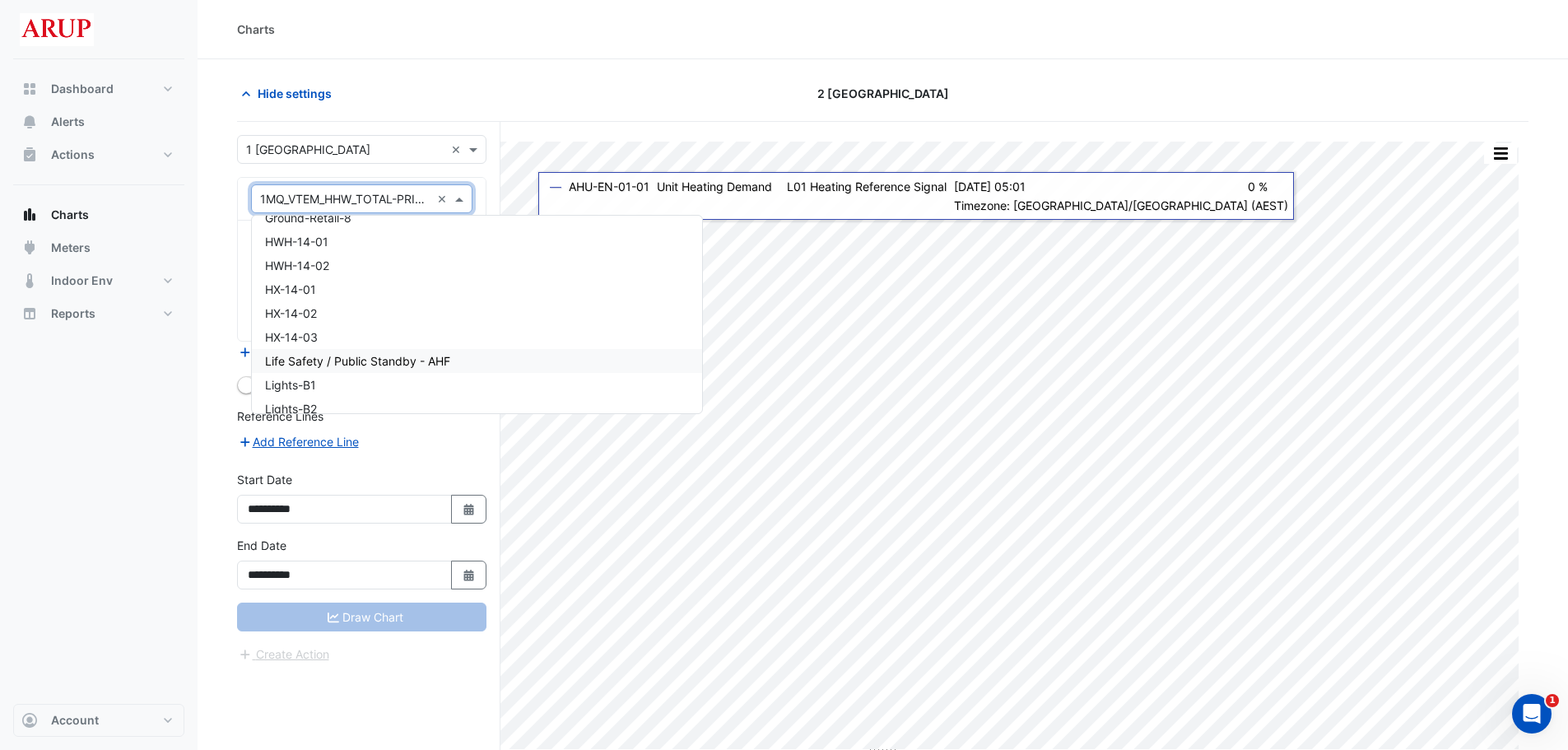
scroll to position [4254, 0]
click at [360, 325] on div "HWH-14-01" at bounding box center [477, 324] width 450 height 24
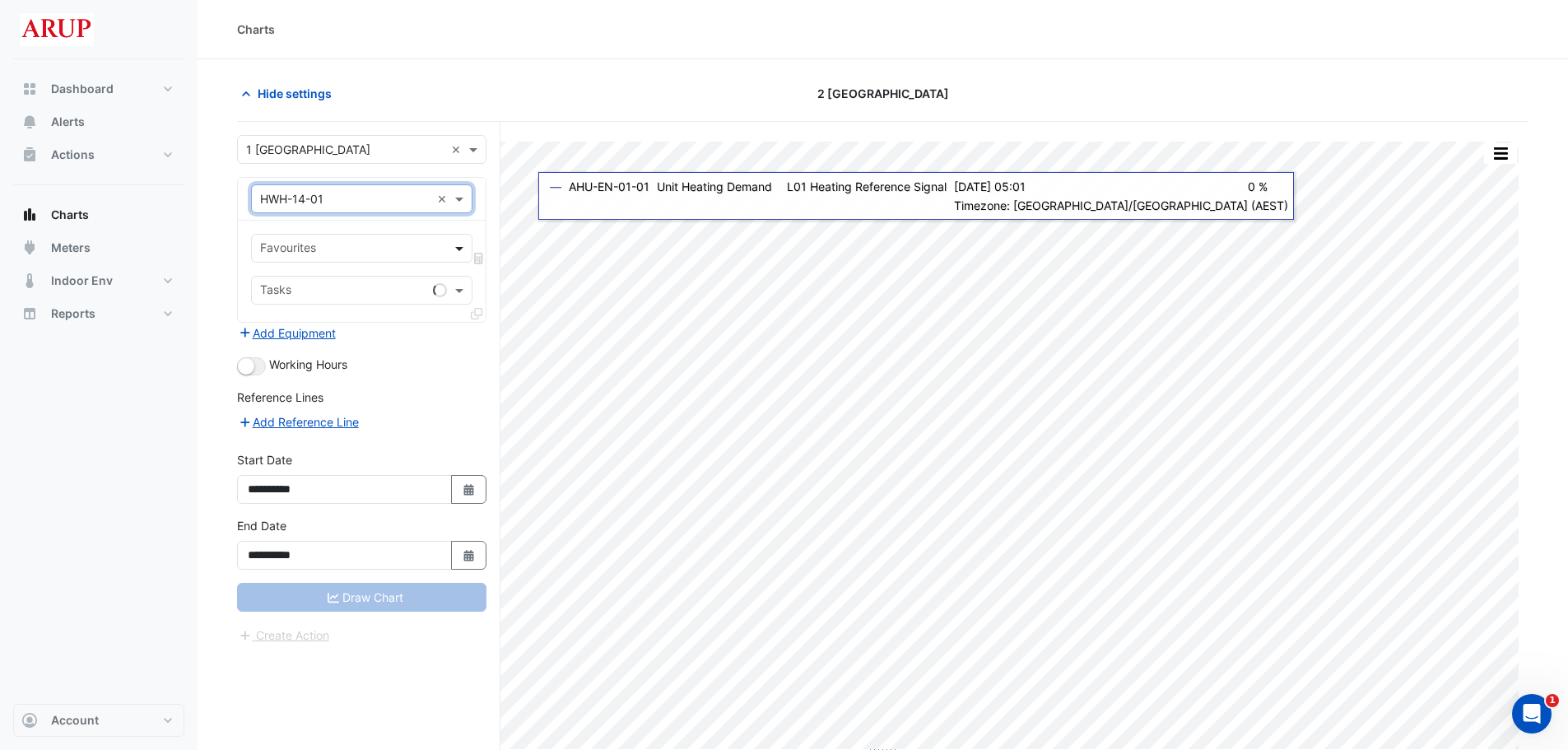
click at [458, 244] on span at bounding box center [461, 248] width 20 height 17
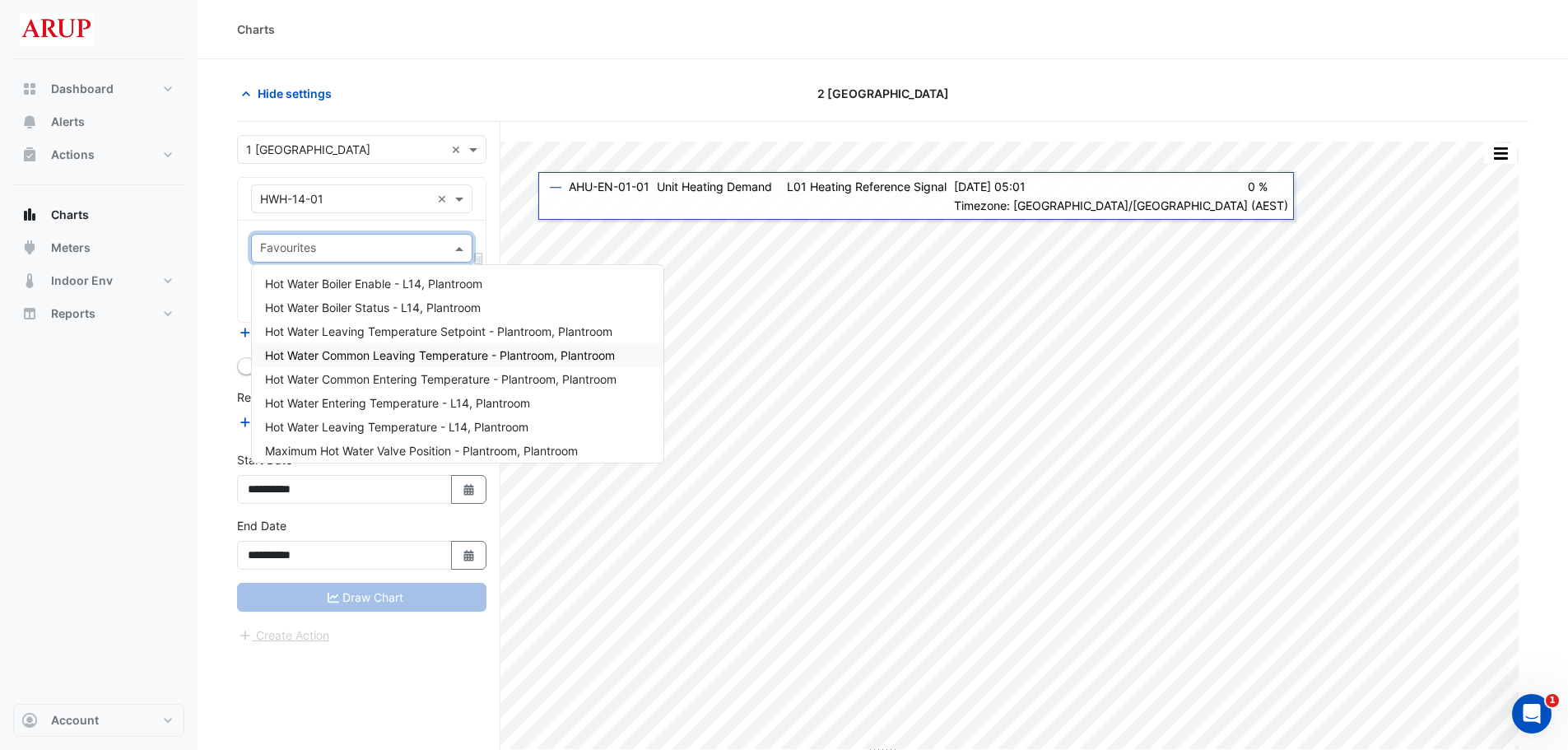
click at [447, 358] on span "Hot Water Common Leaving Temperature - Plantroom, Plantroom" at bounding box center [440, 355] width 349 height 14
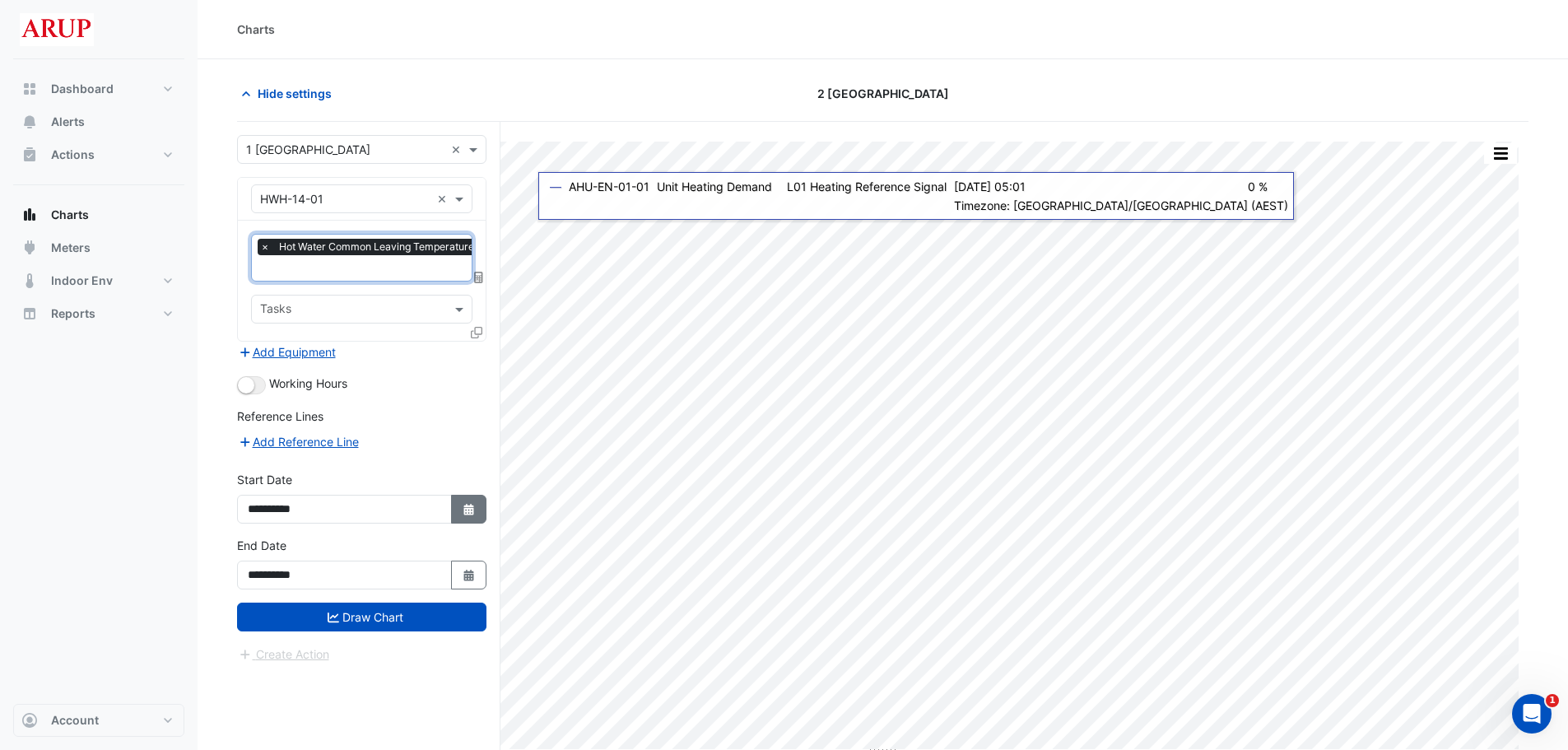
click at [475, 506] on icon "Select Date" at bounding box center [469, 509] width 15 height 12
select select "*"
select select "****"
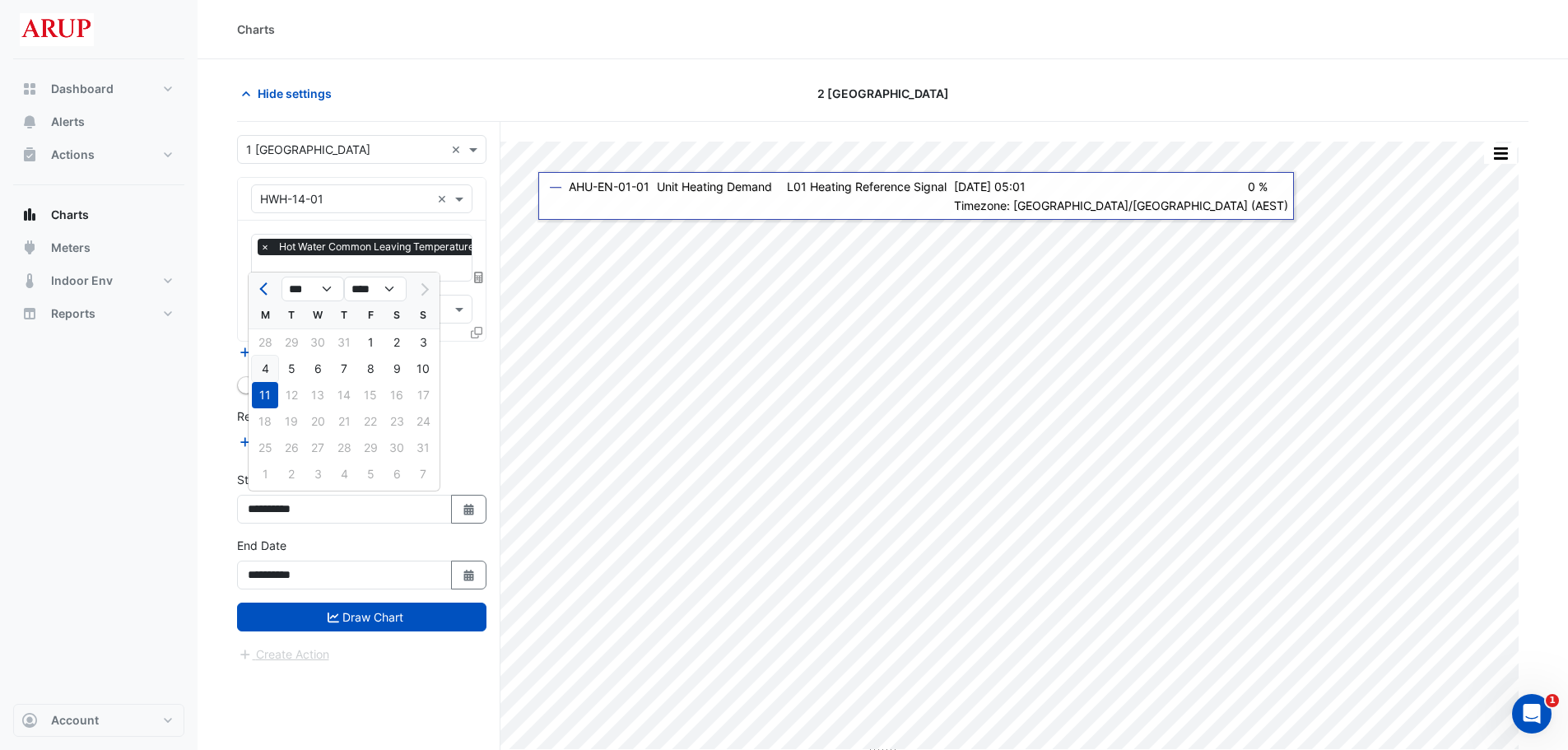
click at [267, 369] on div "4" at bounding box center [264, 369] width 27 height 27
type input "**********"
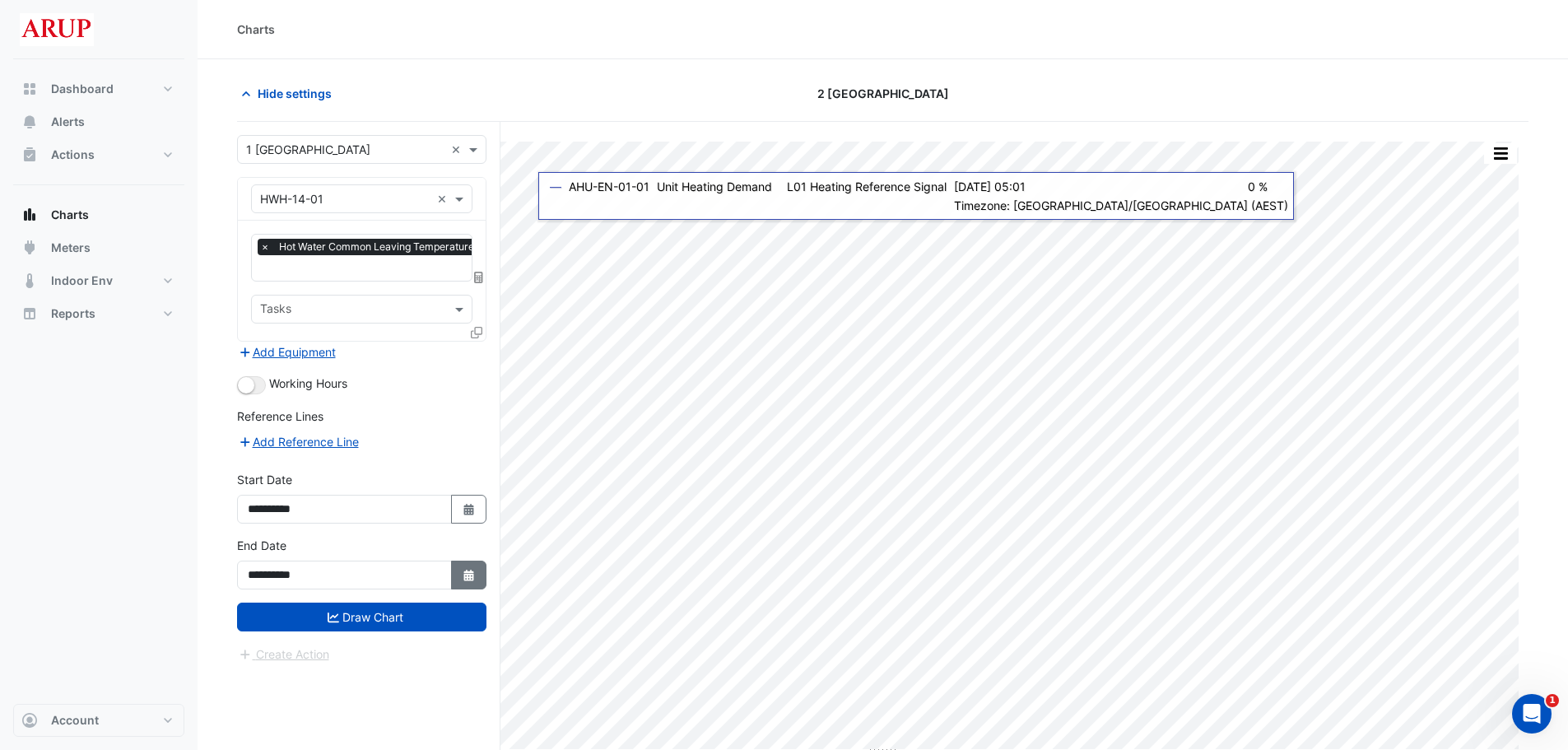
click at [472, 564] on button "Select Date" at bounding box center [469, 574] width 37 height 28
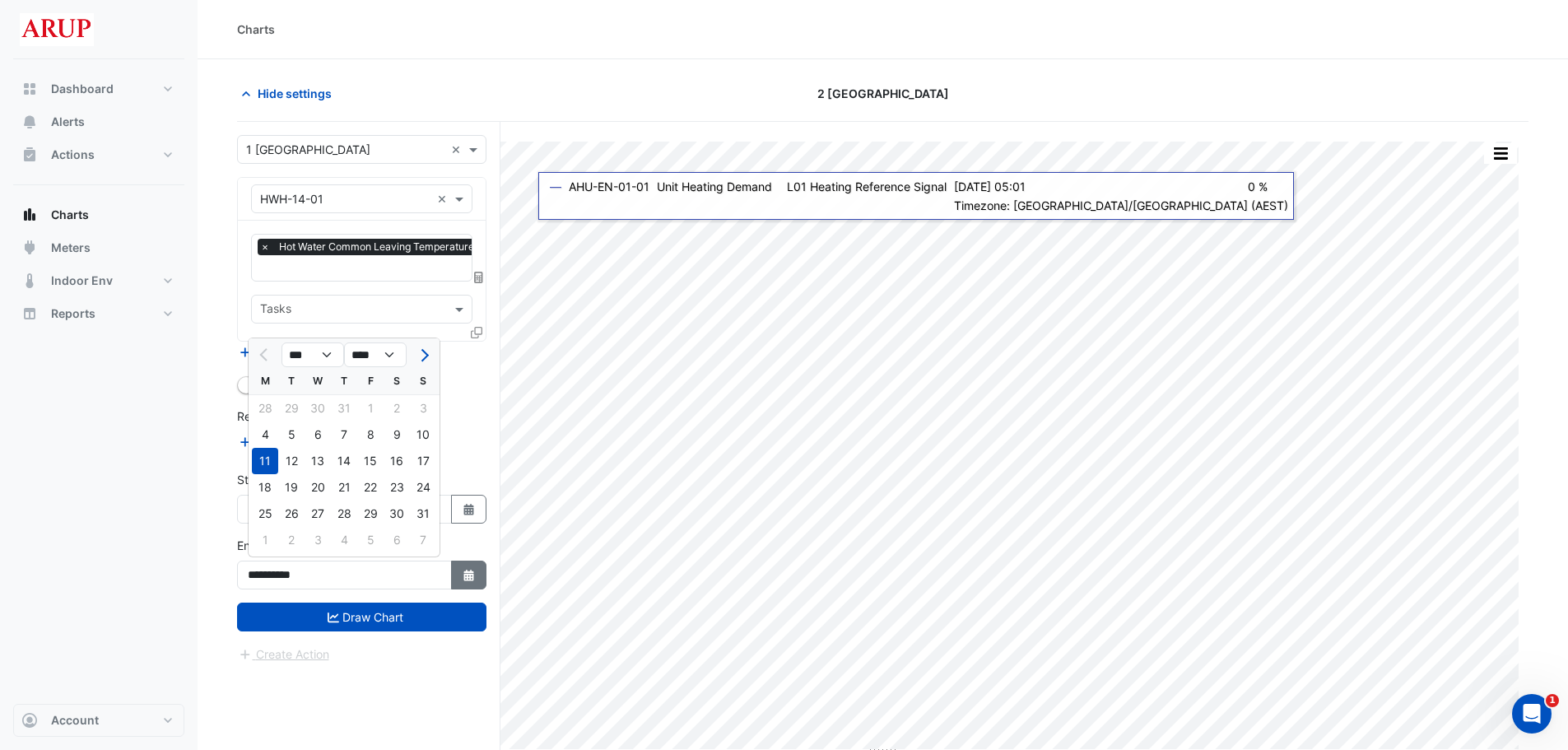
click at [472, 564] on button "Select Date" at bounding box center [469, 574] width 37 height 28
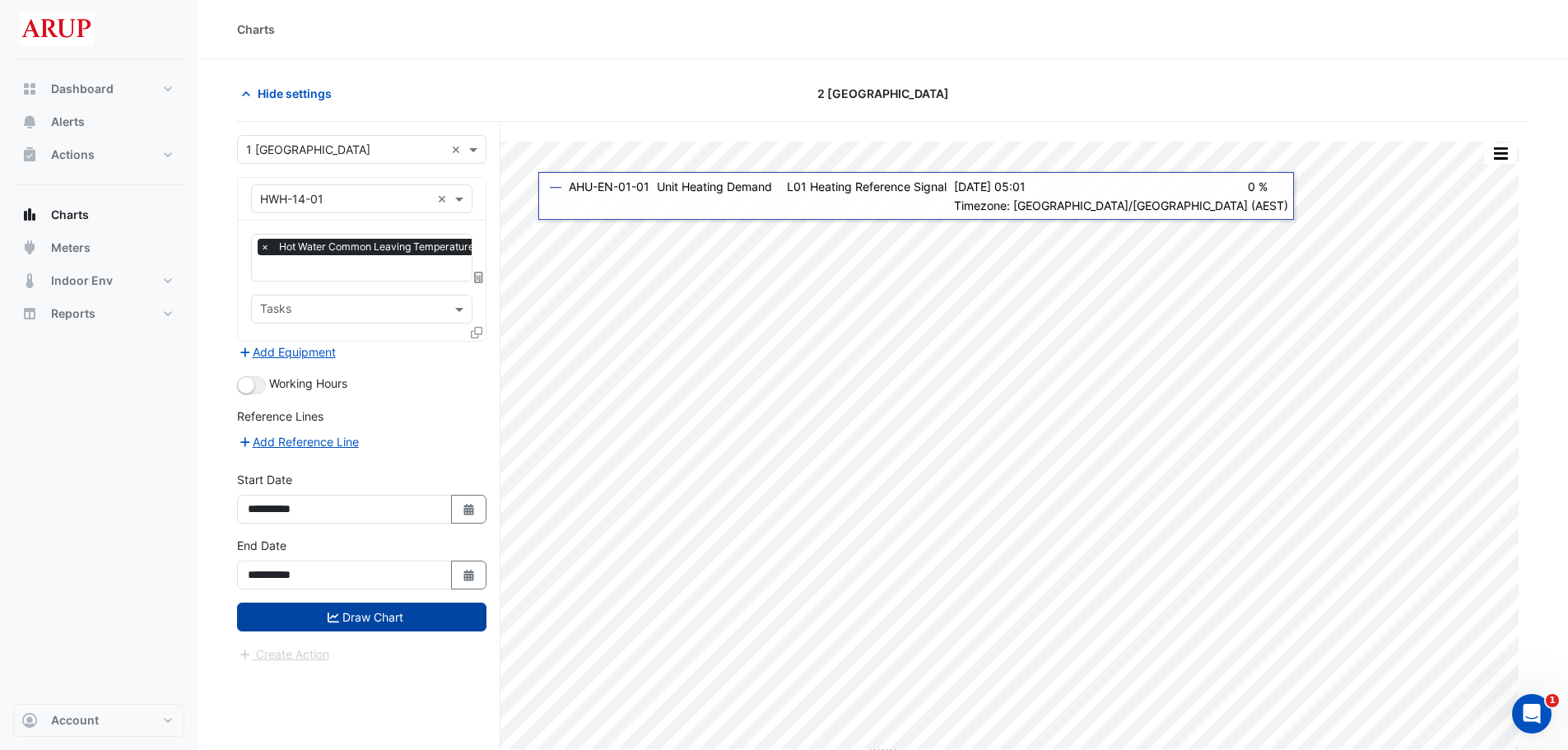
click at [371, 620] on button "Draw Chart" at bounding box center [361, 616] width 250 height 28
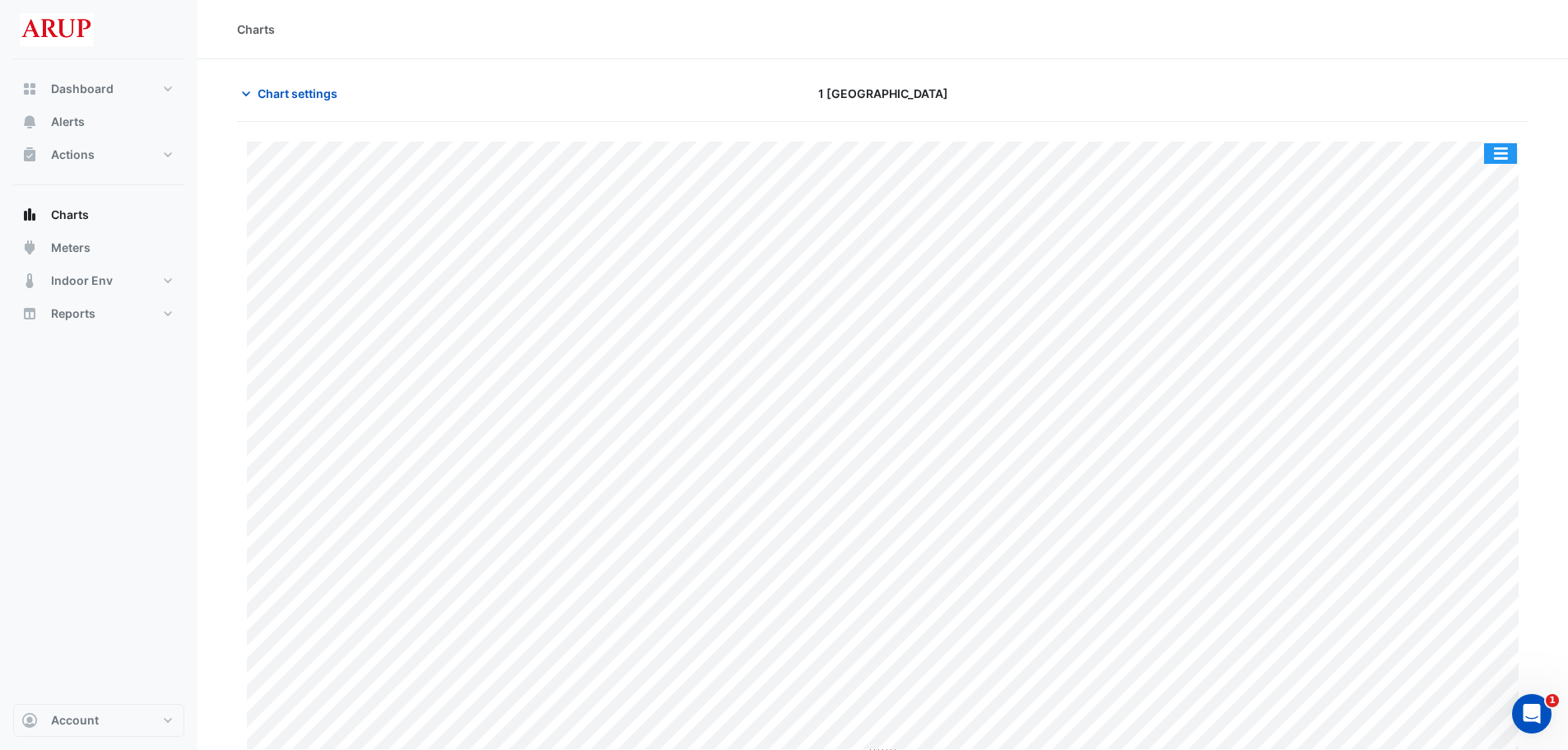
click at [1499, 147] on button "button" at bounding box center [1500, 154] width 33 height 20
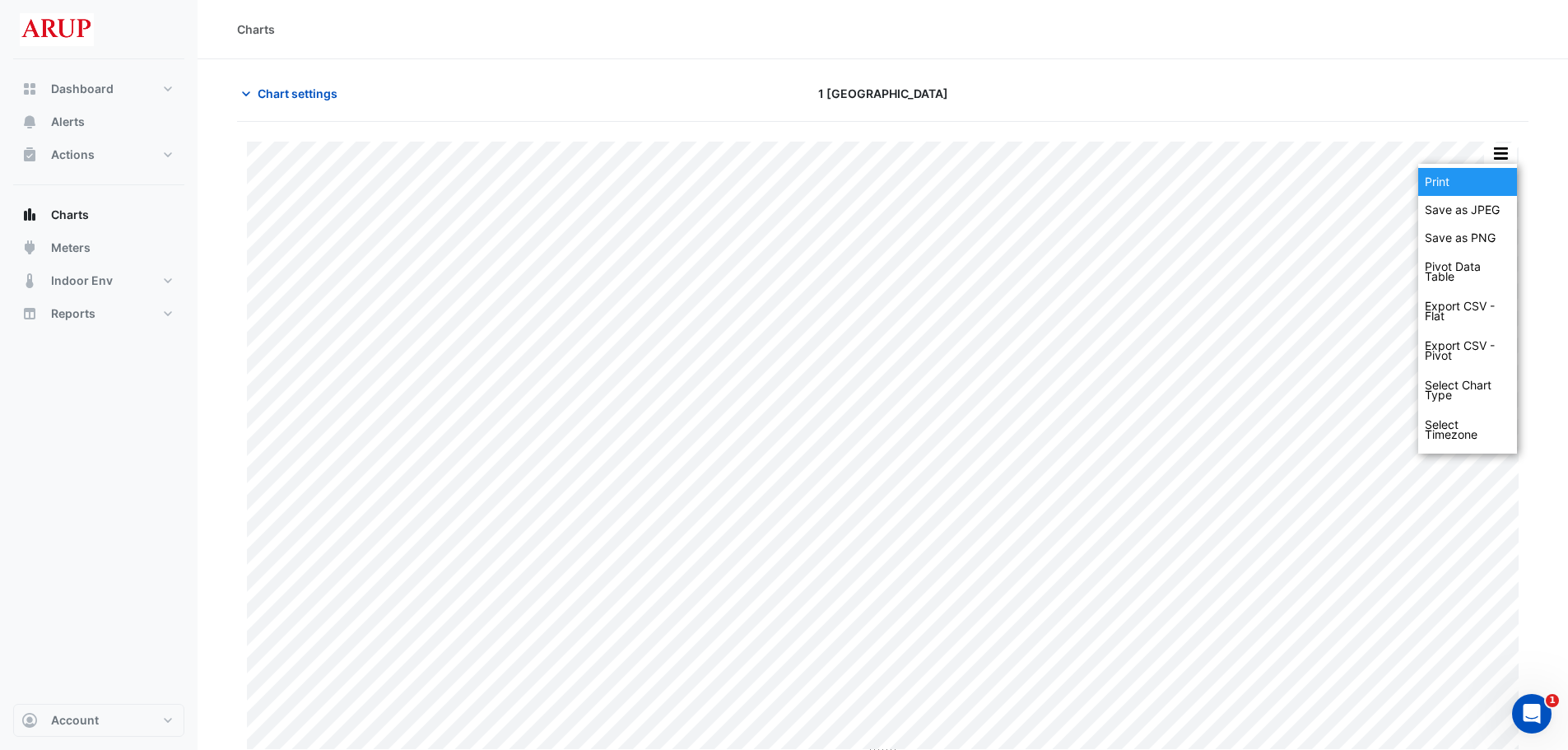
click at [1457, 183] on div "Print" at bounding box center [1467, 182] width 99 height 28
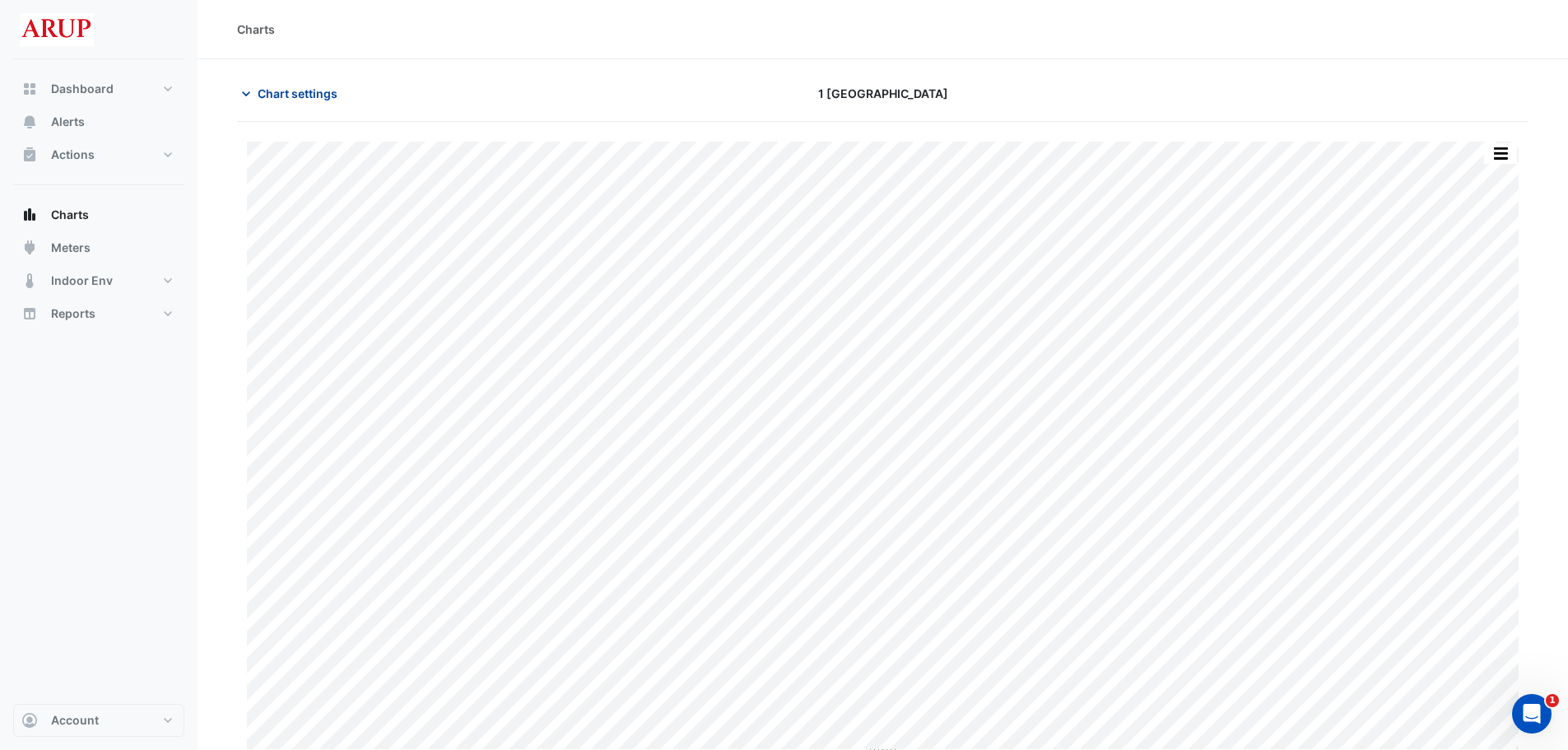
click at [251, 91] on icon "button" at bounding box center [246, 94] width 16 height 16
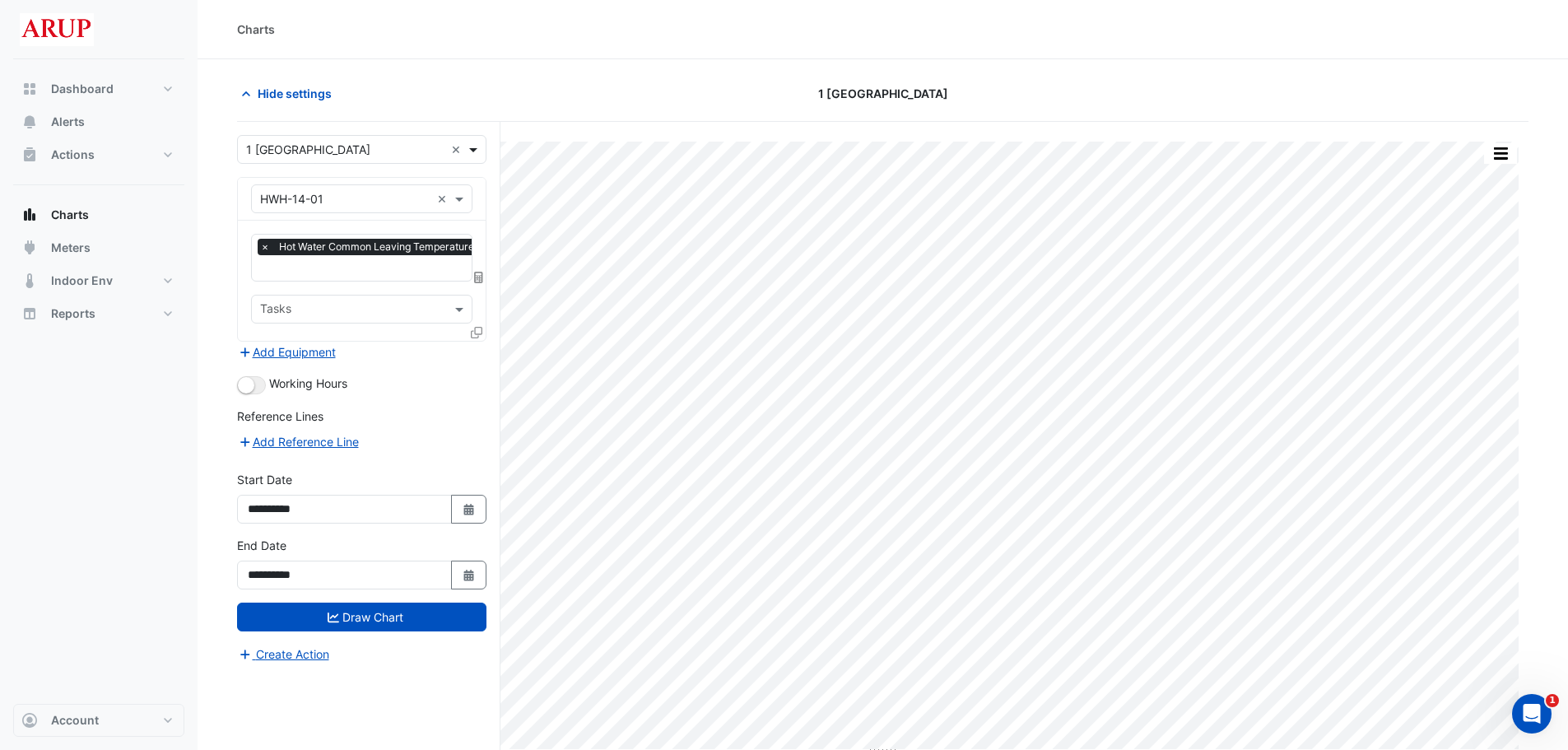
click at [475, 152] on span at bounding box center [475, 149] width 20 height 17
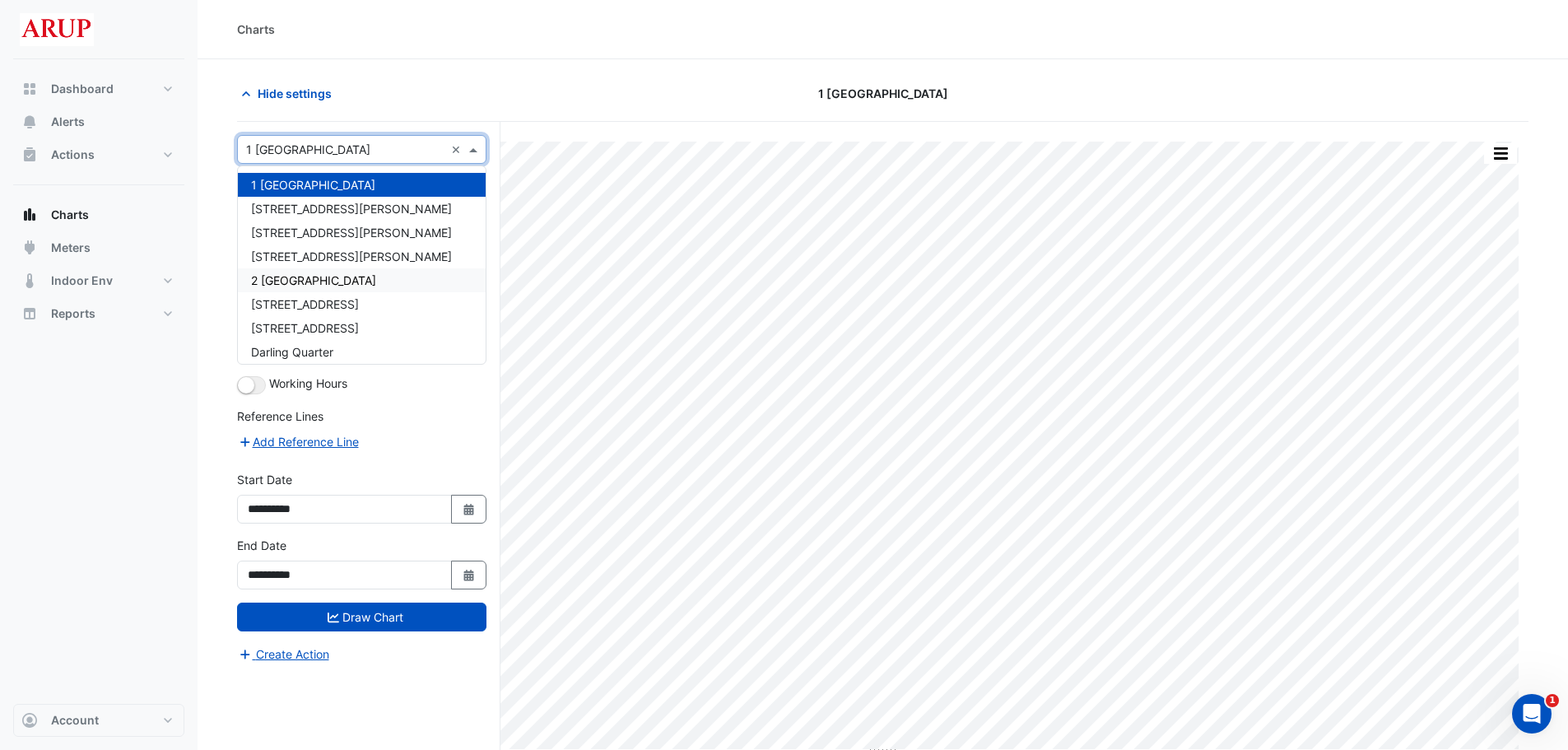
click at [350, 280] on span "2 [GEOGRAPHIC_DATA]" at bounding box center [313, 280] width 125 height 14
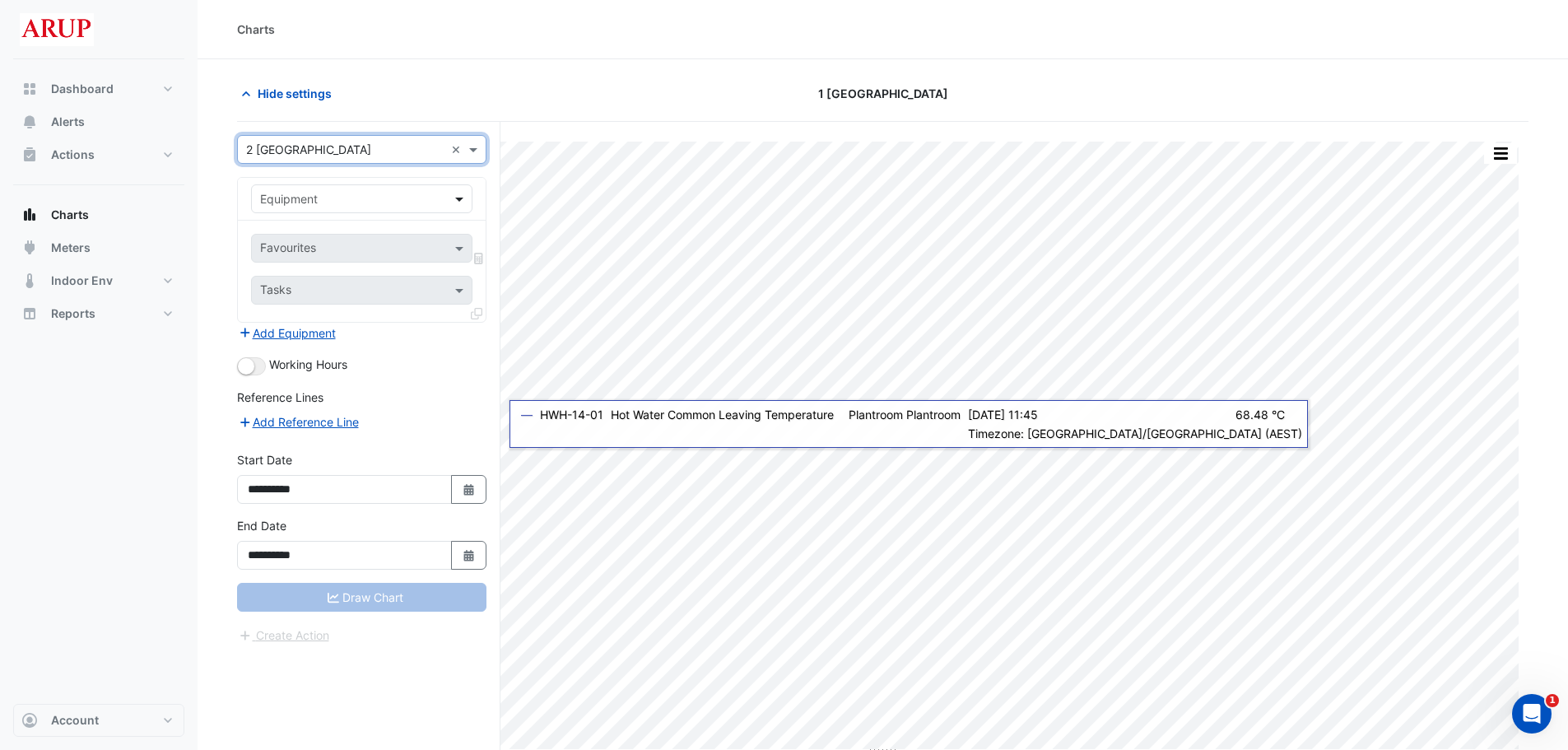
click at [461, 204] on span at bounding box center [461, 198] width 20 height 17
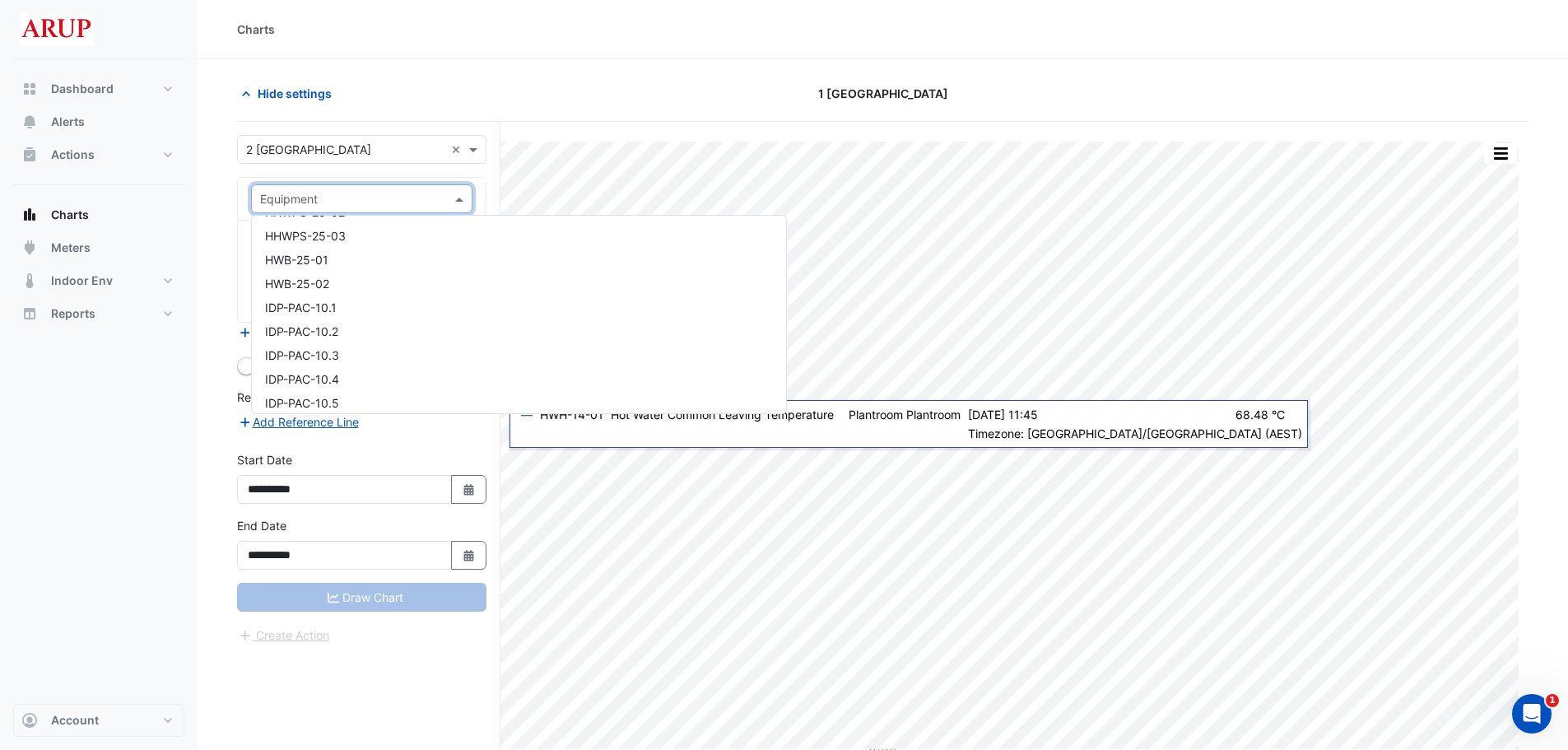
scroll to position [3868, 0]
click at [349, 258] on div "HWB-25-01" at bounding box center [519, 256] width 534 height 24
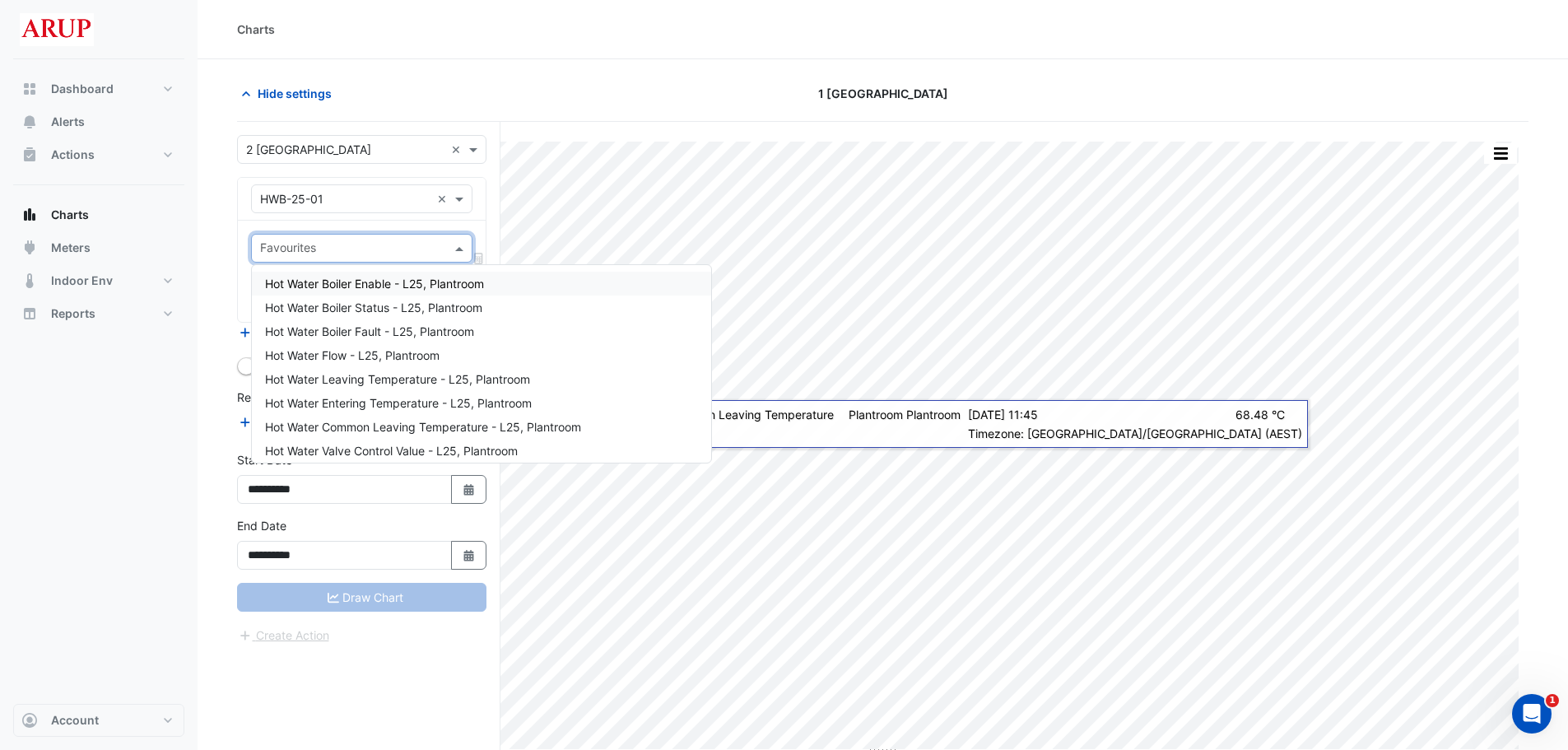
click at [456, 247] on span at bounding box center [461, 248] width 20 height 17
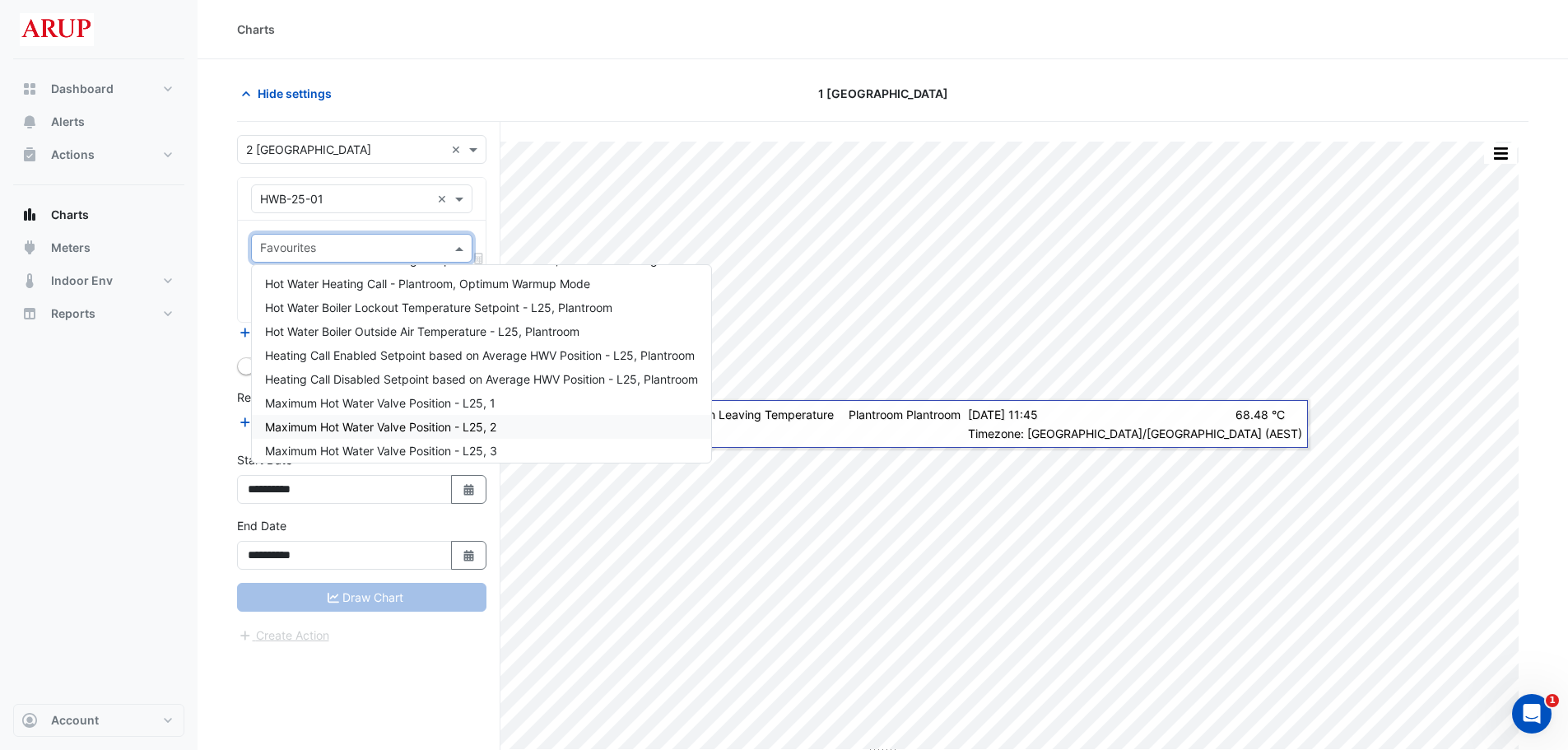
scroll to position [284, 0]
click at [110, 493] on div "Dashboard Portfolio Ratings Performance Alerts Actions Site Manager Charts" at bounding box center [98, 381] width 171 height 645
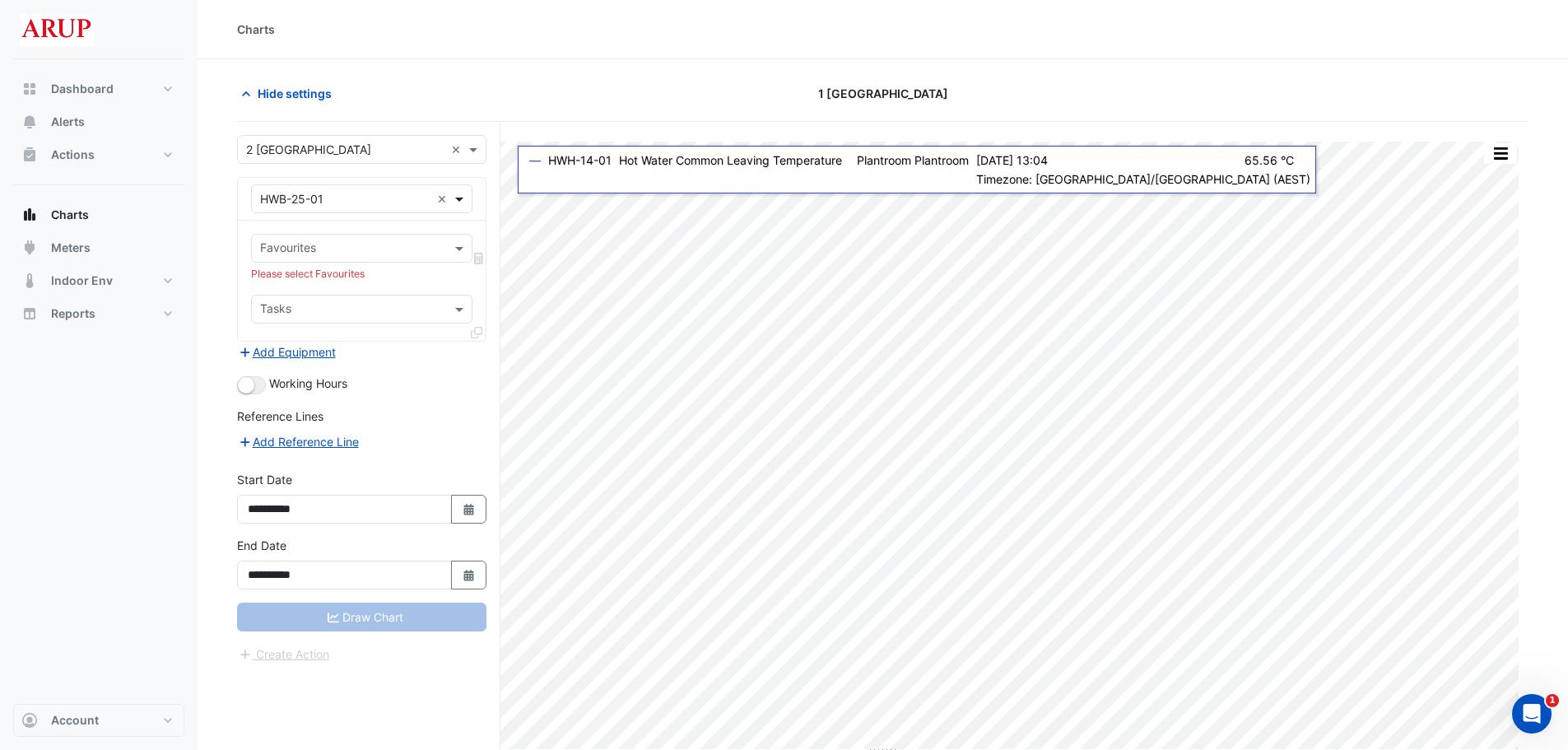
click at [457, 198] on span at bounding box center [461, 198] width 20 height 17
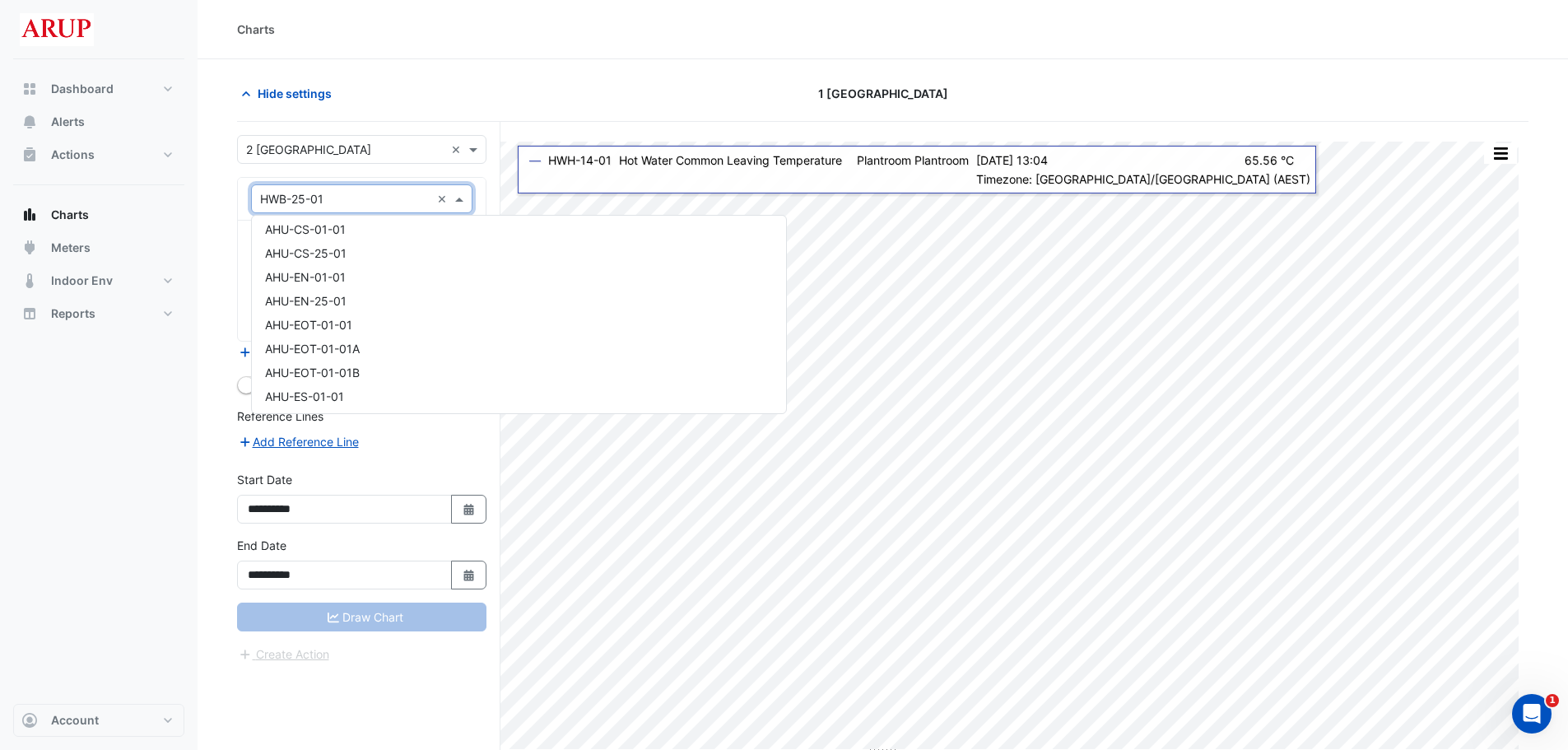
scroll to position [247, 0]
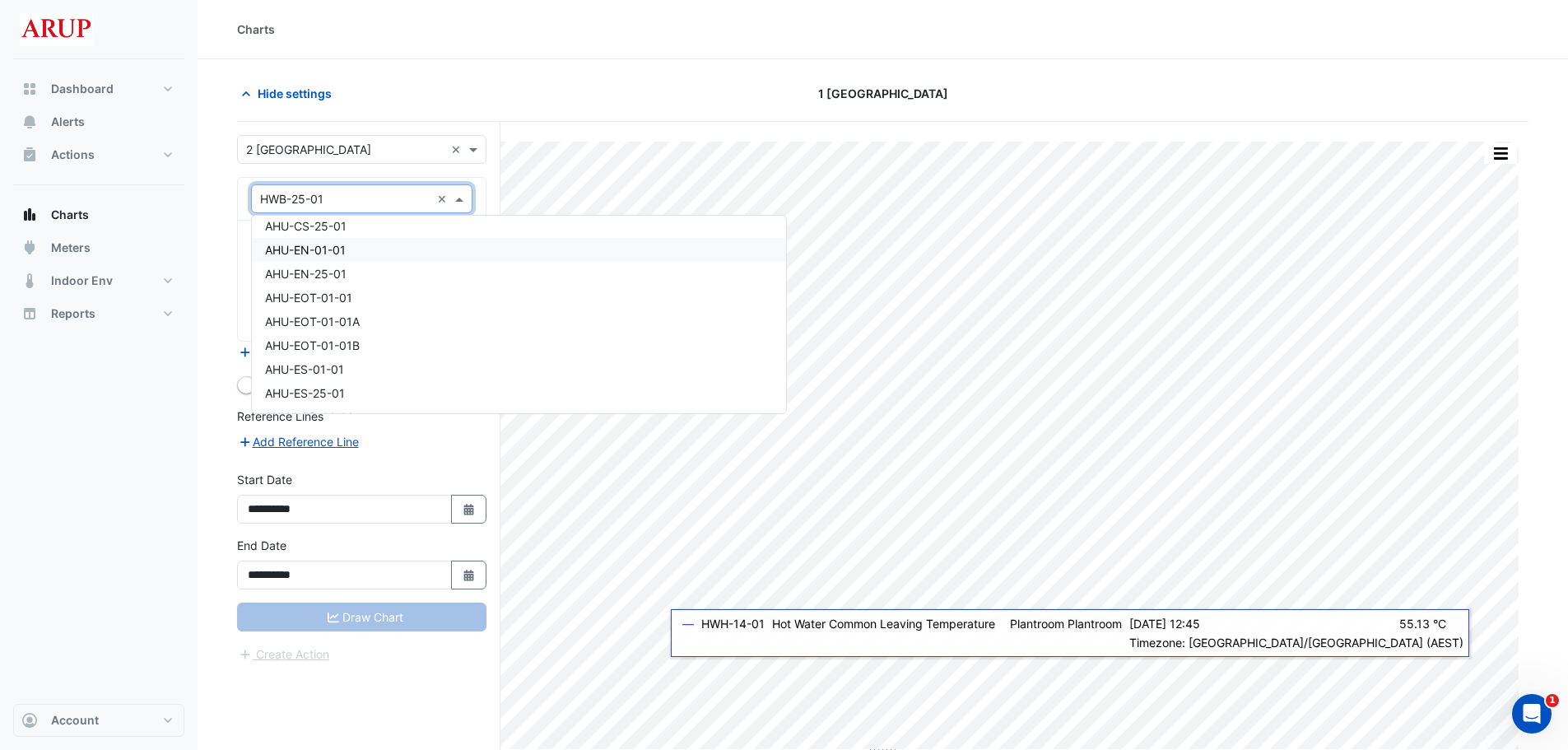
click at [377, 252] on div "AHU-EN-01-01" at bounding box center [519, 250] width 534 height 24
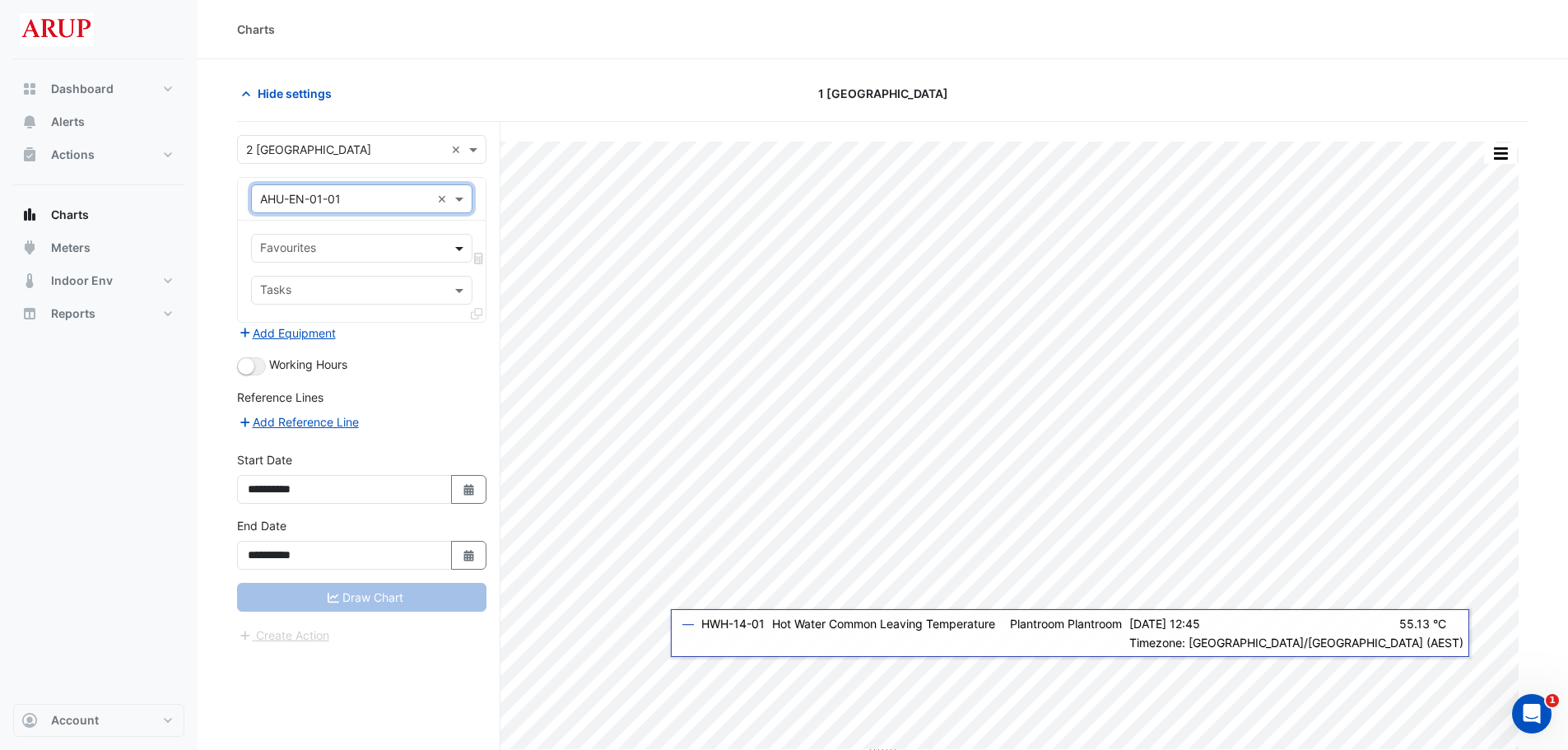
click at [456, 252] on span at bounding box center [461, 248] width 20 height 17
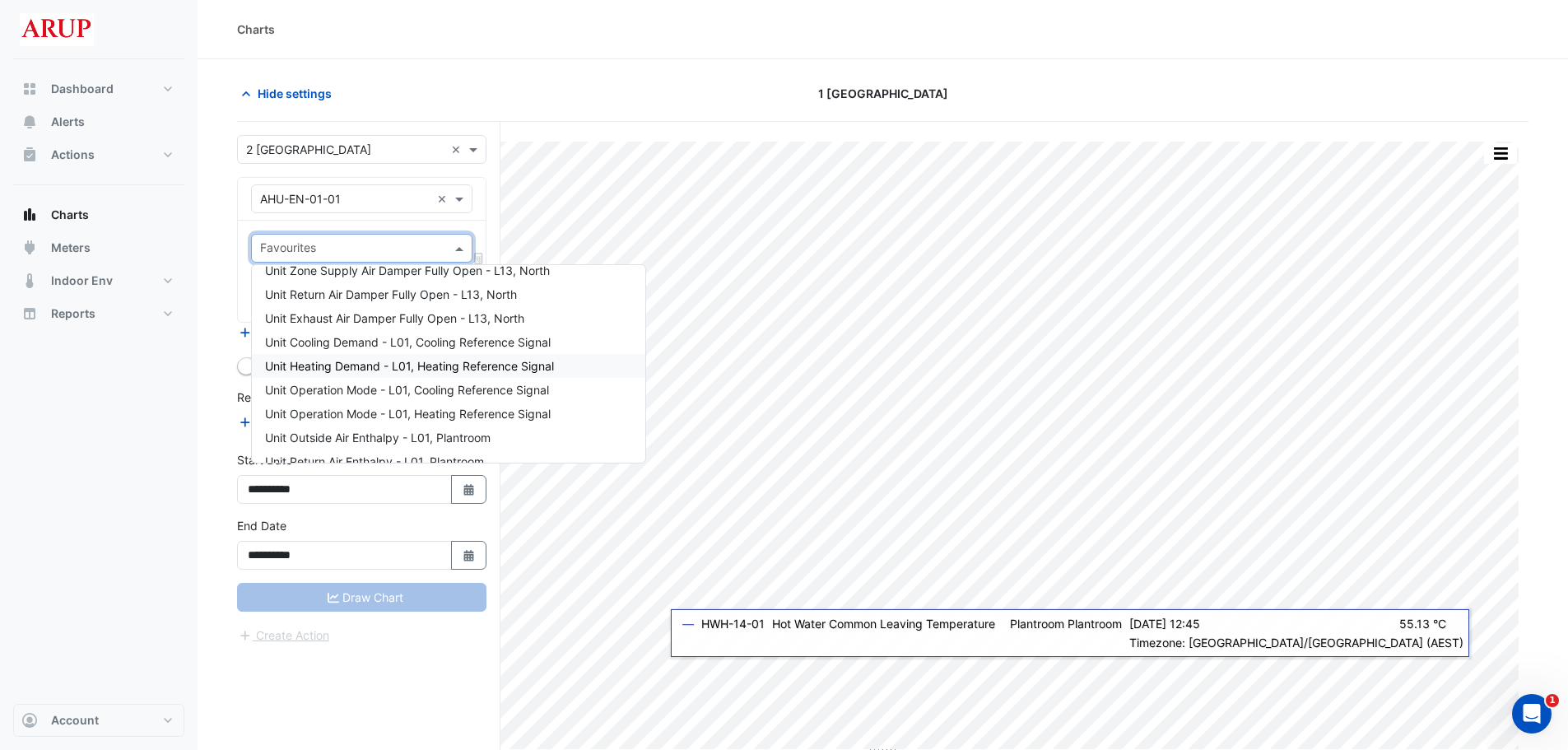
scroll to position [2321, 0]
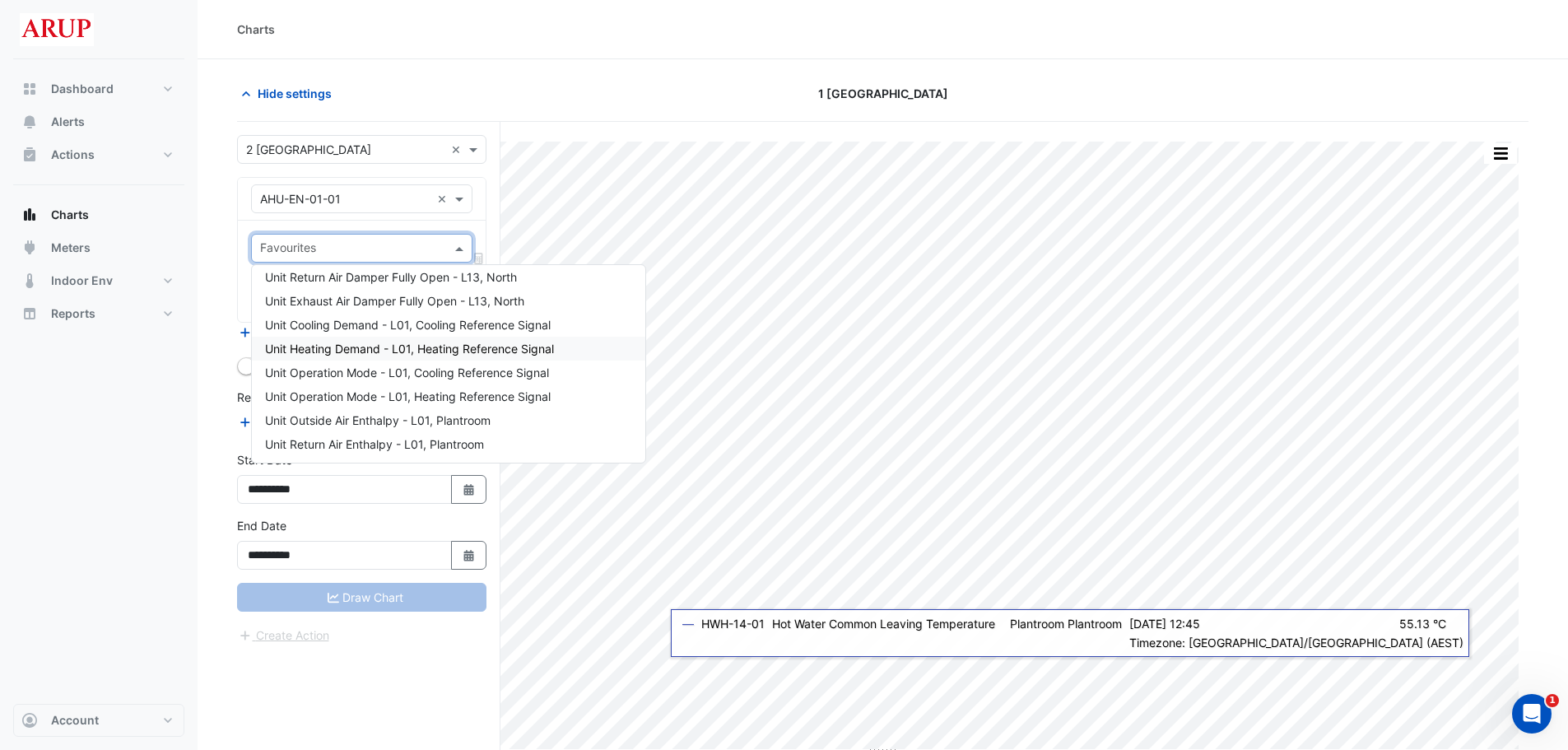
click at [421, 353] on span "Unit Heating Demand - L01, Heating Reference Signal" at bounding box center [410, 348] width 289 height 14
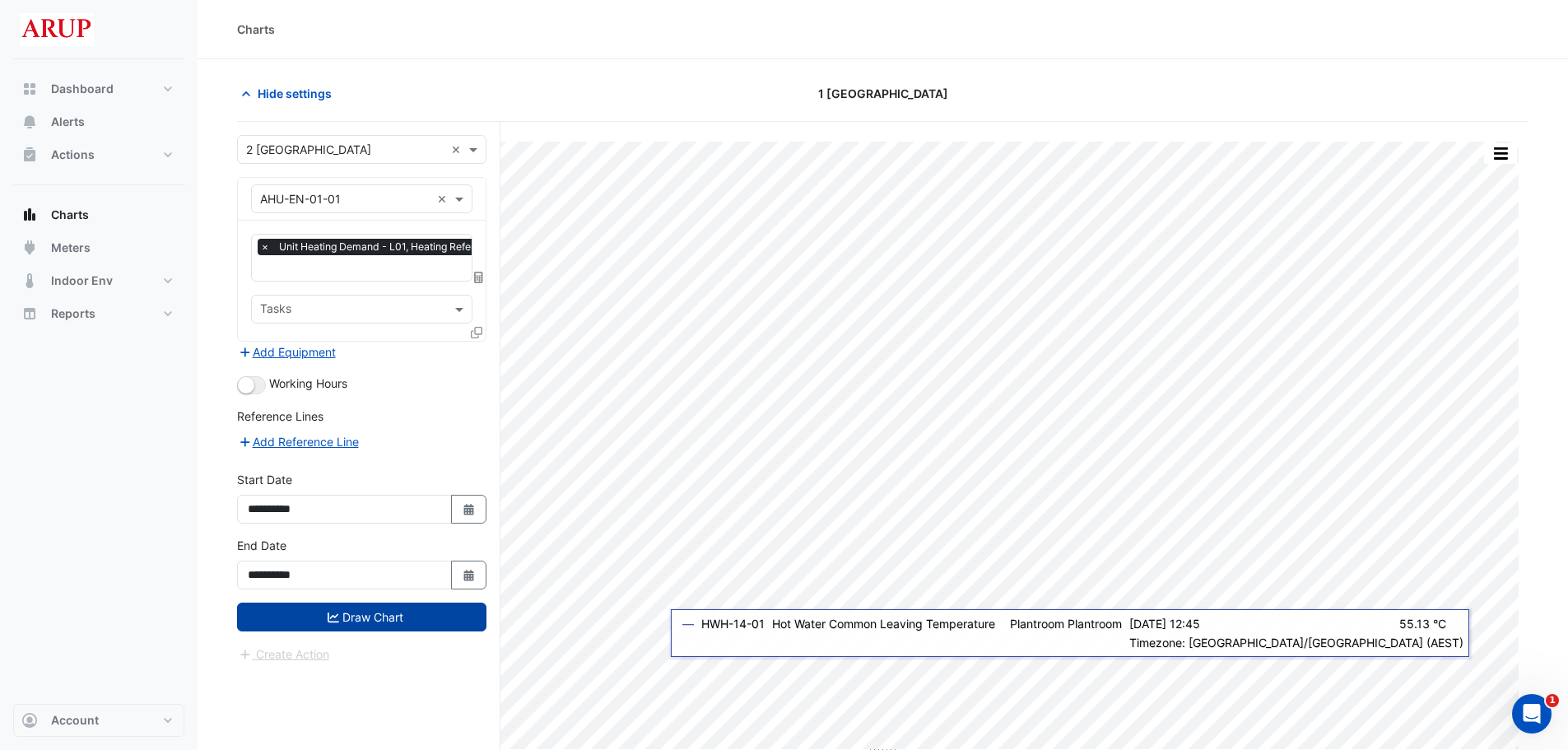
click at [371, 617] on button "Draw Chart" at bounding box center [361, 616] width 250 height 28
